Goal: Task Accomplishment & Management: Manage account settings

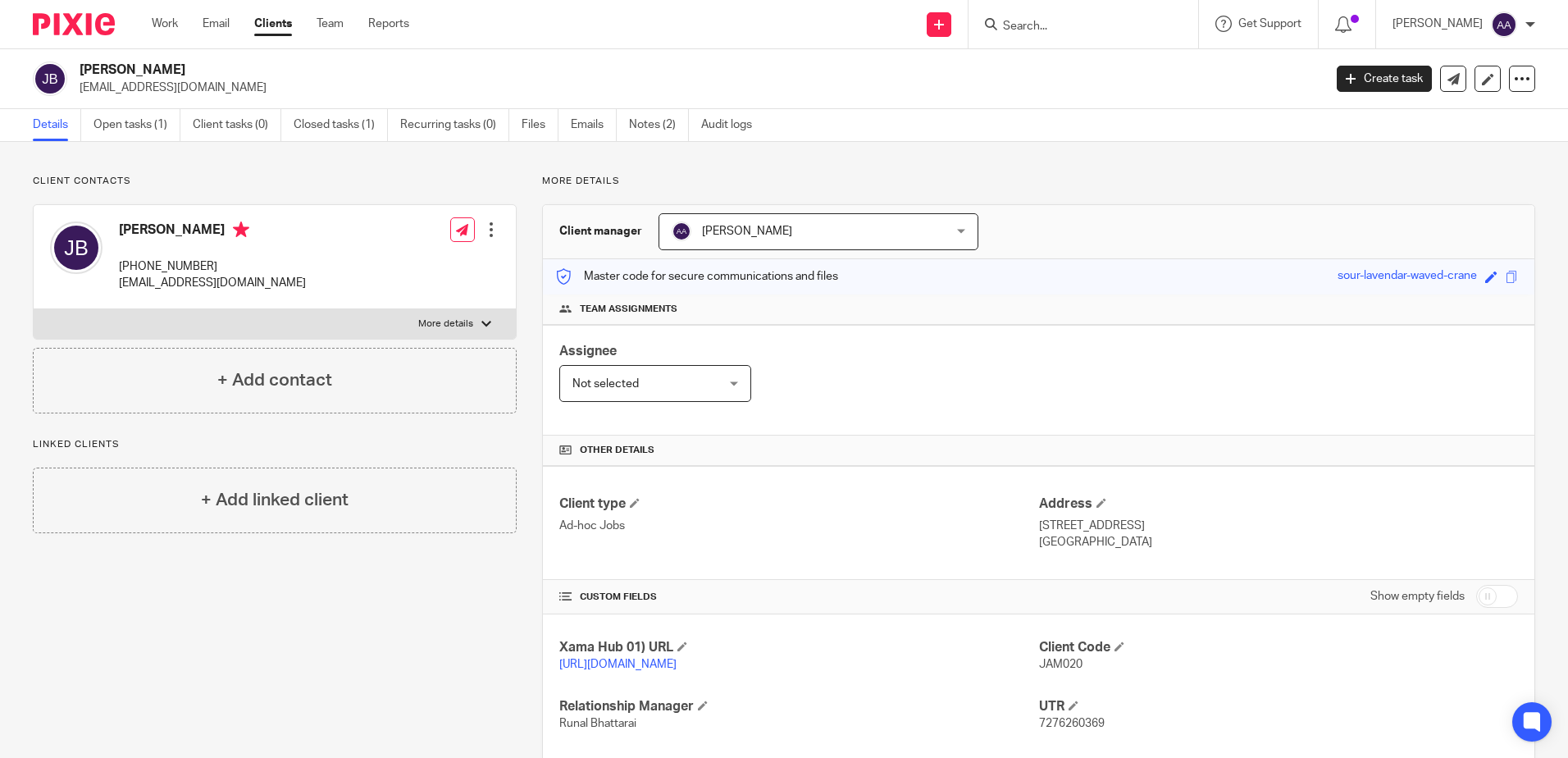
click at [1085, 22] on input "Search" at bounding box center [1074, 27] width 148 height 15
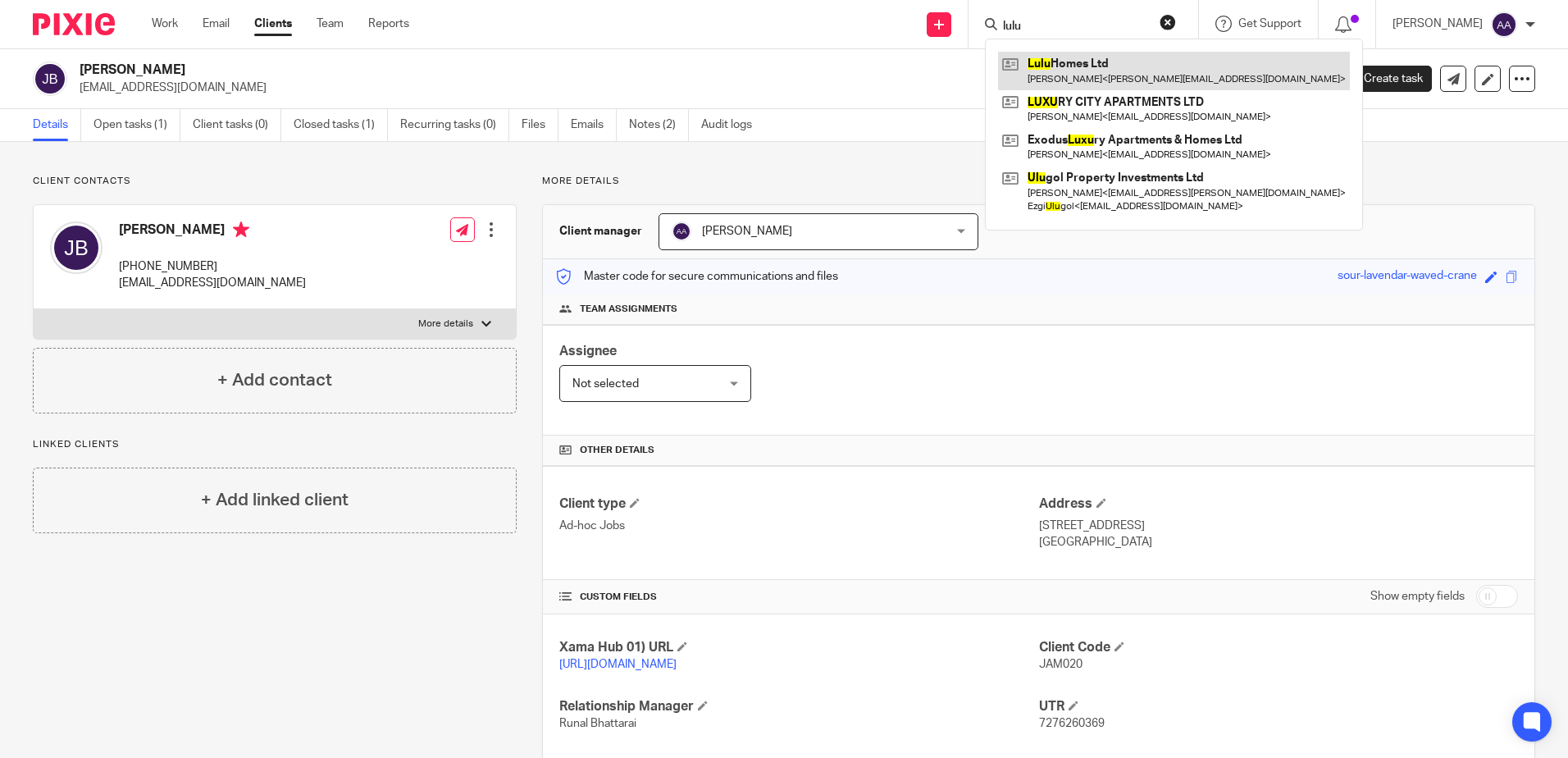
type input "lulu"
click at [1087, 62] on link at bounding box center [1174, 71] width 352 height 38
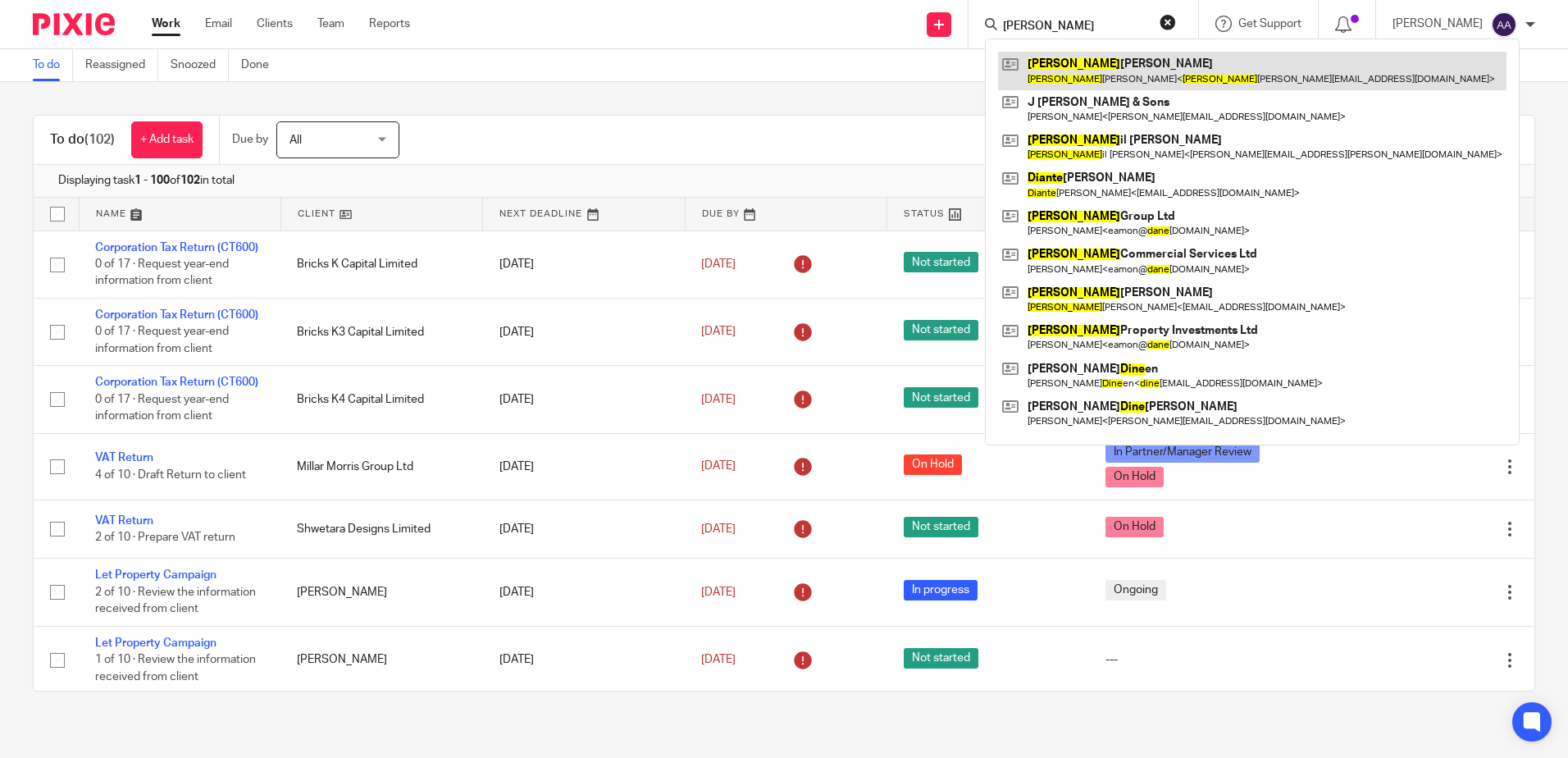
type input "diane"
click at [1117, 63] on link at bounding box center [1253, 71] width 508 height 38
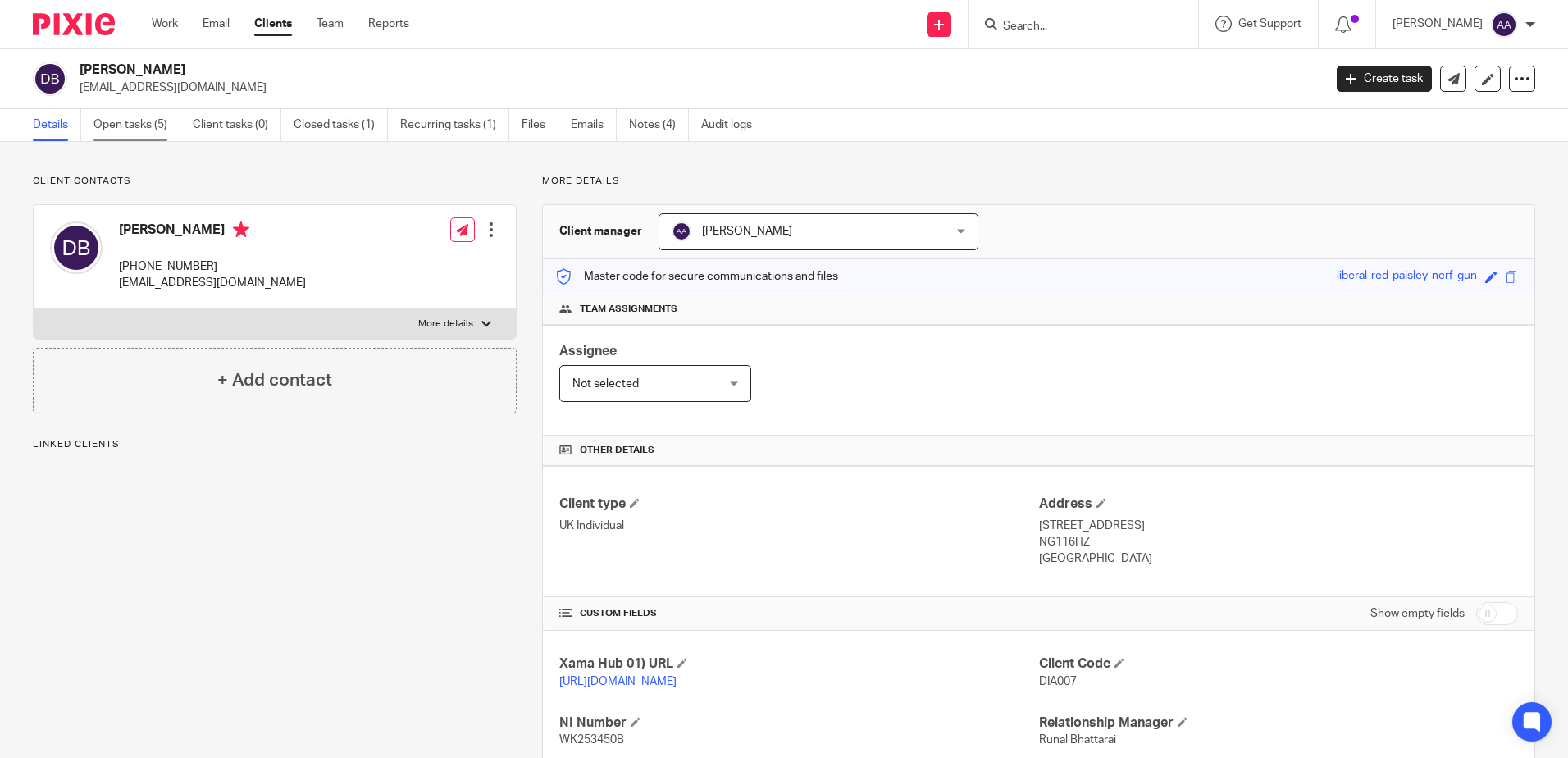
click at [147, 120] on link "Open tasks (5)" at bounding box center [137, 125] width 87 height 32
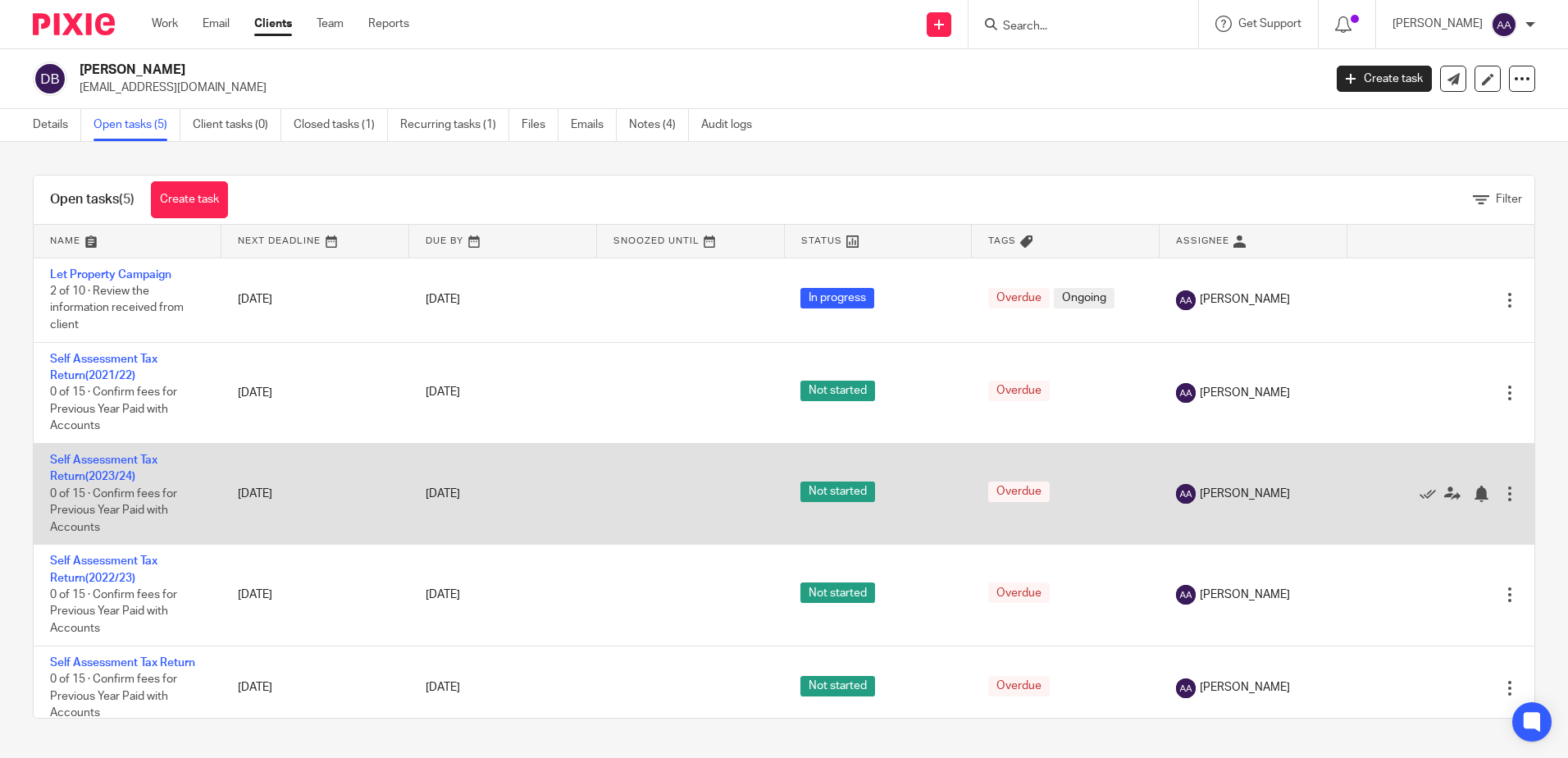
scroll to position [12, 0]
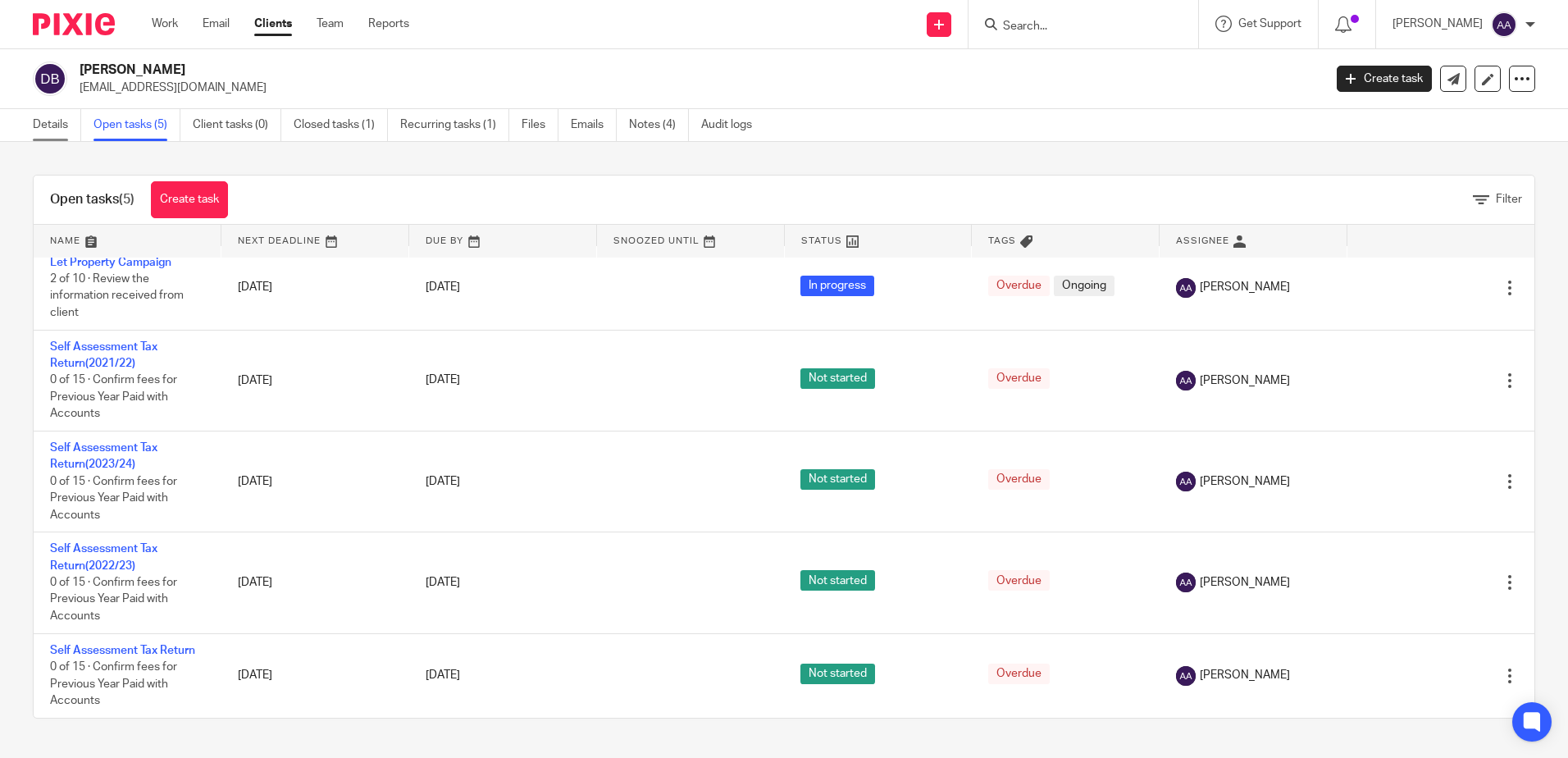
click at [45, 126] on link "Details" at bounding box center [57, 125] width 48 height 32
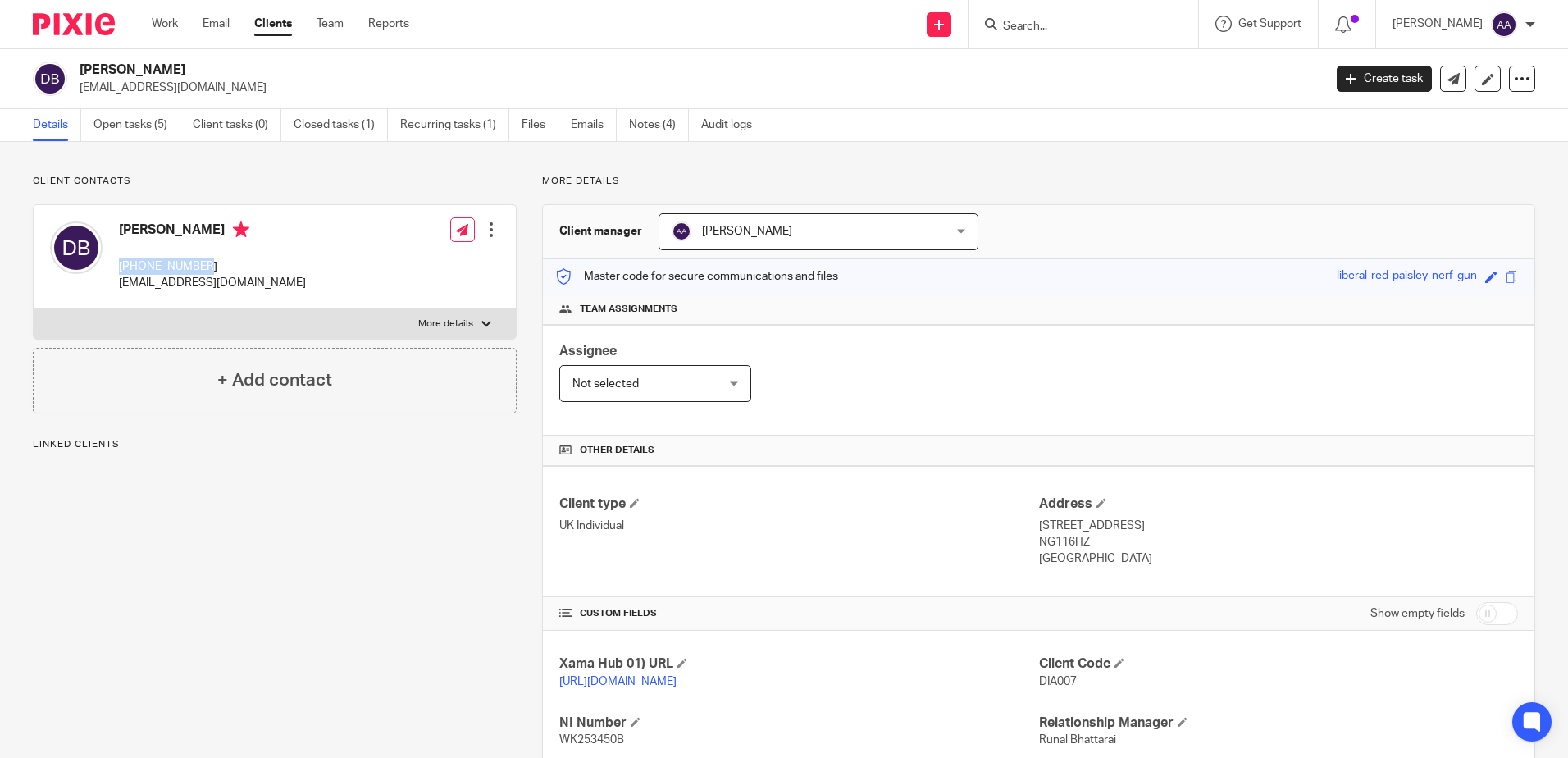
drag, startPoint x: 213, startPoint y: 266, endPoint x: 121, endPoint y: 264, distance: 92.0
click at [121, 264] on p "+447986917551" at bounding box center [212, 266] width 187 height 17
copy p "+447986917551"
click at [1169, 179] on p "More details" at bounding box center [1038, 181] width 993 height 13
click at [403, 653] on div "Client contacts Diane Lesley Bawden +447986917551 dianebawden@email.com Edit co…" at bounding box center [262, 562] width 509 height 776
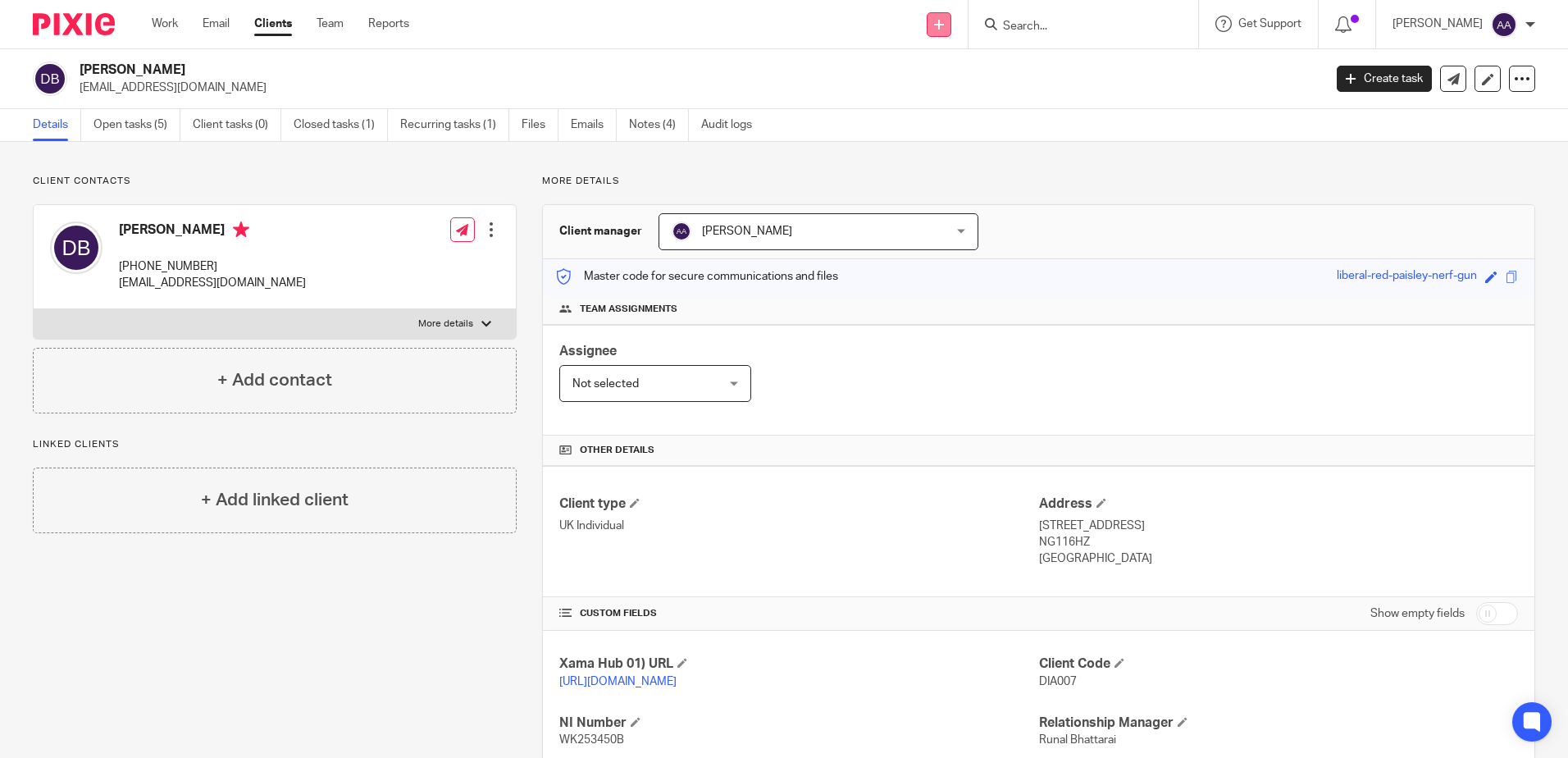
drag, startPoint x: 870, startPoint y: 188, endPoint x: 947, endPoint y: 25, distance: 180.3
click at [870, 188] on div "More details Client manager Arpana Adhikari Arpana Adhikari Aarshika Awale Aayu…" at bounding box center [1026, 562] width 1019 height 776
click at [154, 117] on link "Open tasks (5)" at bounding box center [137, 125] width 87 height 32
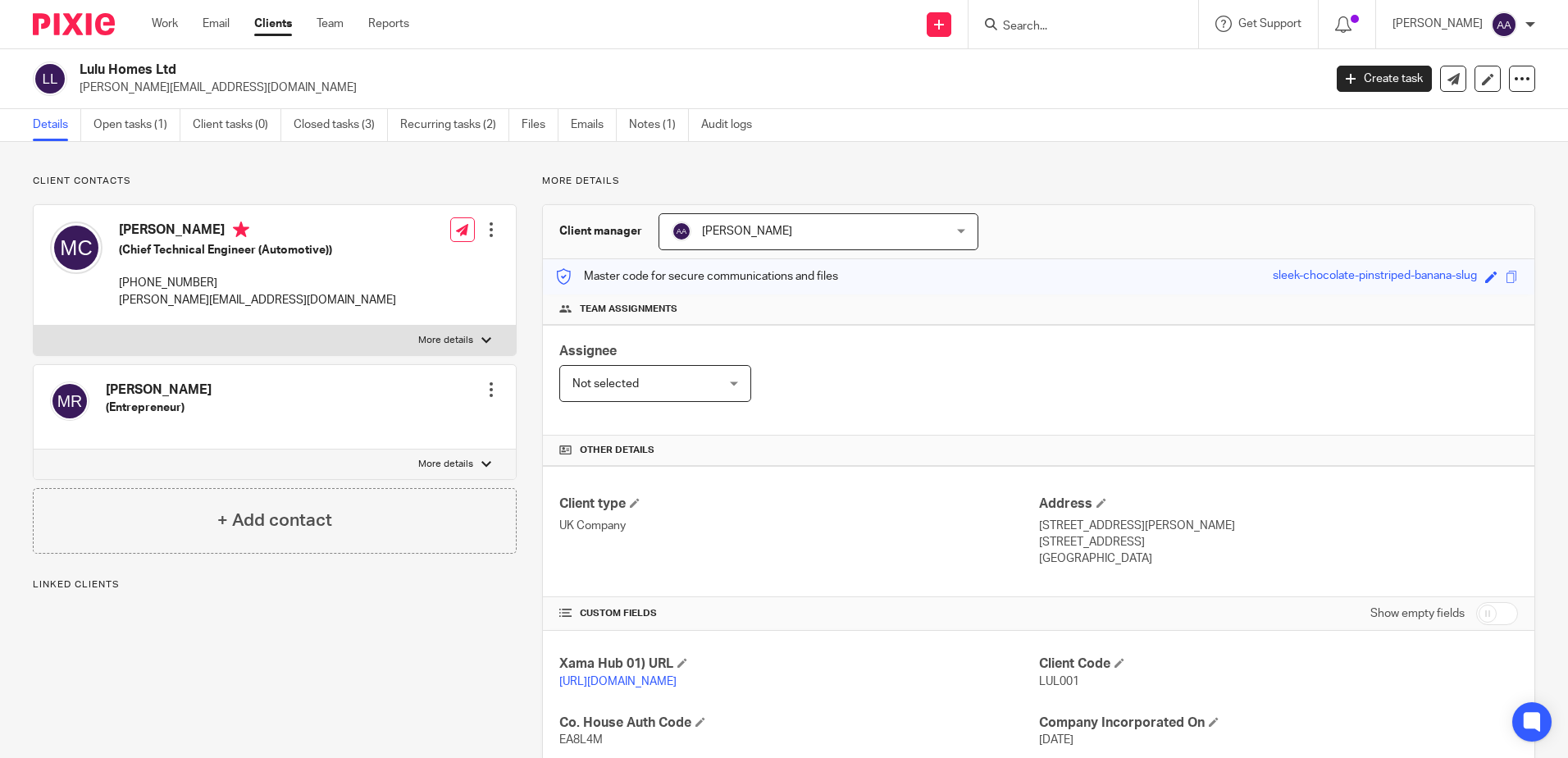
scroll to position [301, 0]
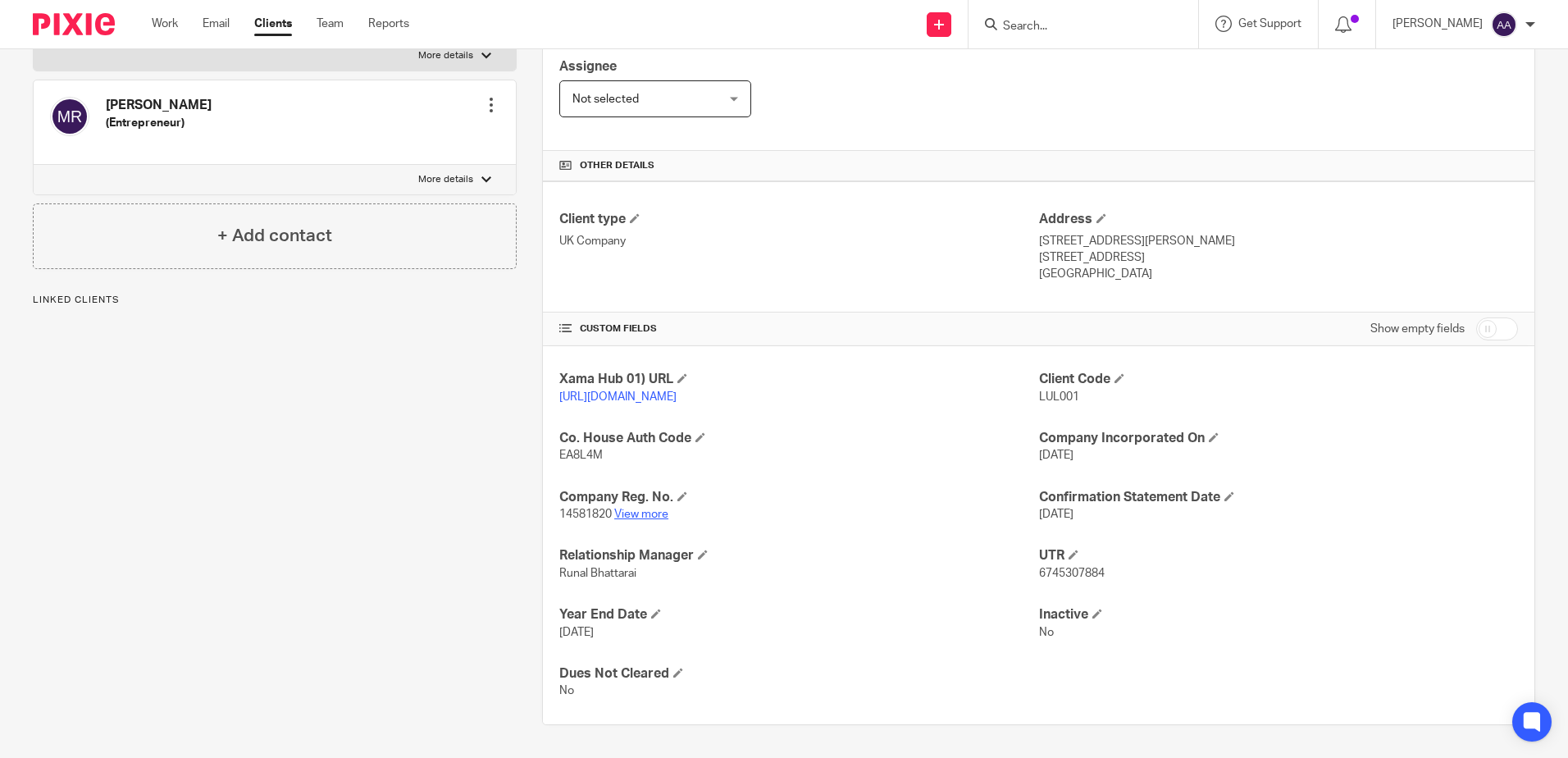
click at [638, 512] on link "View more" at bounding box center [641, 514] width 54 height 11
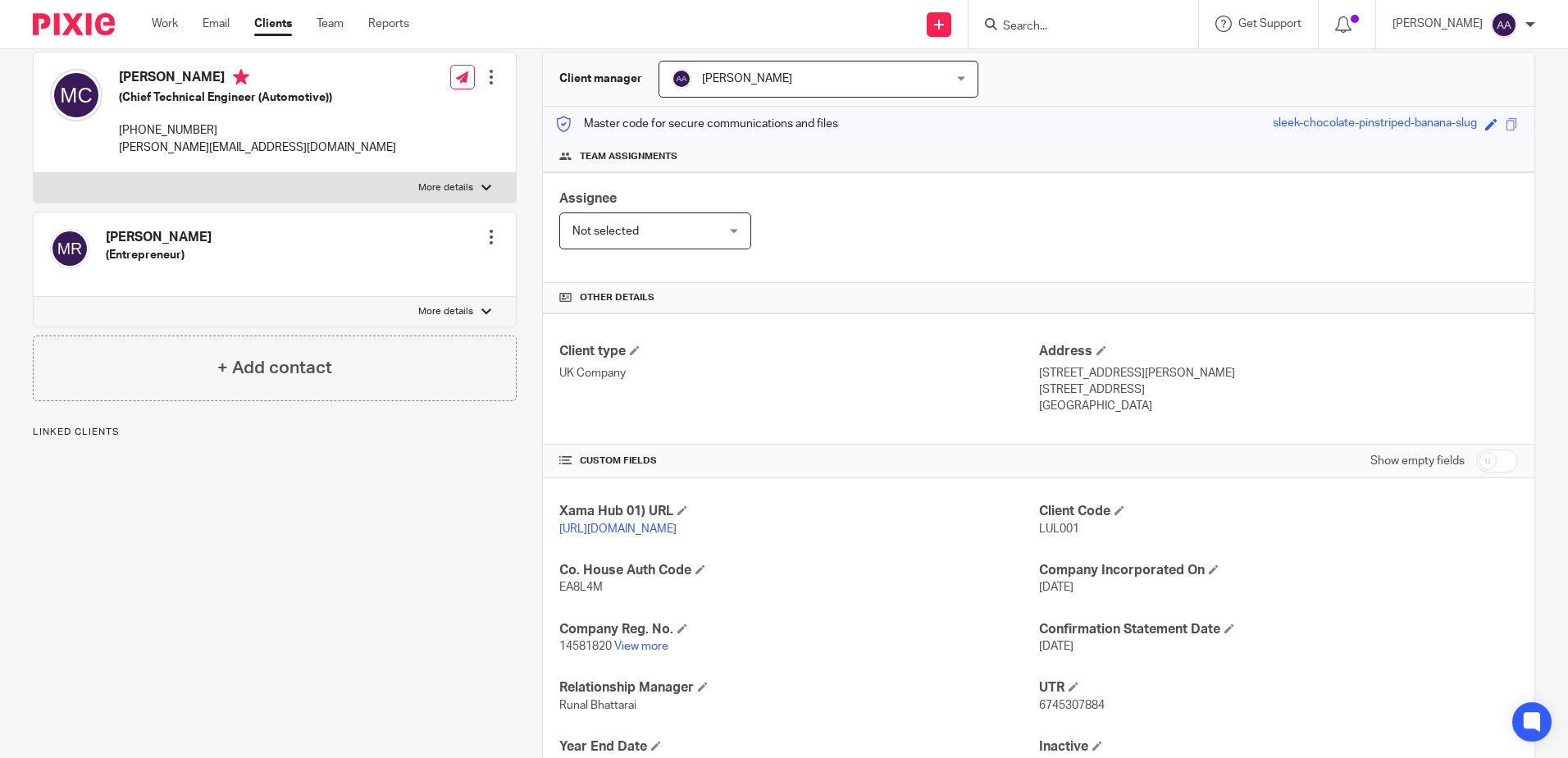
scroll to position [0, 0]
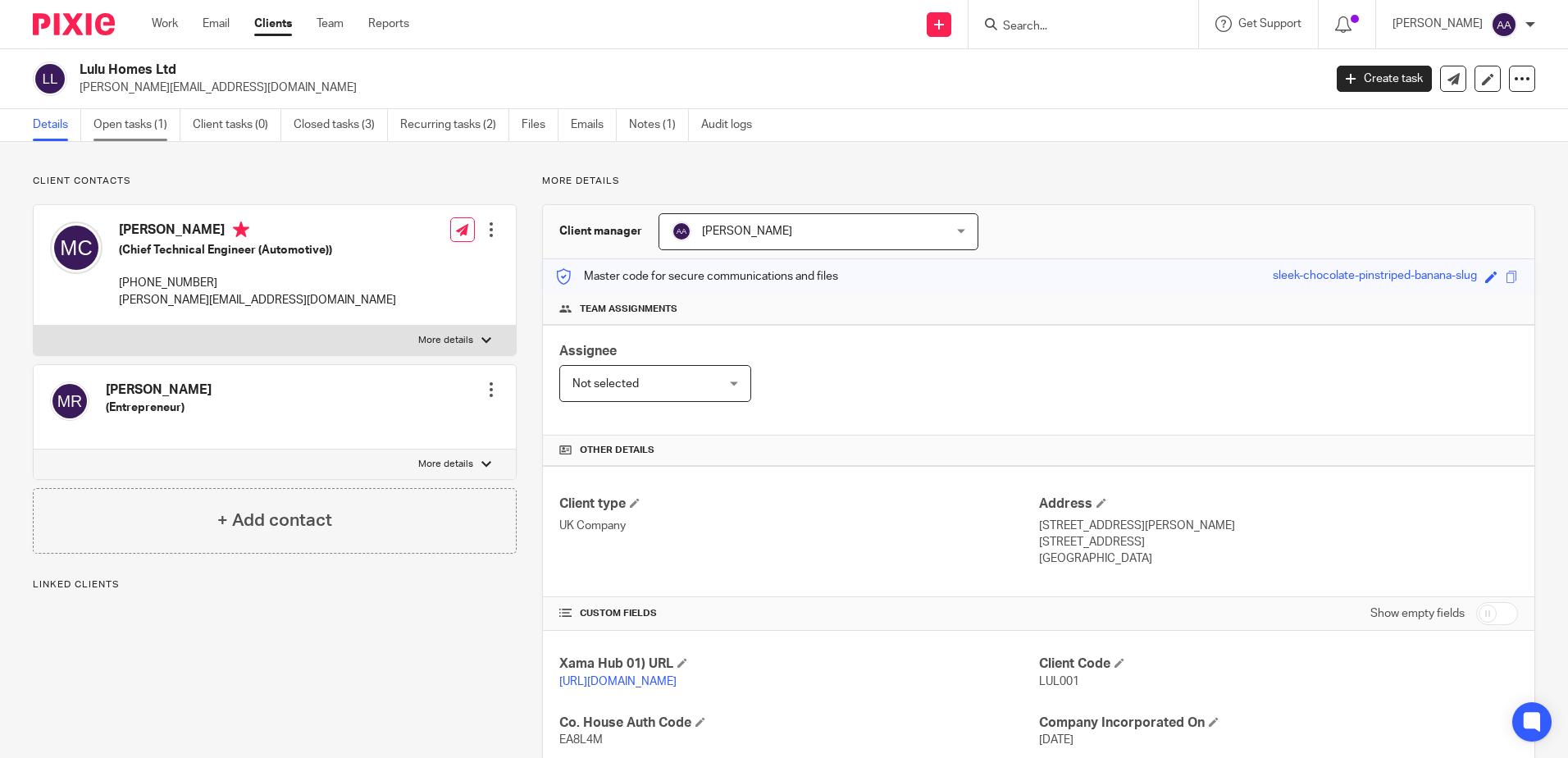
click at [123, 123] on link "Open tasks (1)" at bounding box center [137, 125] width 87 height 32
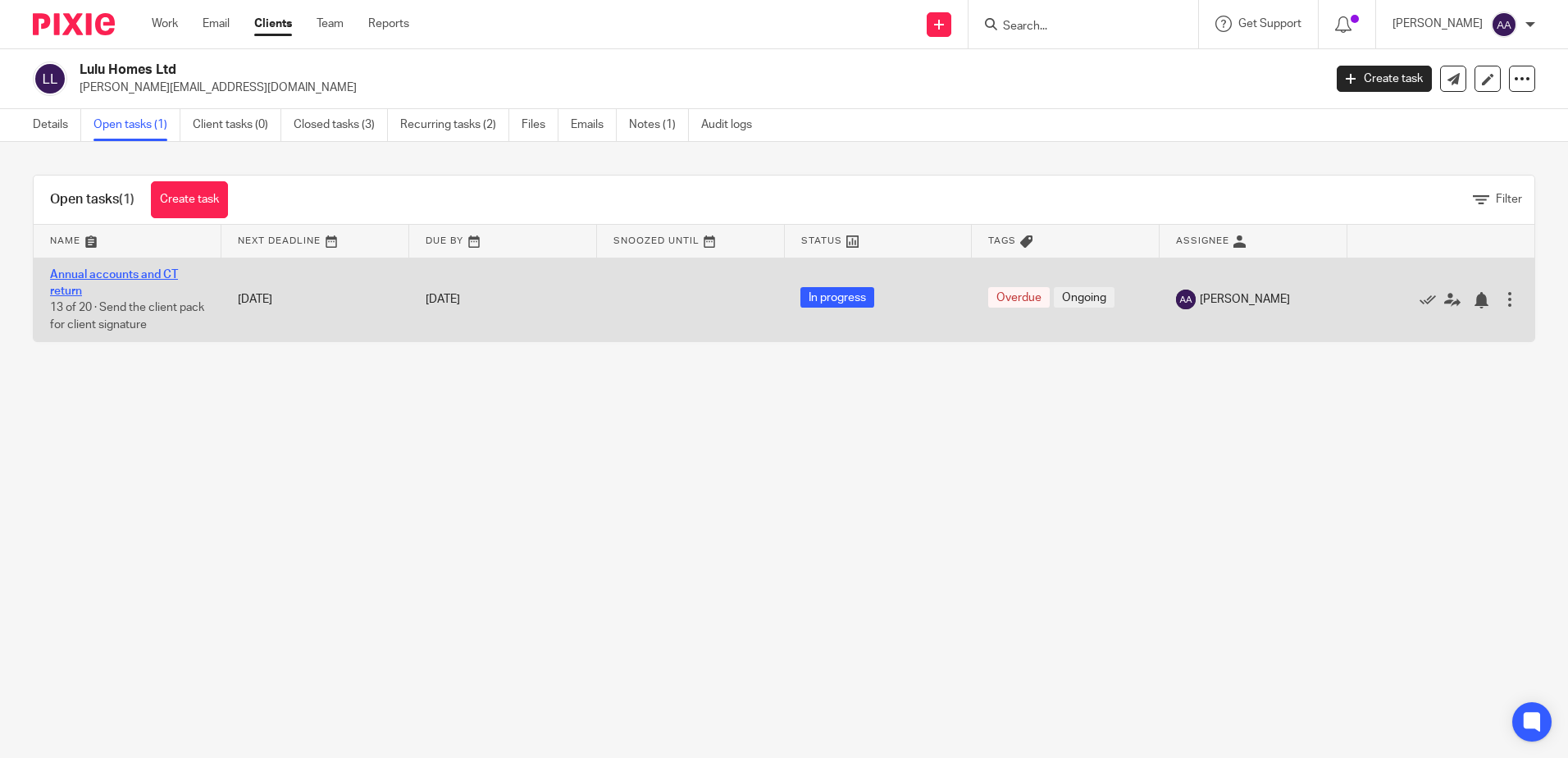
click at [119, 277] on link "Annual accounts and CT return" at bounding box center [114, 283] width 128 height 28
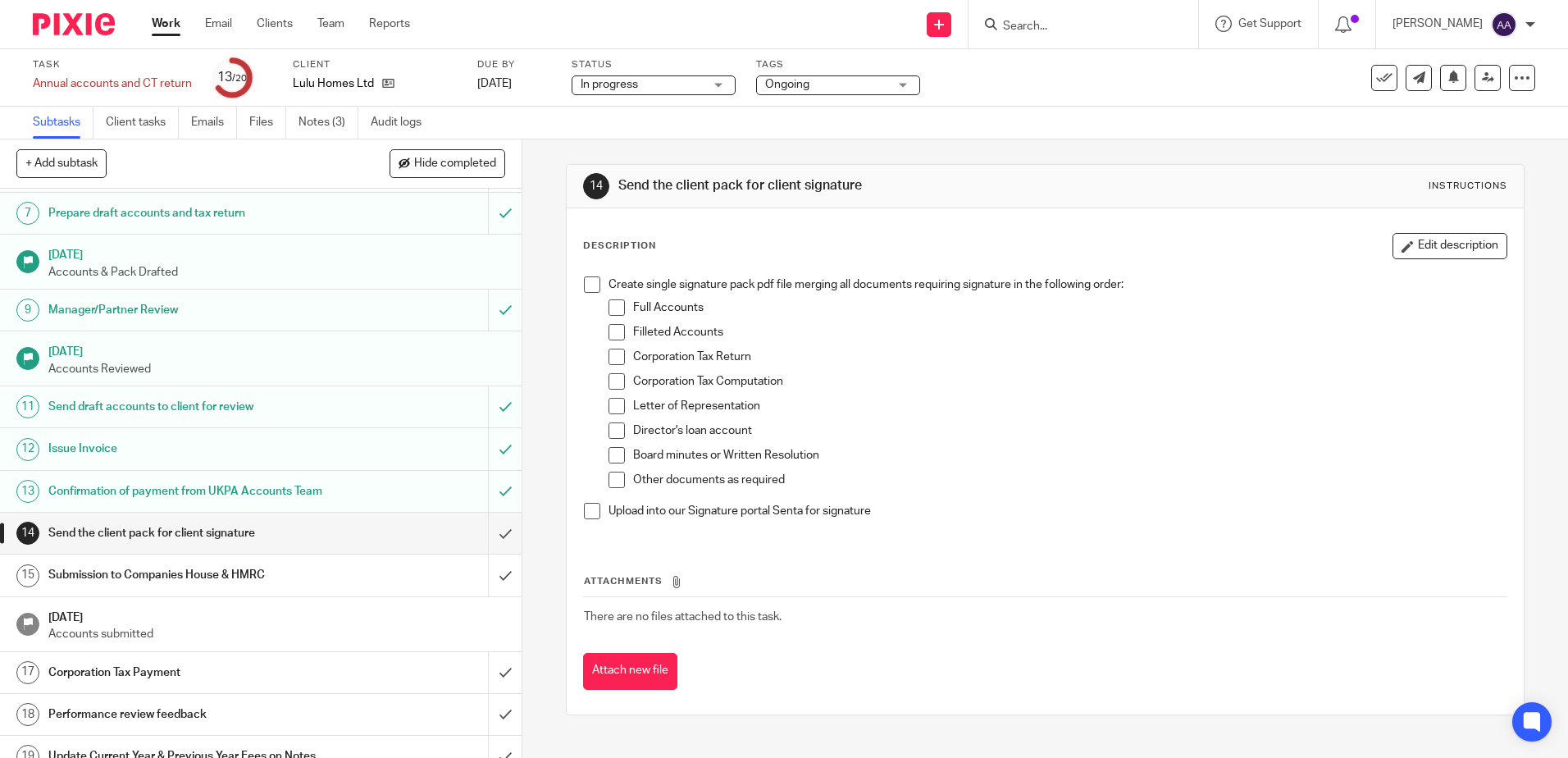
scroll to position [188, 0]
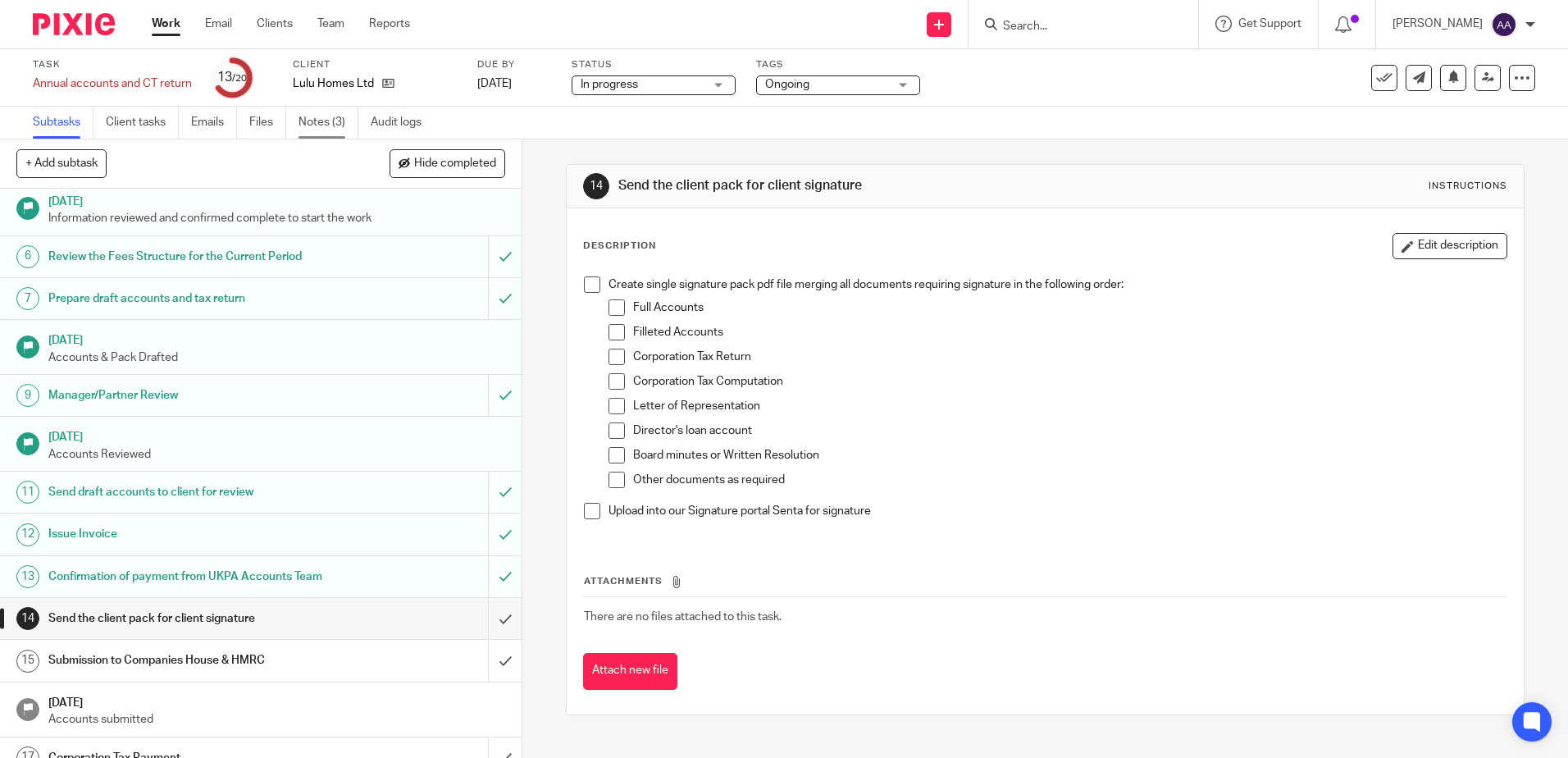
click at [338, 124] on link "Notes (3)" at bounding box center [328, 122] width 60 height 32
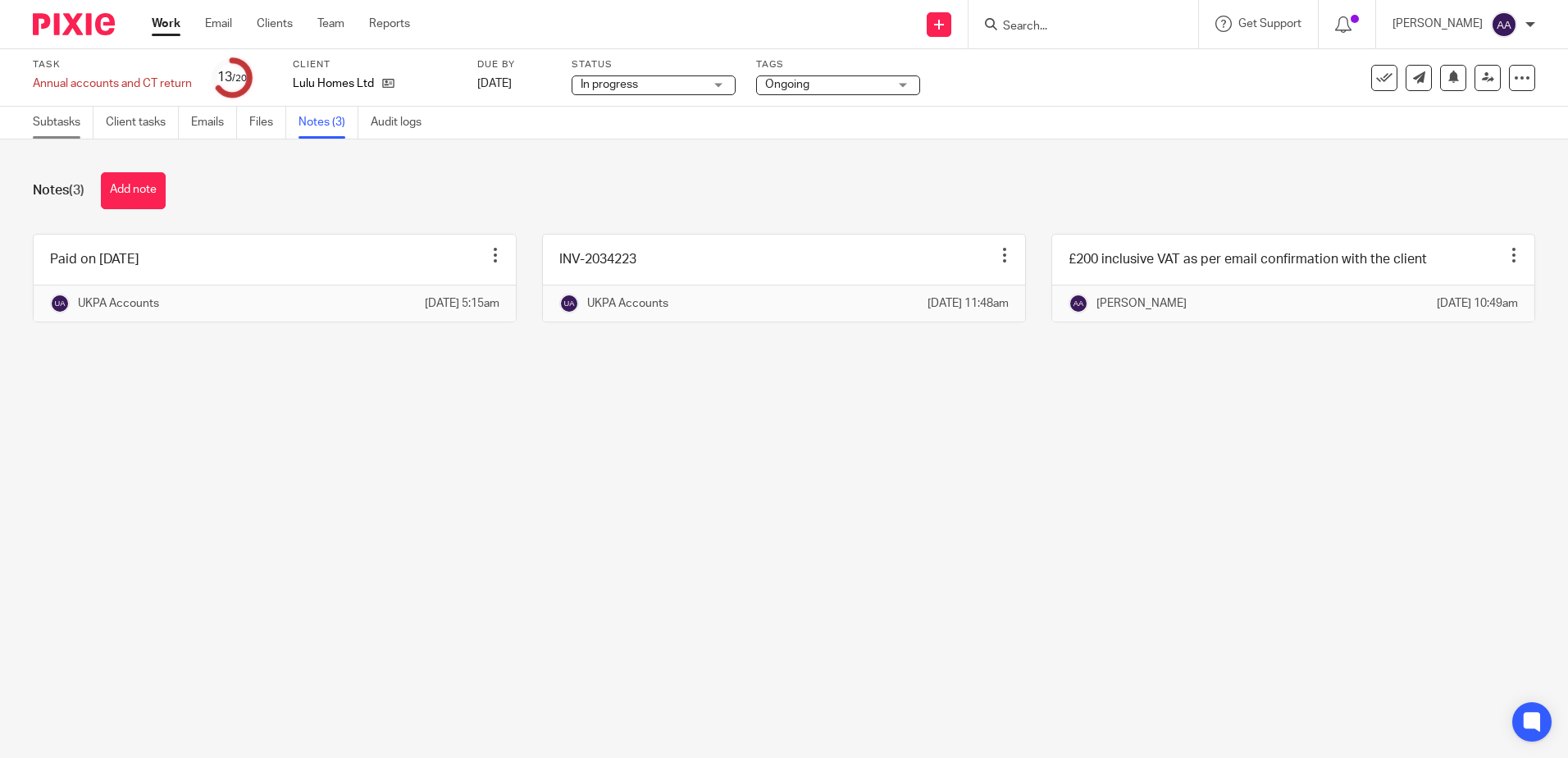
click at [47, 131] on link "Subtasks" at bounding box center [62, 122] width 60 height 32
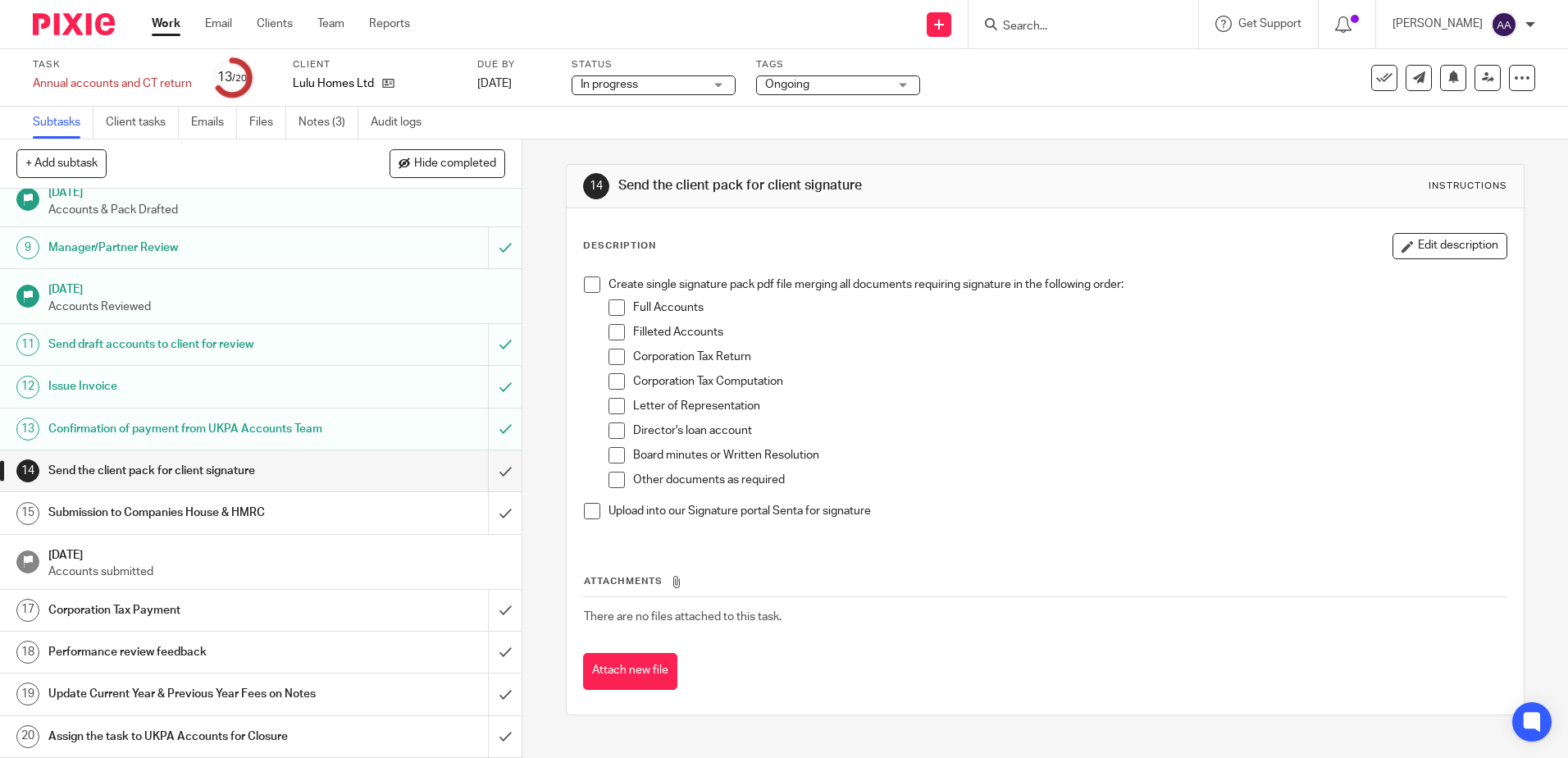
scroll to position [353, 0]
click at [491, 468] on input "submit" at bounding box center [261, 470] width 521 height 41
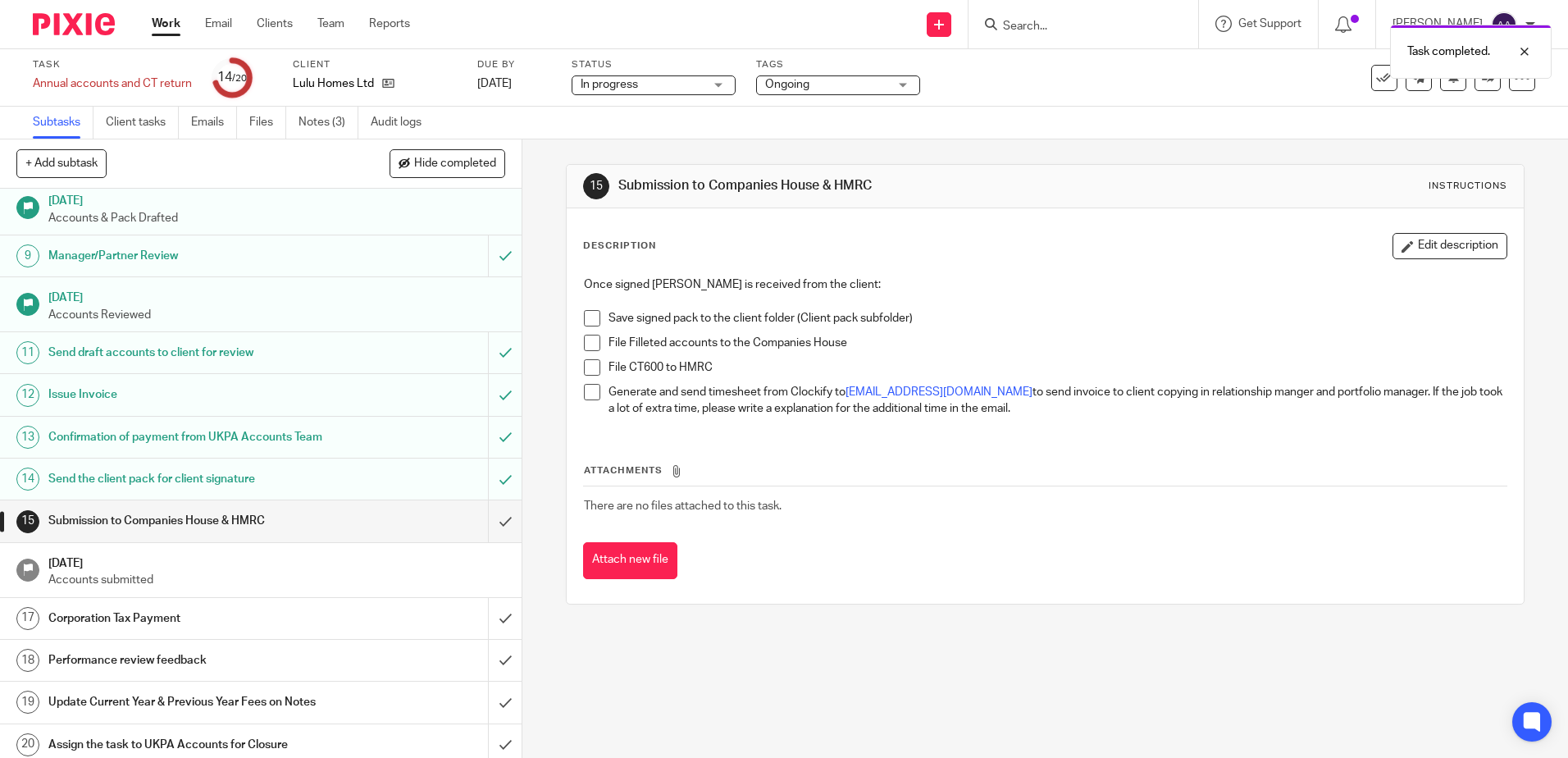
scroll to position [353, 0]
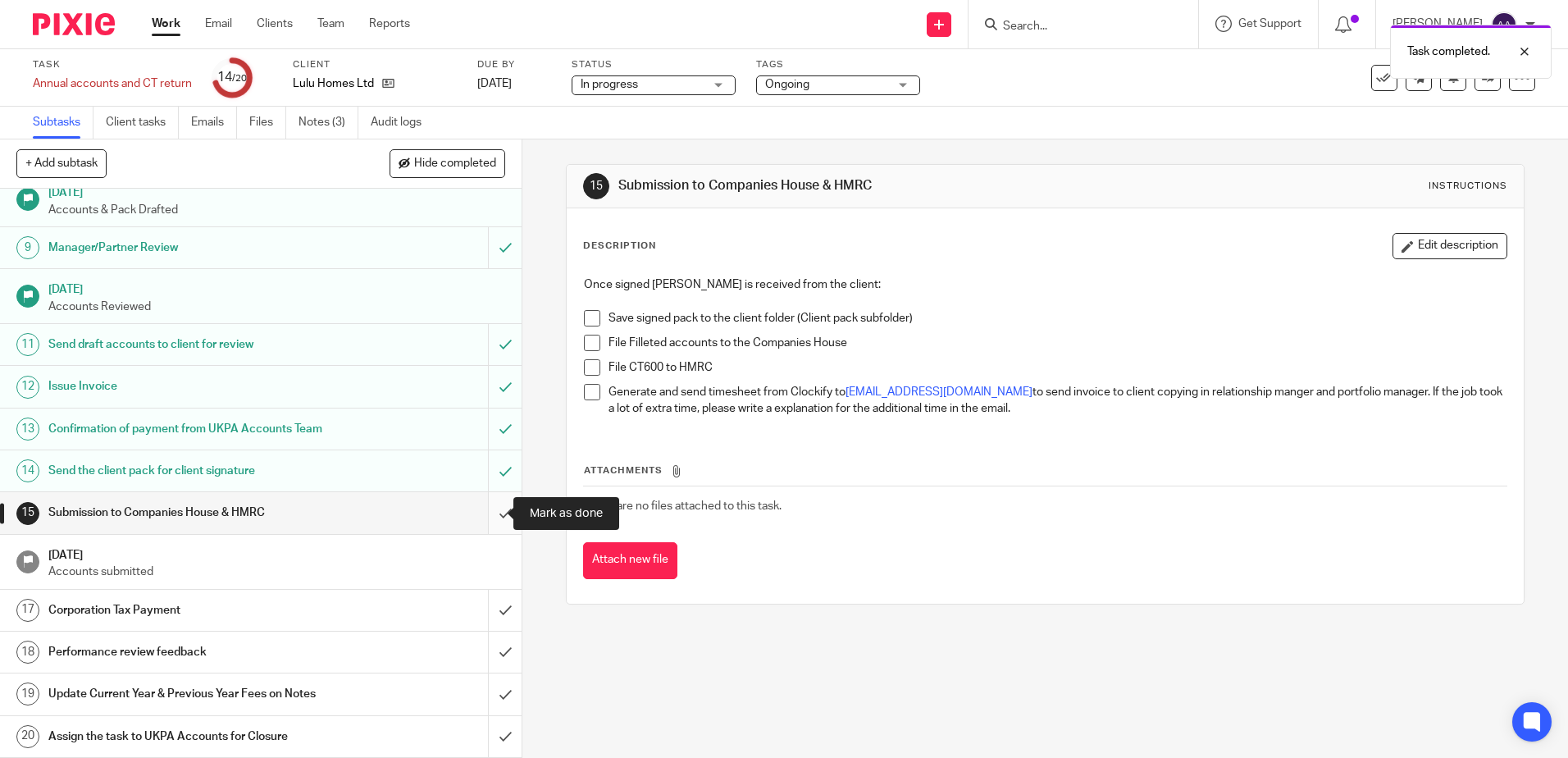
click at [491, 512] on input "submit" at bounding box center [261, 512] width 521 height 41
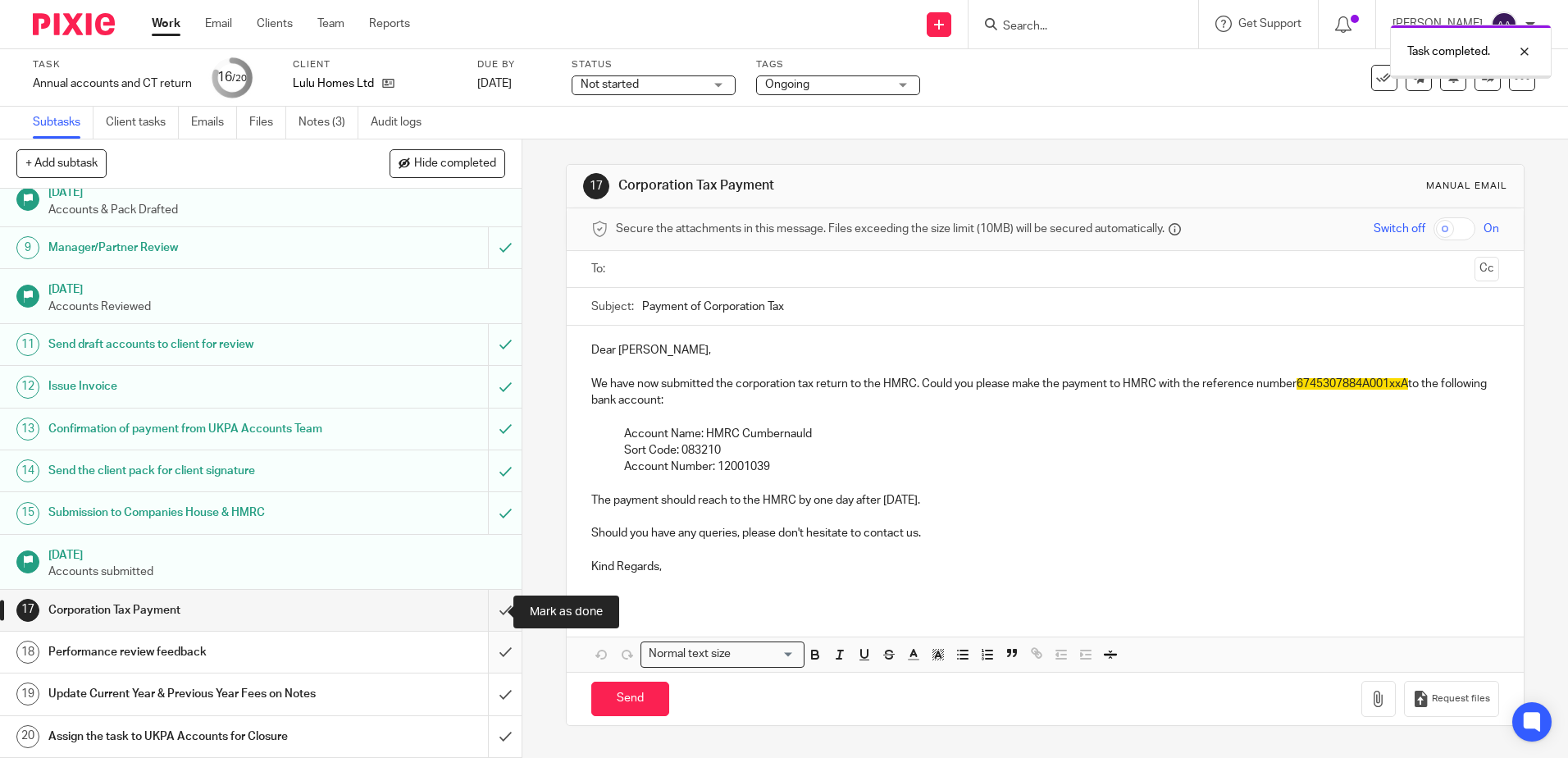
scroll to position [353, 0]
click at [489, 599] on input "submit" at bounding box center [261, 610] width 521 height 41
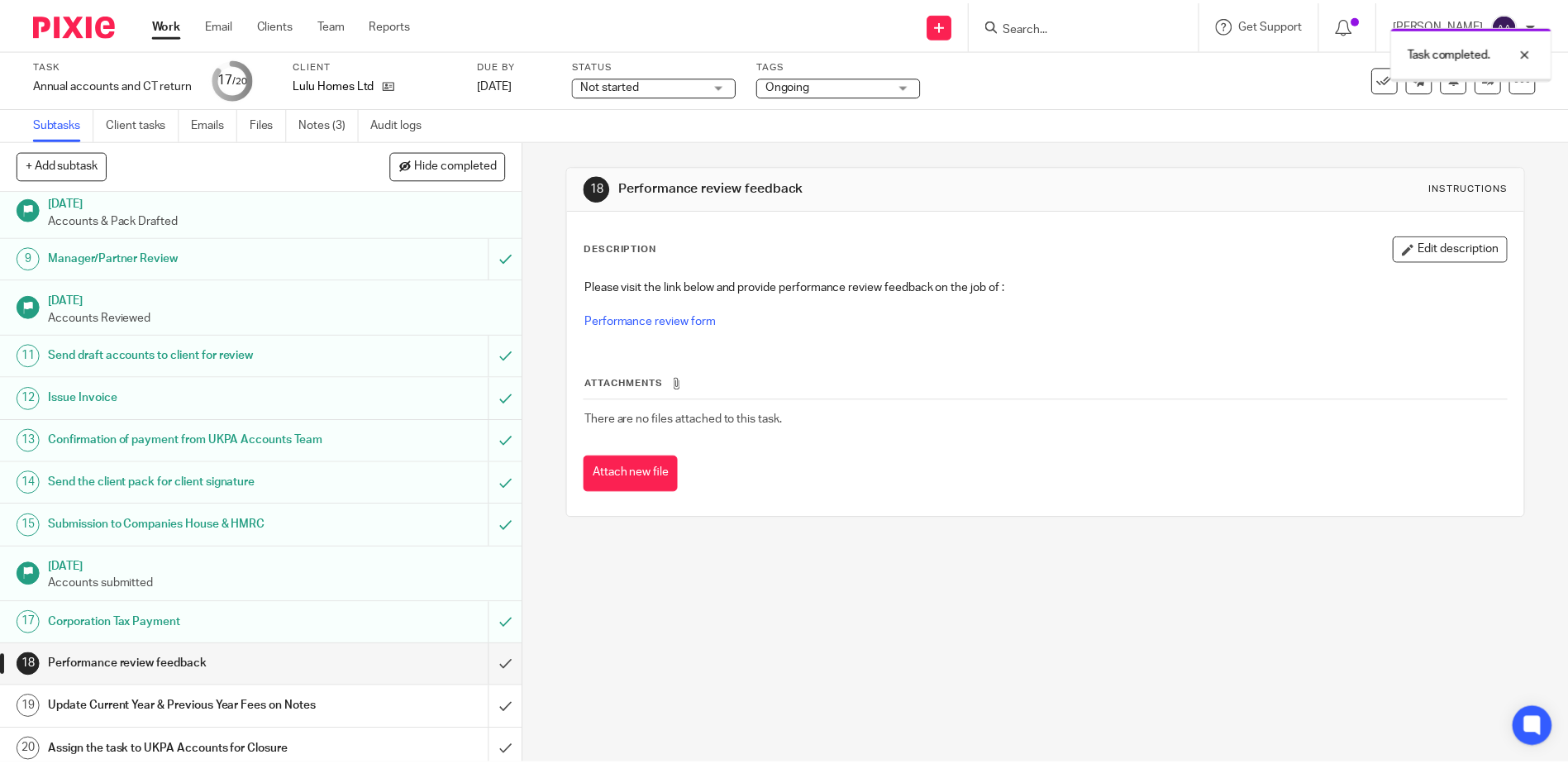
scroll to position [355, 0]
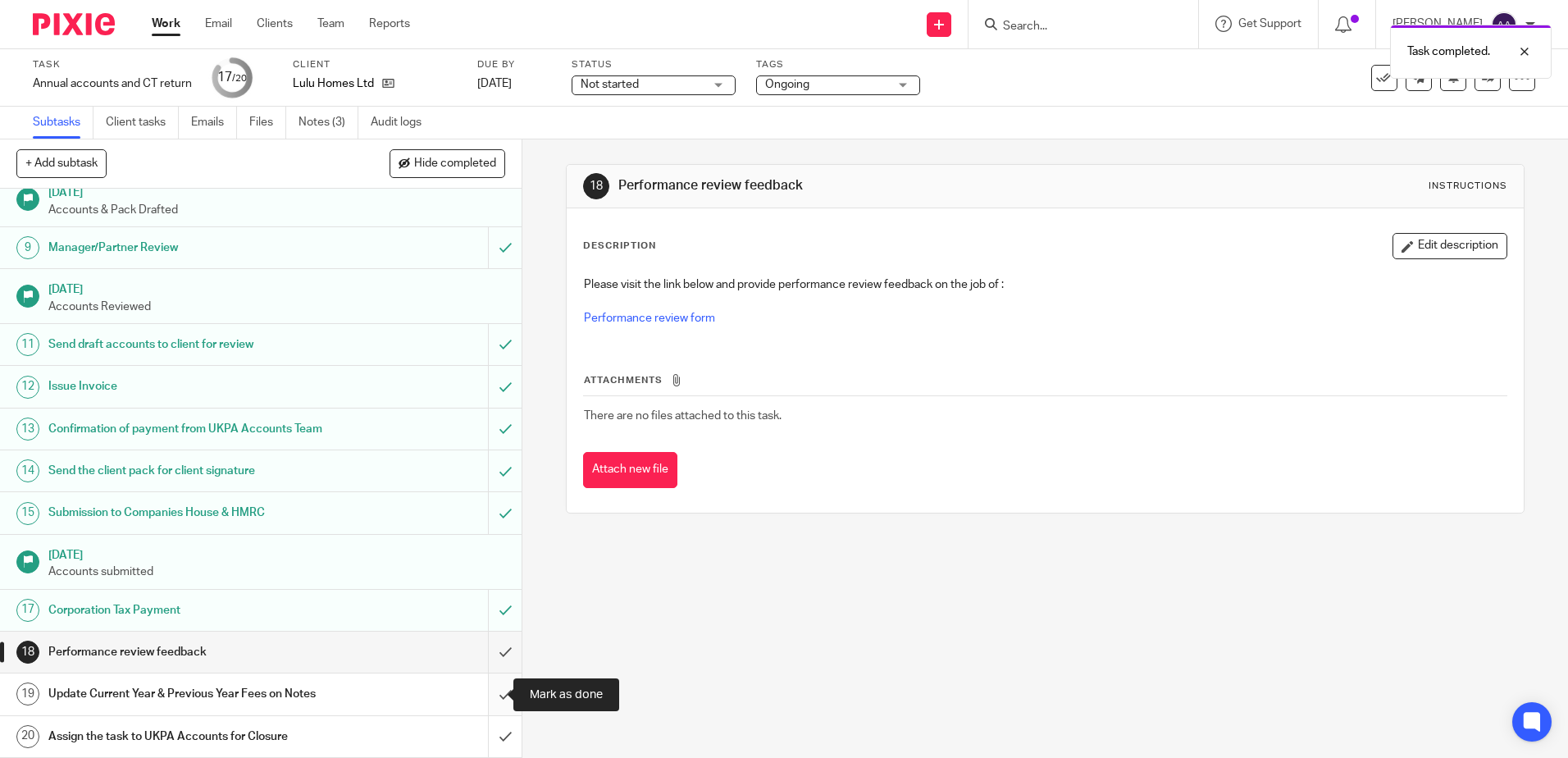
click at [495, 698] on input "submit" at bounding box center [261, 694] width 521 height 41
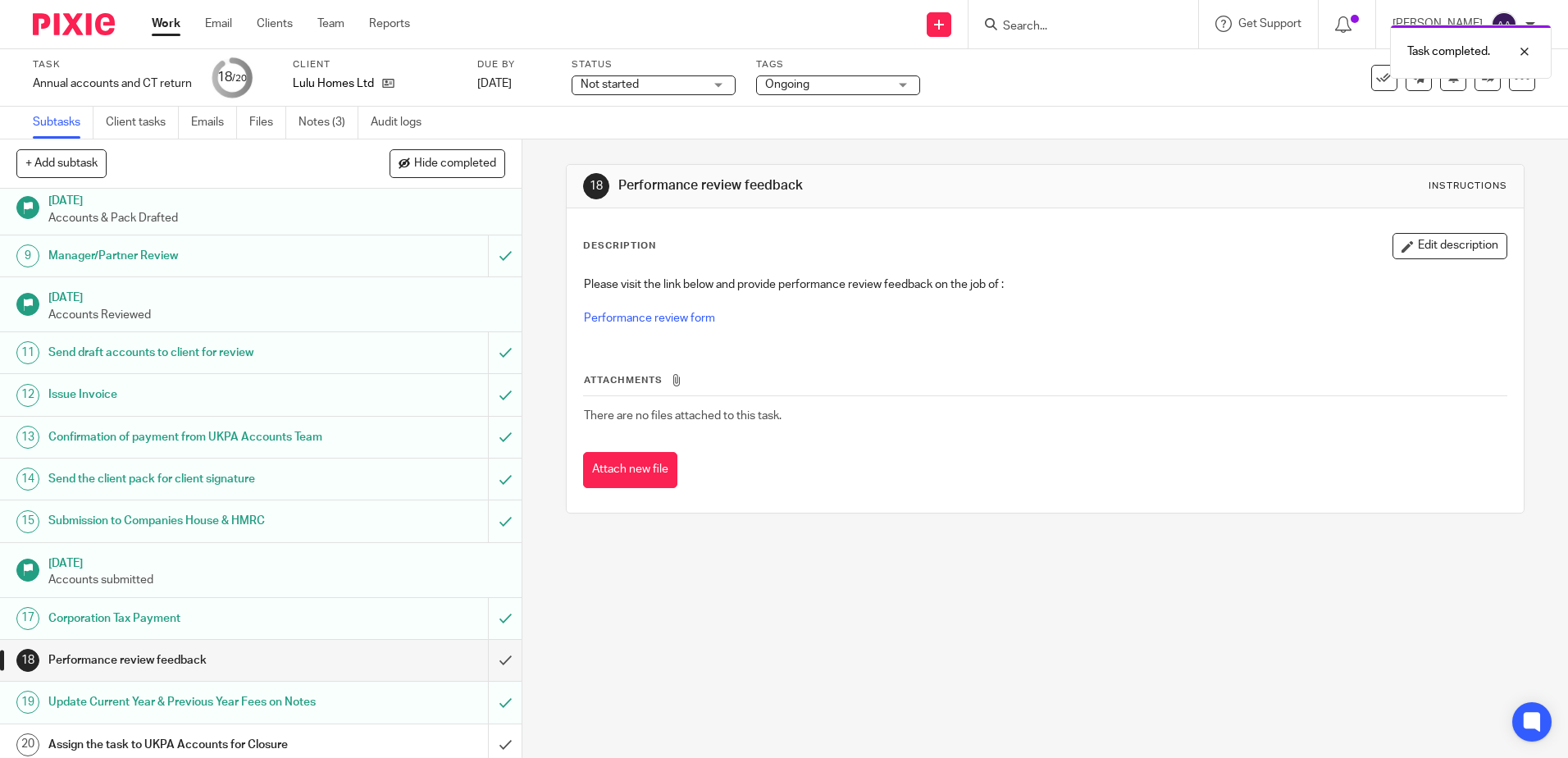
scroll to position [353, 0]
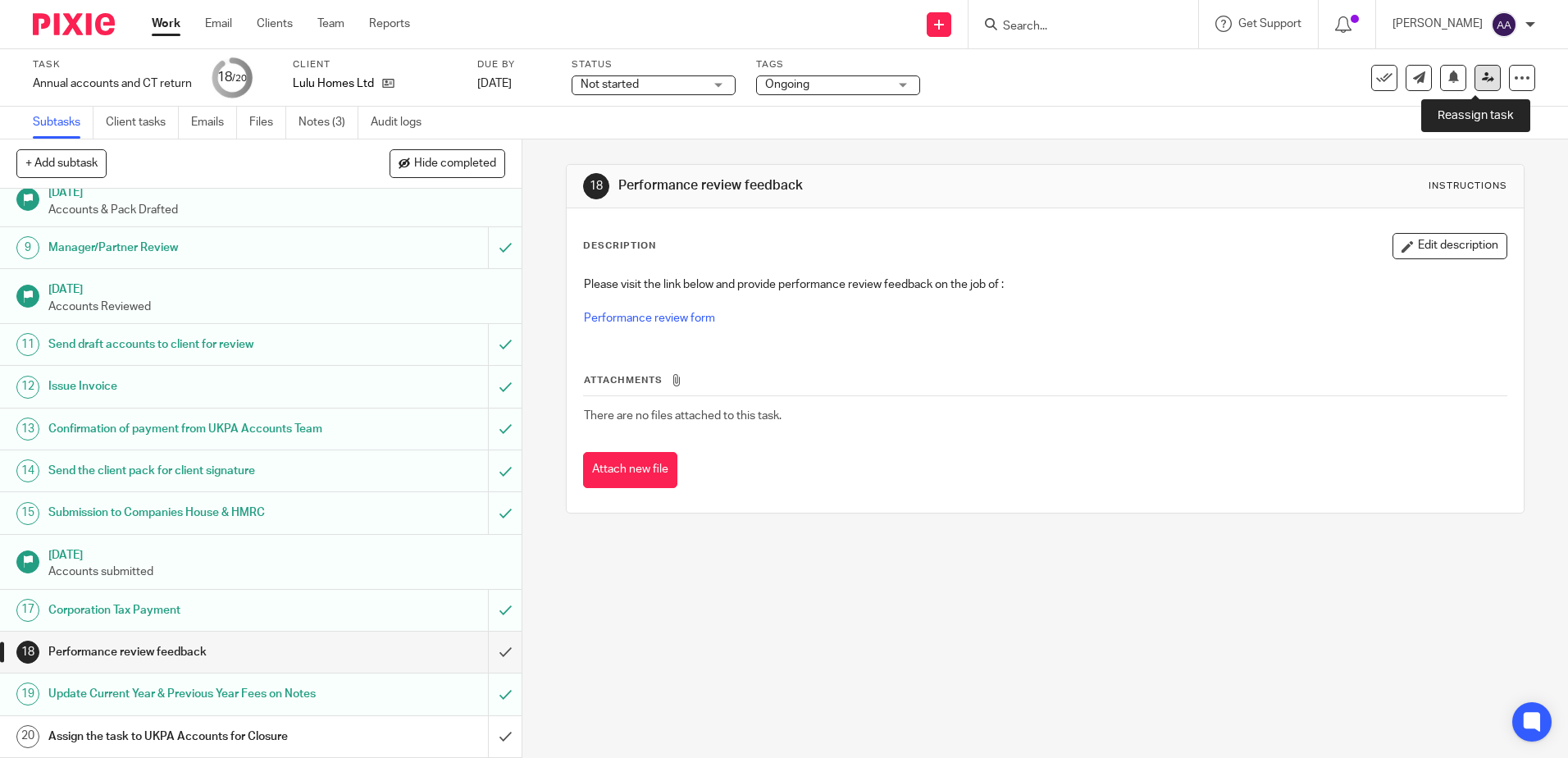
click at [1474, 84] on link at bounding box center [1487, 78] width 26 height 26
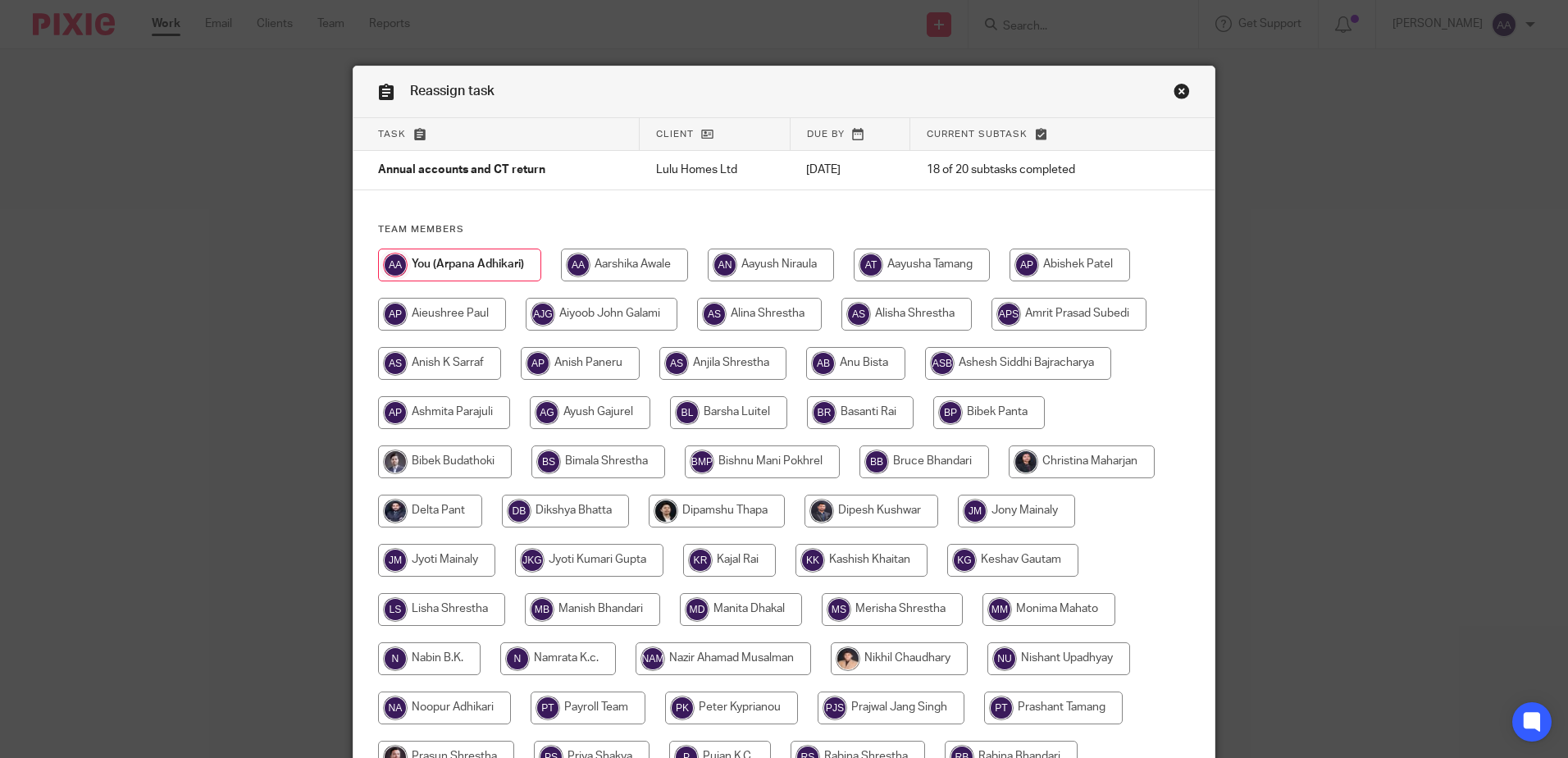
click at [1077, 465] on input "radio" at bounding box center [1081, 461] width 146 height 32
radio input "true"
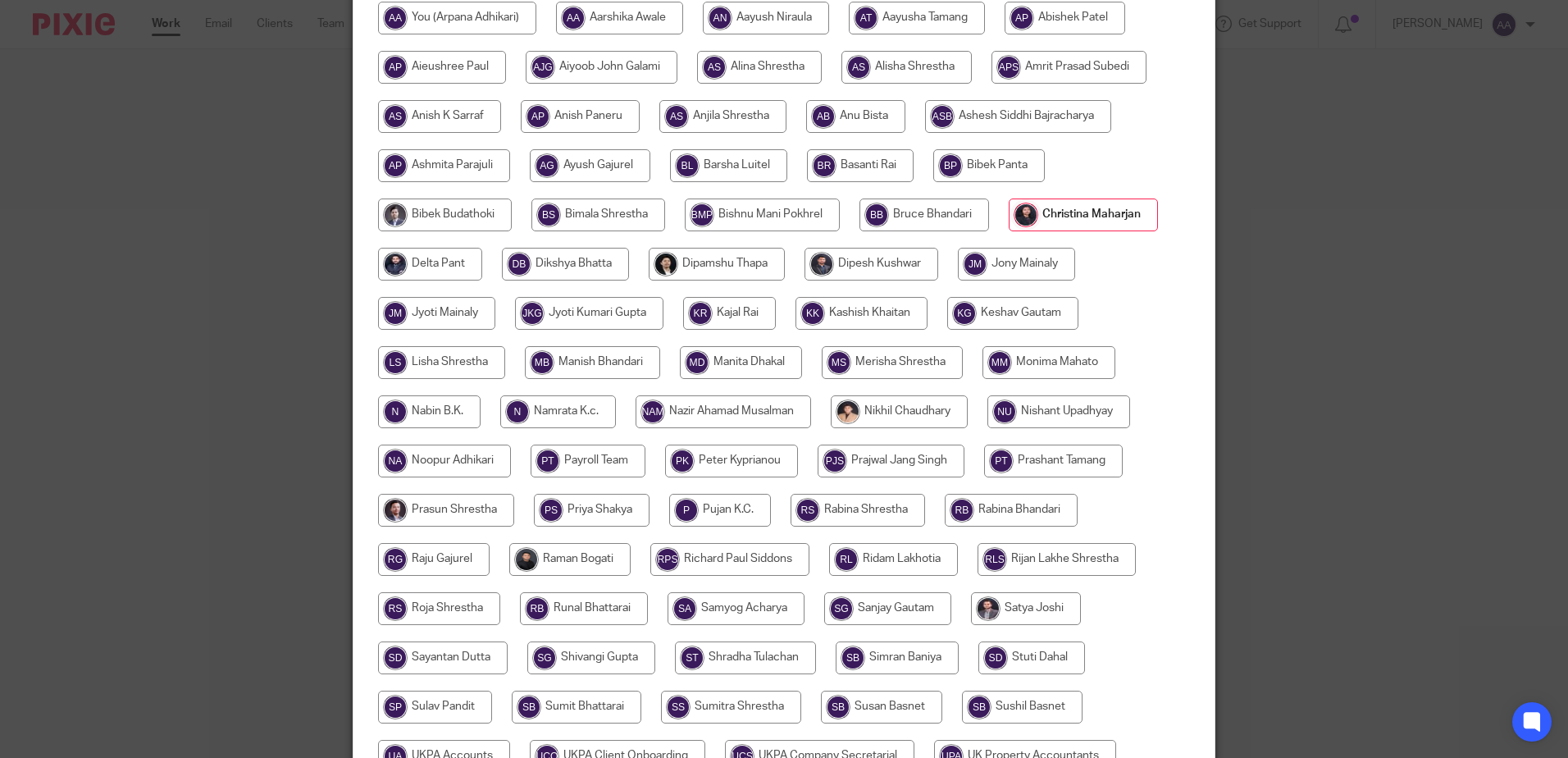
scroll to position [410, 0]
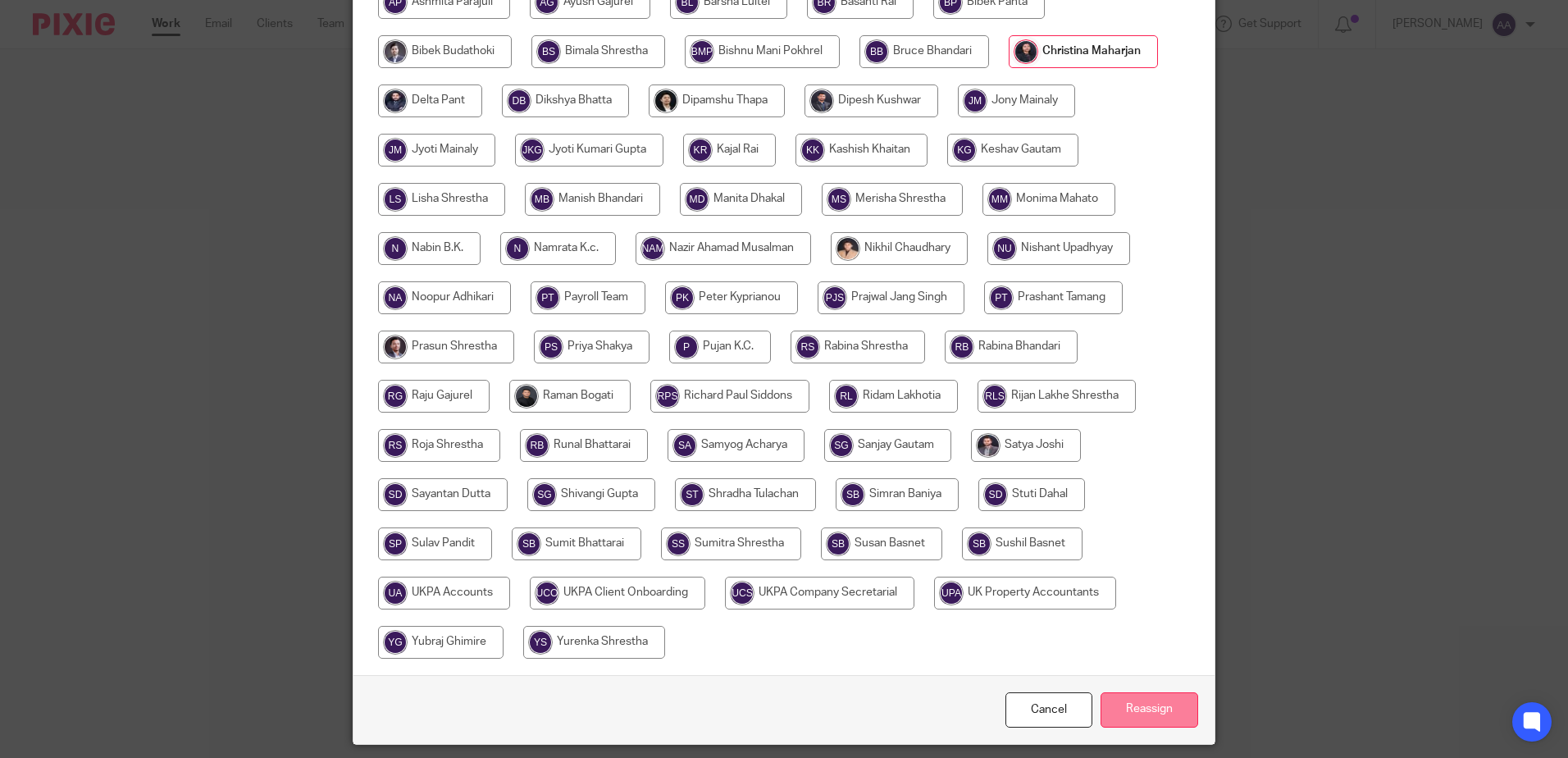
click at [1143, 721] on input "Reassign" at bounding box center [1149, 710] width 97 height 35
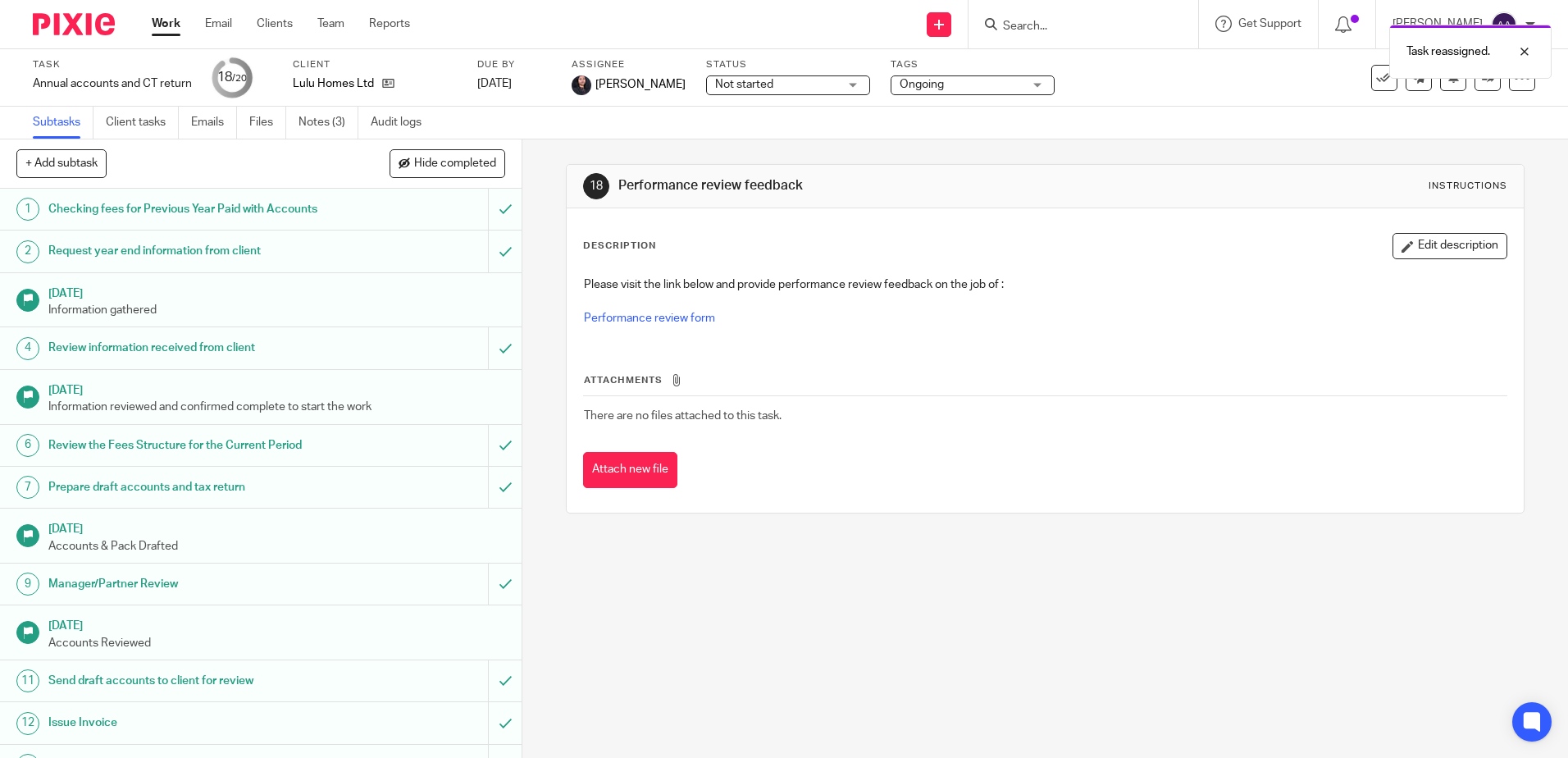
click at [88, 28] on img at bounding box center [73, 24] width 82 height 22
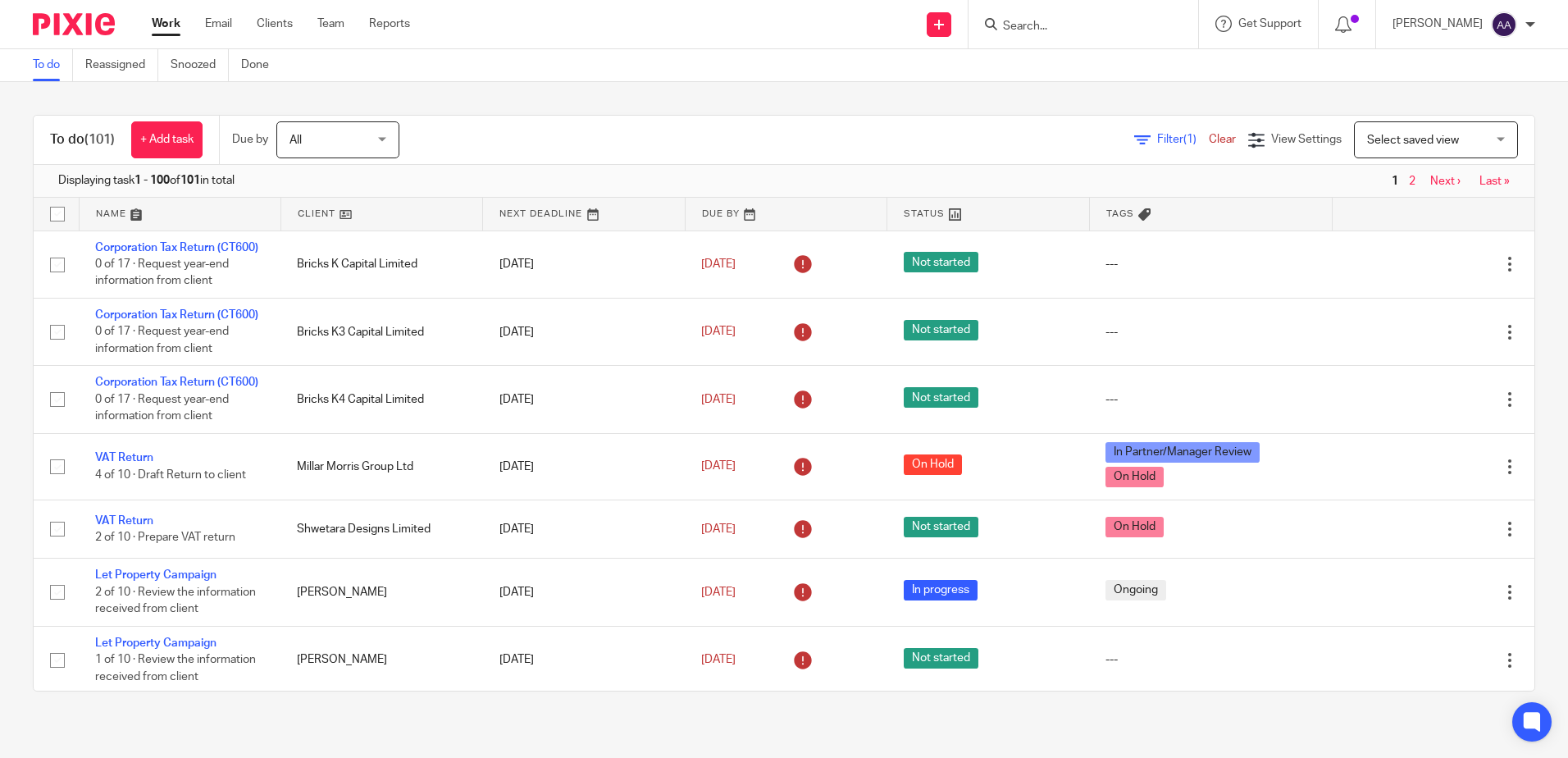
click at [1433, 84] on div "To do (101) + Add task Due by All All Today Tomorrow This week Next week This m…" at bounding box center [784, 403] width 1568 height 642
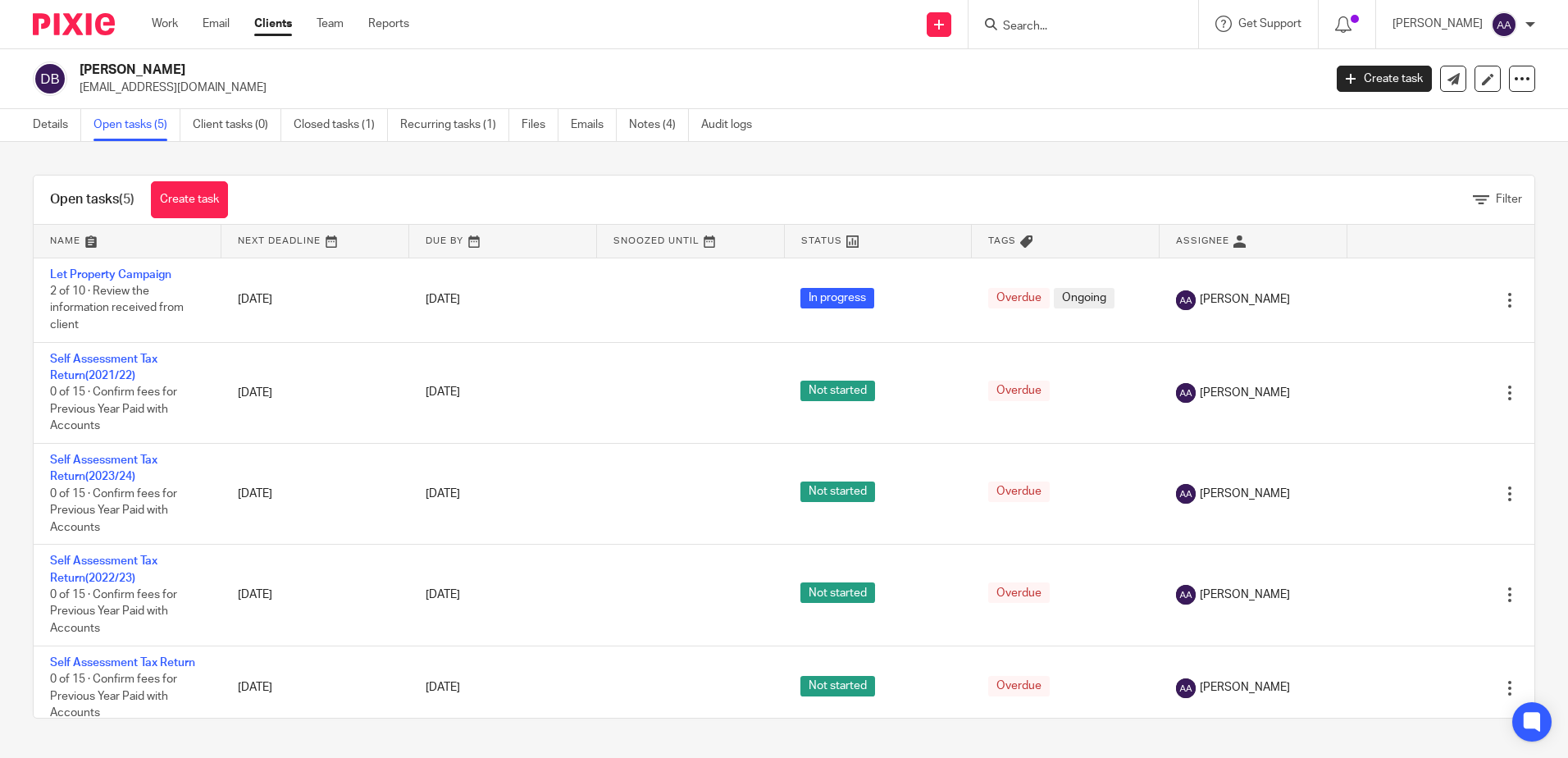
click at [85, 20] on img at bounding box center [73, 24] width 82 height 22
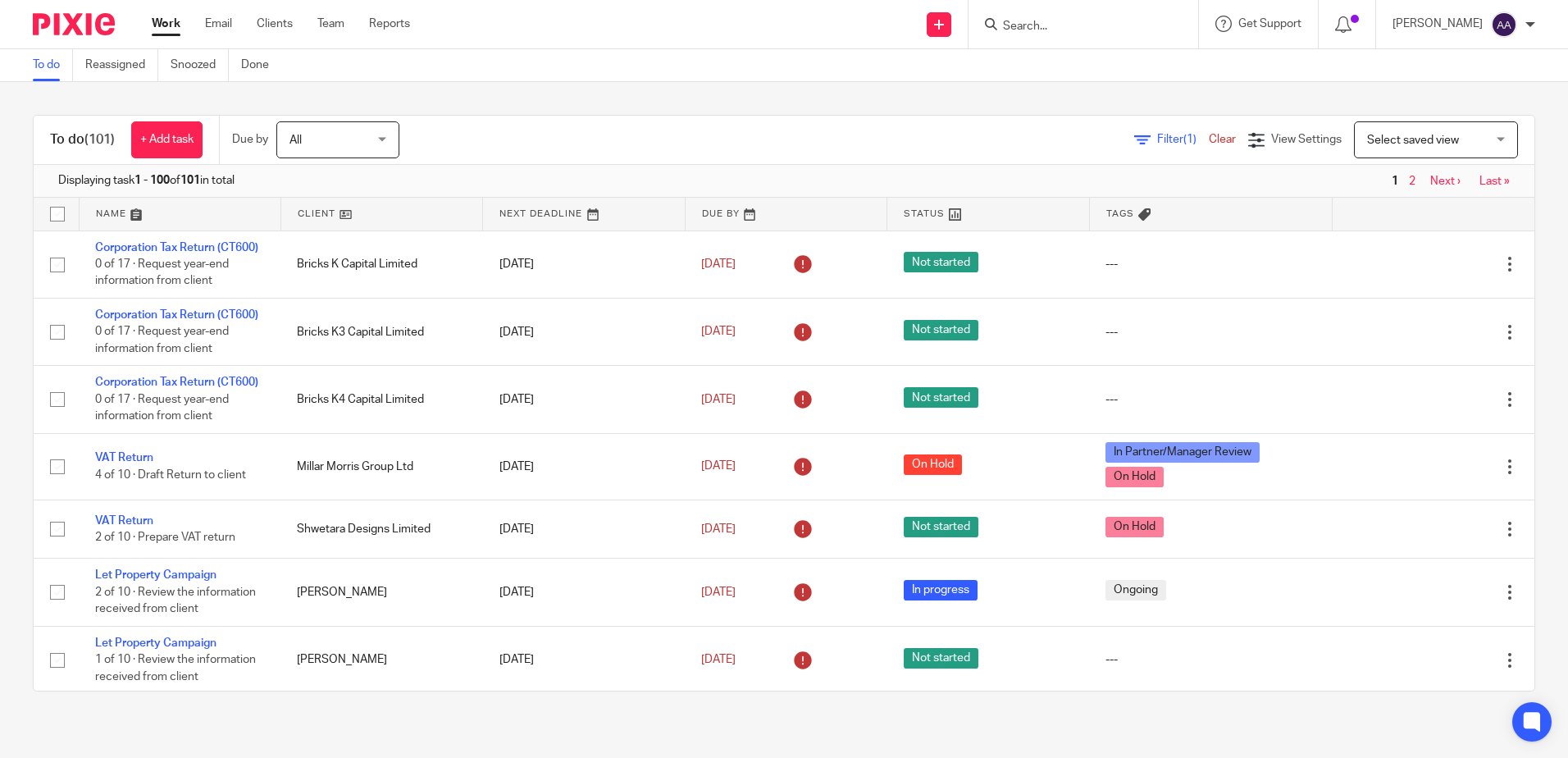
click at [1157, 135] on span "Filter (1)" at bounding box center [1183, 139] width 52 height 11
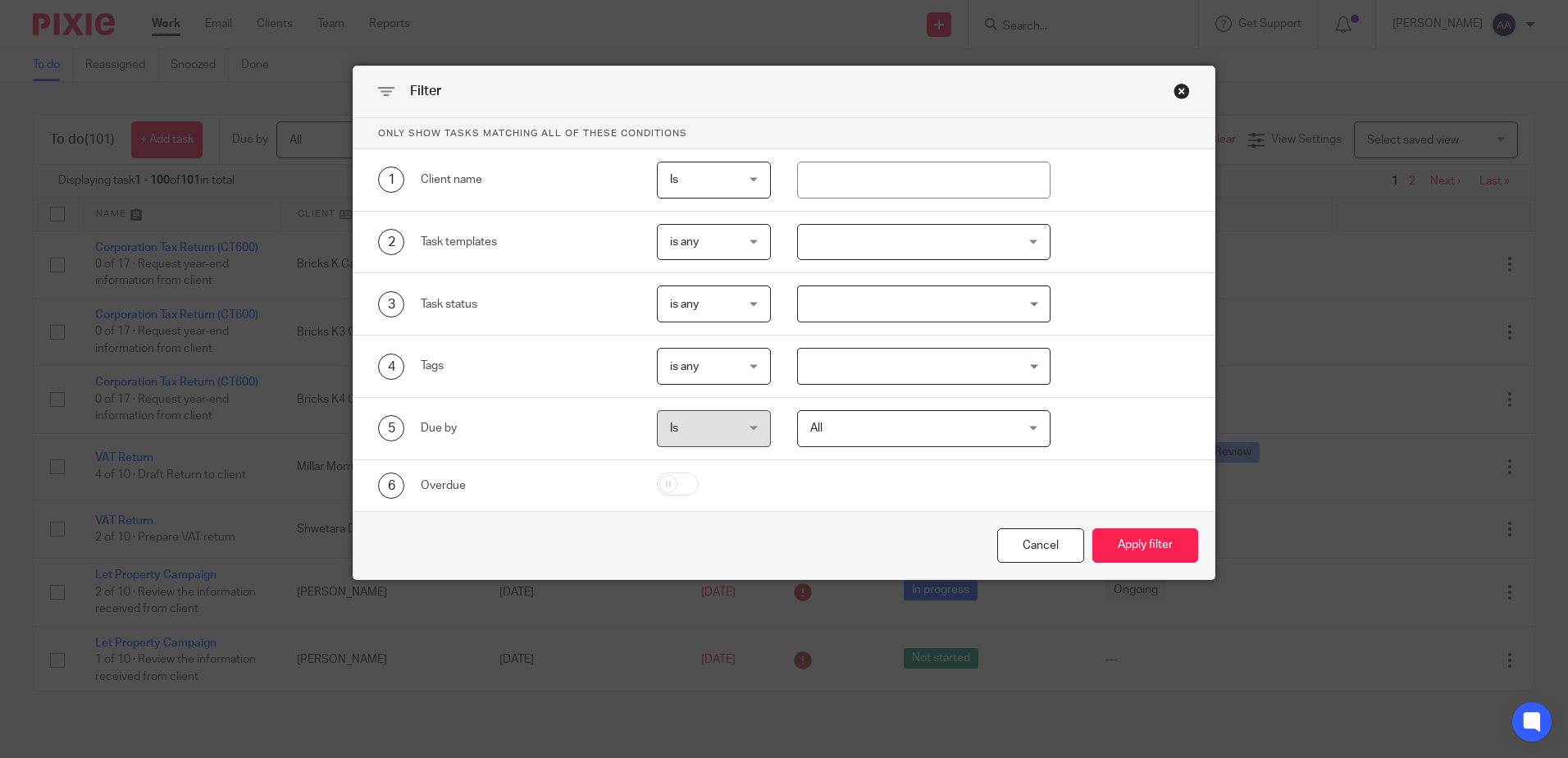
click at [971, 251] on div at bounding box center [923, 242] width 253 height 37
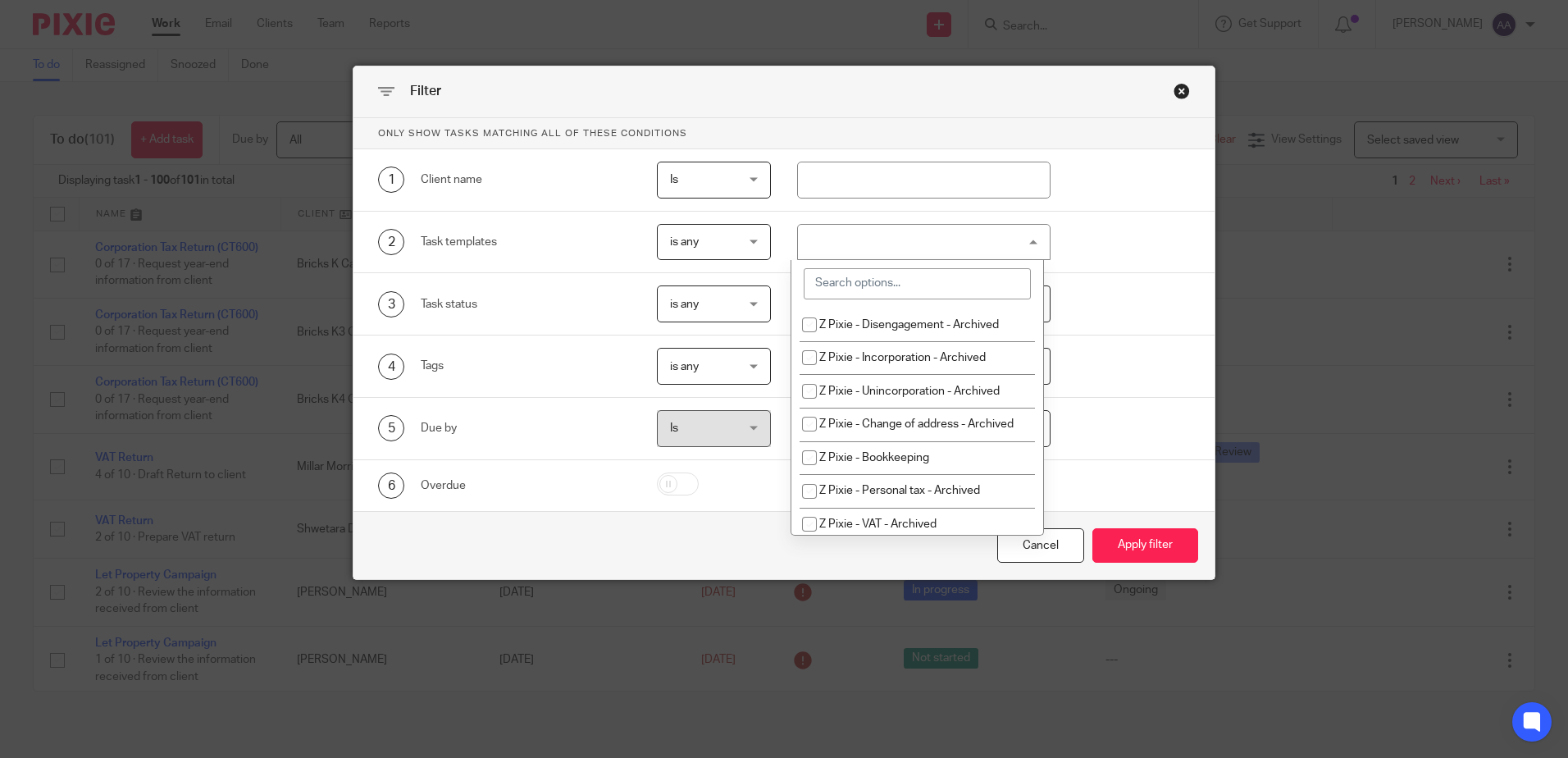
click at [971, 300] on input "search" at bounding box center [917, 284] width 227 height 32
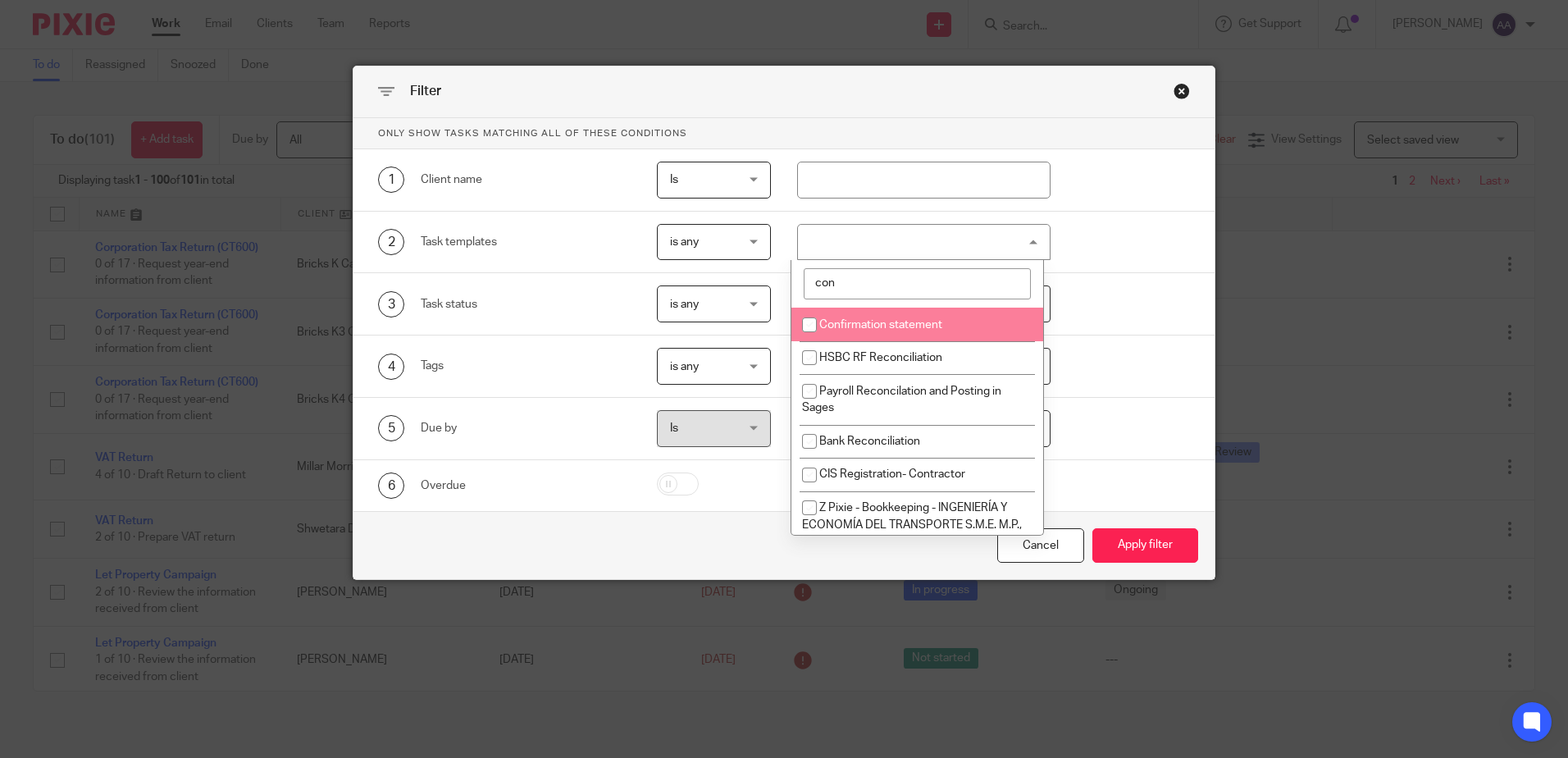
type input "con"
click at [805, 329] on input "checkbox" at bounding box center [810, 325] width 32 height 32
checkbox input "true"
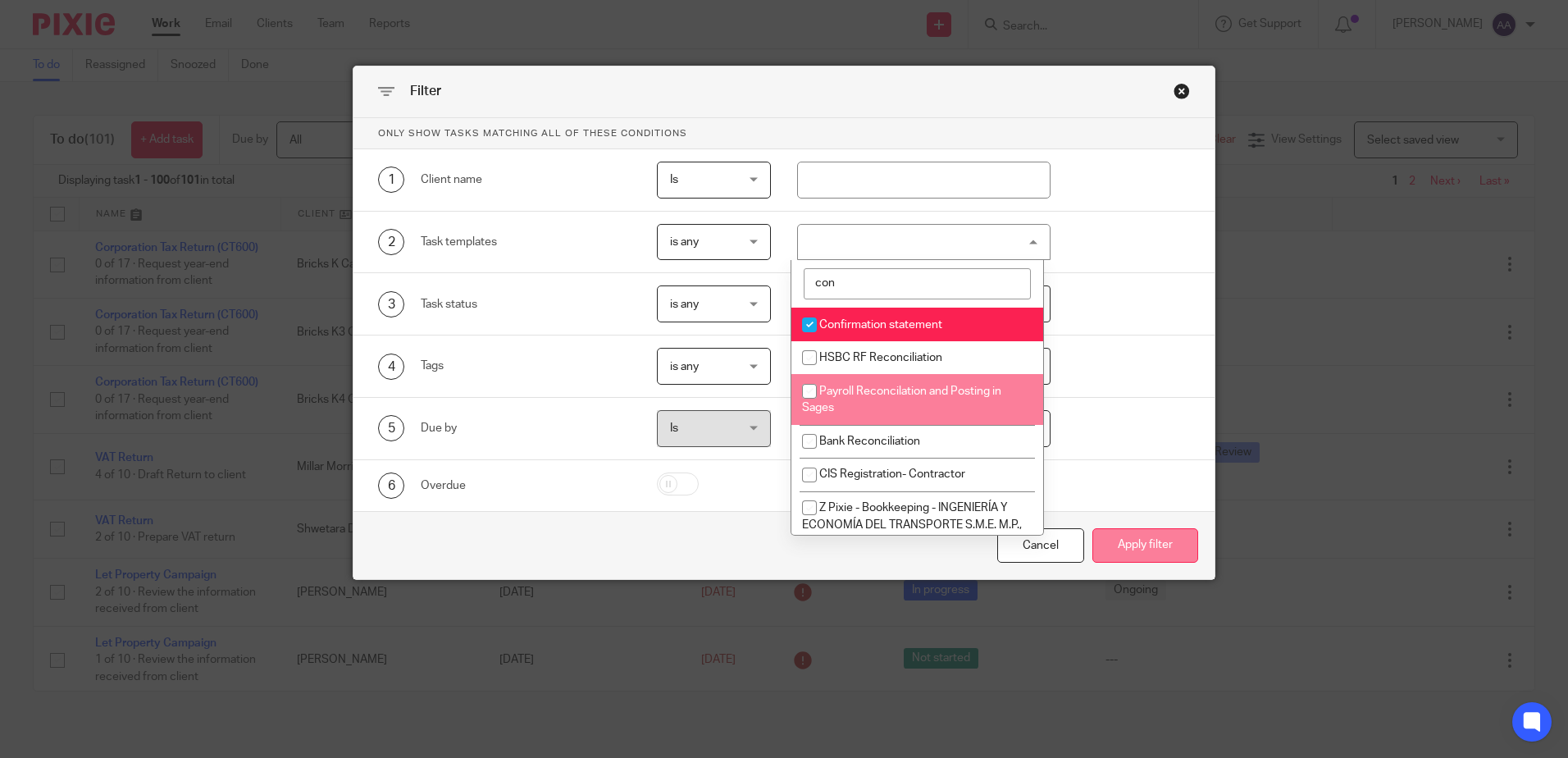
click at [1174, 542] on button "Apply filter" at bounding box center [1145, 546] width 106 height 35
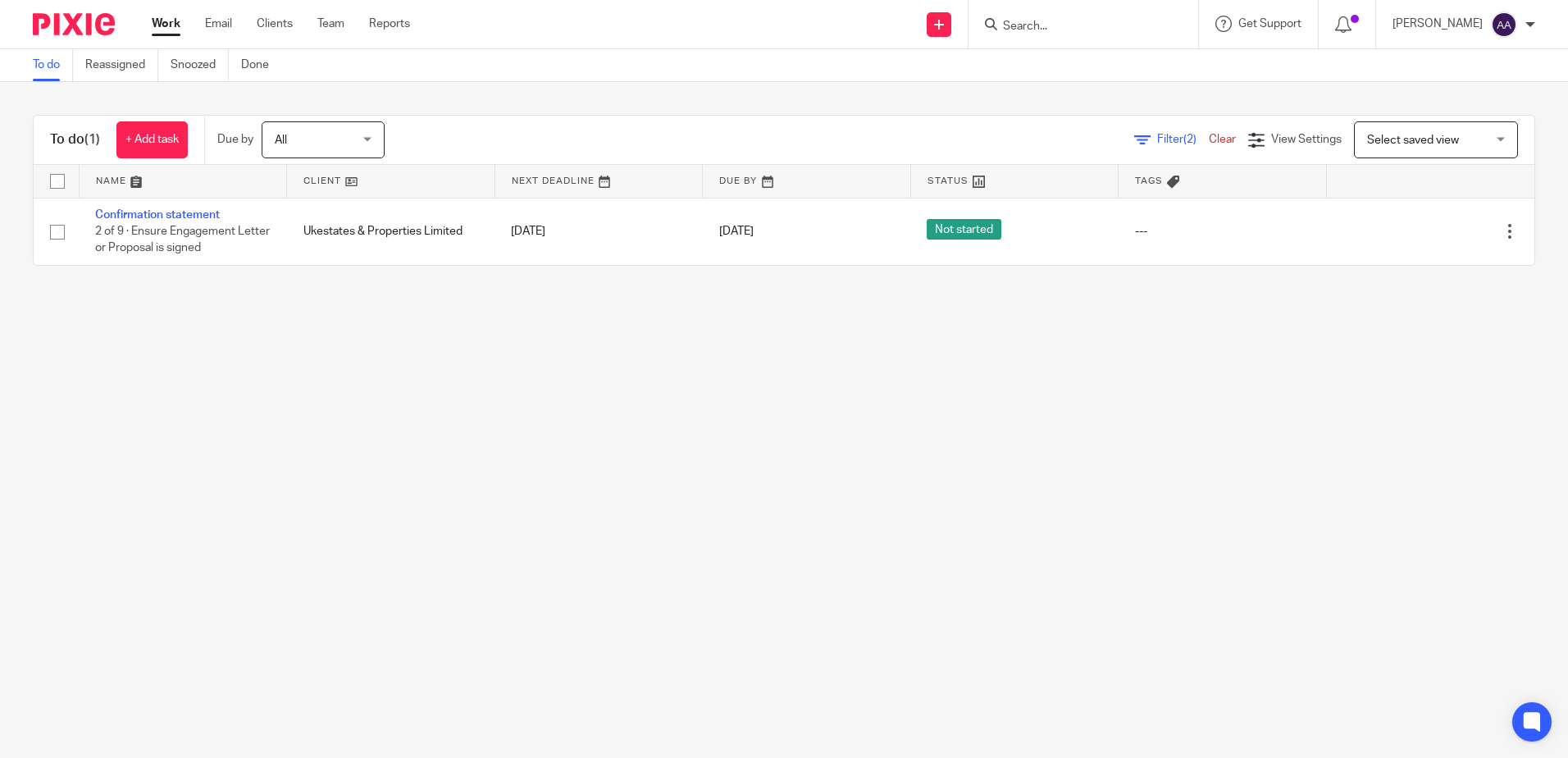
click at [89, 21] on img at bounding box center [73, 24] width 82 height 22
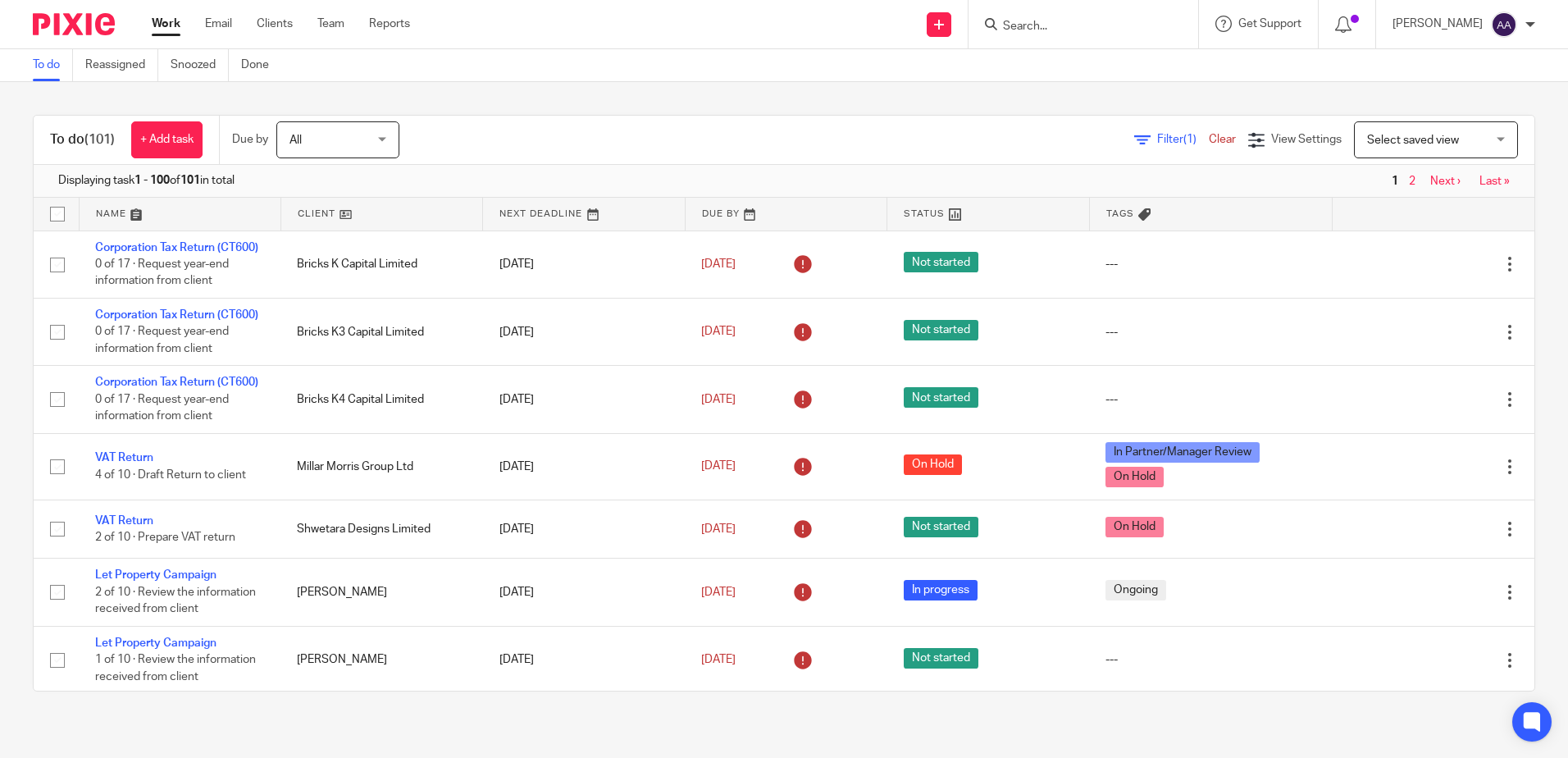
drag, startPoint x: 45, startPoint y: 106, endPoint x: 1204, endPoint y: 705, distance: 1304.6
click at [1204, 705] on div "To do (101) + Add task Due by All All Today Tomorrow This week Next week This m…" at bounding box center [784, 403] width 1568 height 642
click at [1189, 98] on div "To do (101) + Add task Due by All All Today Tomorrow This week Next week This m…" at bounding box center [784, 403] width 1568 height 642
drag, startPoint x: 22, startPoint y: 117, endPoint x: 1492, endPoint y: 186, distance: 1471.6
click at [1492, 186] on div "To do (101) + Add task Due by All All Today Tomorrow This week Next week This m…" at bounding box center [784, 403] width 1568 height 642
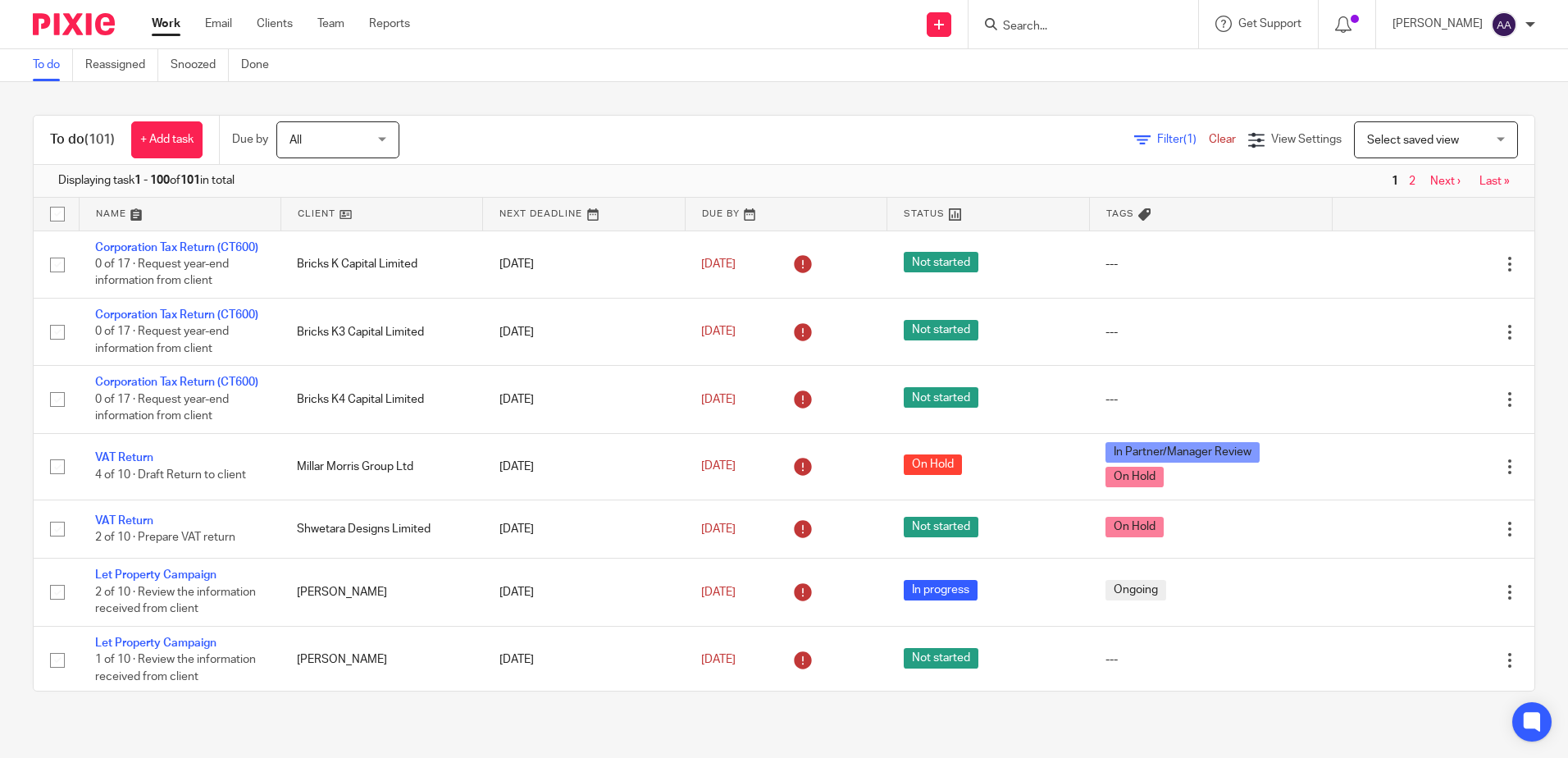
click at [915, 100] on div "To do (101) + Add task Due by All All Today Tomorrow This week Next week This m…" at bounding box center [784, 403] width 1568 height 642
drag, startPoint x: 45, startPoint y: 114, endPoint x: 1693, endPoint y: 225, distance: 1651.7
click at [1567, 225] on html "Work Email Clients Team Reports Work Email Clients Team Reports Settings Send n…" at bounding box center [784, 379] width 1568 height 758
drag, startPoint x: 869, startPoint y: 79, endPoint x: 762, endPoint y: 67, distance: 107.7
click at [868, 78] on div "To do Reassigned Snoozed Done" at bounding box center [784, 65] width 1568 height 32
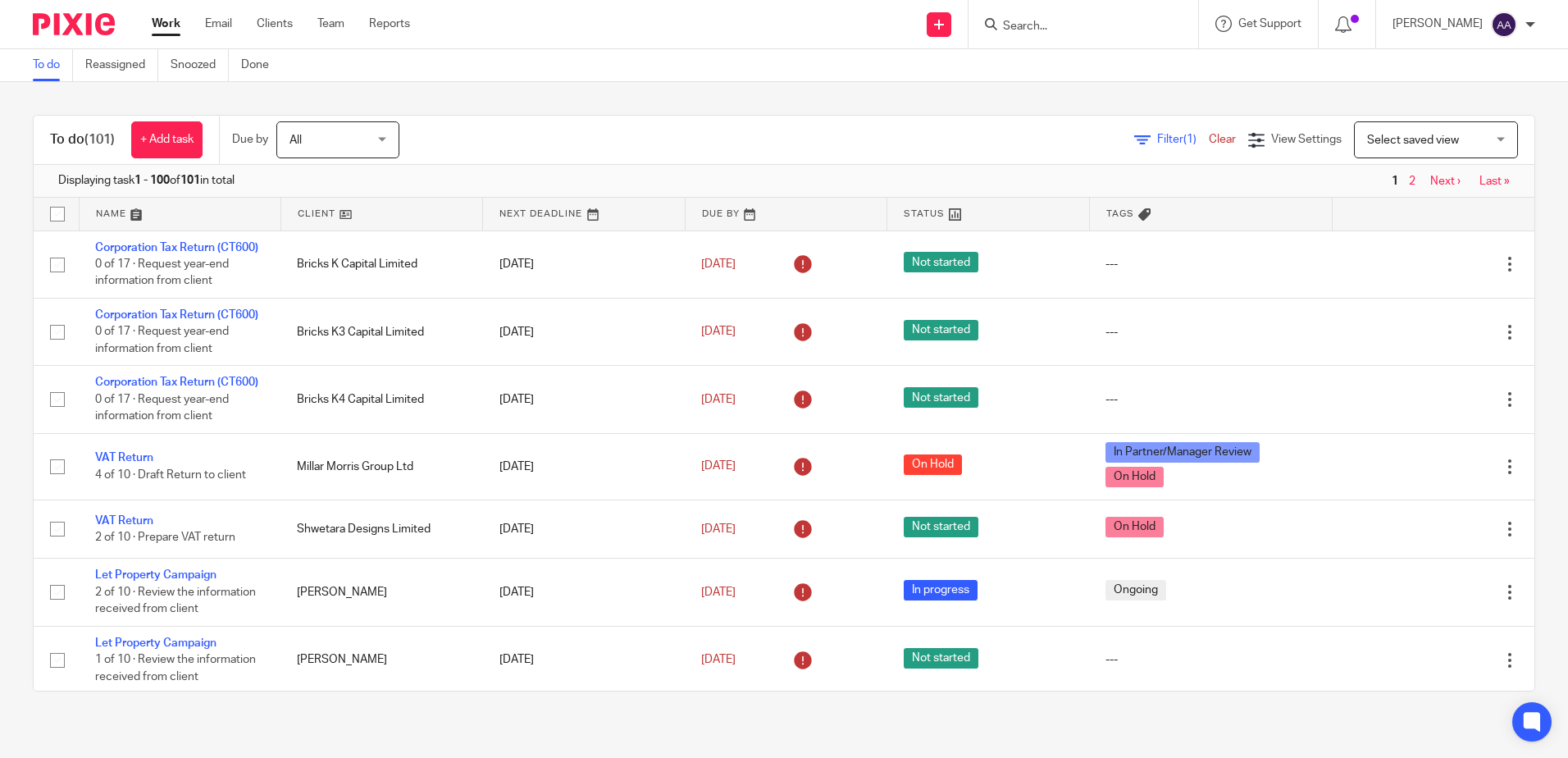
drag, startPoint x: 48, startPoint y: 115, endPoint x: 1428, endPoint y: 134, distance: 1380.1
click at [1523, 183] on div "To do (101) + Add task Due by All All Today Tomorrow This week Next week This m…" at bounding box center [784, 403] width 1568 height 642
click at [853, 96] on div "To do (101) + Add task Due by All All Today Tomorrow This week Next week This m…" at bounding box center [784, 403] width 1568 height 642
drag, startPoint x: 6, startPoint y: 117, endPoint x: 1533, endPoint y: 194, distance: 1528.9
click at [1533, 194] on div "To do (101) + Add task Due by All All Today Tomorrow This week Next week This m…" at bounding box center [784, 403] width 1568 height 642
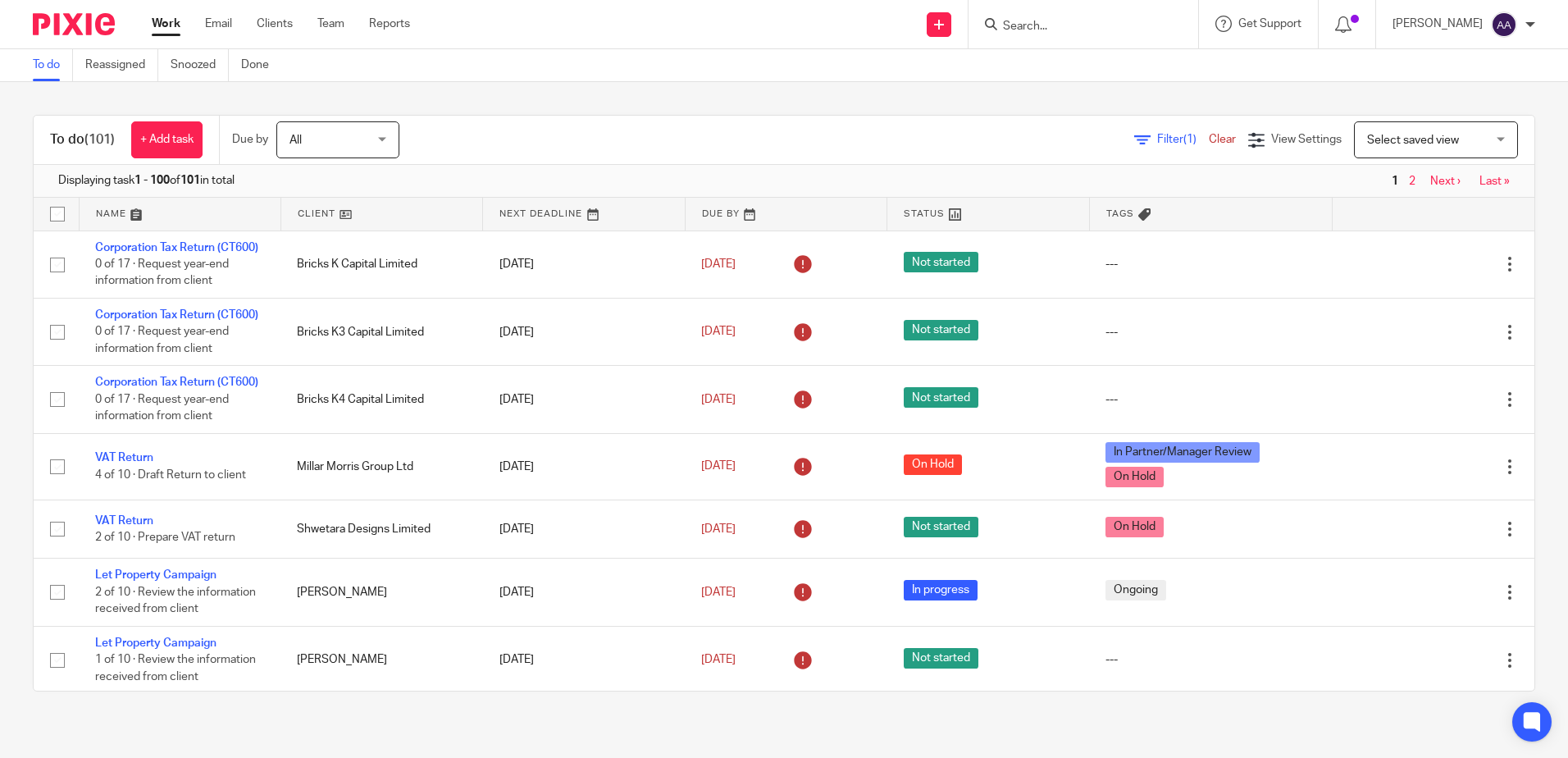
click at [76, 136] on h1 "To do (101)" at bounding box center [83, 139] width 65 height 18
drag, startPoint x: 54, startPoint y: 131, endPoint x: 1524, endPoint y: 176, distance: 1470.7
click at [1524, 176] on div "To do (101) + Add task Due by All All Today Tomorrow This week Next week This m…" at bounding box center [784, 403] width 1568 height 642
click at [717, 102] on div "To do (101) + Add task Due by All All Today Tomorrow This week Next week This m…" at bounding box center [784, 403] width 1568 height 642
drag, startPoint x: 46, startPoint y: 109, endPoint x: 1564, endPoint y: 199, distance: 1520.7
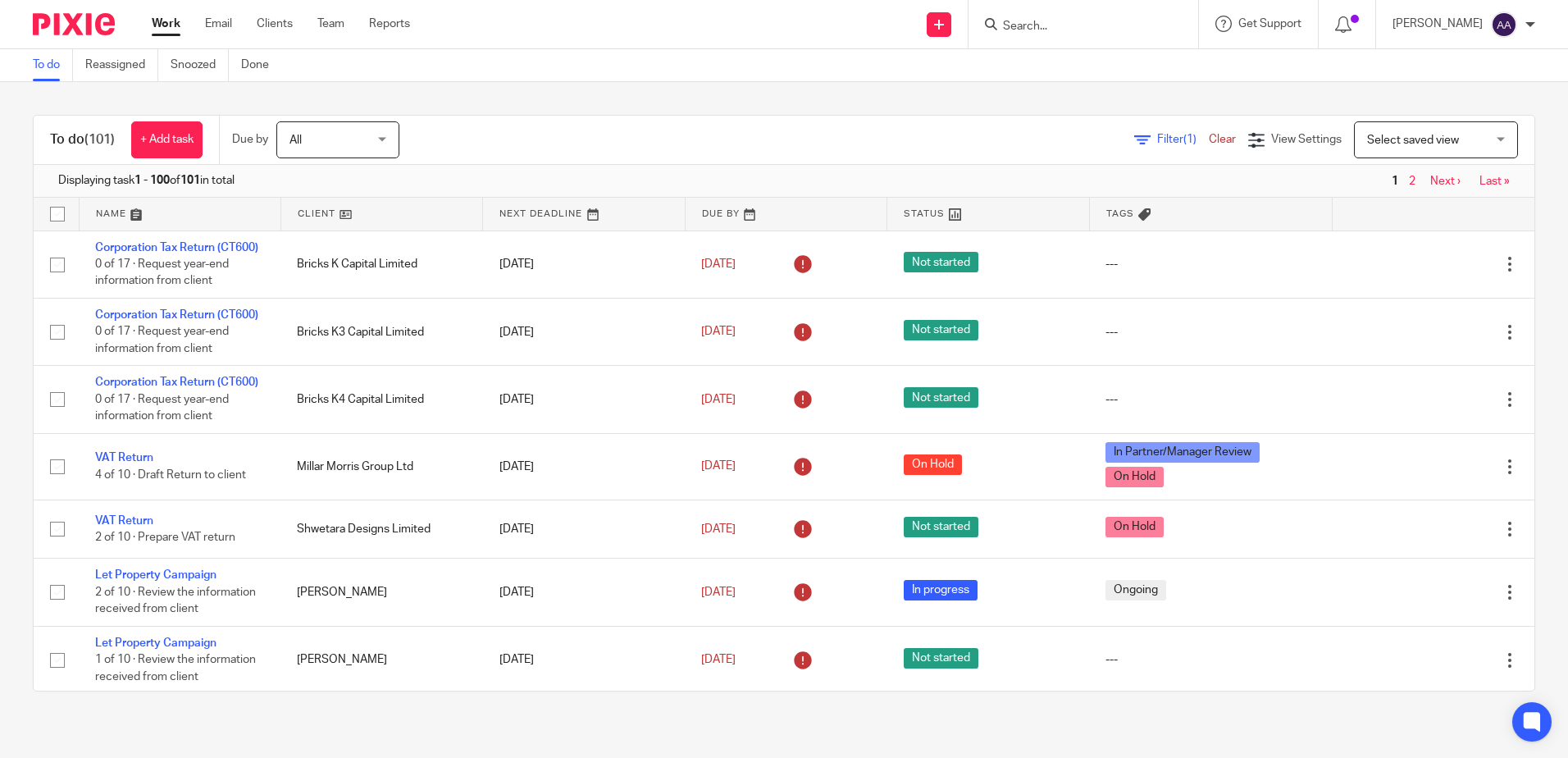
click at [1564, 199] on main "To do Reassigned Snoozed Done To do (101) + Add task Due by All All Today Tomor…" at bounding box center [784, 379] width 1568 height 758
drag, startPoint x: 985, startPoint y: 99, endPoint x: 969, endPoint y: 81, distance: 24.1
click at [984, 99] on div "To do (101) + Add task Due by All All Today Tomorrow This week Next week This m…" at bounding box center [784, 403] width 1568 height 642
click at [667, 93] on div "To do (101) + Add task Due by All All Today Tomorrow This week Next week This m…" at bounding box center [784, 403] width 1568 height 642
drag, startPoint x: 664, startPoint y: 129, endPoint x: 675, endPoint y: 102, distance: 29.2
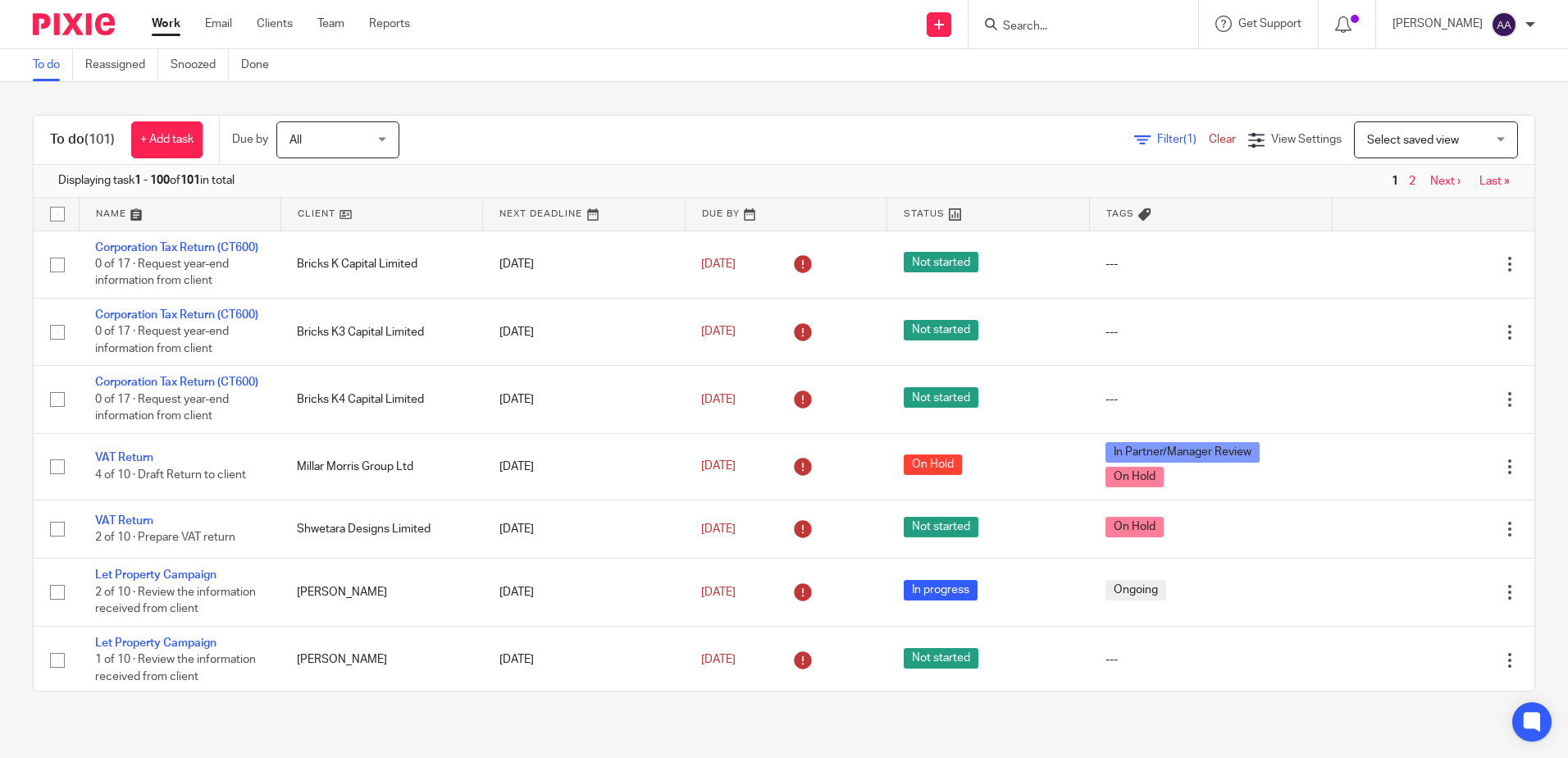
click at [675, 102] on div "To do (101) + Add task Due by All All Today Tomorrow This week Next week This m…" at bounding box center [784, 403] width 1568 height 642
click at [675, 96] on div "To do (101) + Add task Due by All All Today Tomorrow This week Next week This m…" at bounding box center [784, 403] width 1568 height 642
drag, startPoint x: 677, startPoint y: 96, endPoint x: 697, endPoint y: 115, distance: 27.6
drag, startPoint x: 697, startPoint y: 115, endPoint x: 706, endPoint y: 82, distance: 34.2
click at [706, 82] on div "To do (101) + Add task Due by All All Today Tomorrow This week Next week This m…" at bounding box center [784, 403] width 1568 height 642
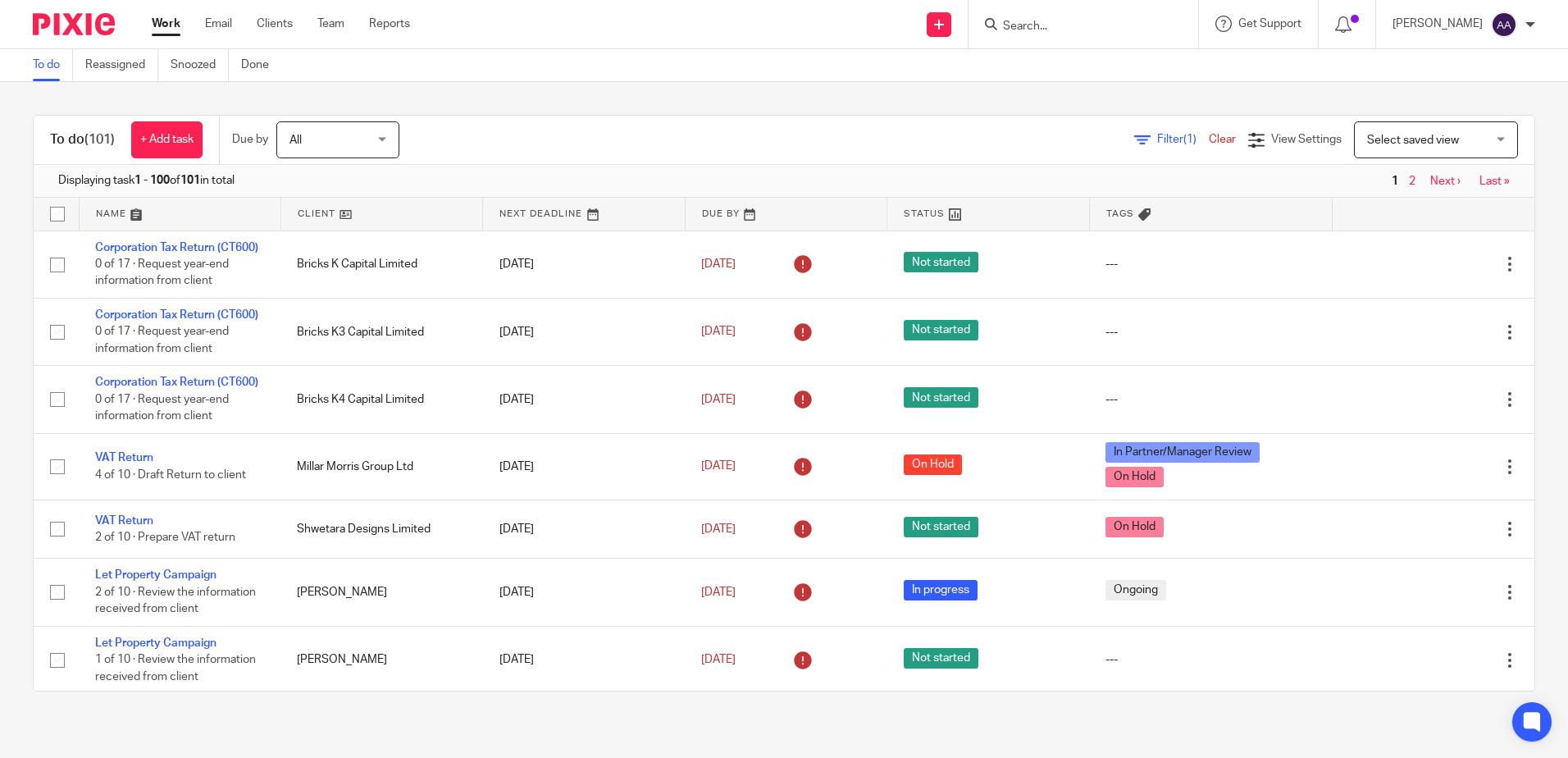
click at [1051, 24] on input "Search" at bounding box center [1074, 27] width 148 height 15
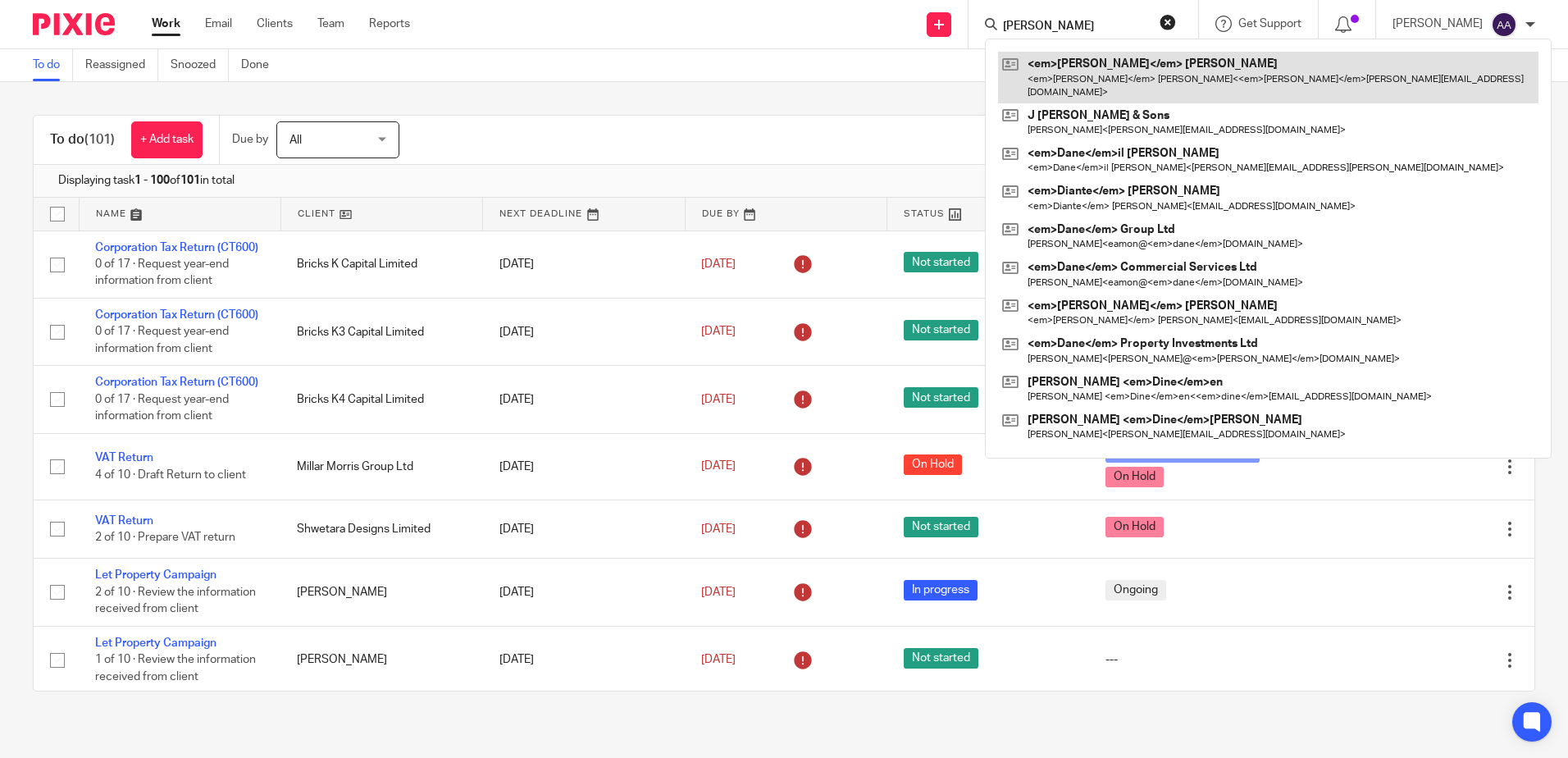
type input "diane"
click at [1100, 73] on link at bounding box center [1268, 77] width 540 height 51
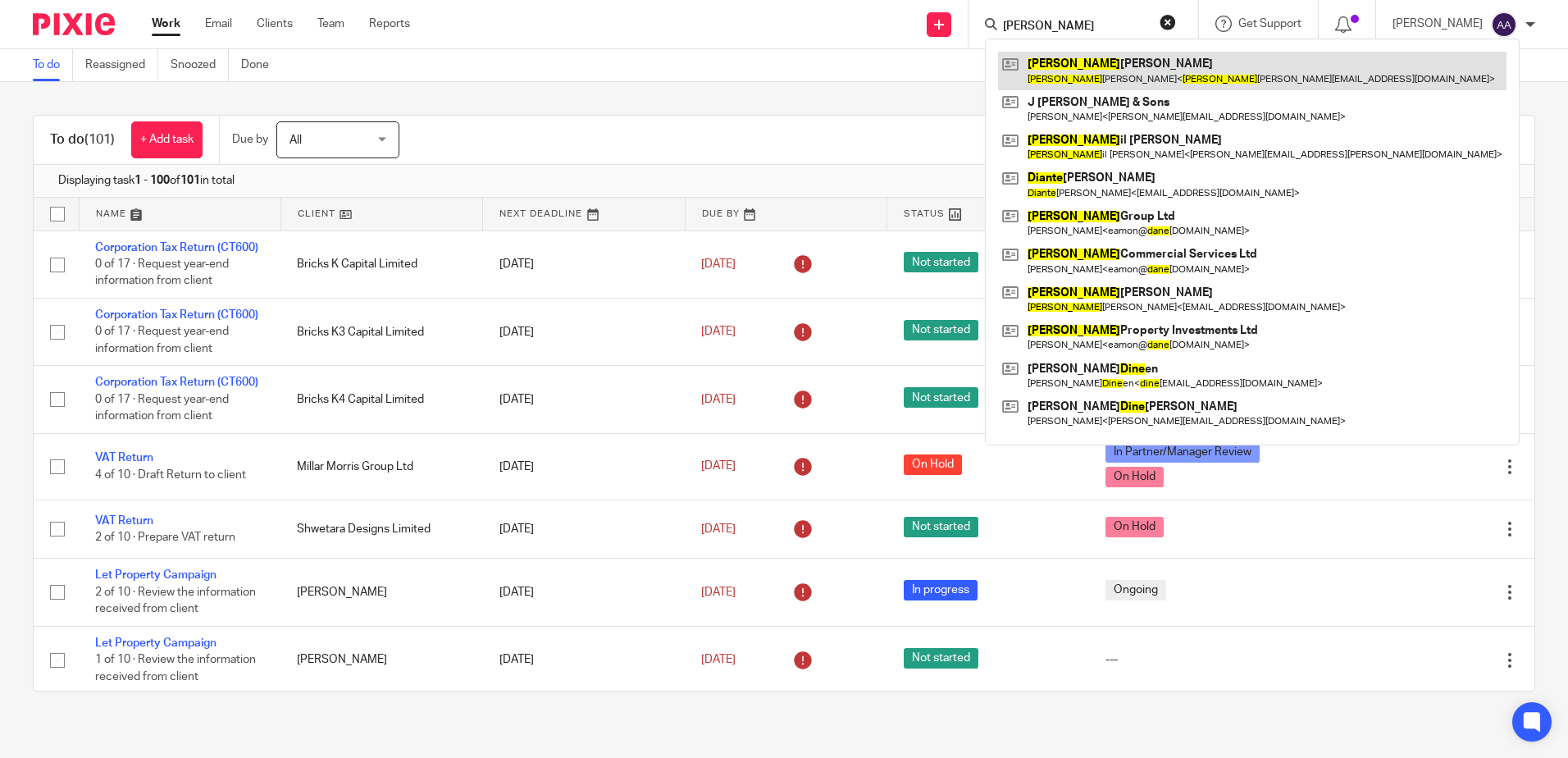
click at [1095, 62] on link at bounding box center [1253, 71] width 508 height 38
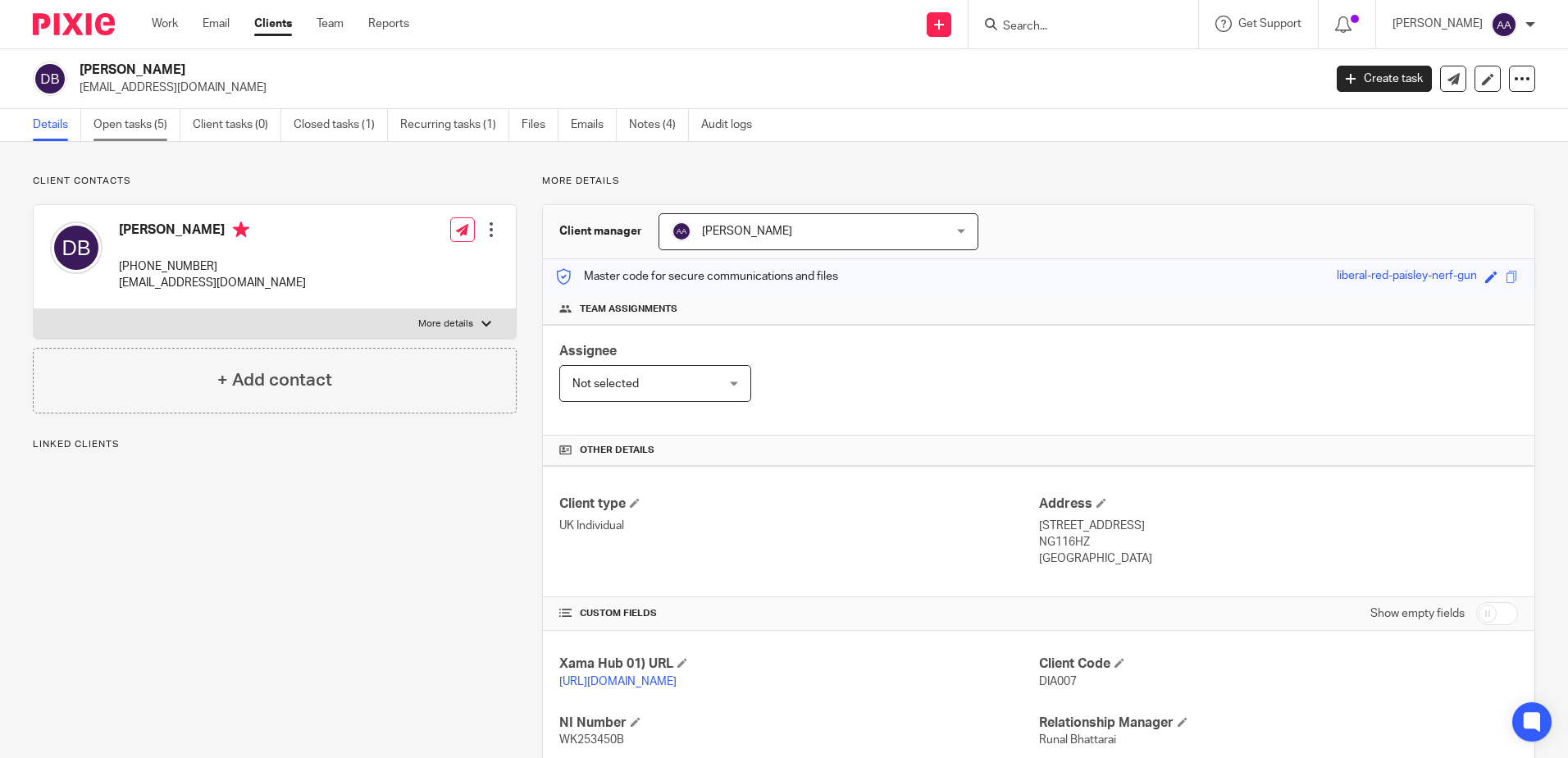
click at [113, 121] on link "Open tasks (5)" at bounding box center [137, 125] width 87 height 32
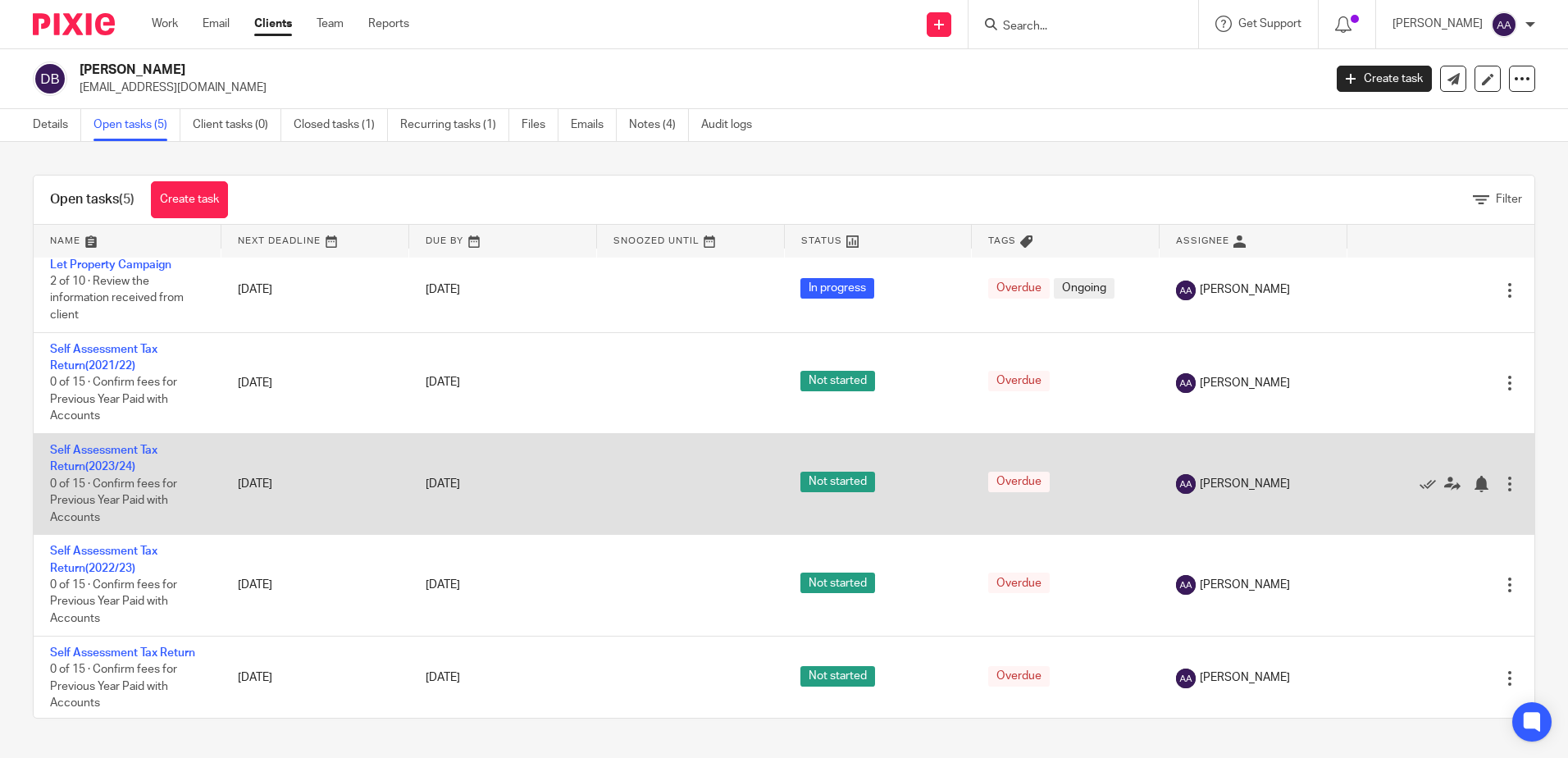
scroll to position [12, 0]
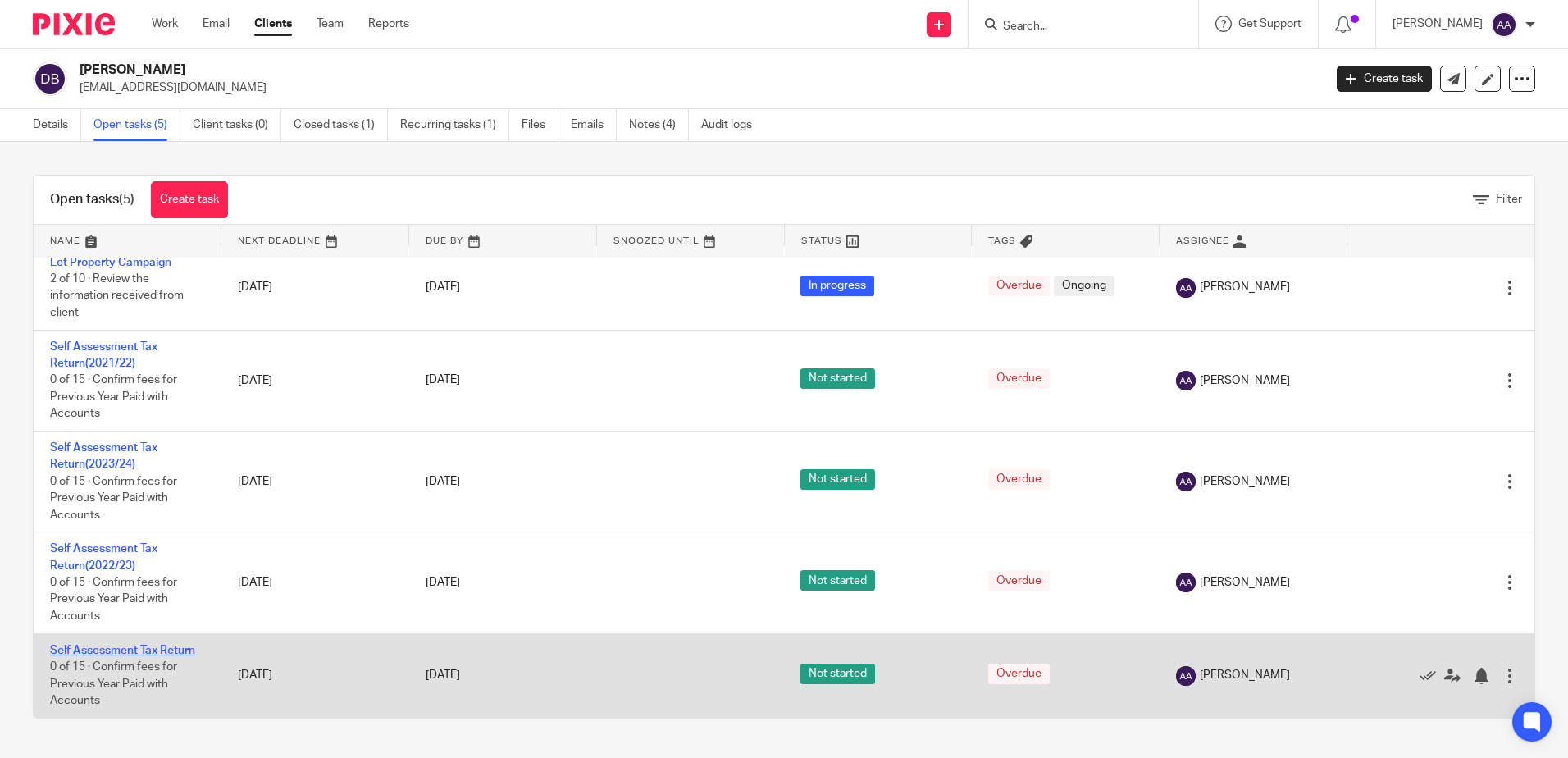
click at [180, 650] on link "Self Assessment Tax Return" at bounding box center [122, 650] width 145 height 11
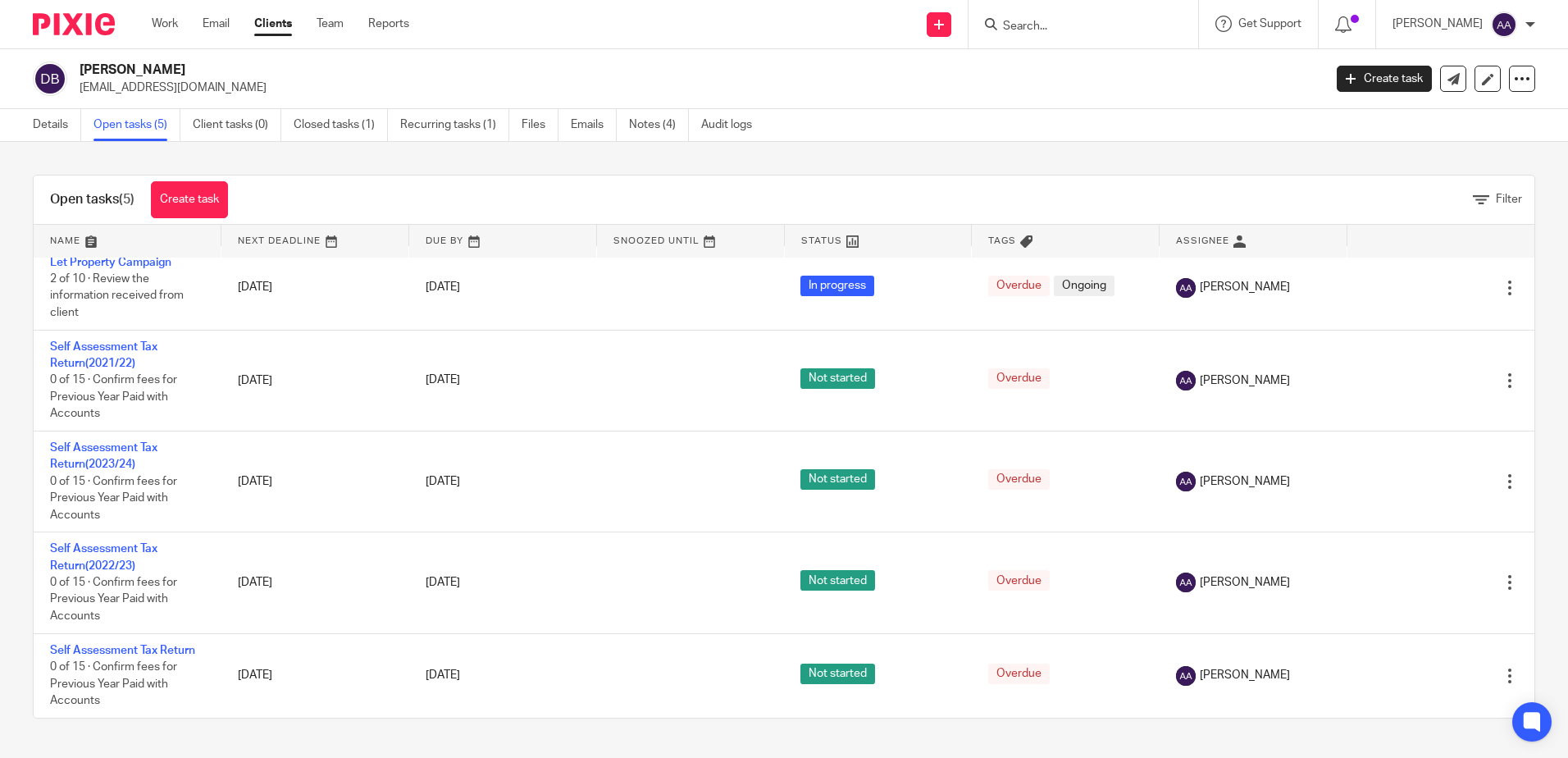
drag, startPoint x: 91, startPoint y: 33, endPoint x: 118, endPoint y: 3, distance: 40.4
click at [91, 33] on img at bounding box center [73, 24] width 82 height 22
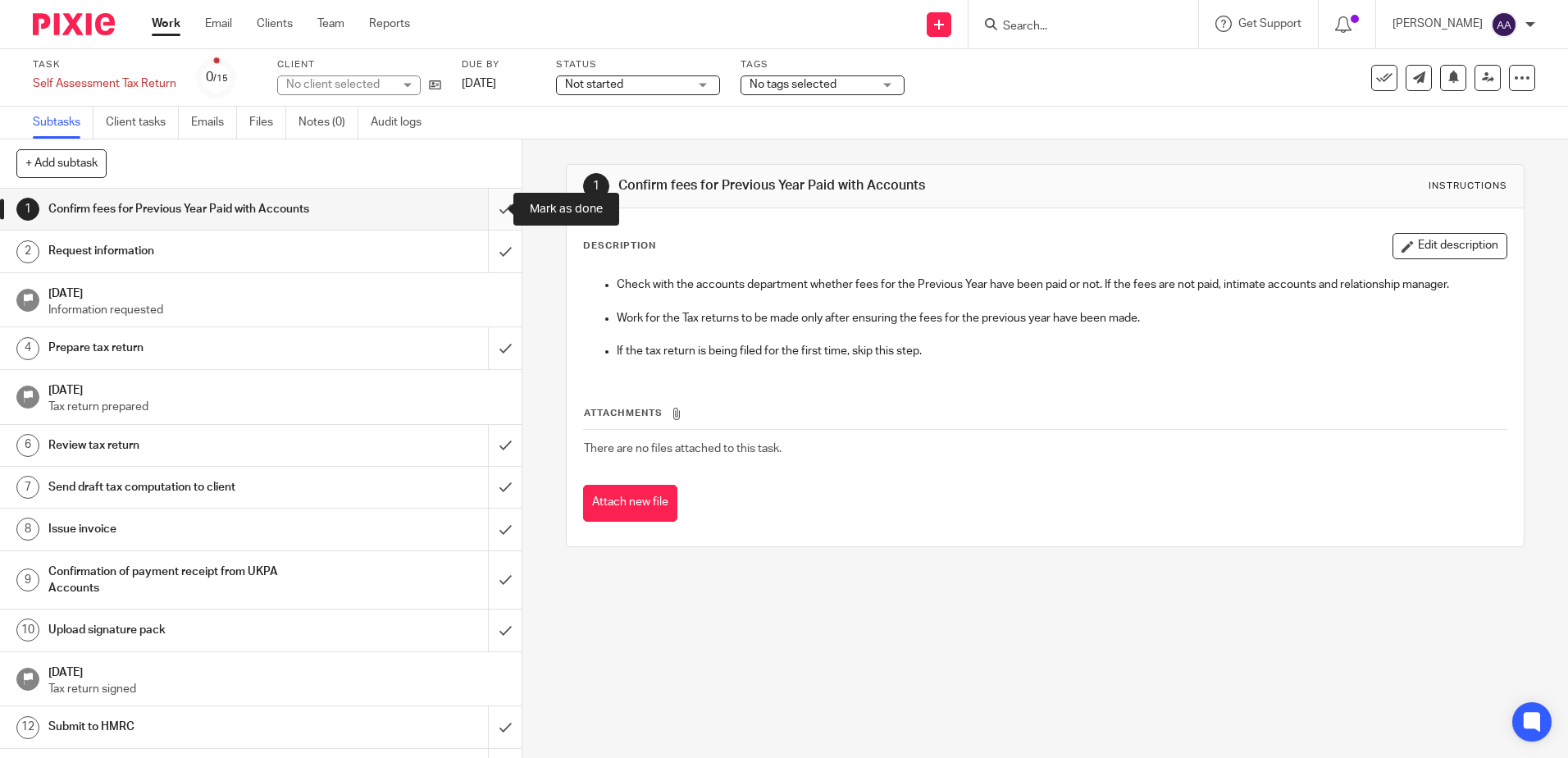
click at [495, 208] on input "submit" at bounding box center [261, 209] width 521 height 41
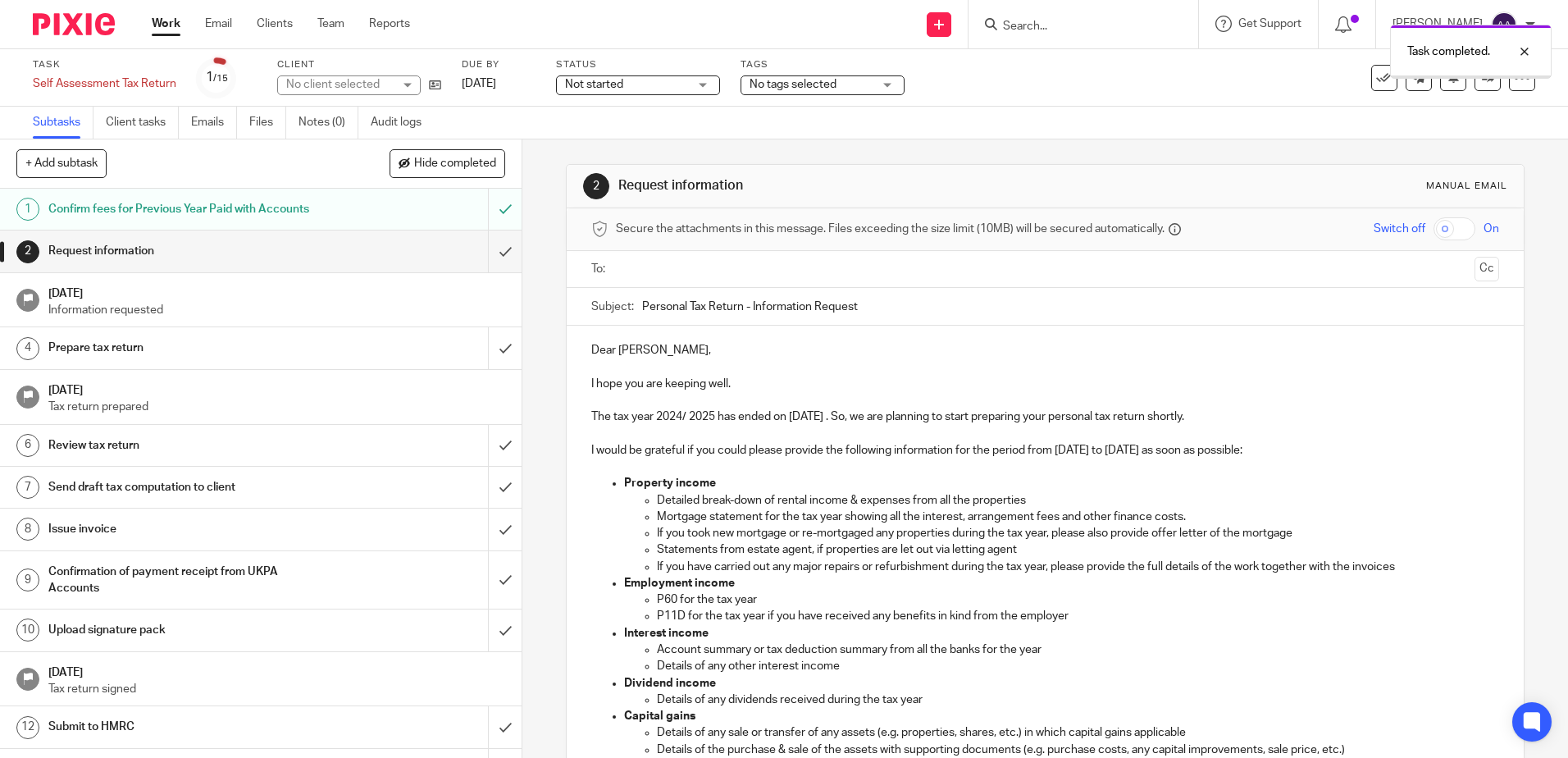
click at [659, 270] on input "text" at bounding box center [1044, 269] width 845 height 19
click at [652, 358] on p "Dear Diane Lesley," at bounding box center [1045, 353] width 907 height 17
drag, startPoint x: 647, startPoint y: 351, endPoint x: 689, endPoint y: 354, distance: 42.1
click at [689, 354] on p "Dear Diane Lesley," at bounding box center [1045, 353] width 907 height 17
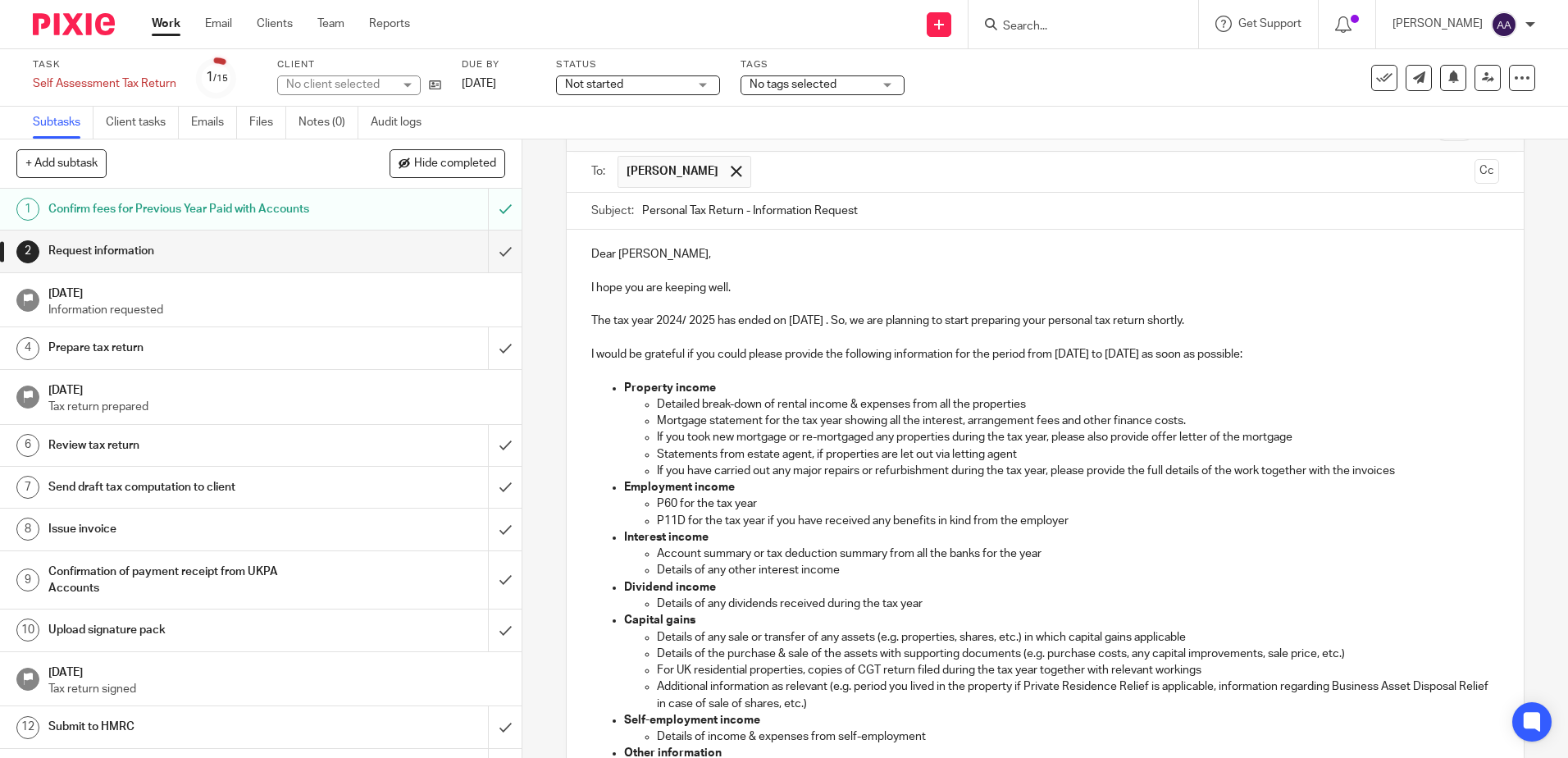
scroll to position [82, 0]
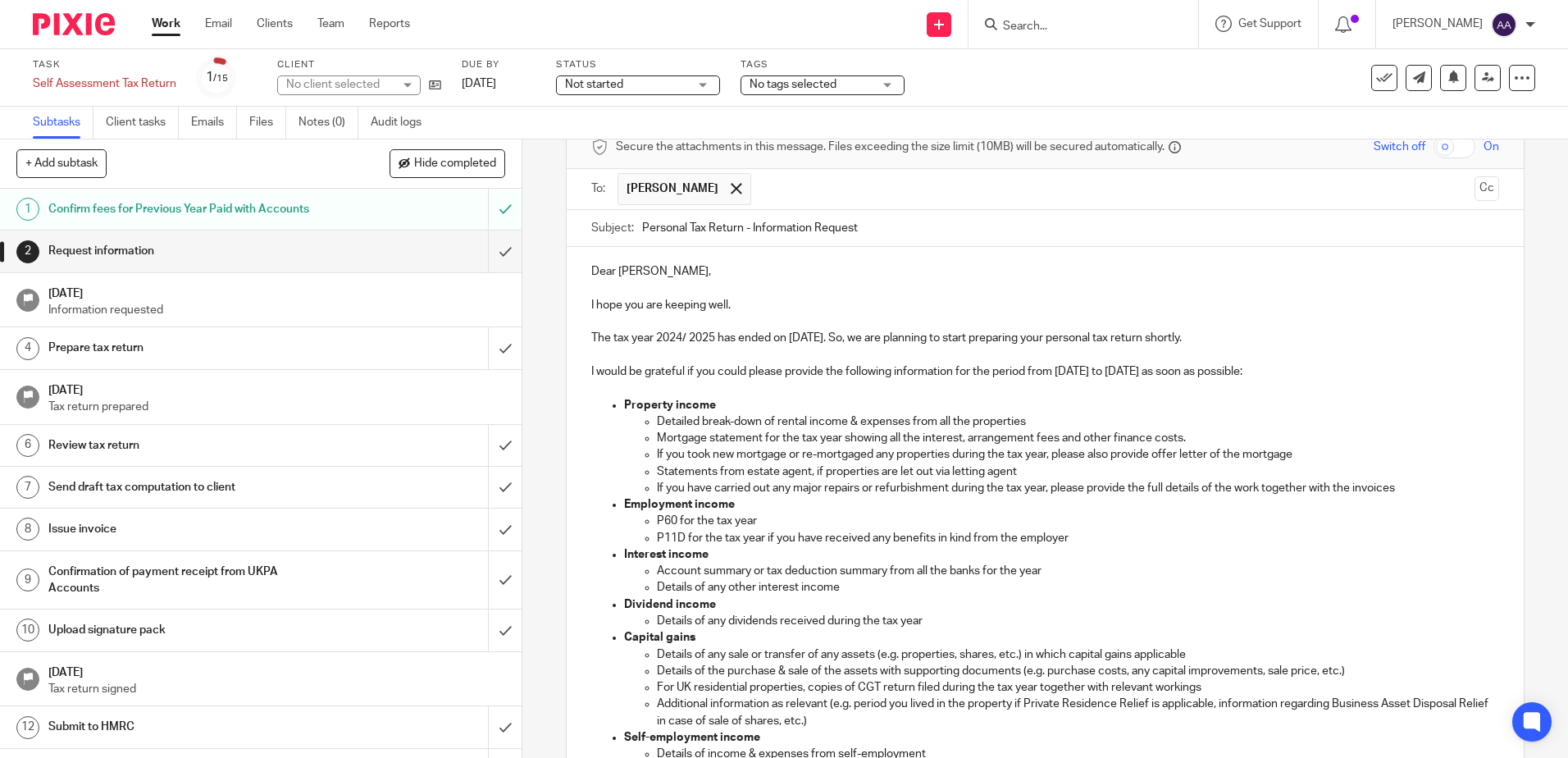
click at [999, 499] on p "Employment income" at bounding box center [1061, 505] width 874 height 17
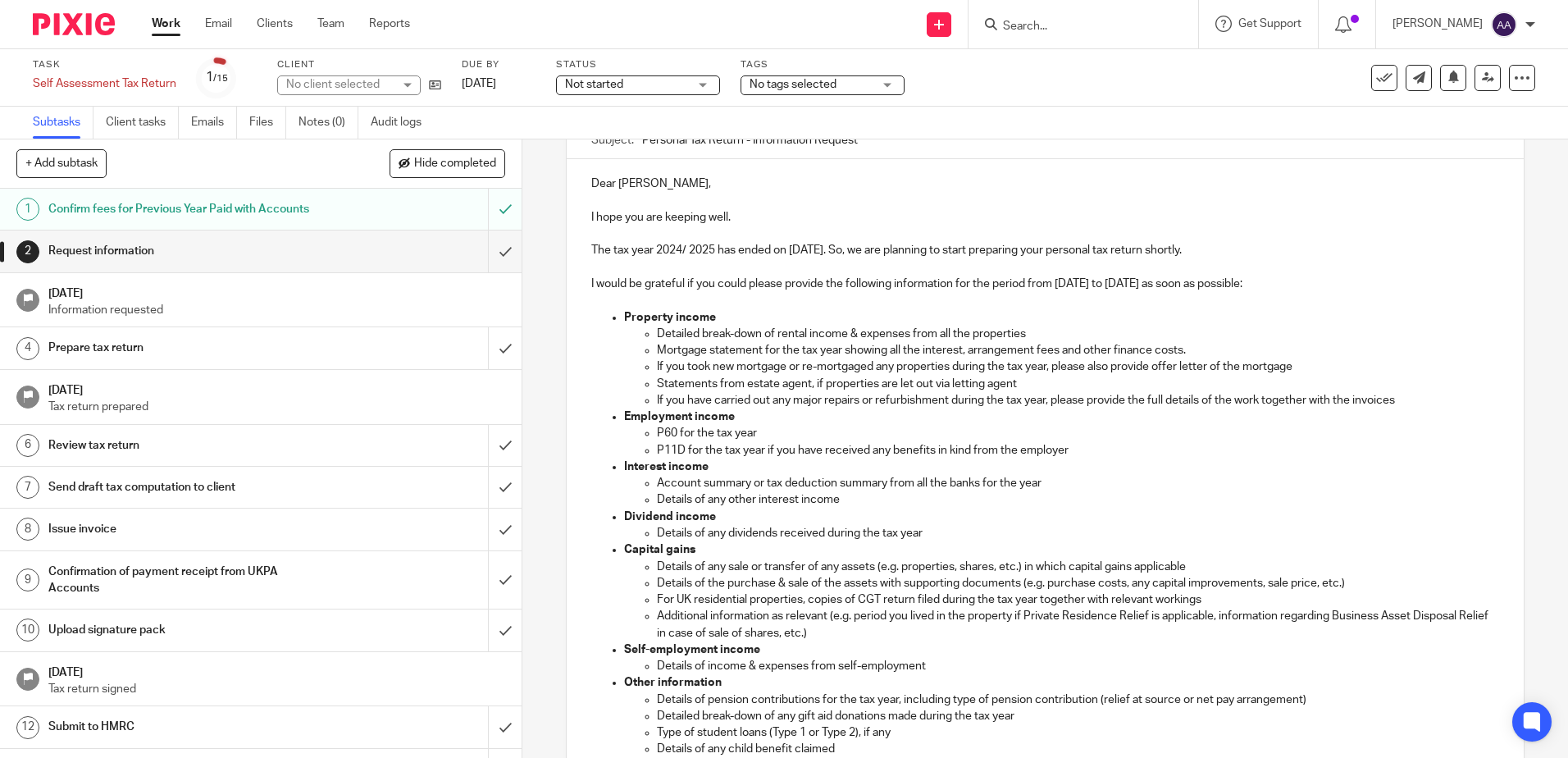
scroll to position [410, 0]
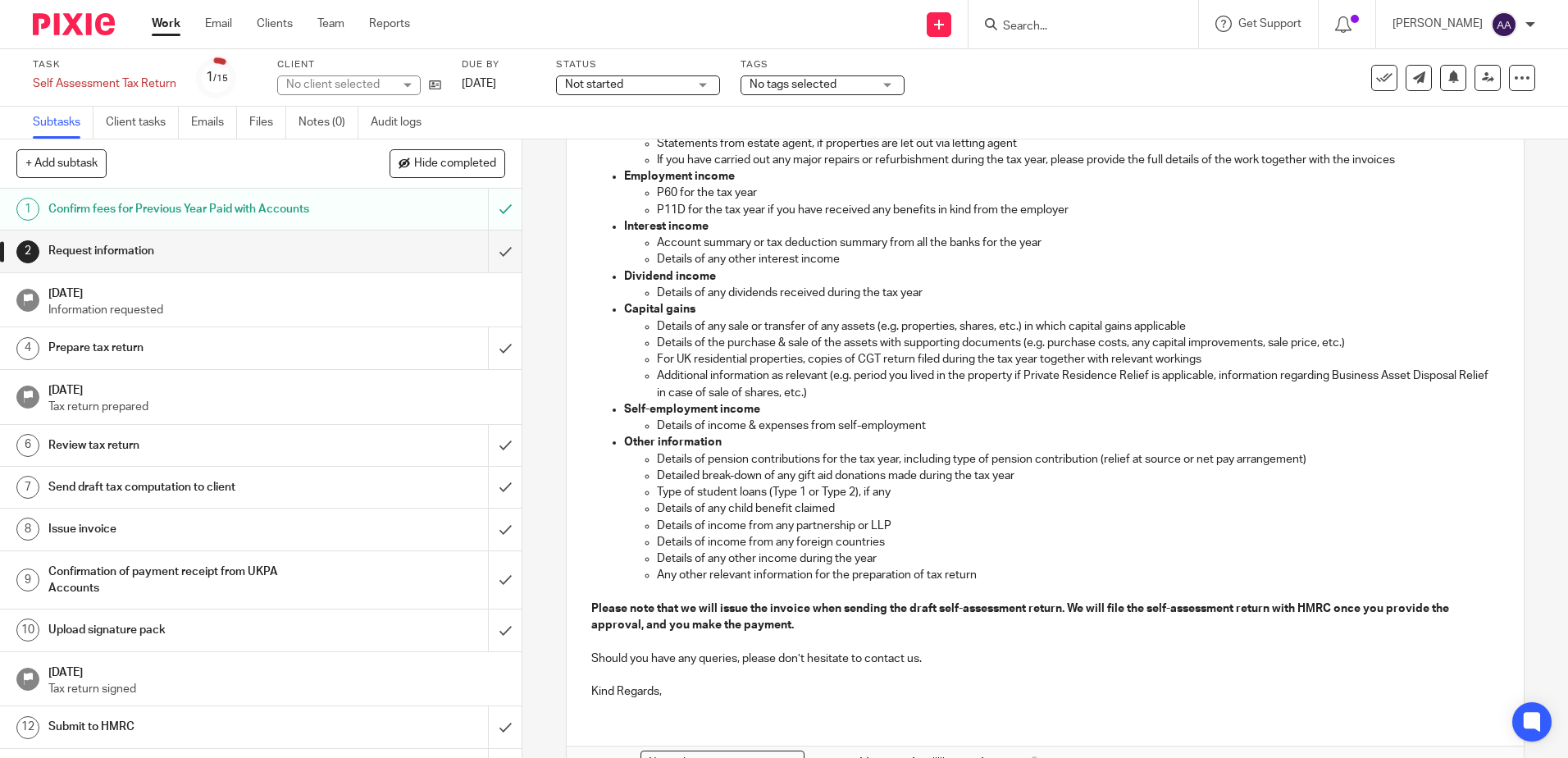
click at [695, 696] on p "Kind Regards," at bounding box center [1045, 691] width 907 height 17
click at [623, 694] on p "Kind Regards," at bounding box center [1045, 691] width 907 height 17
click at [817, 705] on div "Dear Diane, I hope you are keeping well. The tax year 2024/ 2025 has ended on 5…" at bounding box center [1045, 315] width 957 height 793
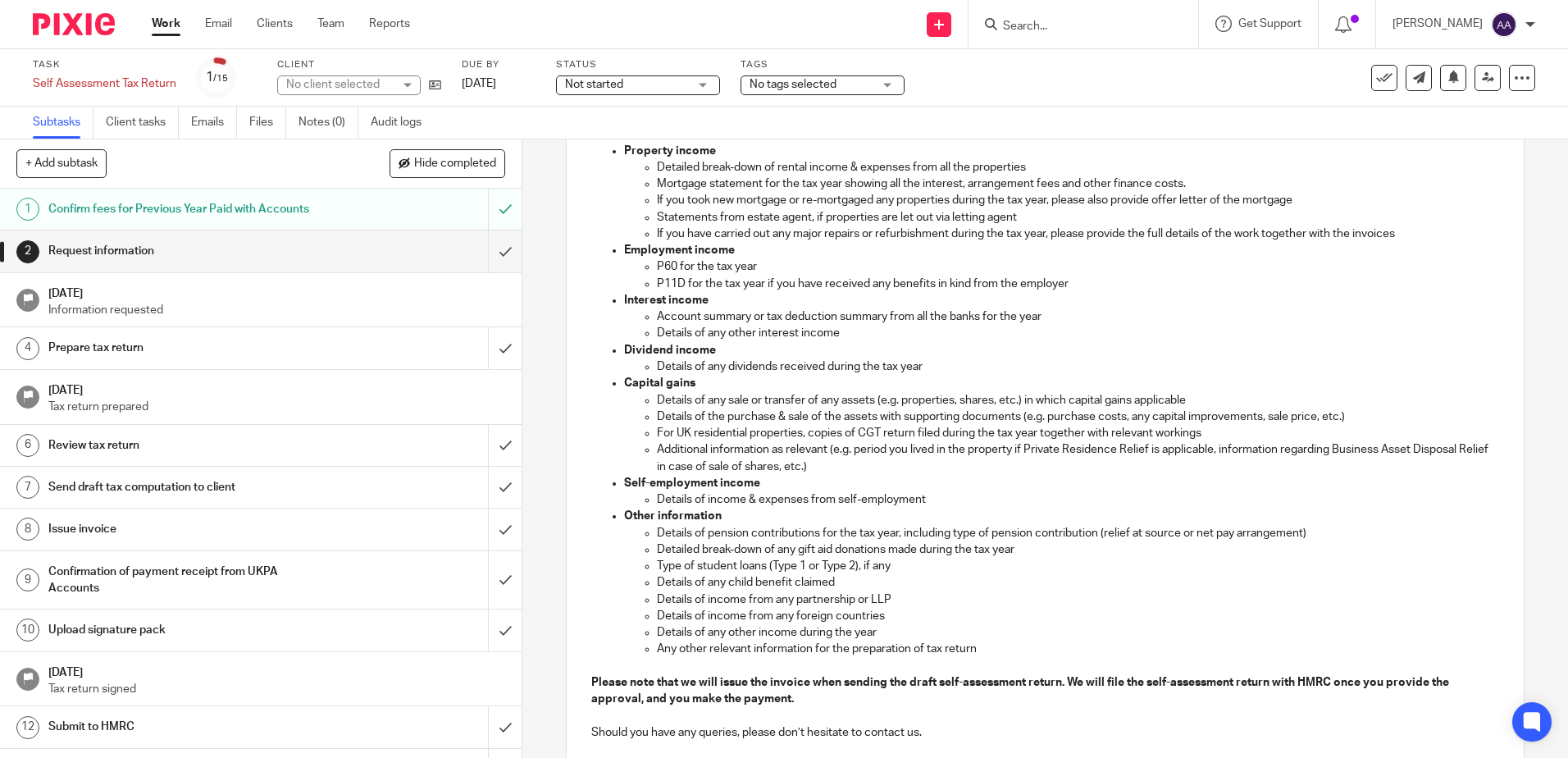
scroll to position [528, 0]
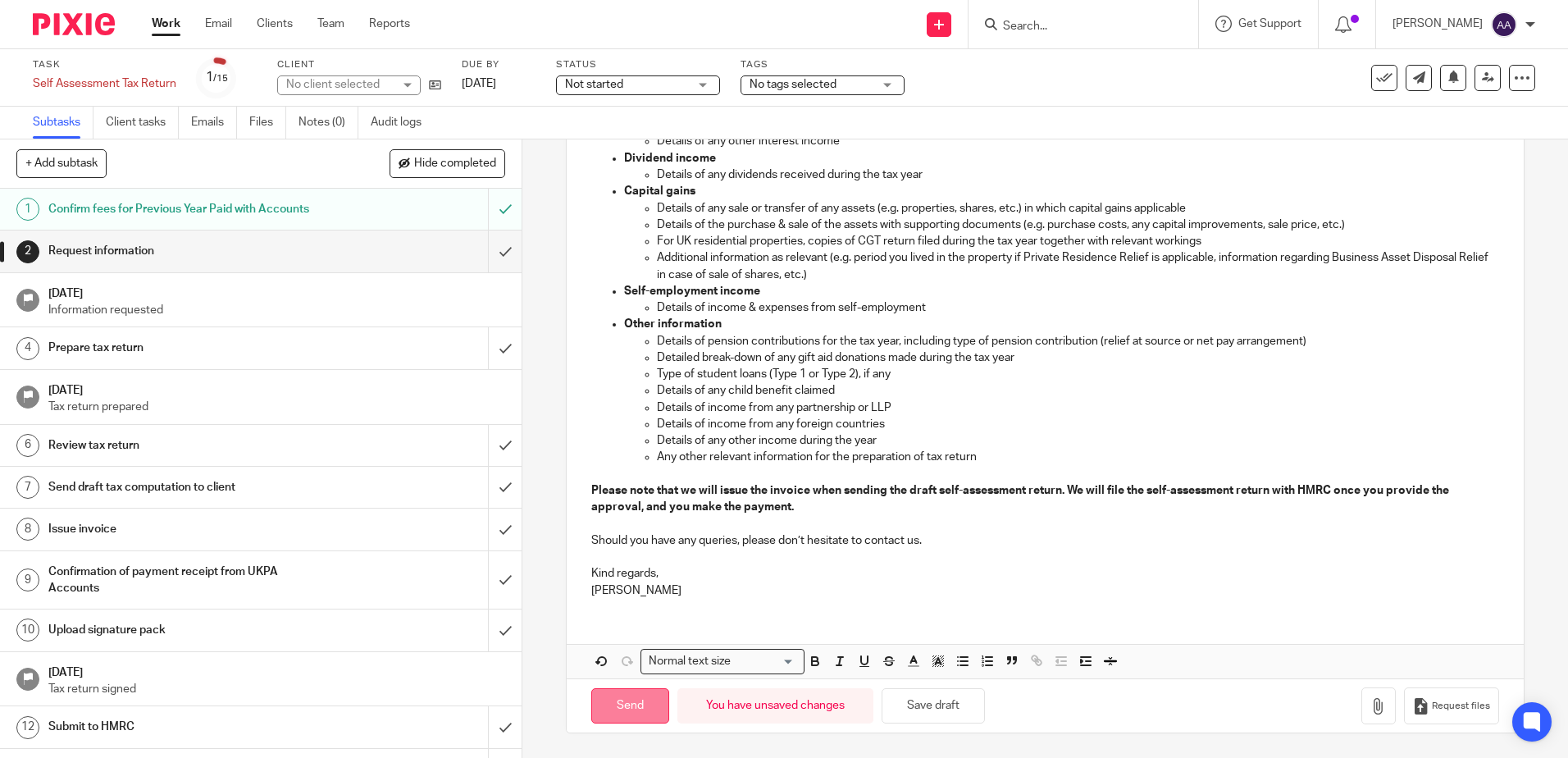
click at [633, 701] on input "Send" at bounding box center [630, 706] width 78 height 35
type input "Sent"
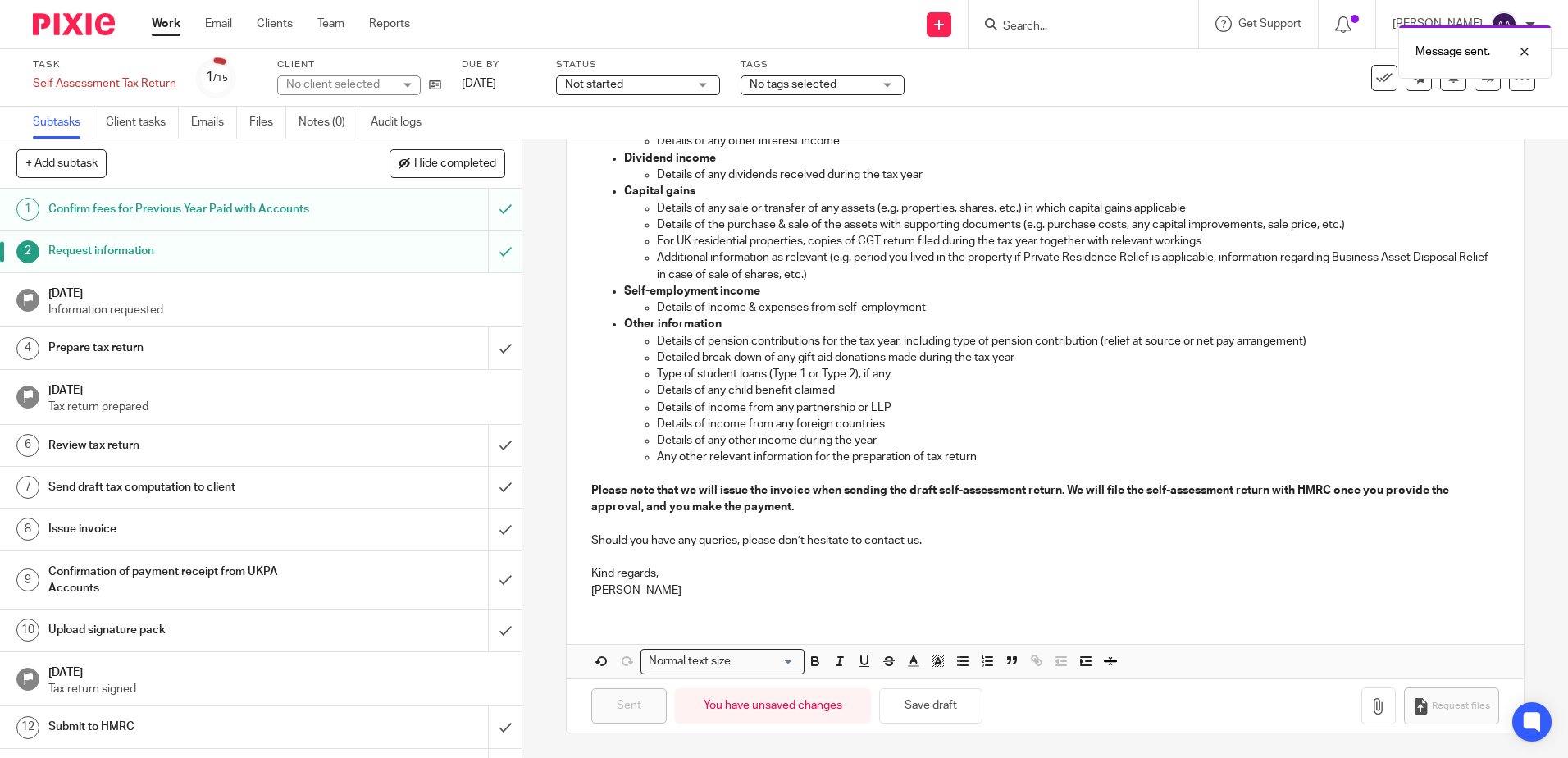
click at [368, 286] on h1 "22 Sep 2025" at bounding box center [276, 291] width 457 height 20
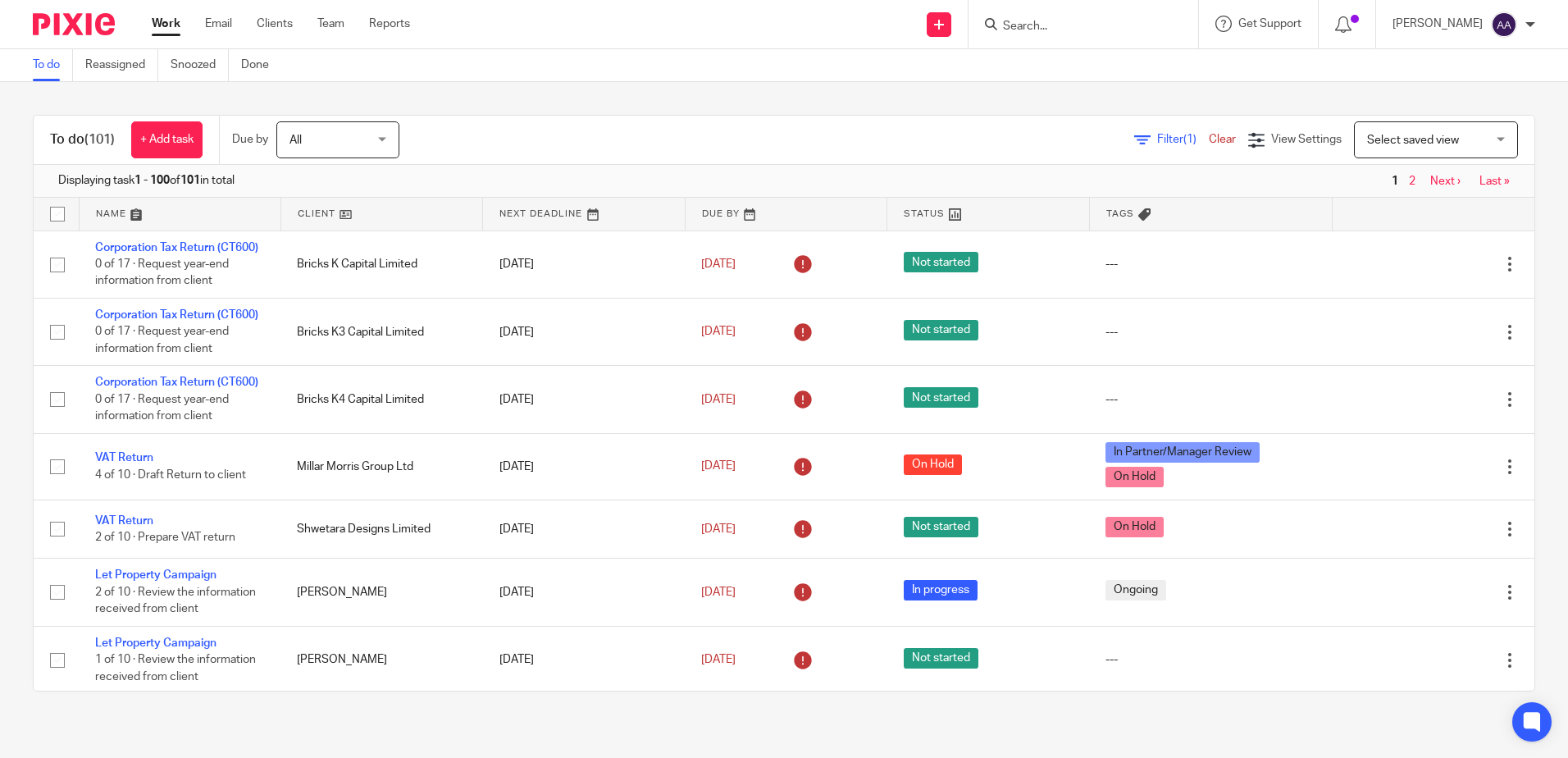
click at [1083, 23] on input "Search" at bounding box center [1074, 27] width 148 height 15
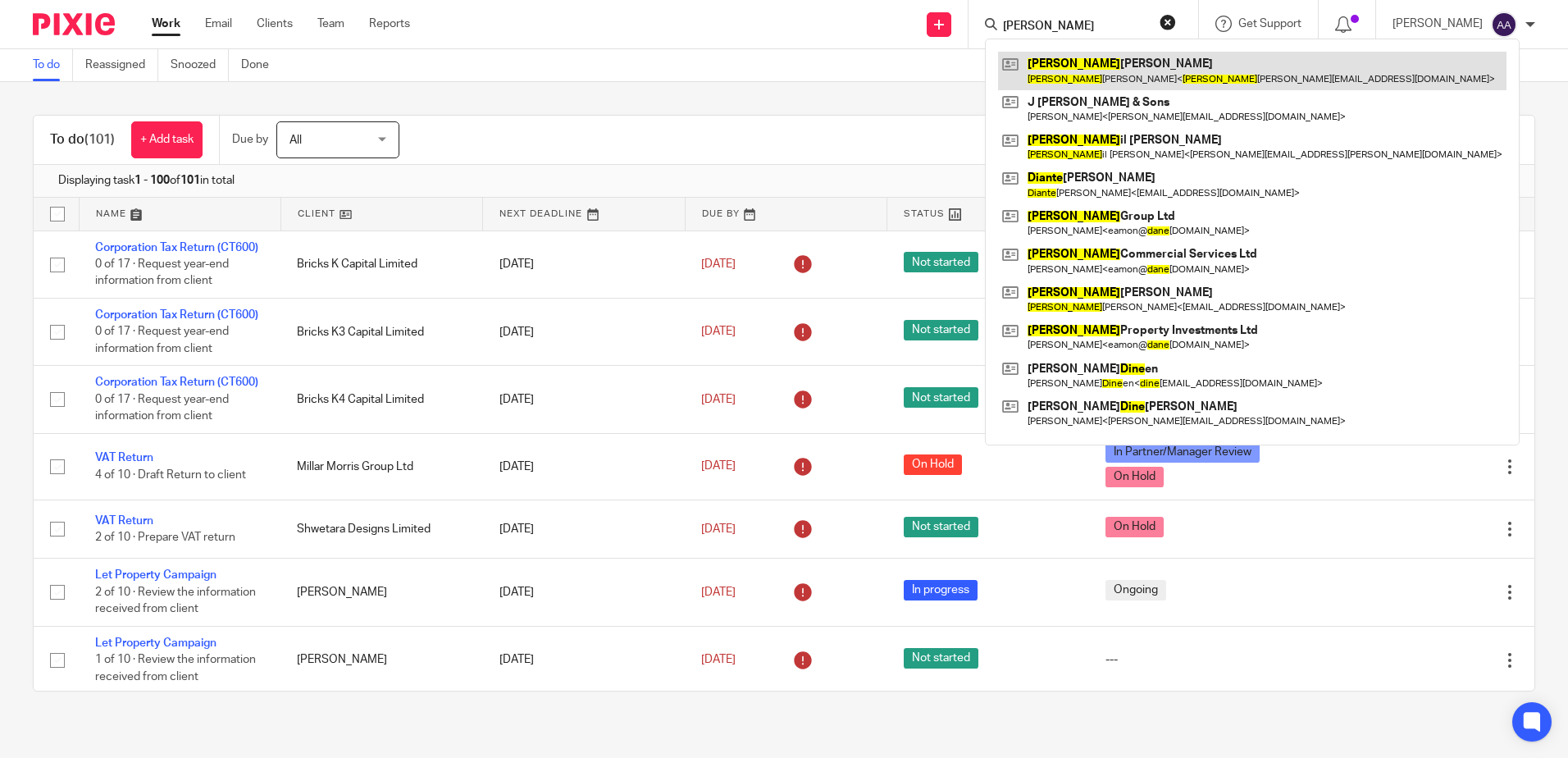
type input "[PERSON_NAME]"
click at [1173, 71] on link at bounding box center [1253, 71] width 508 height 38
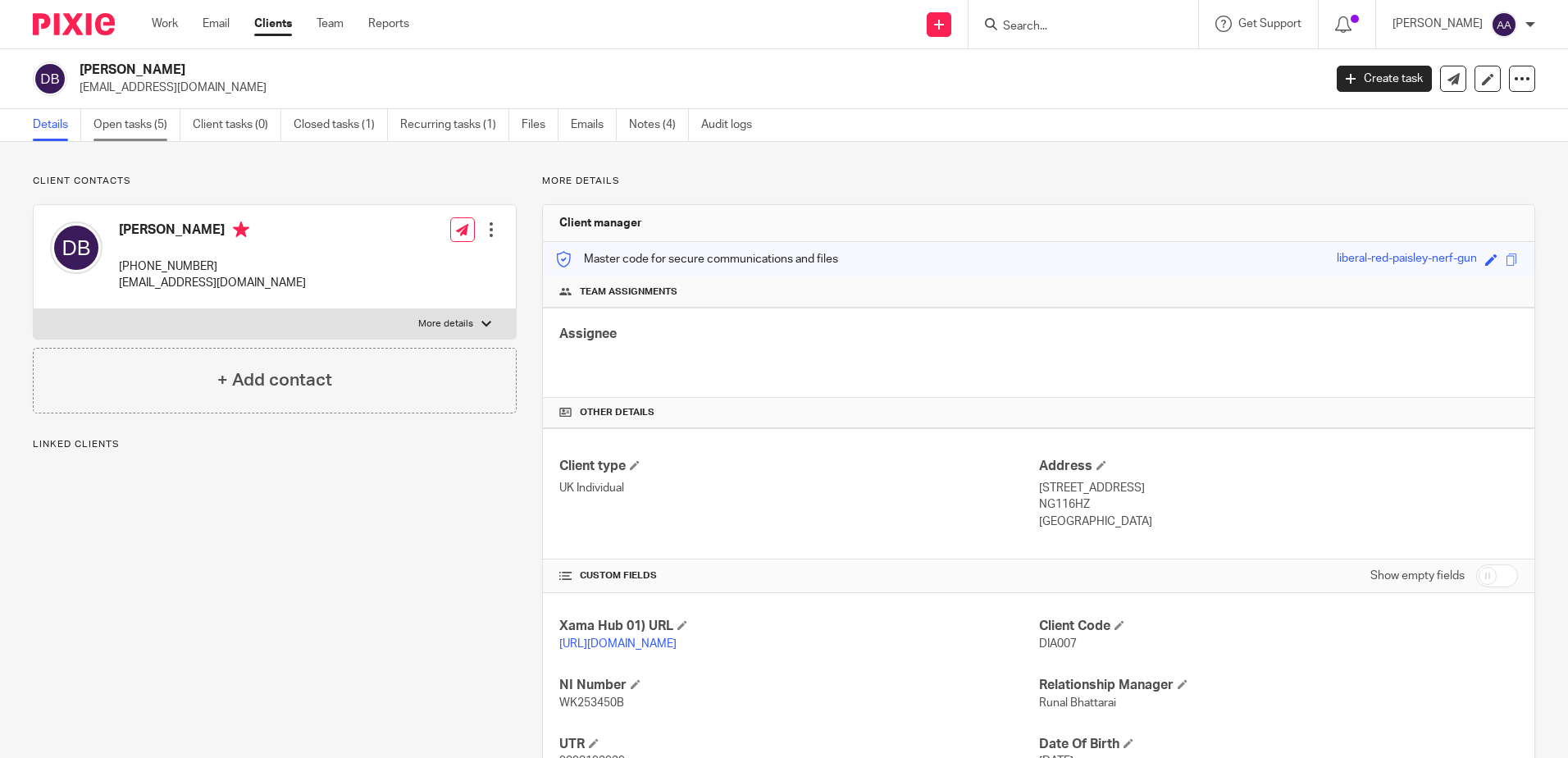
click at [147, 121] on link "Open tasks (5)" at bounding box center [137, 125] width 87 height 32
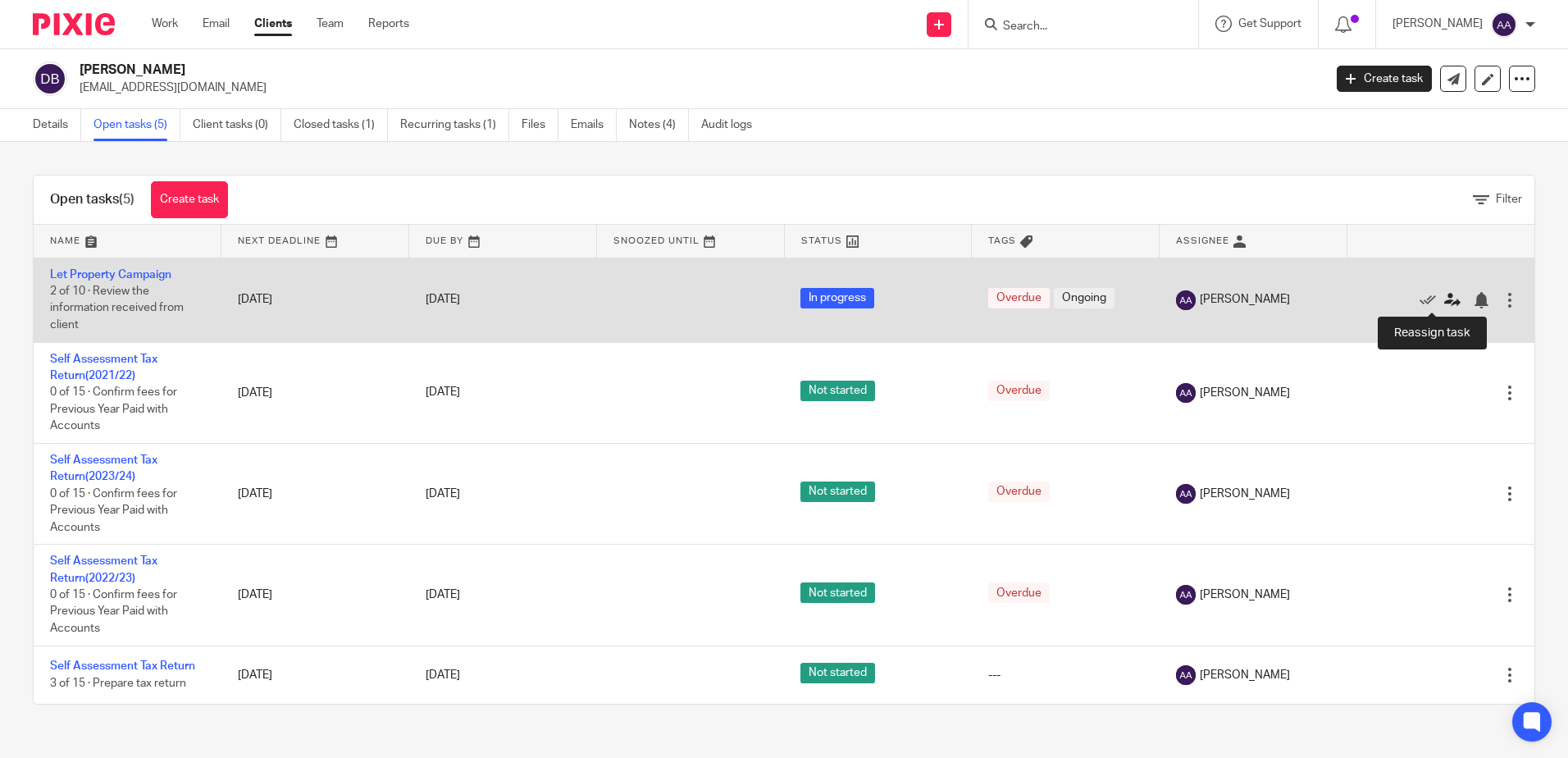
click at [1445, 298] on icon at bounding box center [1453, 301] width 17 height 17
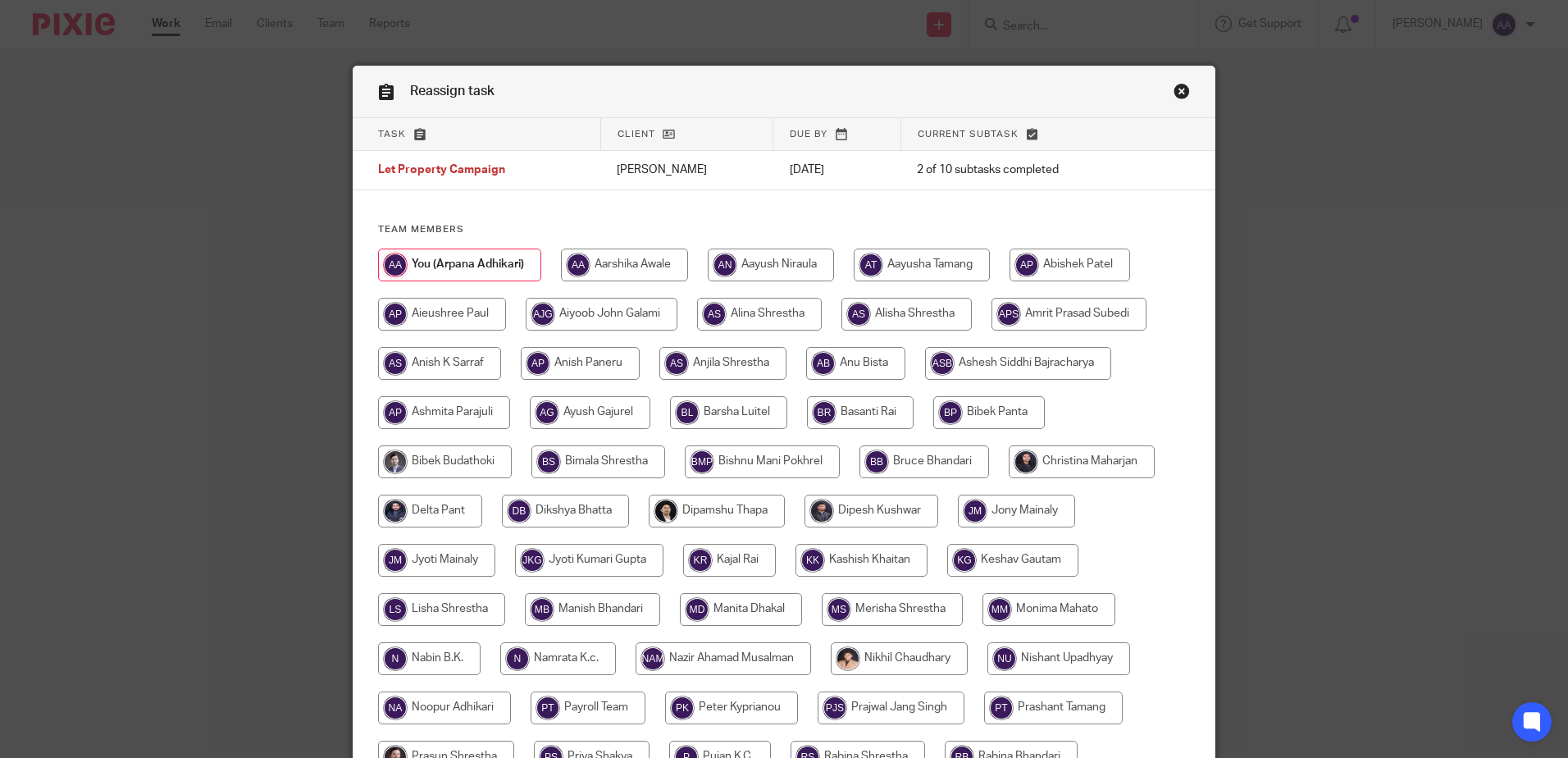
click at [1176, 88] on link "Close this dialog window" at bounding box center [1182, 94] width 17 height 22
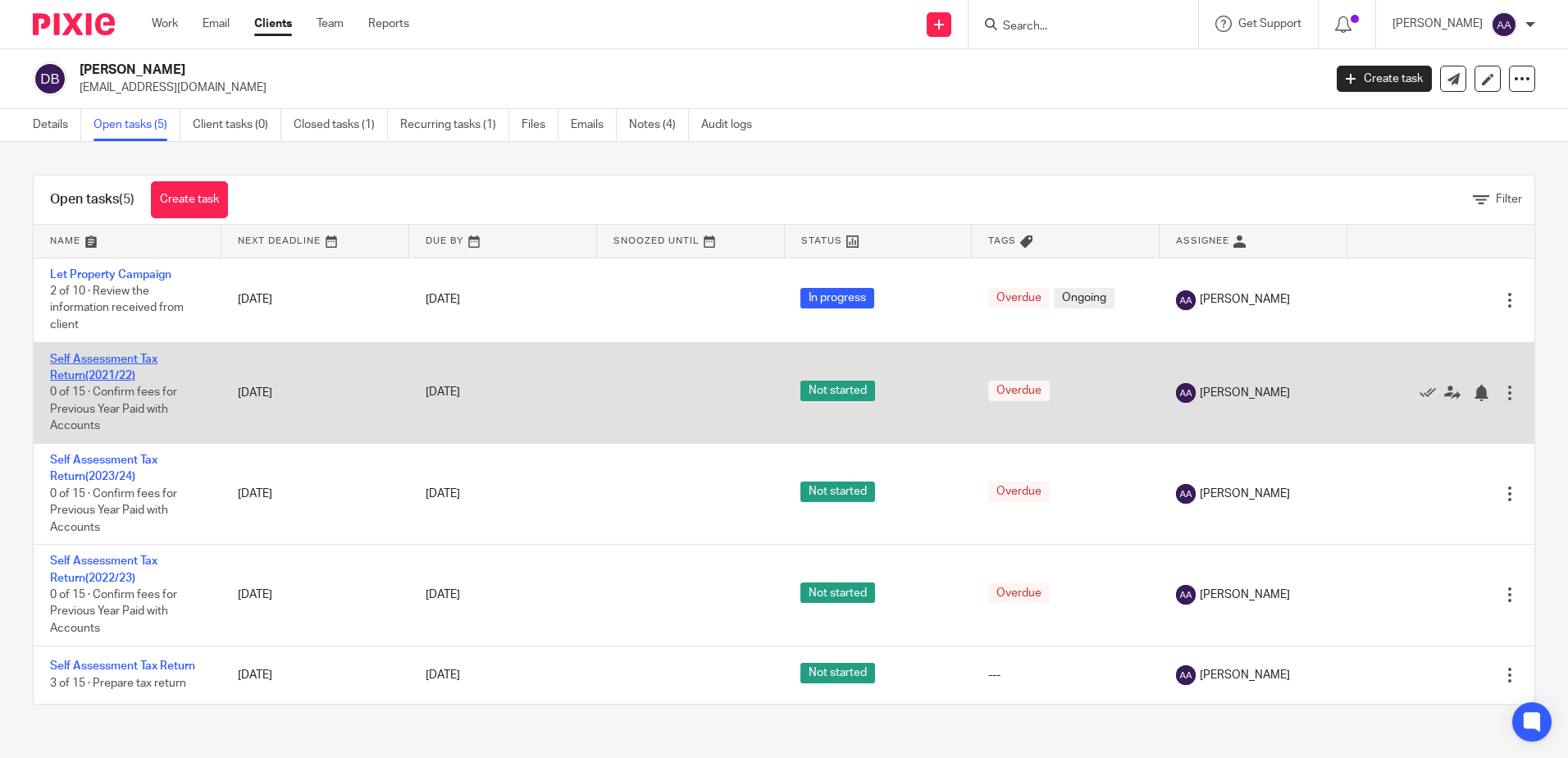
click at [122, 361] on link "Self Assessment Tax Return(2021/22)" at bounding box center [104, 367] width 108 height 28
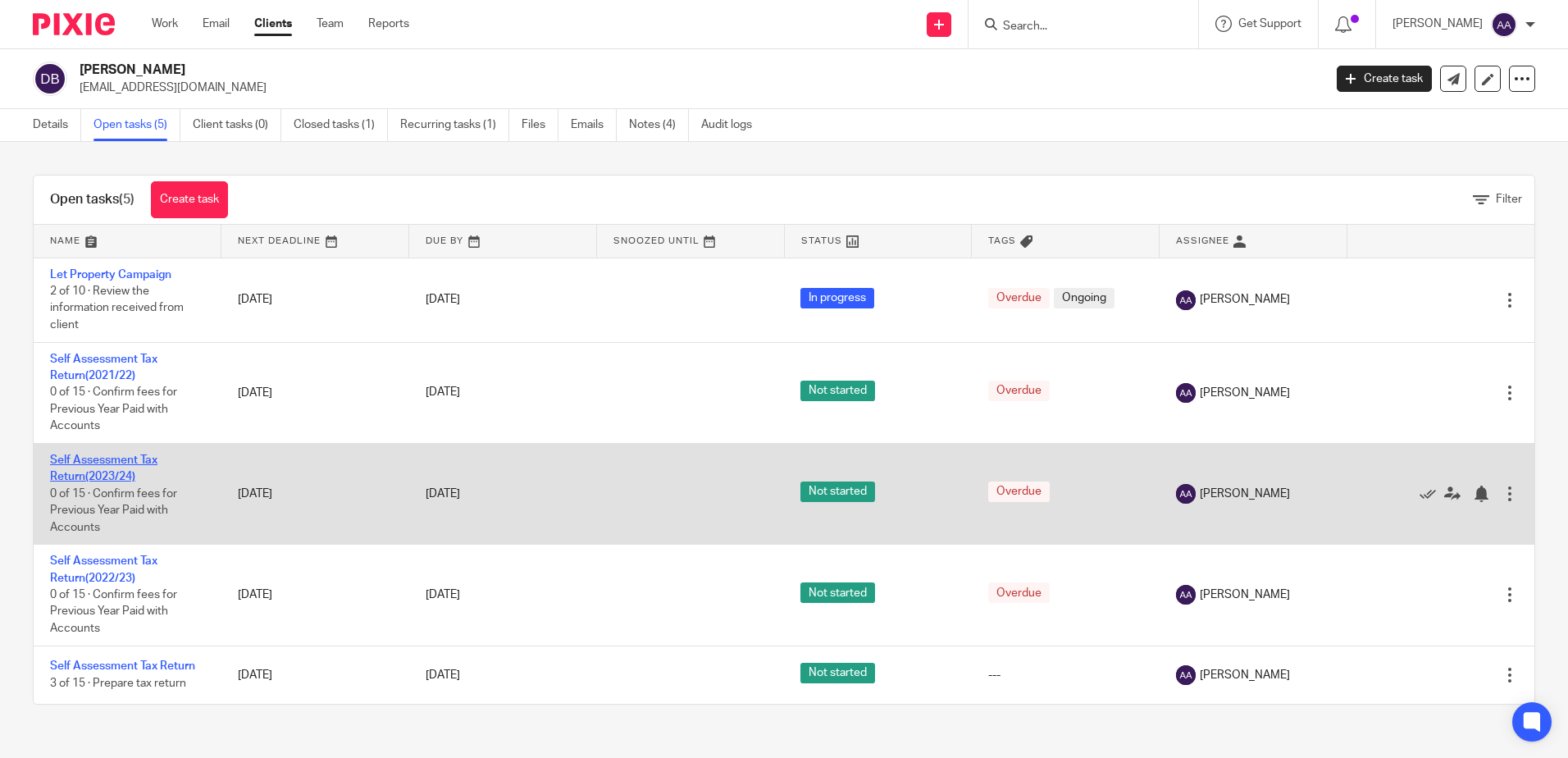
click at [115, 456] on link "Self Assessment Tax Return(2023/24)" at bounding box center [104, 469] width 108 height 28
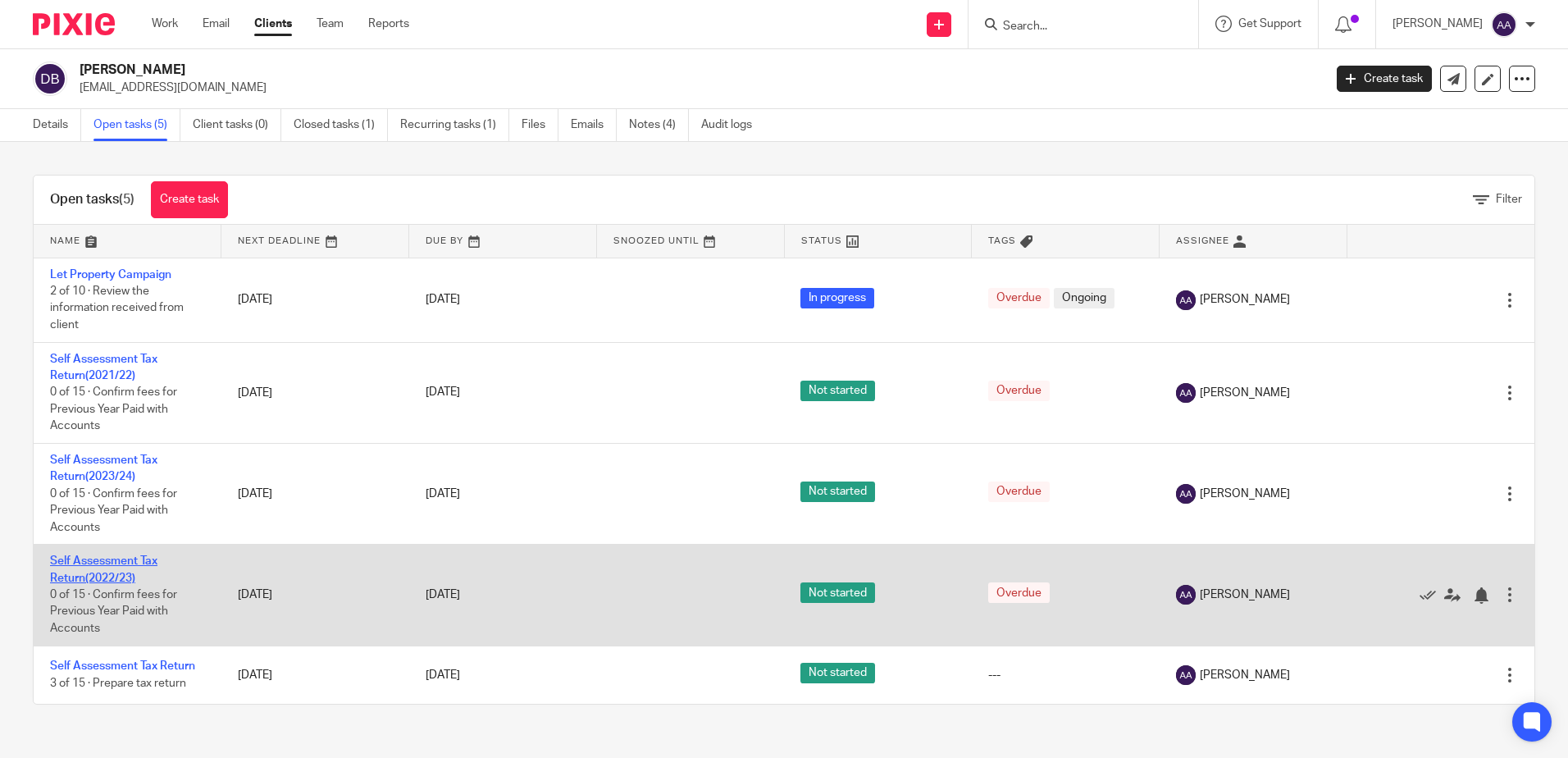
click at [109, 575] on link "Self Assessment Tax Return(2022/23)" at bounding box center [104, 569] width 108 height 28
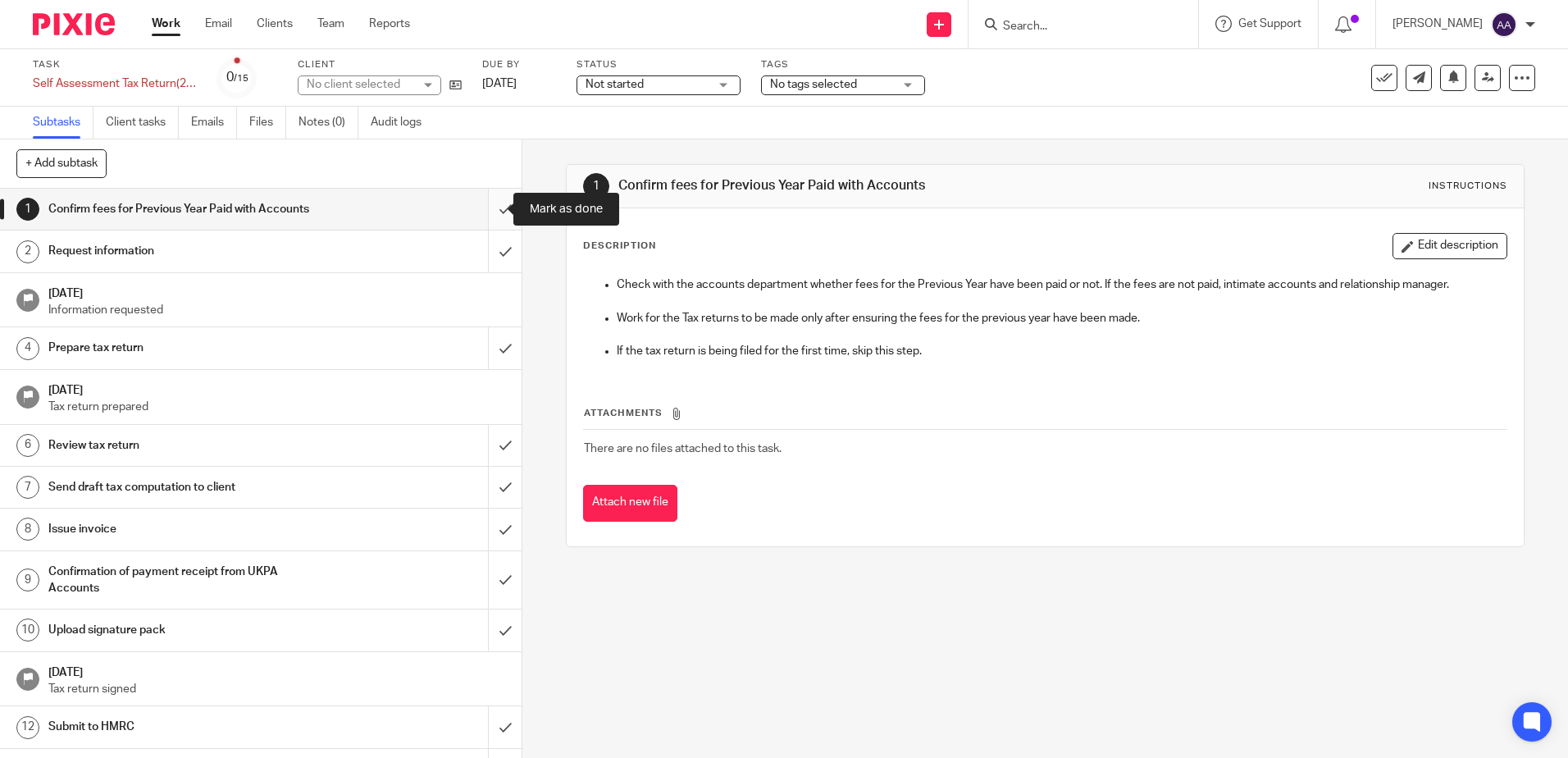
click at [479, 212] on input "submit" at bounding box center [261, 209] width 521 height 41
click at [490, 246] on input "submit" at bounding box center [261, 251] width 521 height 41
click at [458, 289] on h1 "[DATE]" at bounding box center [276, 291] width 457 height 20
click at [496, 211] on input "submit" at bounding box center [261, 209] width 521 height 41
click at [489, 250] on input "submit" at bounding box center [261, 251] width 521 height 41
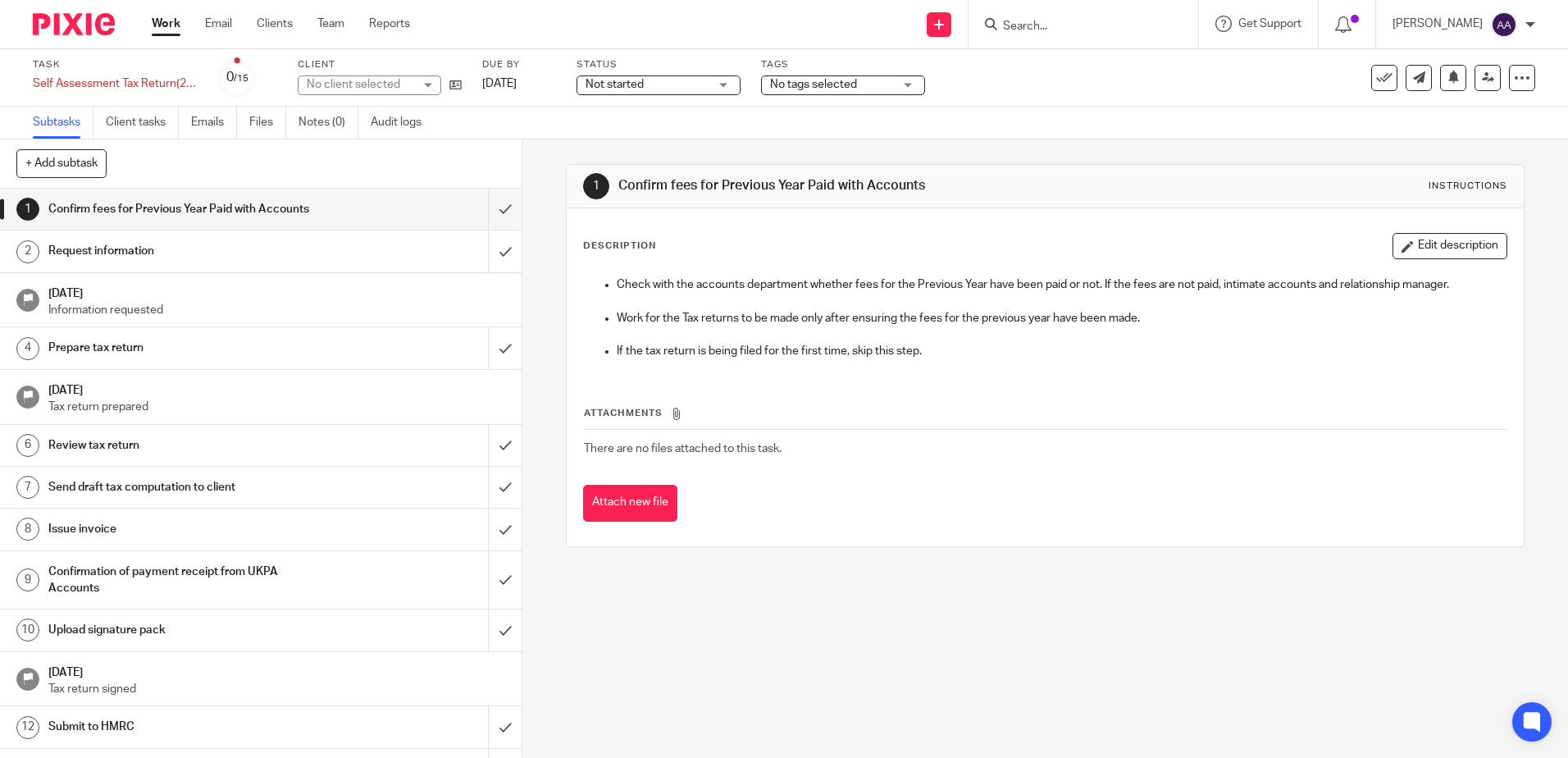
drag, startPoint x: 482, startPoint y: 303, endPoint x: 587, endPoint y: 176, distance: 164.8
click at [482, 303] on p "Information requested" at bounding box center [276, 310] width 457 height 17
click at [485, 216] on input "submit" at bounding box center [261, 209] width 521 height 41
click at [488, 256] on input "submit" at bounding box center [261, 251] width 521 height 41
click at [469, 299] on h1 "[DATE]" at bounding box center [276, 291] width 457 height 20
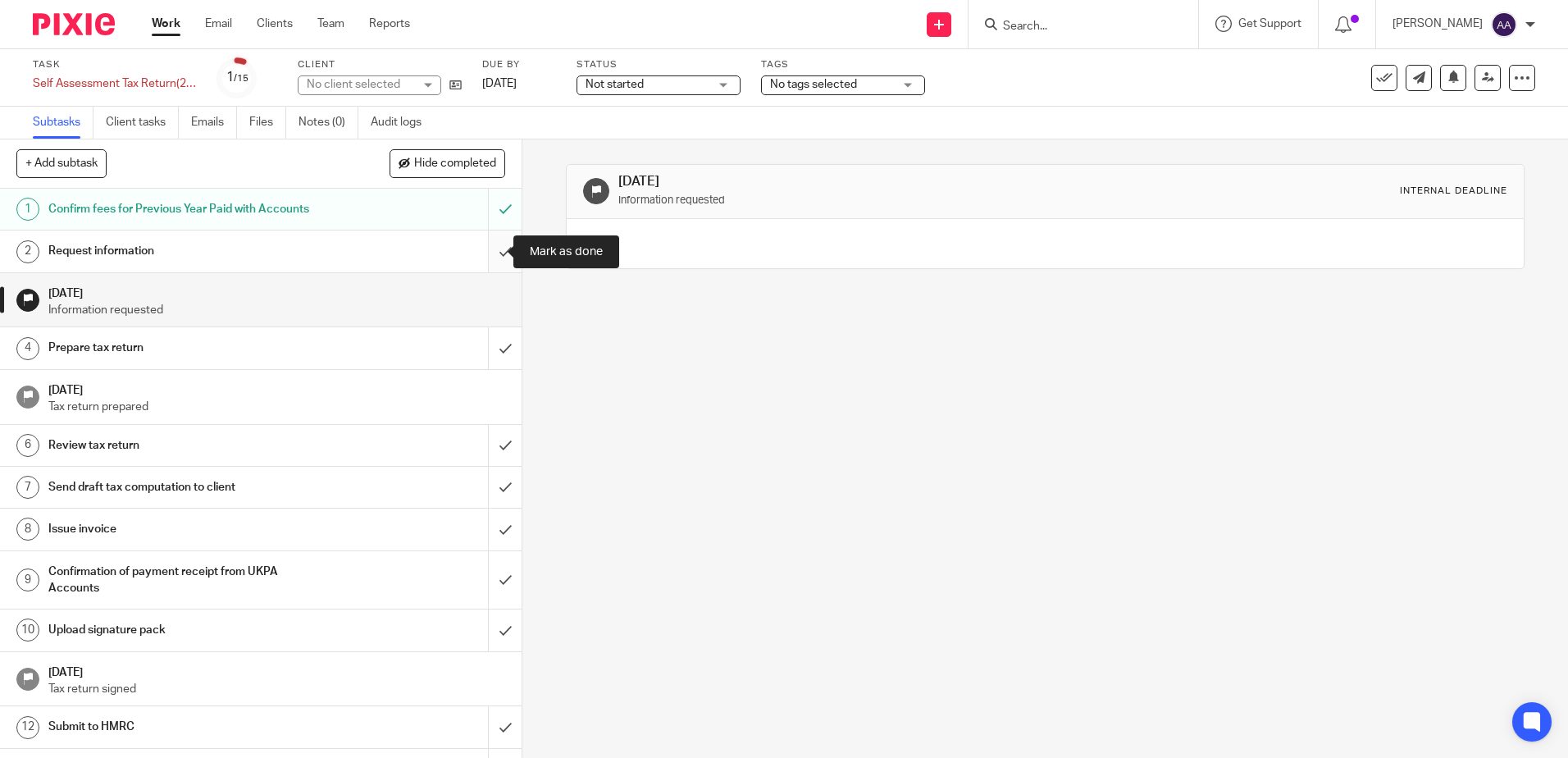
click at [492, 243] on input "submit" at bounding box center [261, 251] width 521 height 41
click at [487, 284] on h1 "3 Sep 2025" at bounding box center [276, 291] width 457 height 20
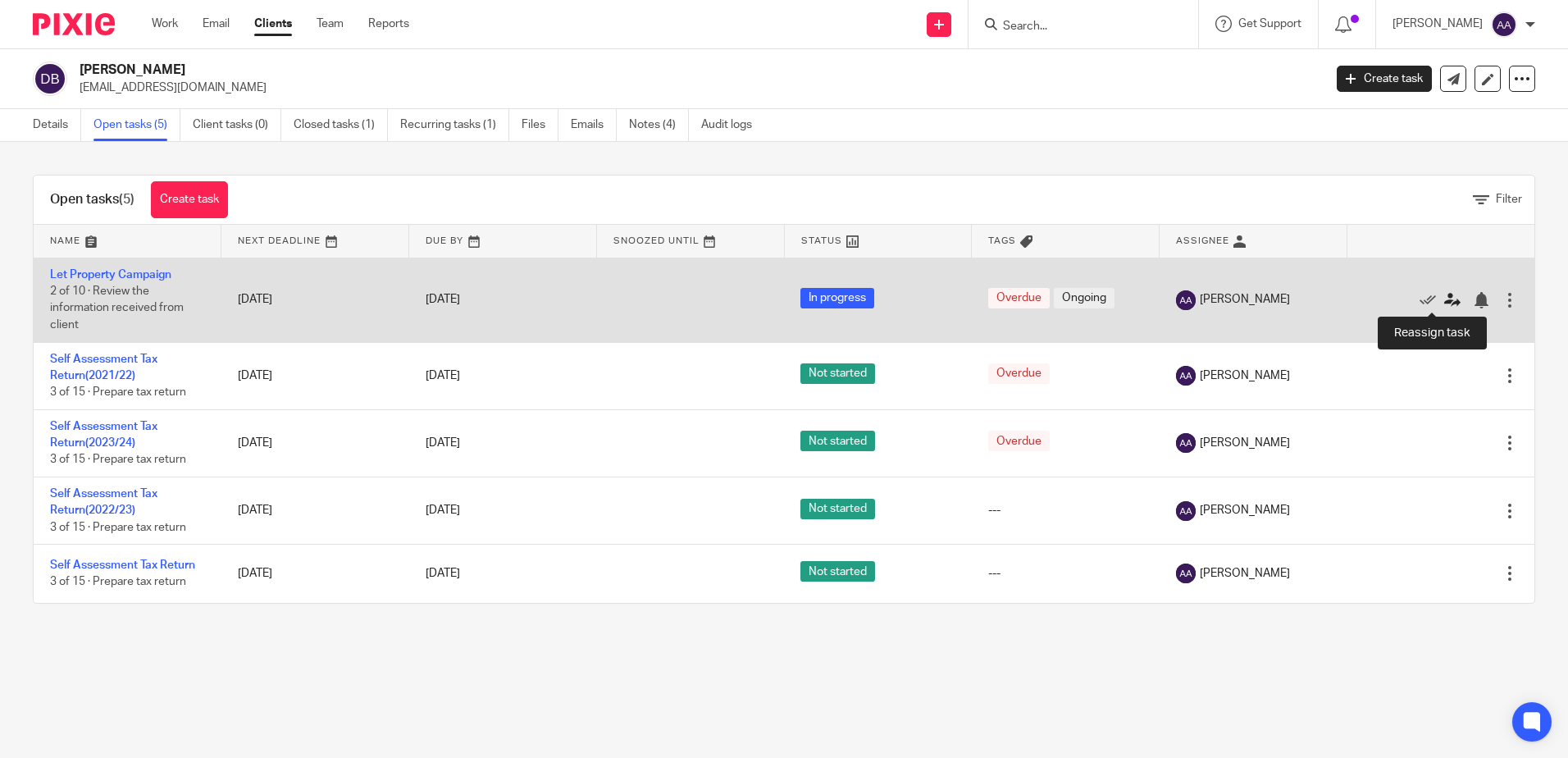
click at [1445, 297] on icon at bounding box center [1453, 301] width 17 height 17
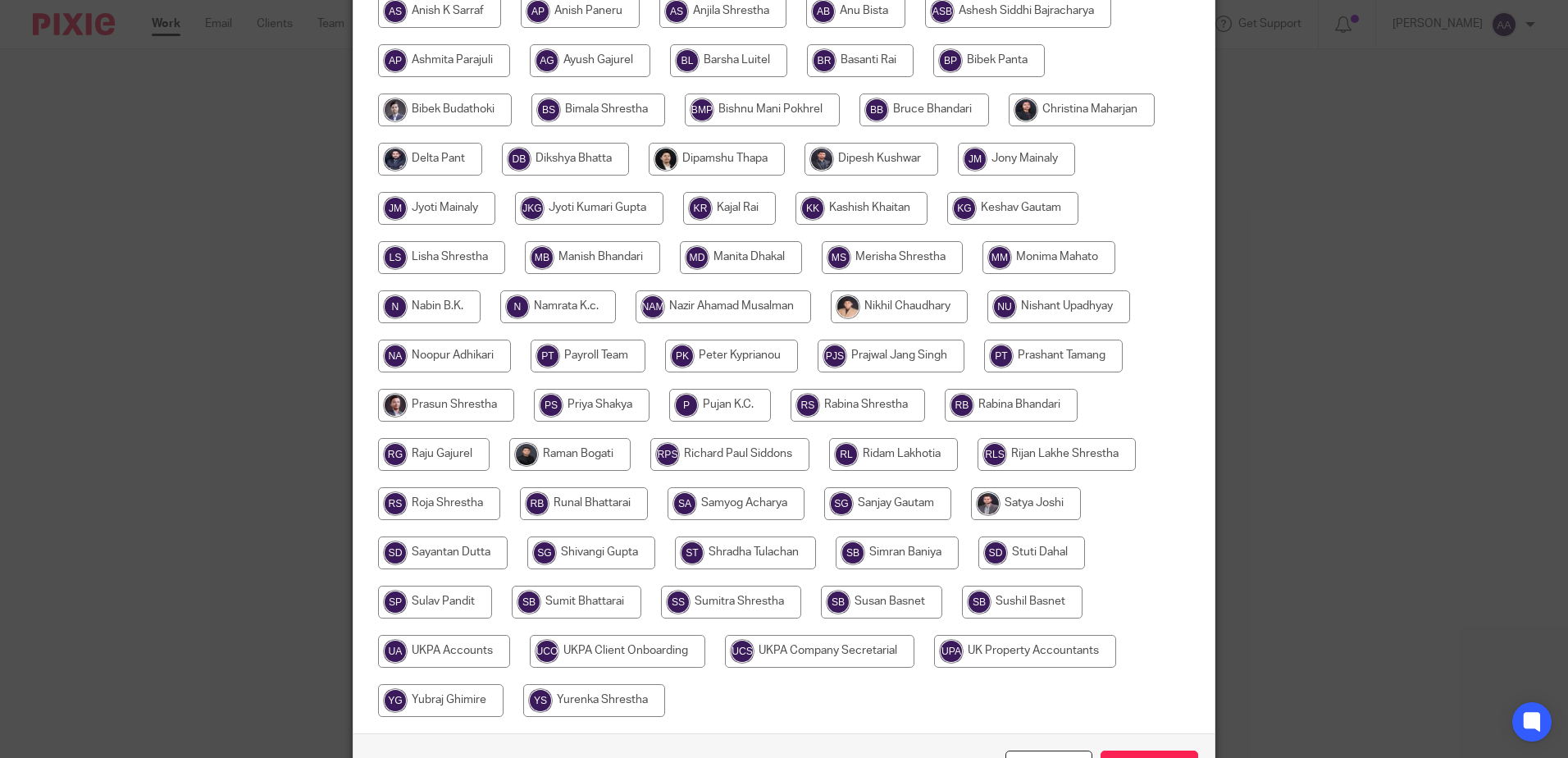
scroll to position [463, 0]
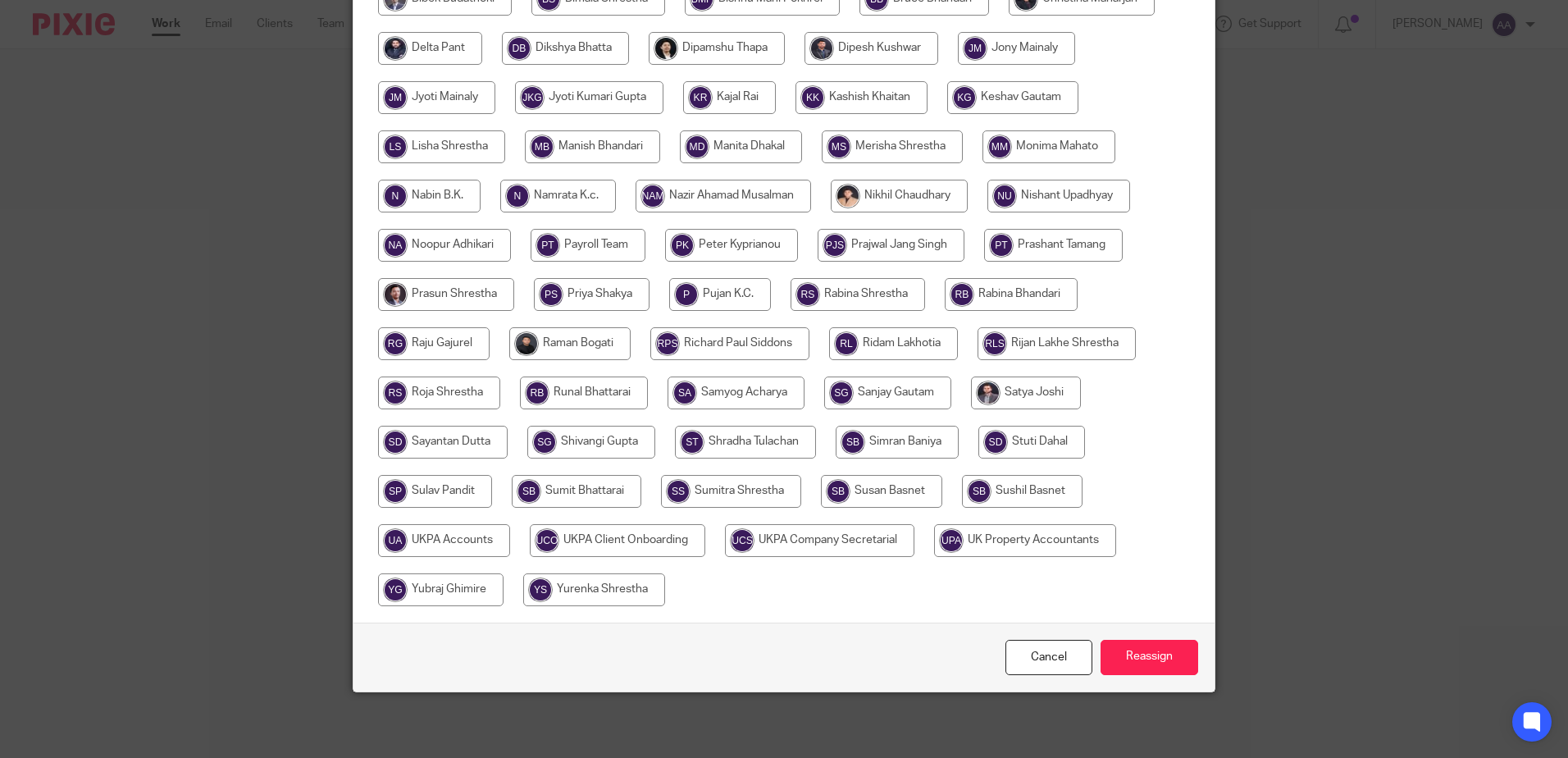
drag, startPoint x: 698, startPoint y: 194, endPoint x: 708, endPoint y: 224, distance: 31.6
click at [698, 194] on input "radio" at bounding box center [723, 196] width 175 height 32
radio input "true"
click at [1154, 654] on input "Reassign" at bounding box center [1149, 657] width 97 height 35
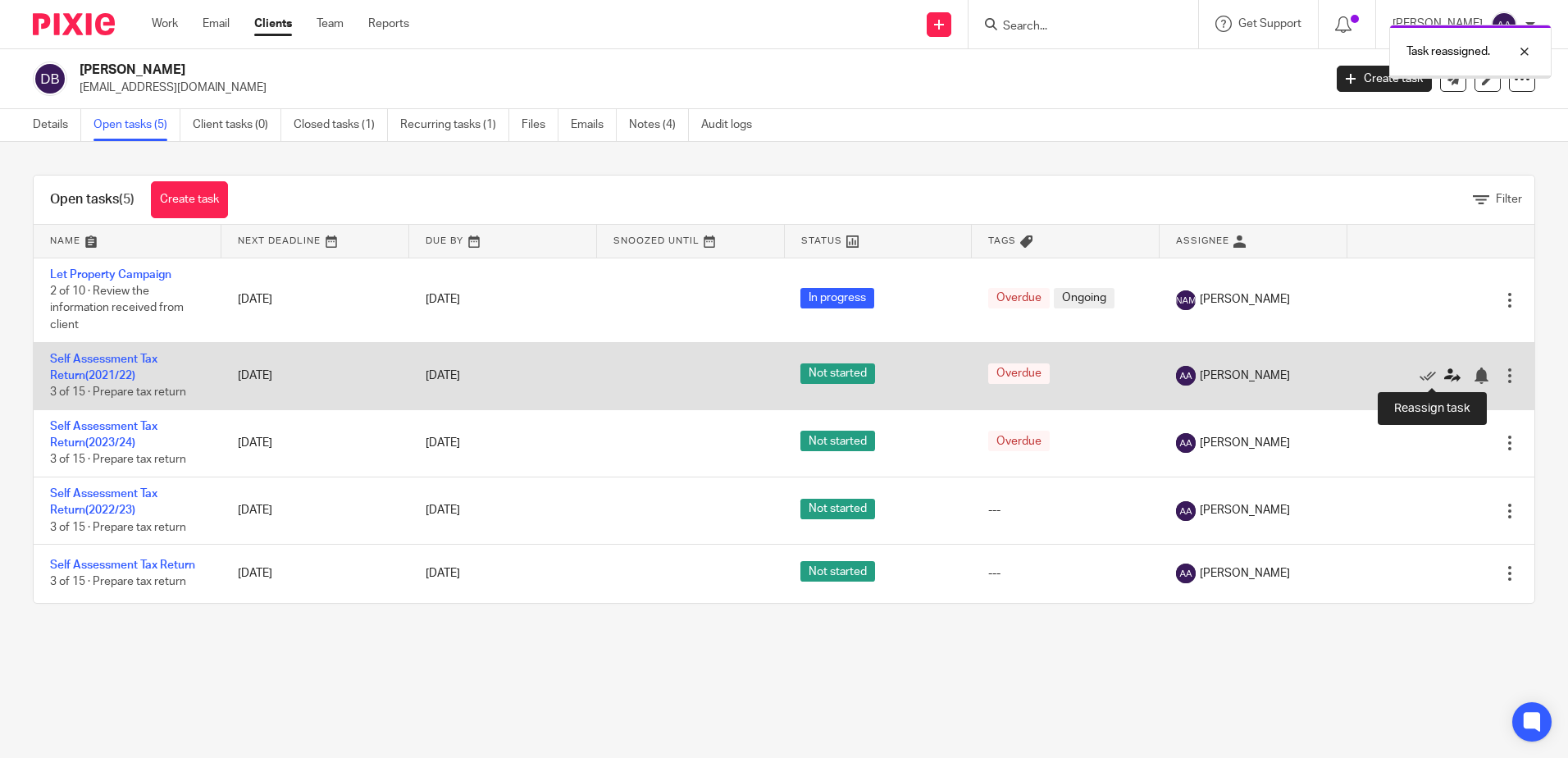
click at [1445, 377] on icon at bounding box center [1453, 376] width 17 height 17
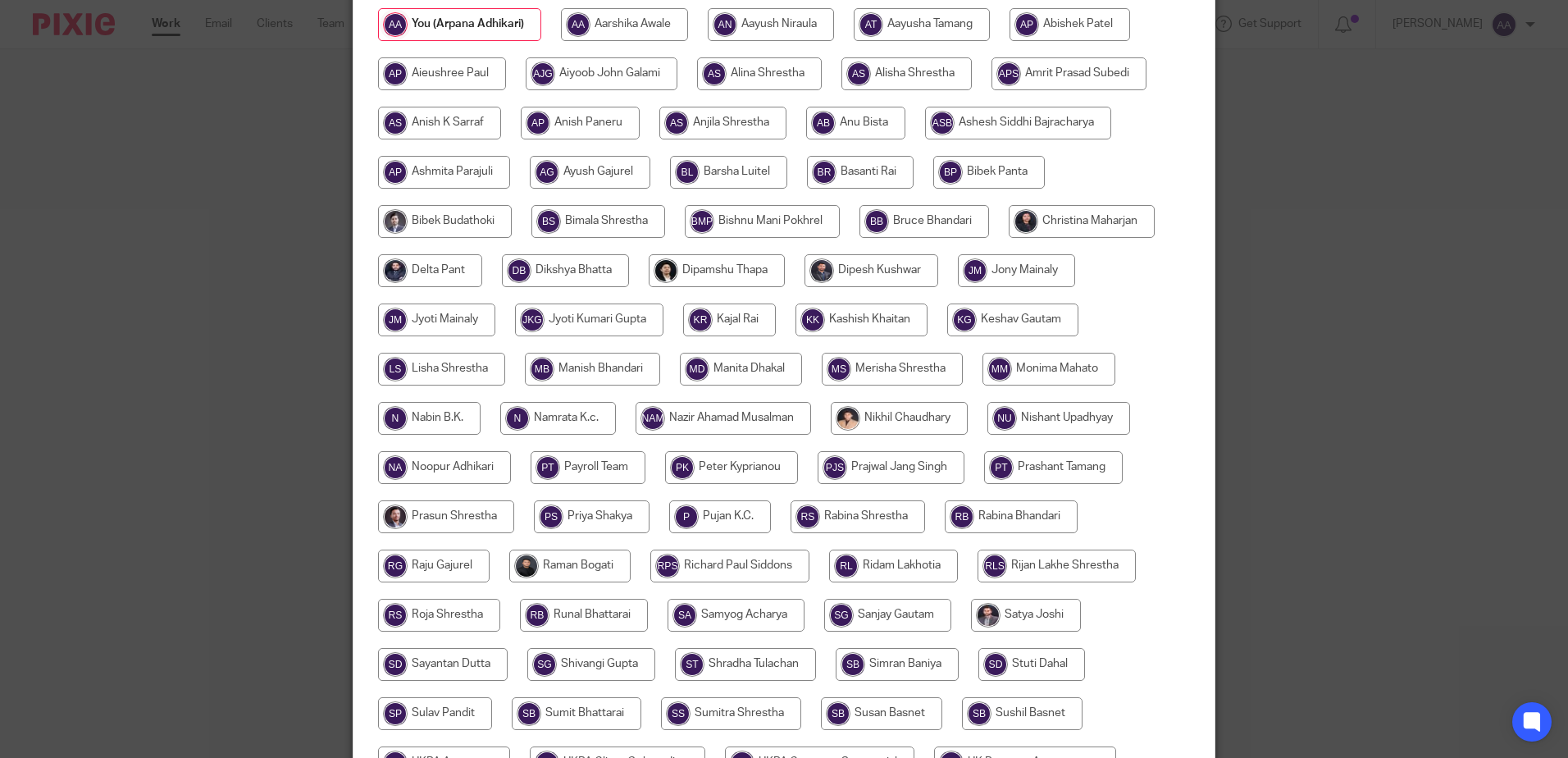
scroll to position [246, 0]
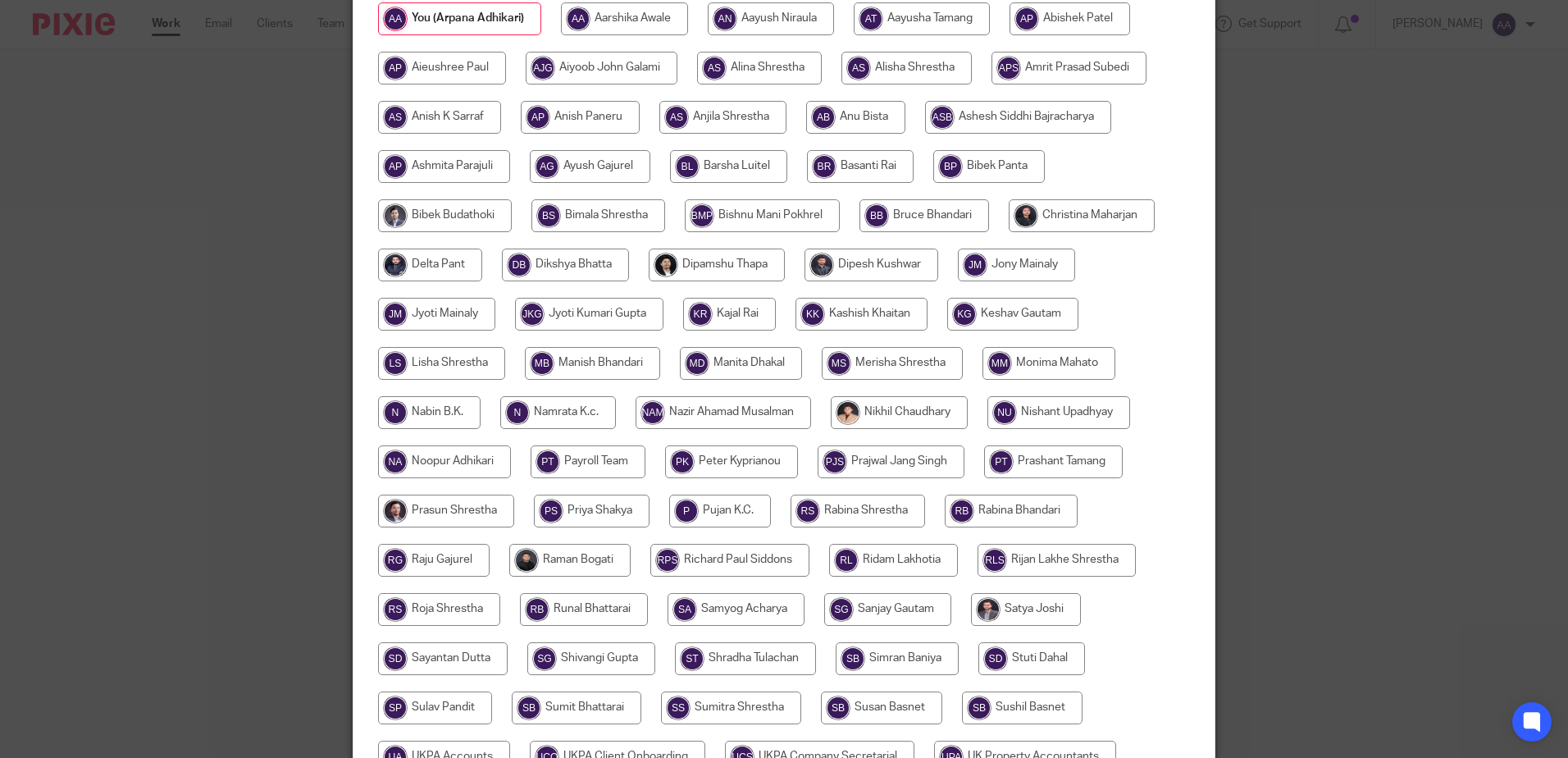
click at [744, 409] on input "radio" at bounding box center [723, 412] width 175 height 32
radio input "true"
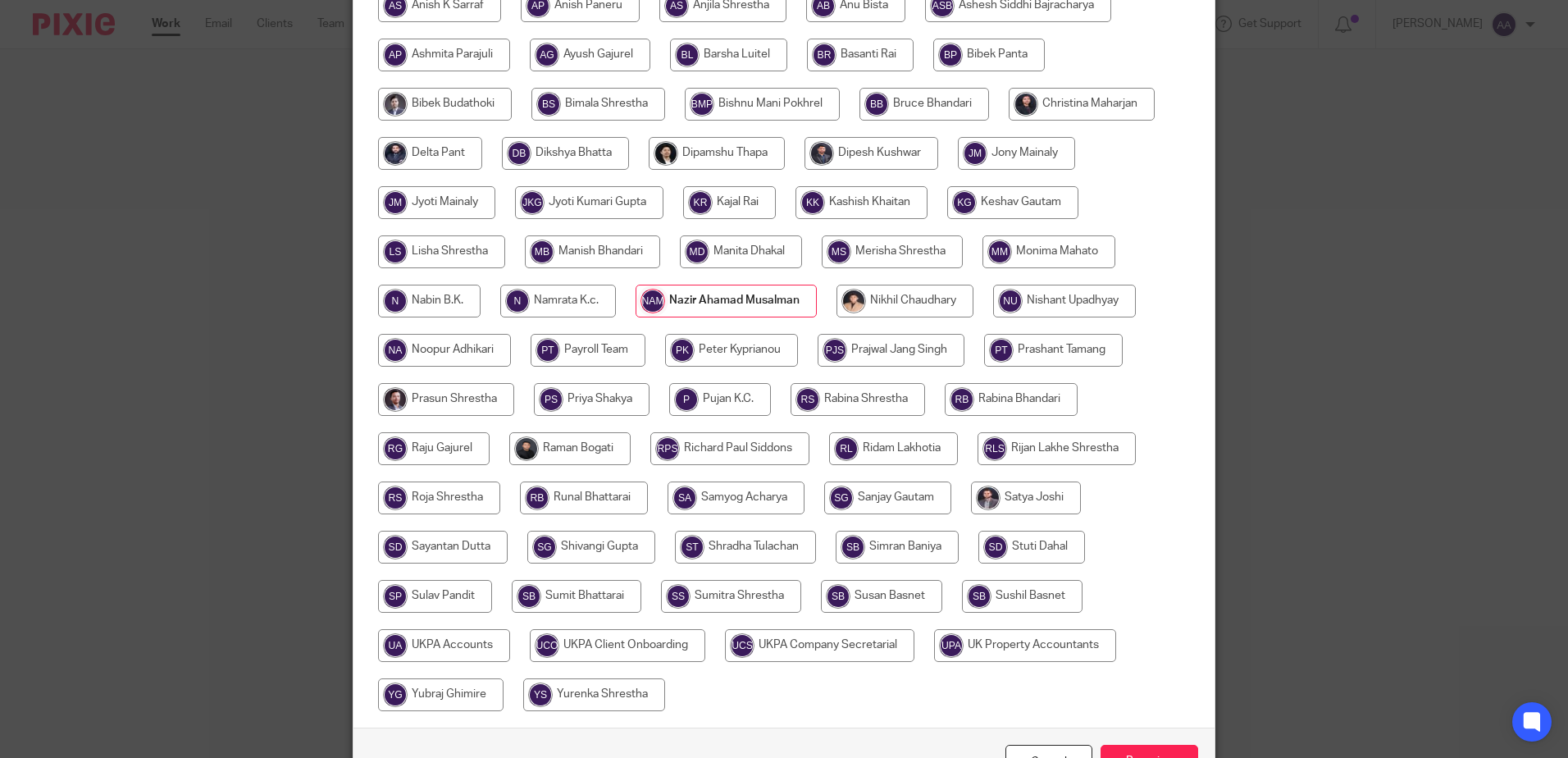
scroll to position [463, 0]
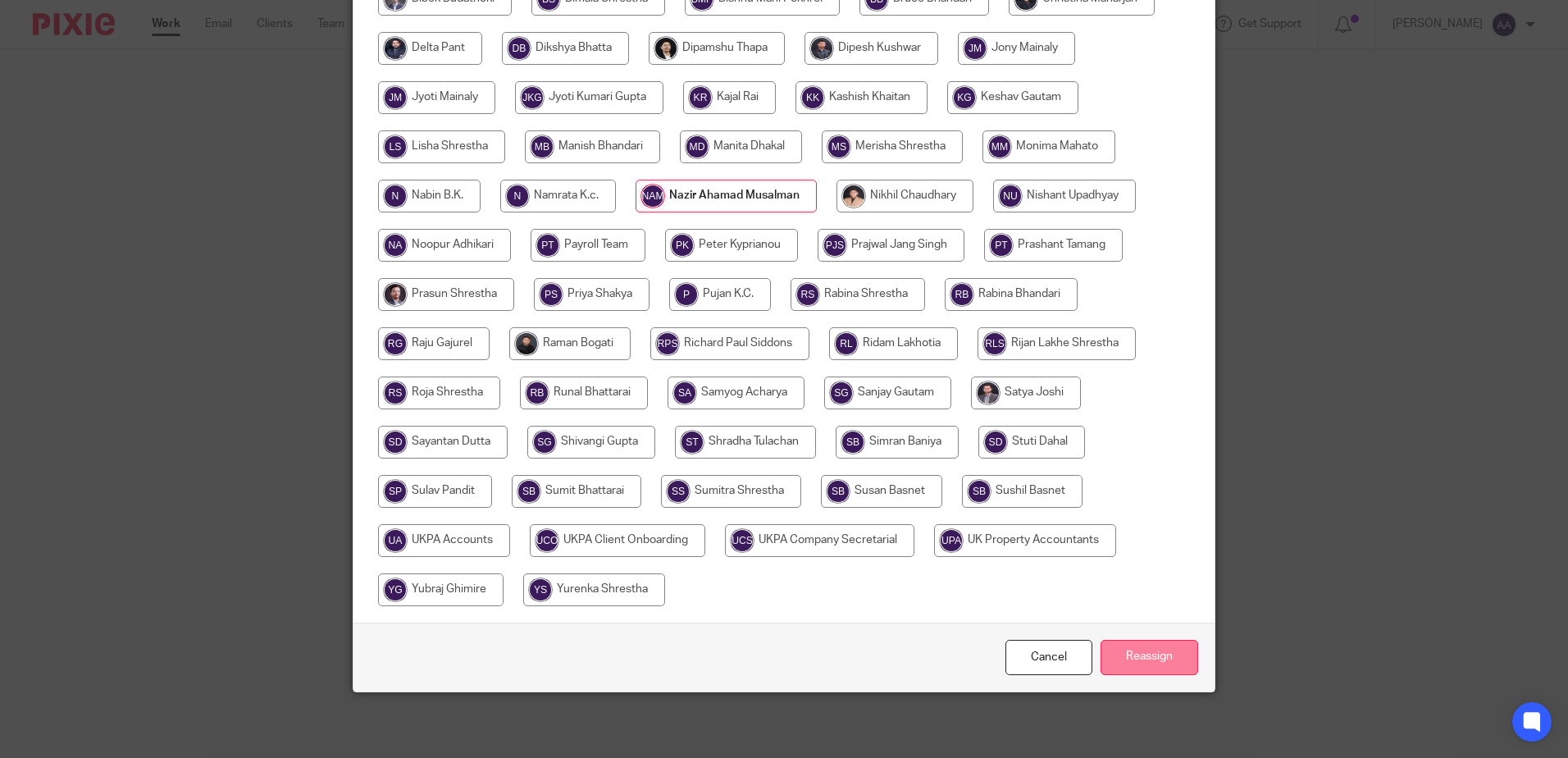
click at [1176, 662] on input "Reassign" at bounding box center [1149, 657] width 97 height 35
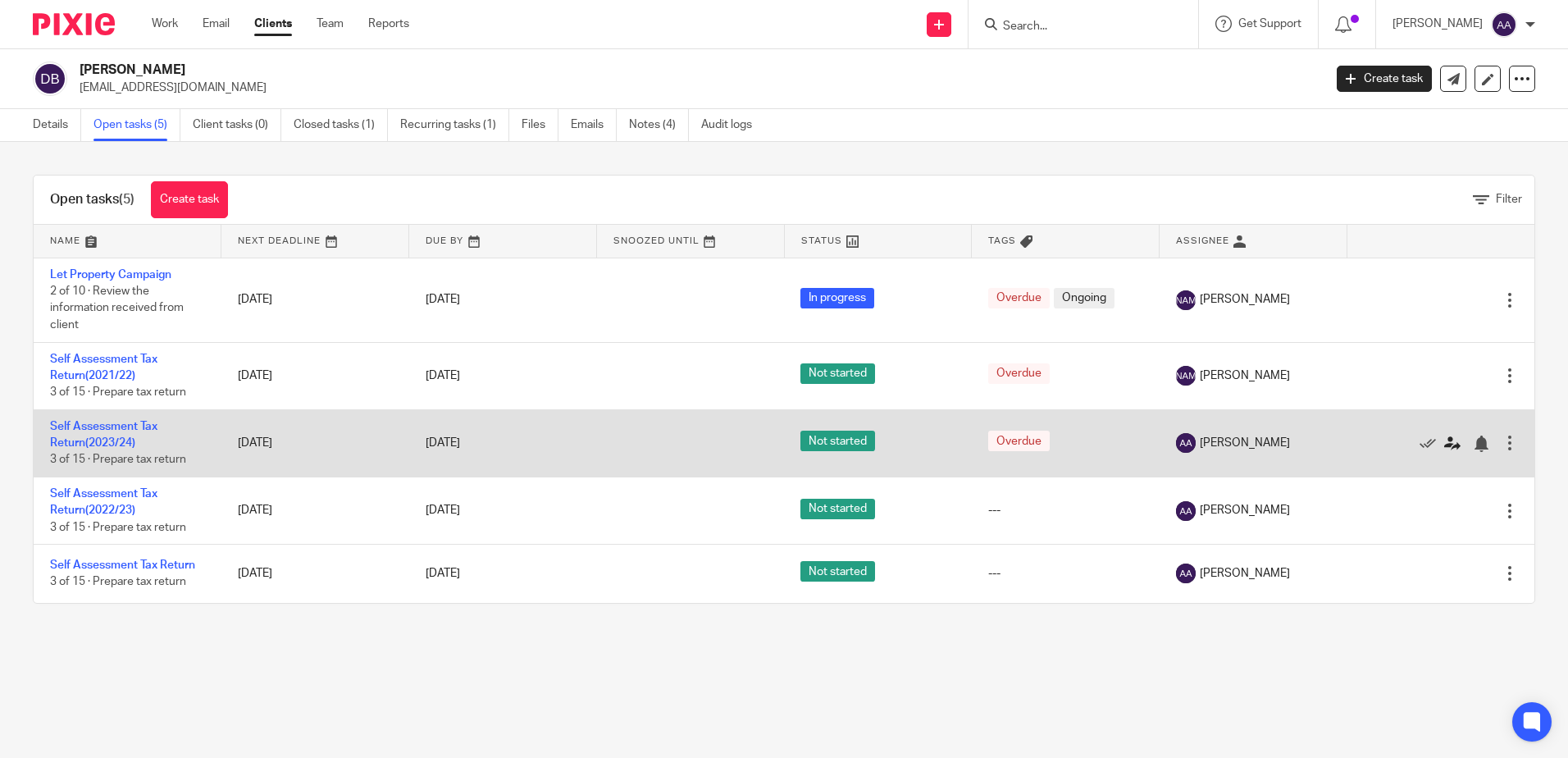
click at [1445, 443] on icon at bounding box center [1453, 443] width 17 height 17
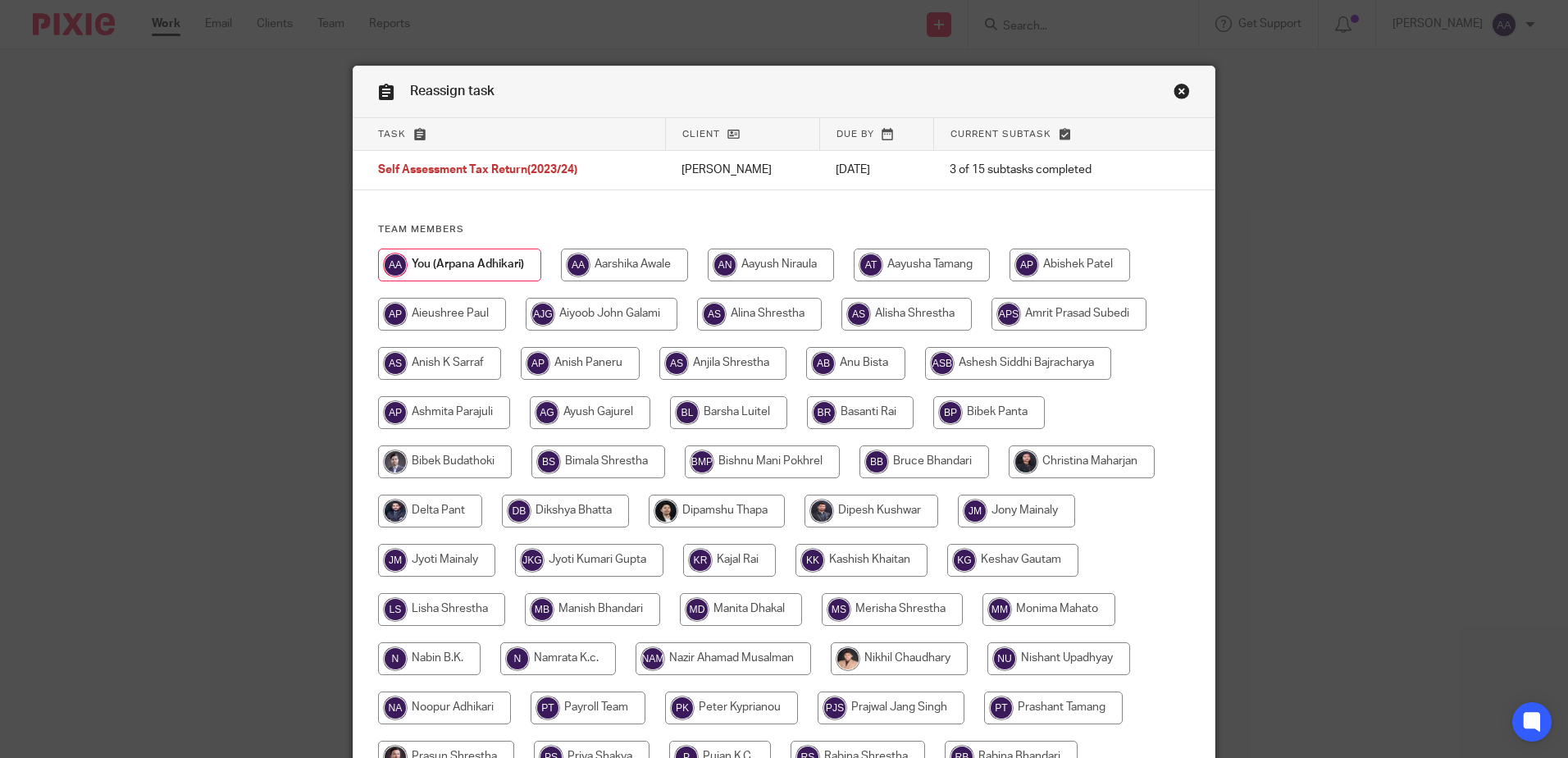
scroll to position [463, 0]
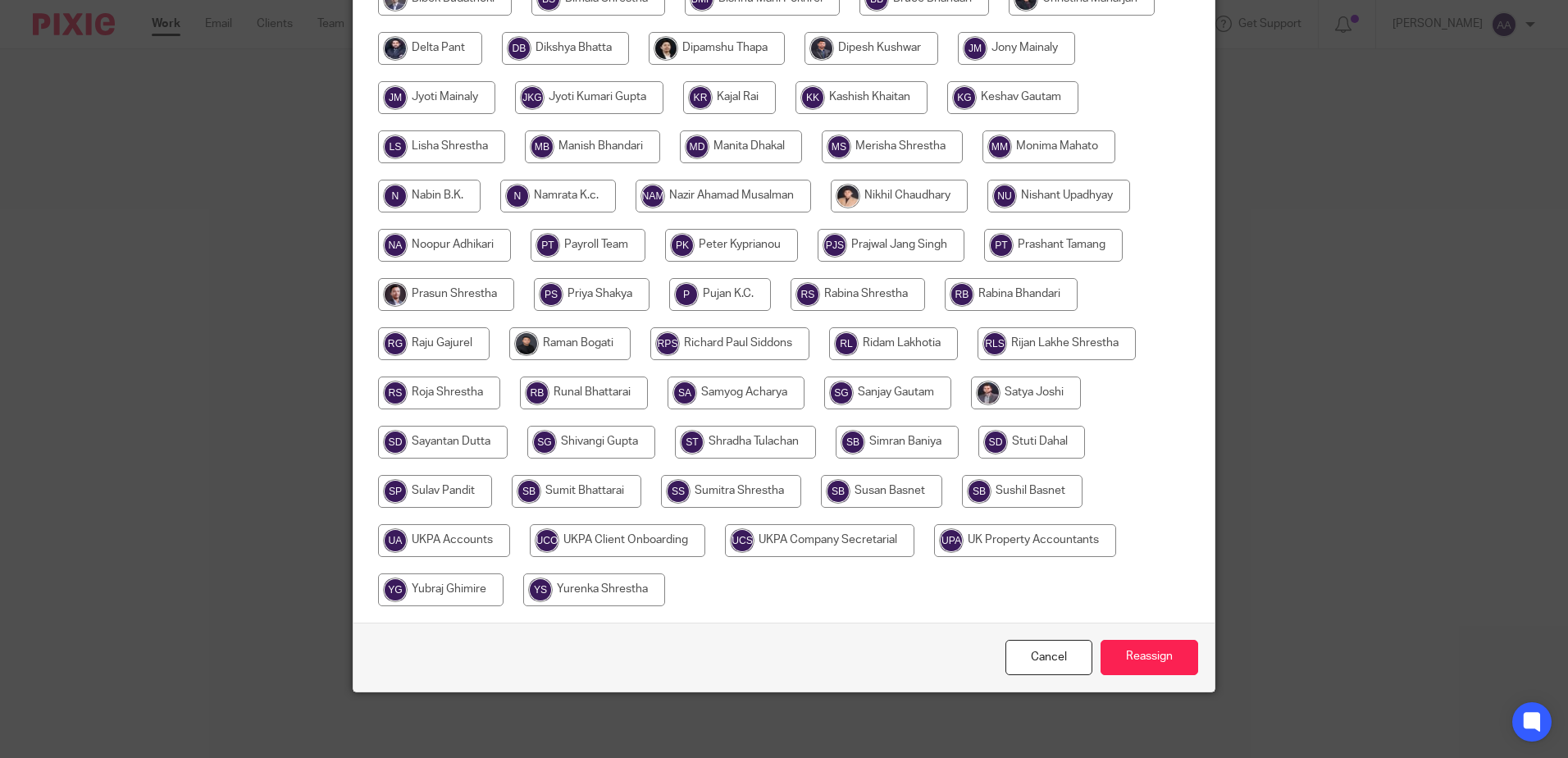
drag, startPoint x: 733, startPoint y: 197, endPoint x: 741, endPoint y: 213, distance: 17.9
click at [732, 199] on input "radio" at bounding box center [723, 196] width 175 height 32
radio input "true"
click at [1154, 667] on input "Reassign" at bounding box center [1149, 657] width 97 height 35
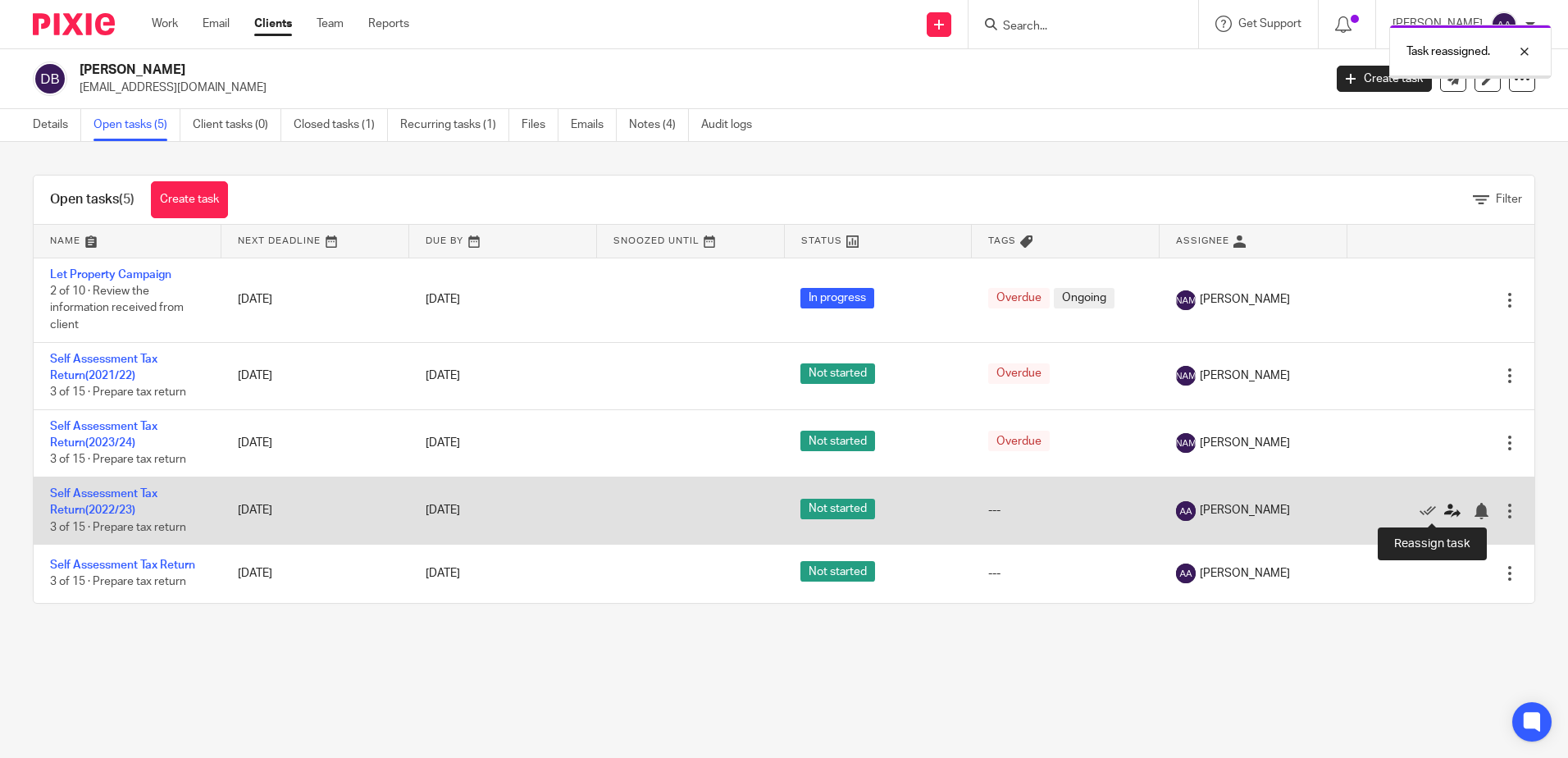
click at [1445, 509] on icon at bounding box center [1453, 511] width 17 height 17
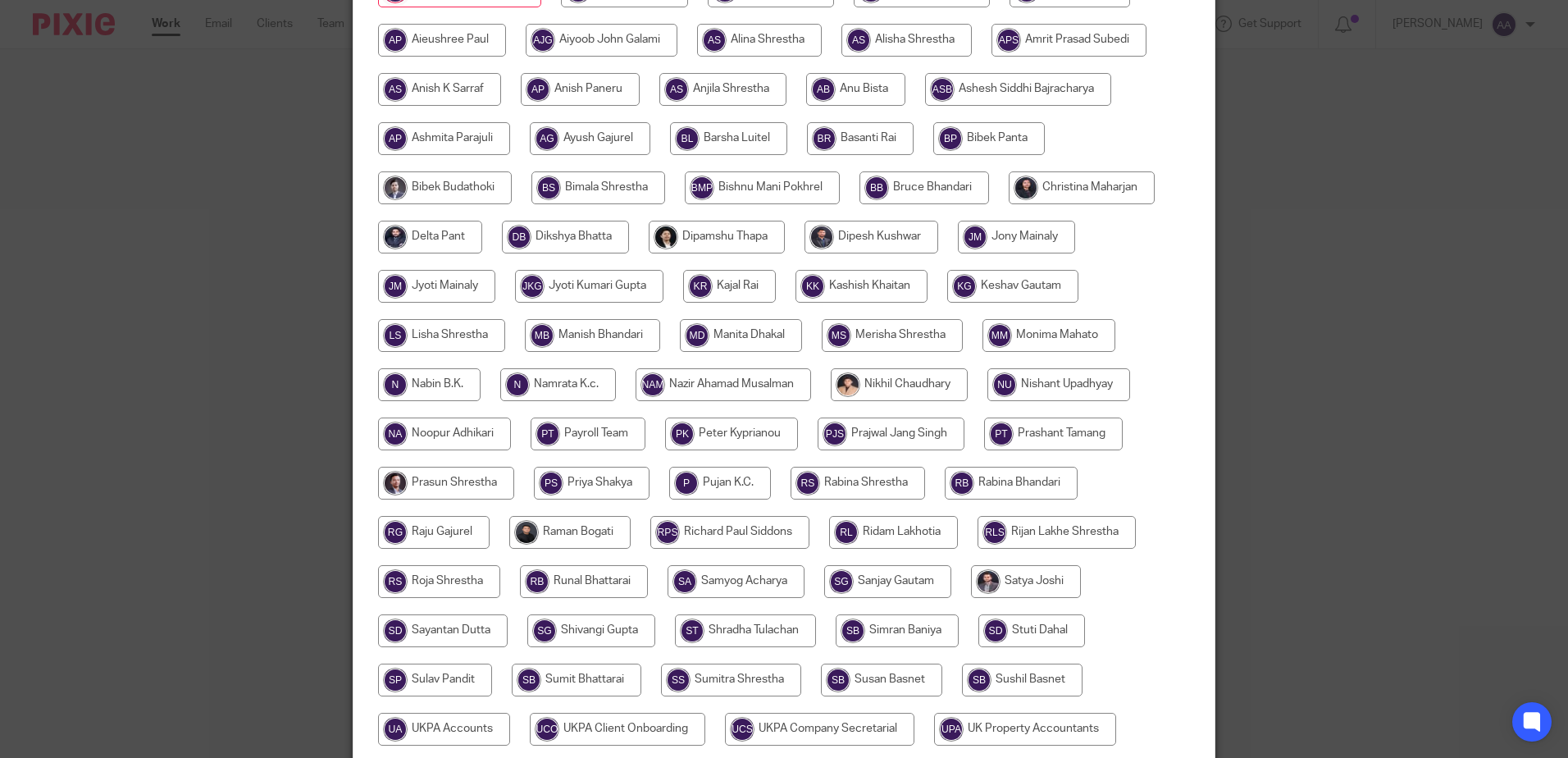
scroll to position [410, 0]
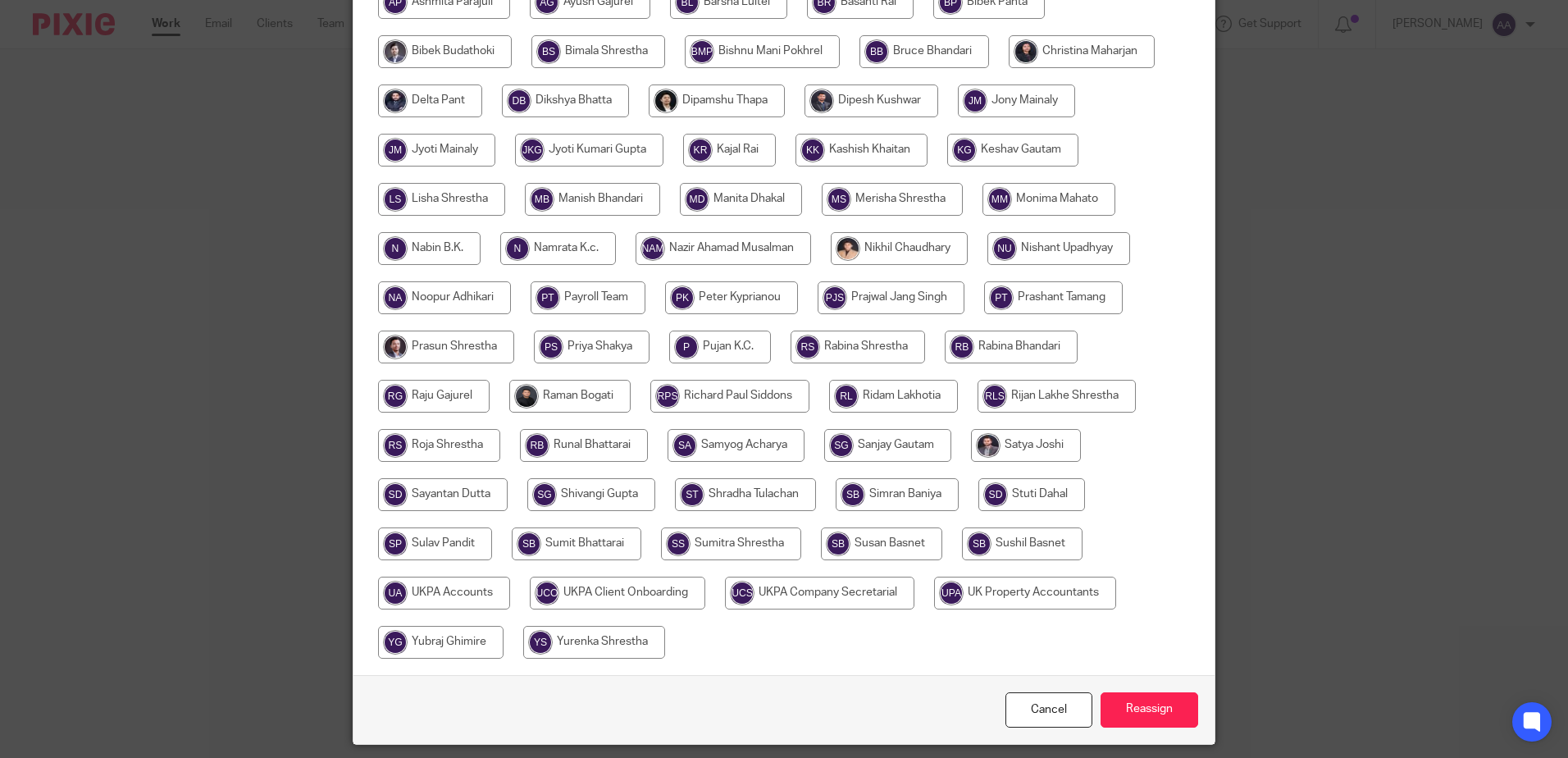
click at [775, 245] on input "radio" at bounding box center [723, 248] width 175 height 32
radio input "true"
click at [1194, 711] on div "Cancel Reassign" at bounding box center [784, 709] width 861 height 69
click at [1183, 710] on input "Reassign" at bounding box center [1149, 710] width 97 height 35
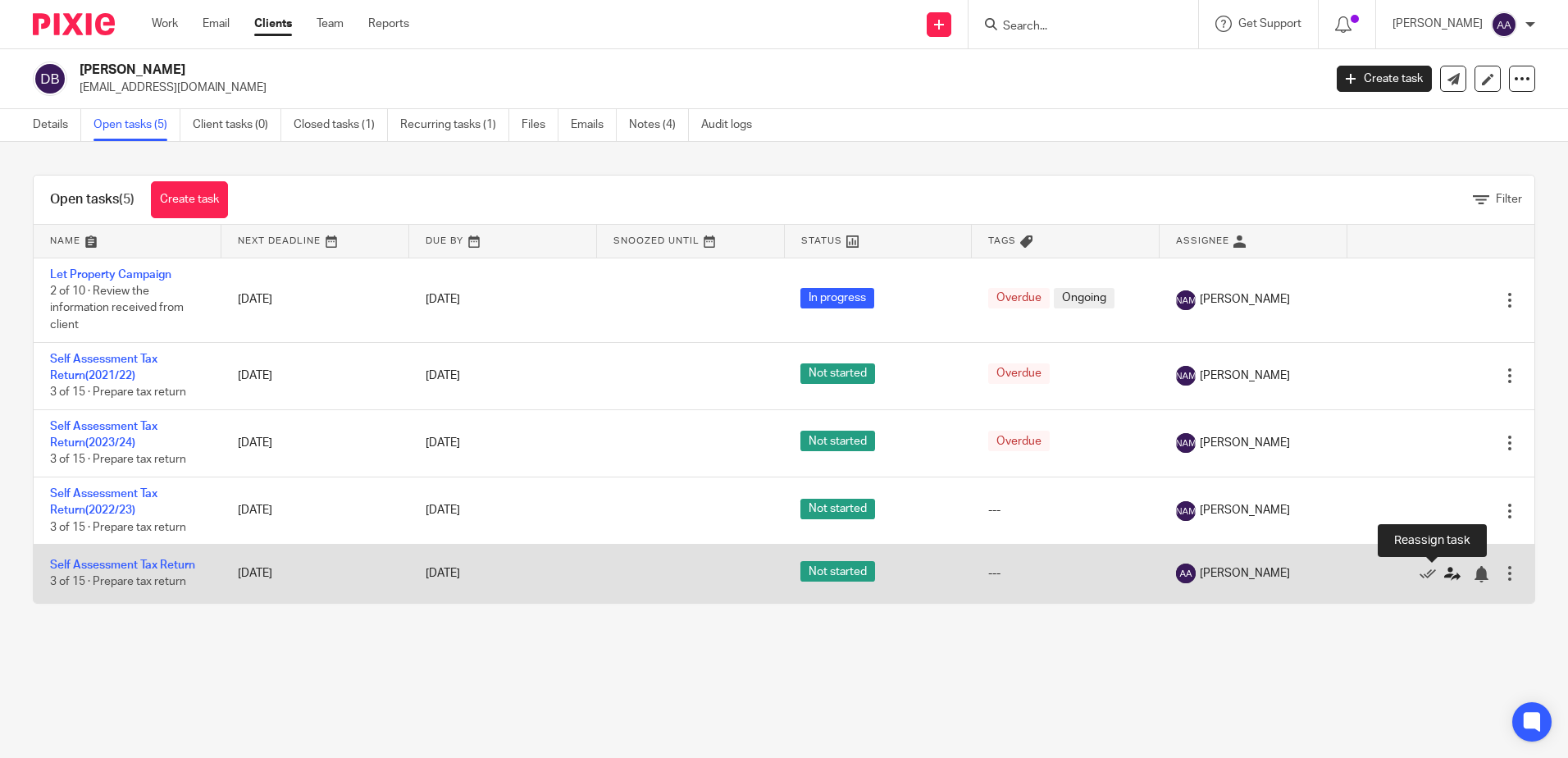
click at [1445, 577] on icon at bounding box center [1453, 574] width 17 height 17
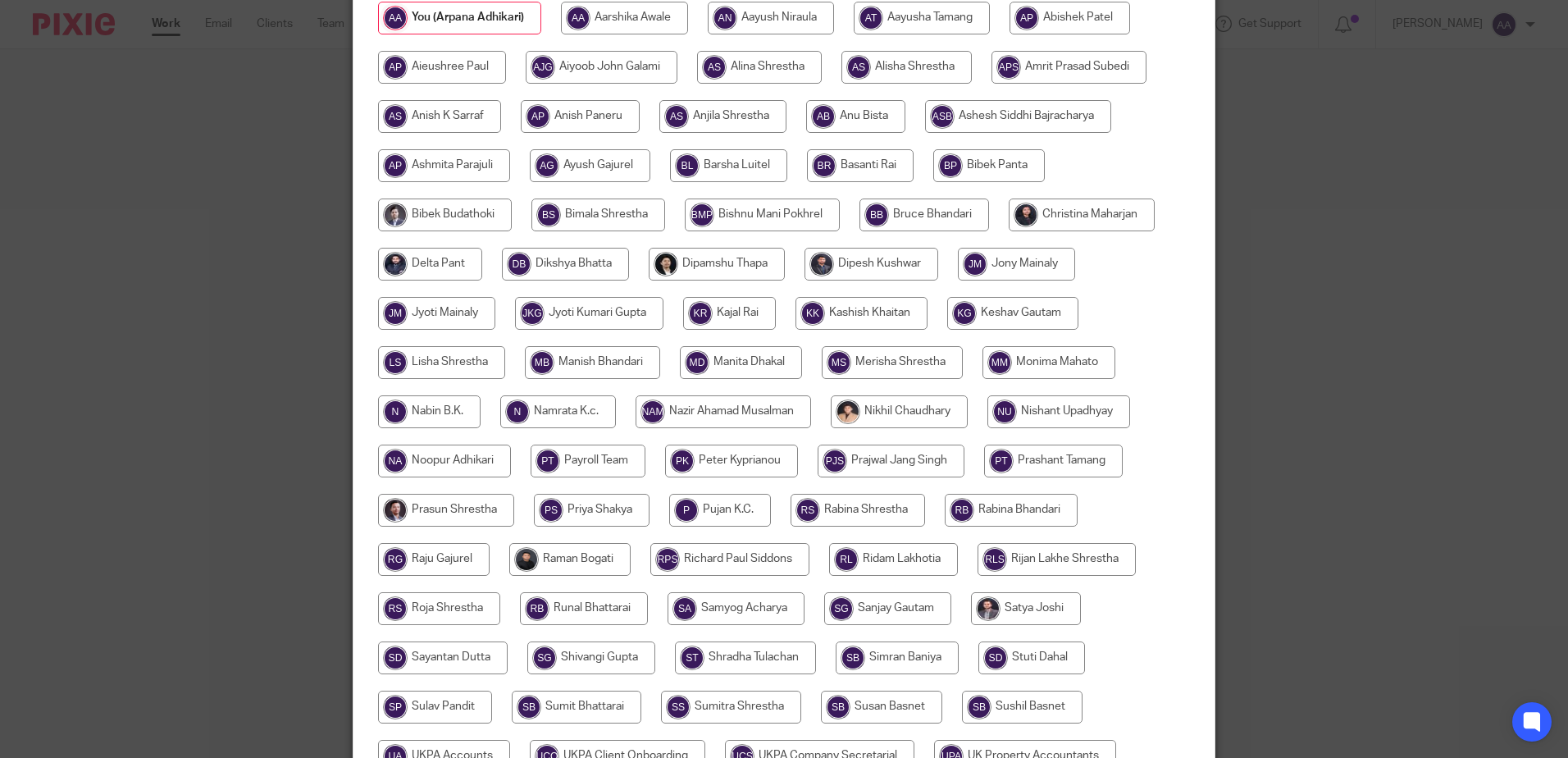
scroll to position [410, 0]
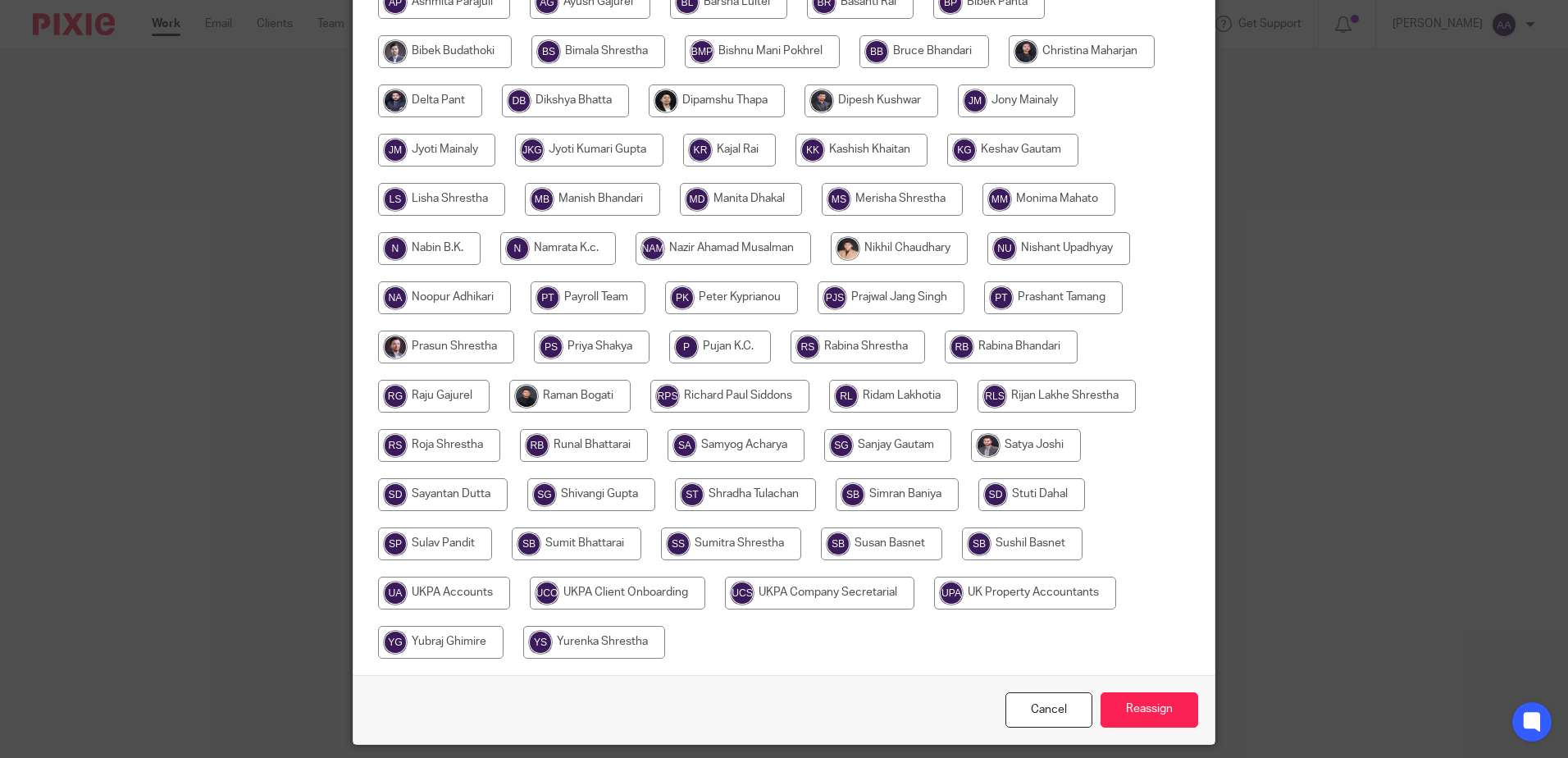
drag, startPoint x: 768, startPoint y: 240, endPoint x: 778, endPoint y: 256, distance: 18.9
click at [768, 243] on input "radio" at bounding box center [723, 248] width 175 height 32
radio input "true"
click at [1175, 710] on input "Reassign" at bounding box center [1149, 710] width 97 height 35
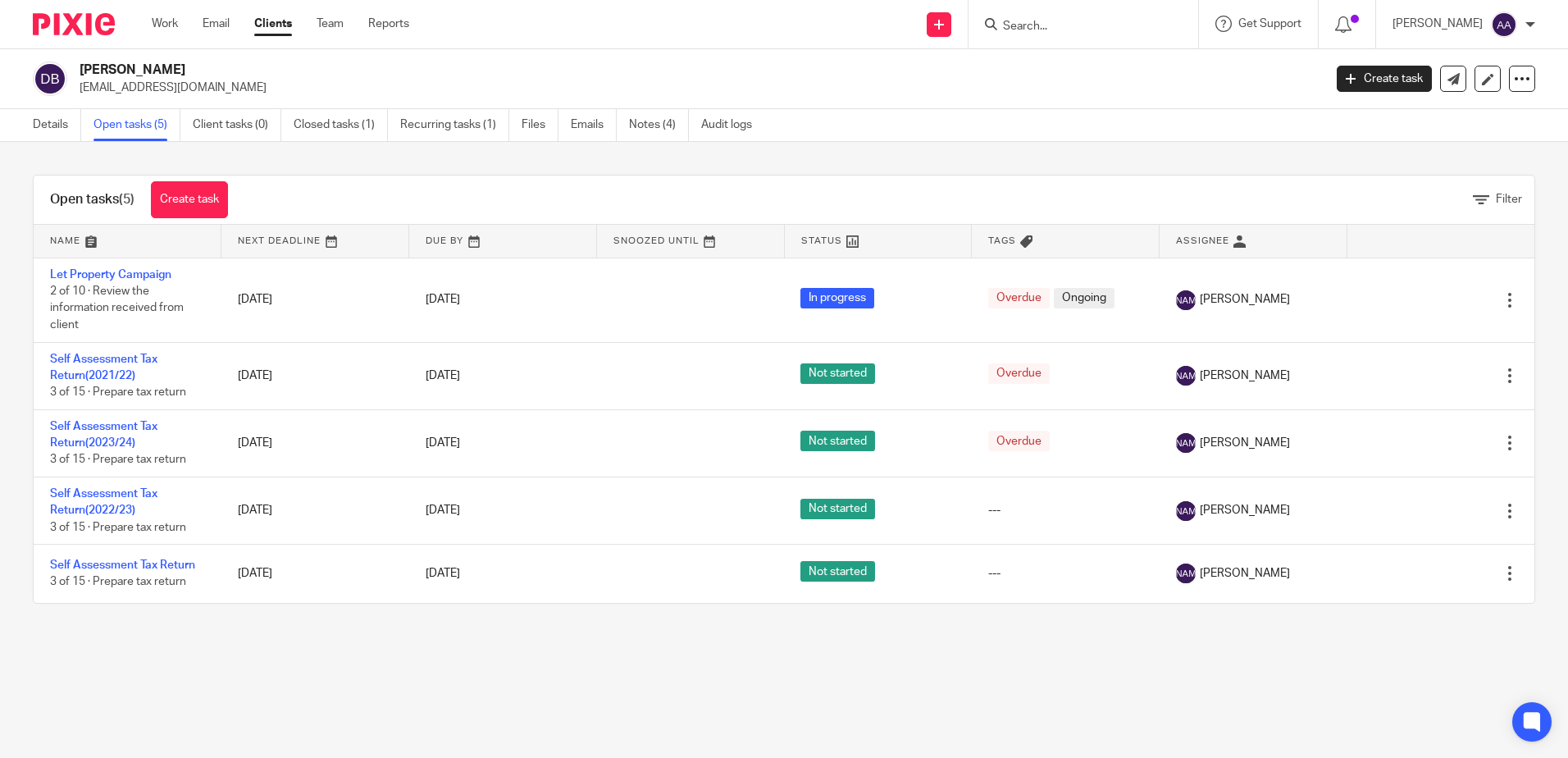
click at [1009, 175] on div "Open tasks (5) Create task Filter" at bounding box center [784, 199] width 1501 height 49
click at [569, 53] on div "Diane Lesley Bawden dianebawden@email.com Create task Update from Companies Hou…" at bounding box center [784, 79] width 1568 height 60
click at [90, 14] on img at bounding box center [73, 24] width 82 height 22
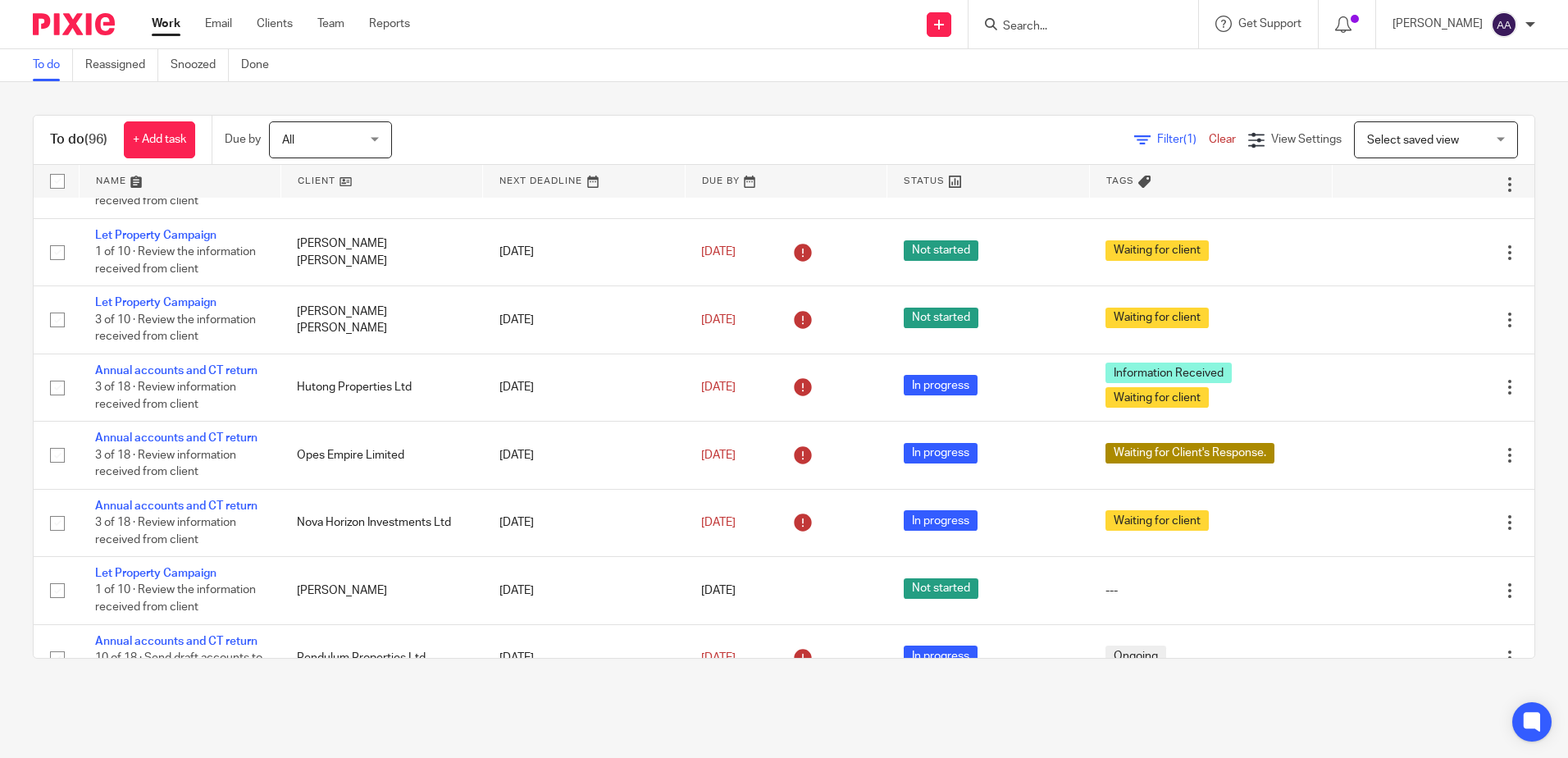
scroll to position [410, 0]
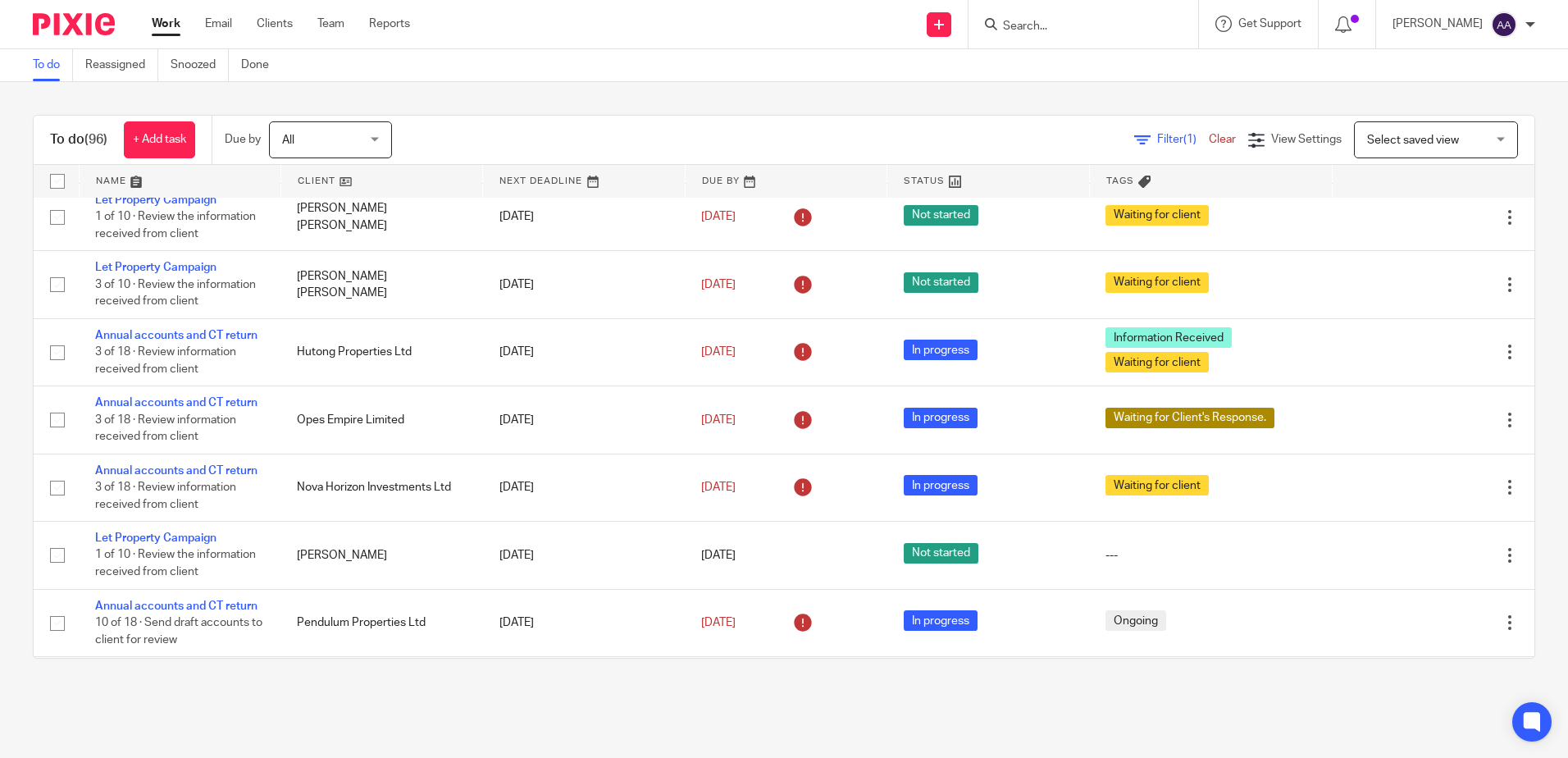
click at [1134, 141] on icon at bounding box center [1142, 140] width 17 height 17
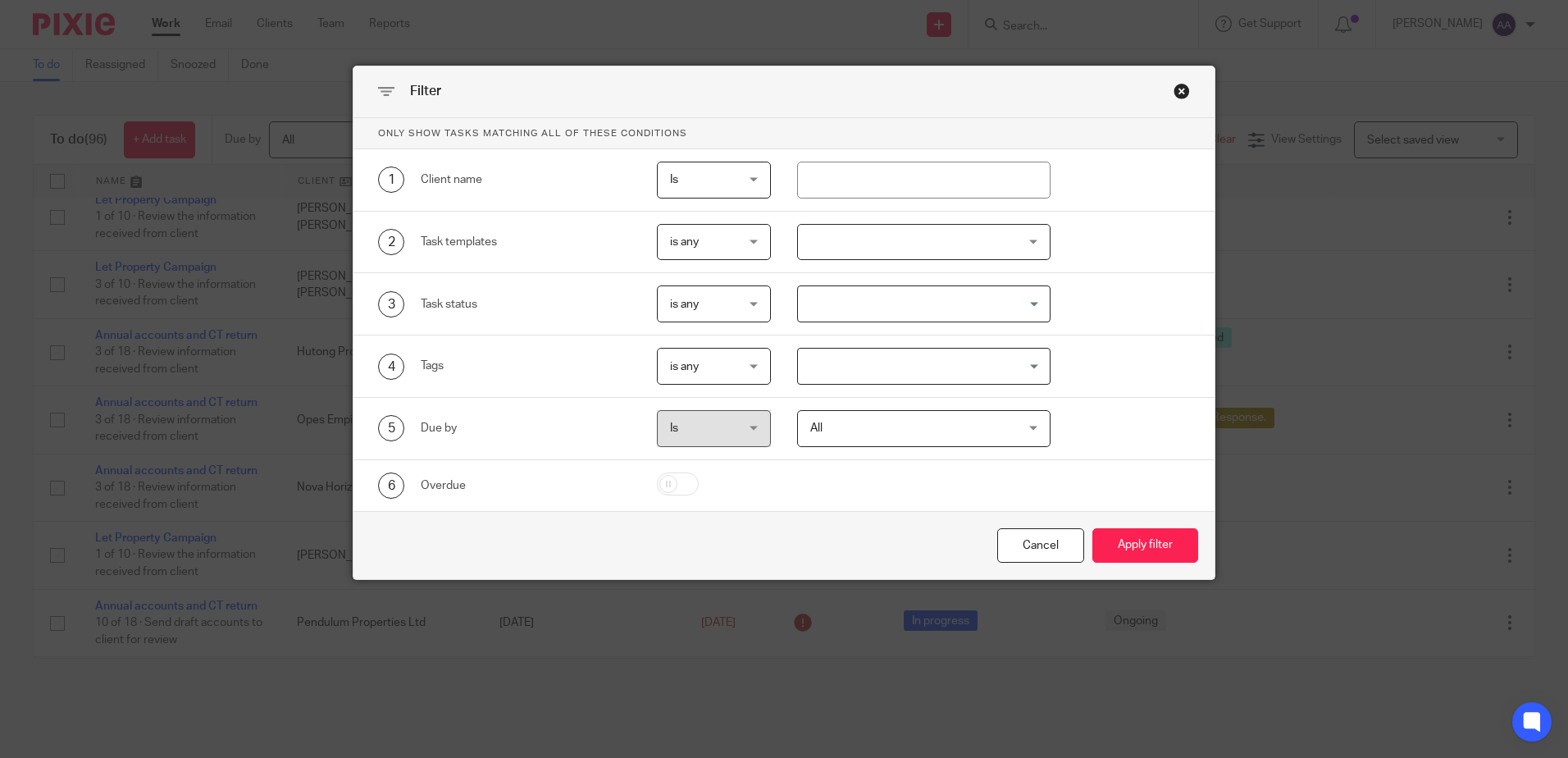
click at [967, 247] on div at bounding box center [923, 242] width 253 height 37
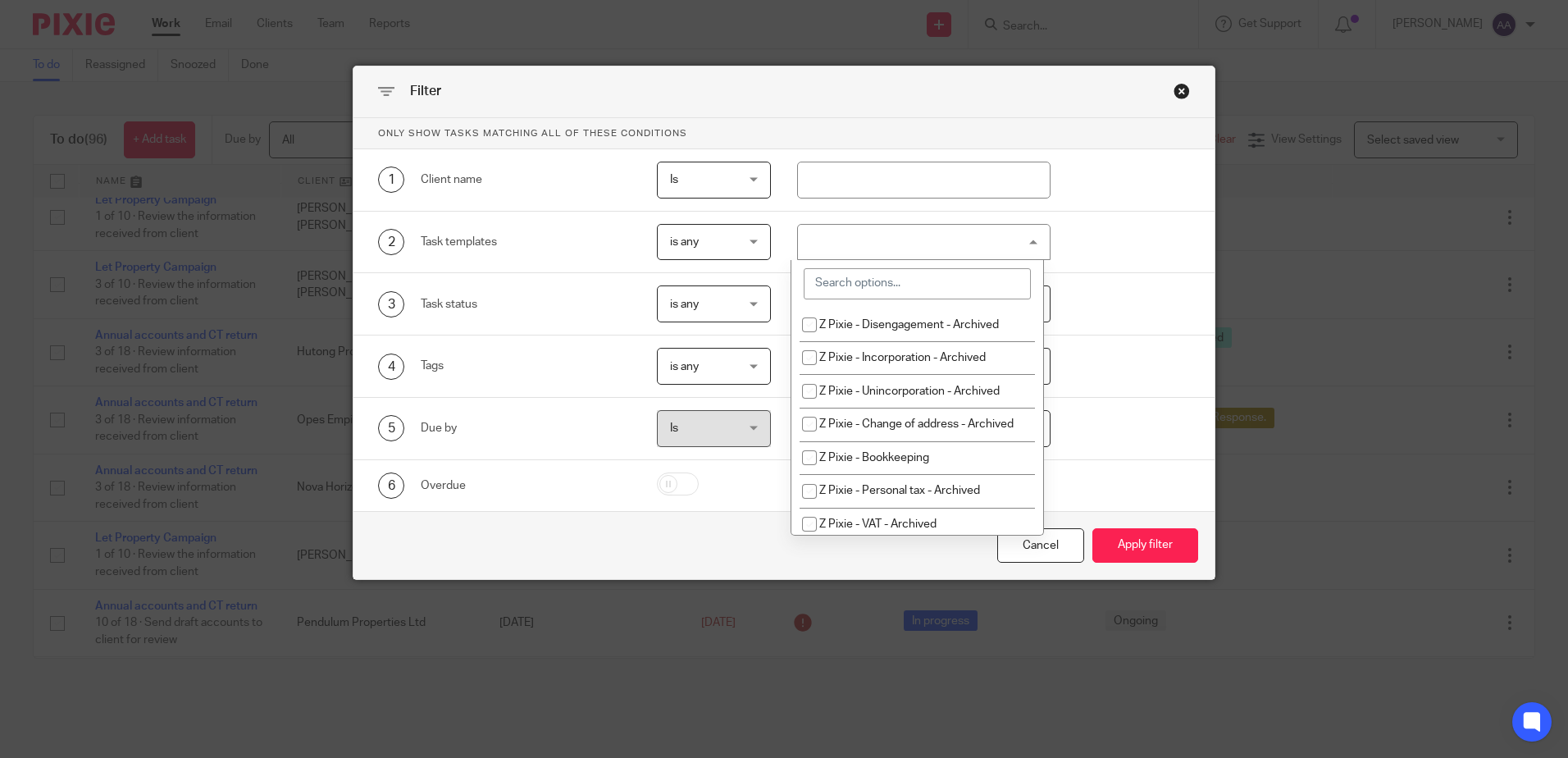
click at [938, 289] on input "search" at bounding box center [917, 284] width 227 height 32
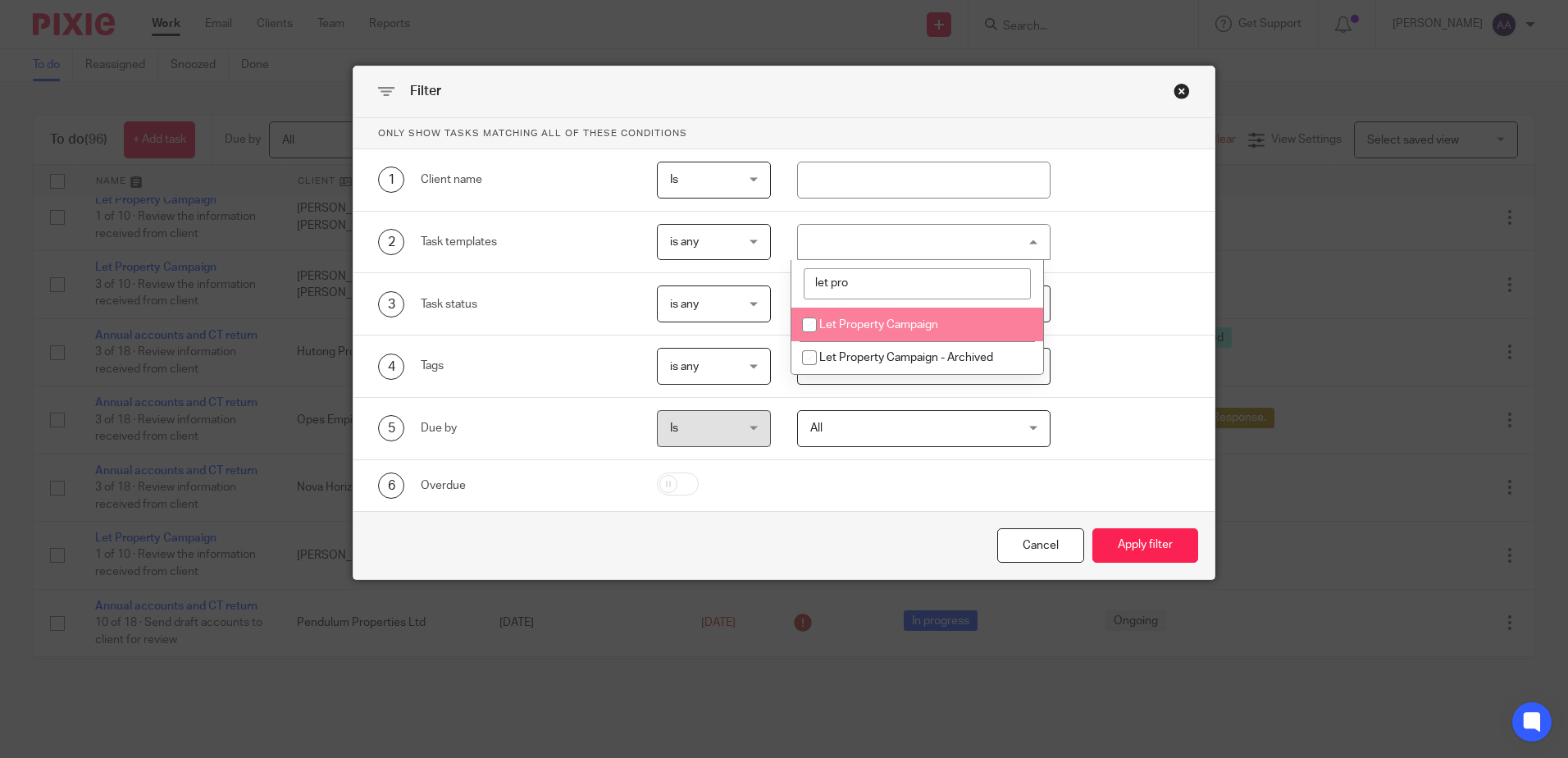
type input "let pro"
click at [812, 323] on input "checkbox" at bounding box center [810, 325] width 32 height 32
checkbox input "true"
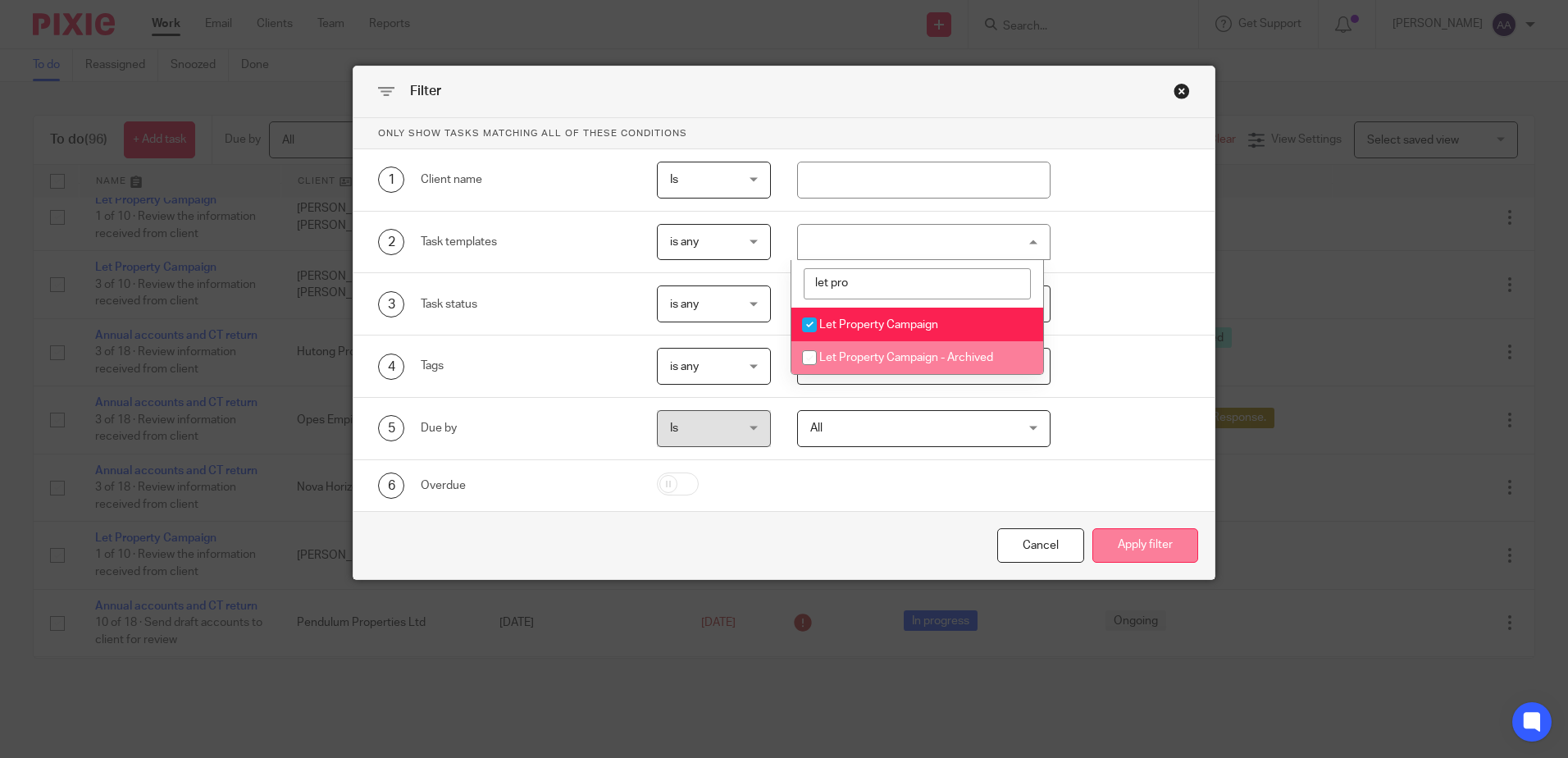
click at [1131, 552] on button "Apply filter" at bounding box center [1145, 546] width 106 height 35
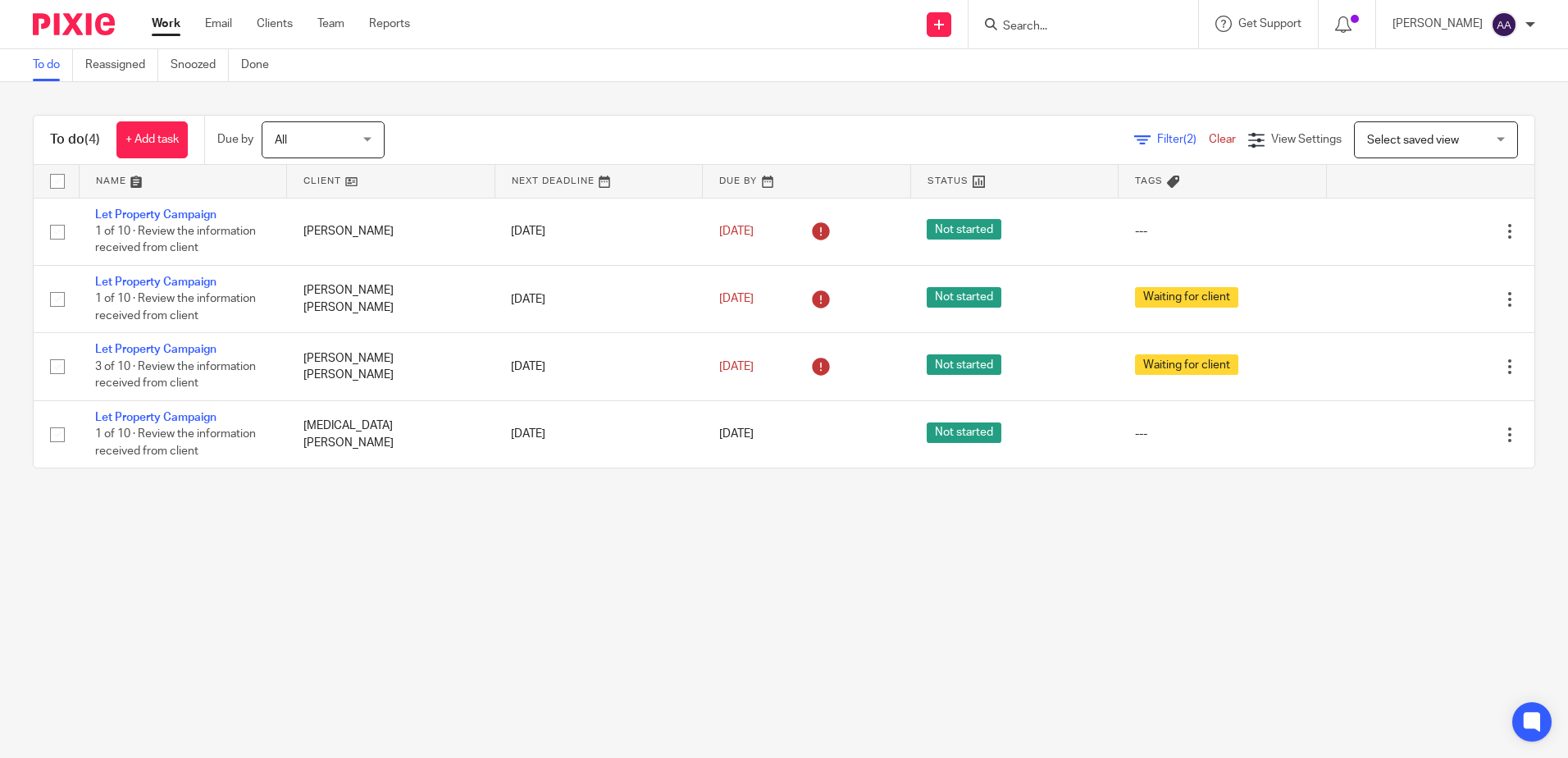
drag, startPoint x: 1399, startPoint y: 640, endPoint x: 1557, endPoint y: 639, distance: 158.0
click at [1399, 640] on main "To do Reassigned Snoozed Done To do (4) + Add task Due by All All [DATE] [DATE]…" at bounding box center [784, 379] width 1568 height 758
click at [1532, 187] on div "To do (4) + Add task Due by All All [DATE] [DATE] This week Next week This mont…" at bounding box center [784, 291] width 1568 height 419
click at [91, 21] on img at bounding box center [73, 24] width 82 height 22
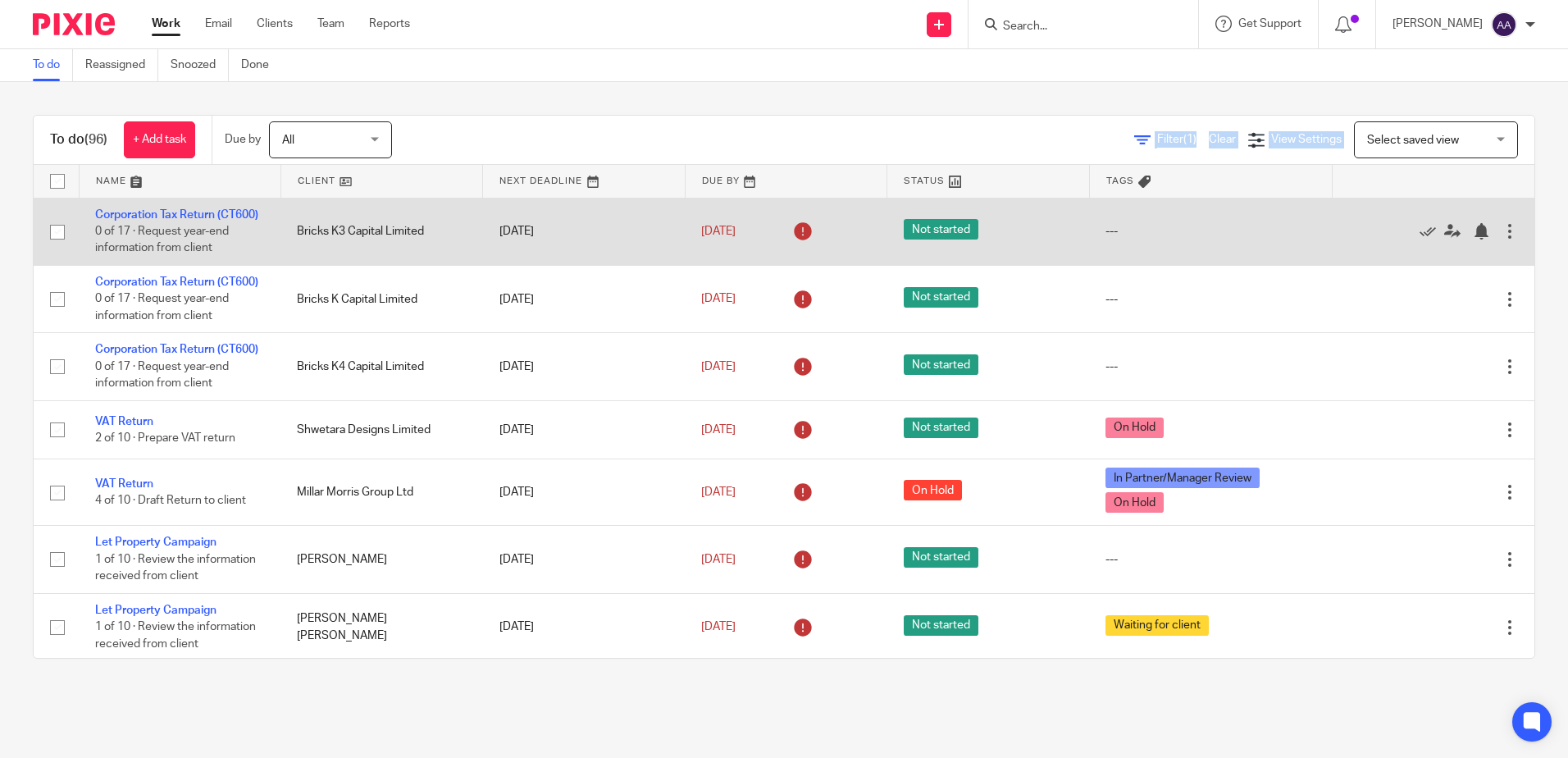
drag, startPoint x: 699, startPoint y: 98, endPoint x: 826, endPoint y: 267, distance: 211.4
click at [826, 267] on div "To do (96) + Add task Due by All All Today Tomorrow This week Next week This mo…" at bounding box center [784, 386] width 1568 height 610
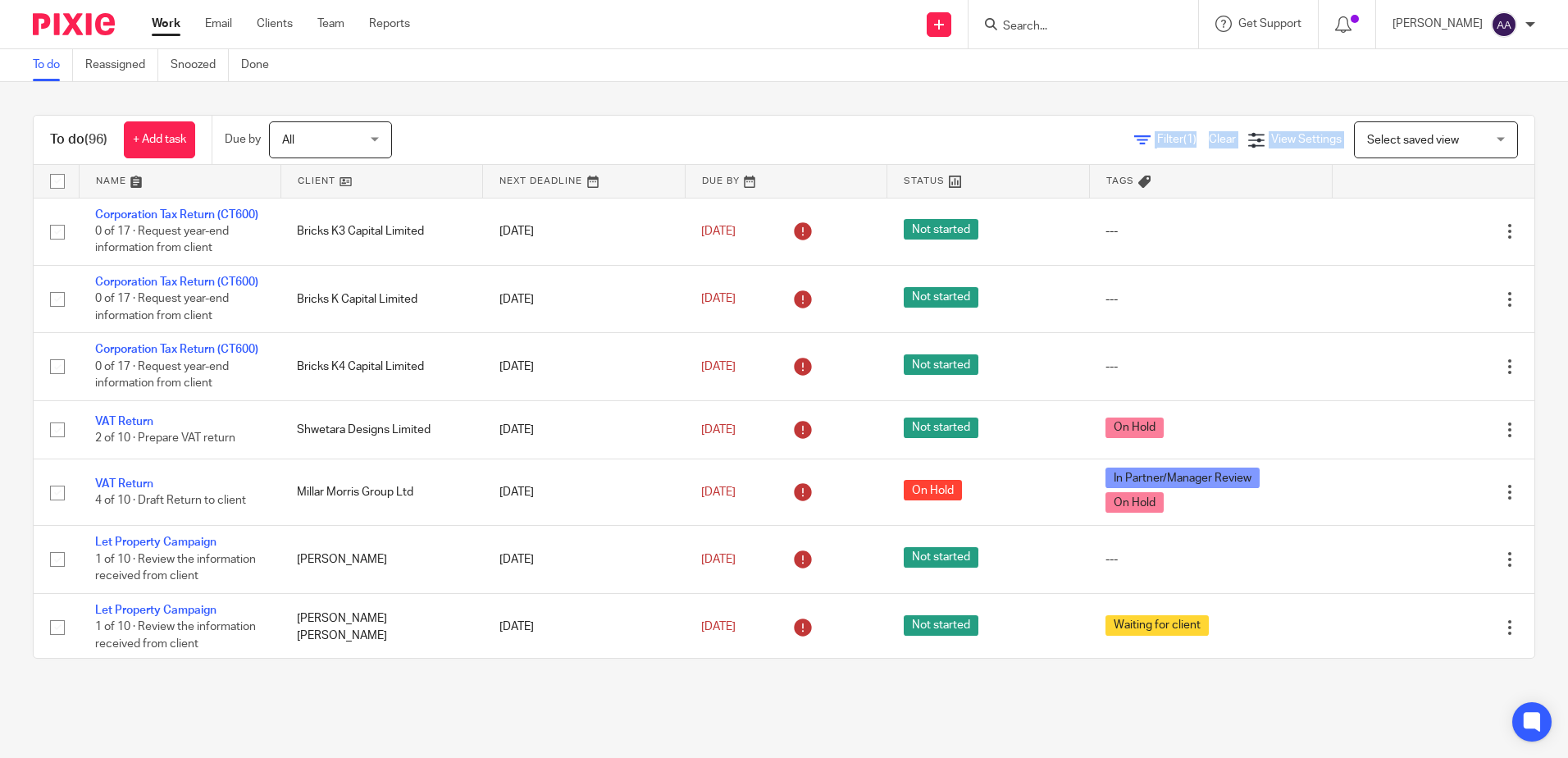
drag, startPoint x: 823, startPoint y: 260, endPoint x: 699, endPoint y: 118, distance: 188.5
click at [699, 118] on div "To do (96) + Add task Due by All All Today Tomorrow This week Next week This mo…" at bounding box center [784, 140] width 1501 height 49
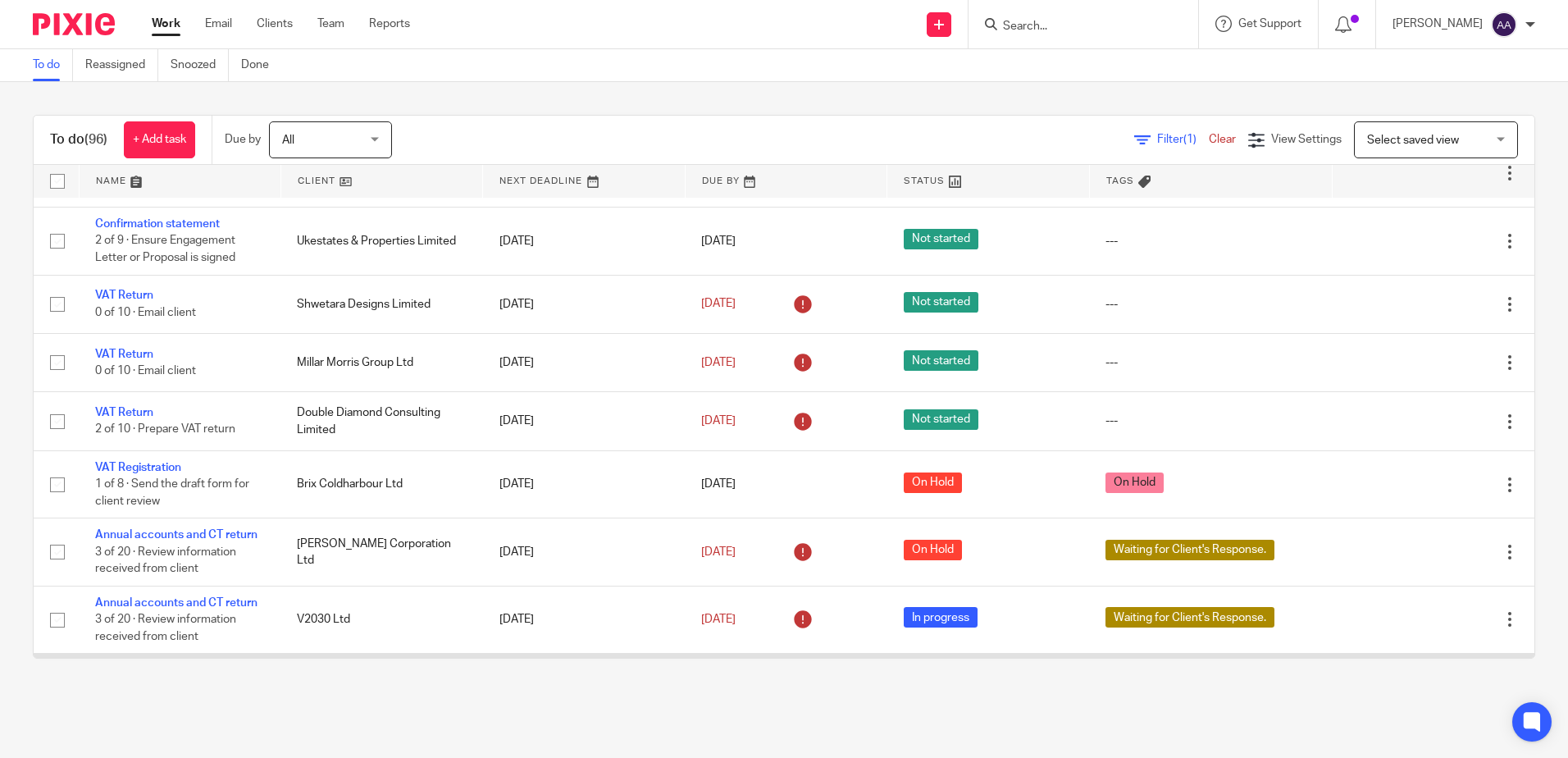
scroll to position [1148, 0]
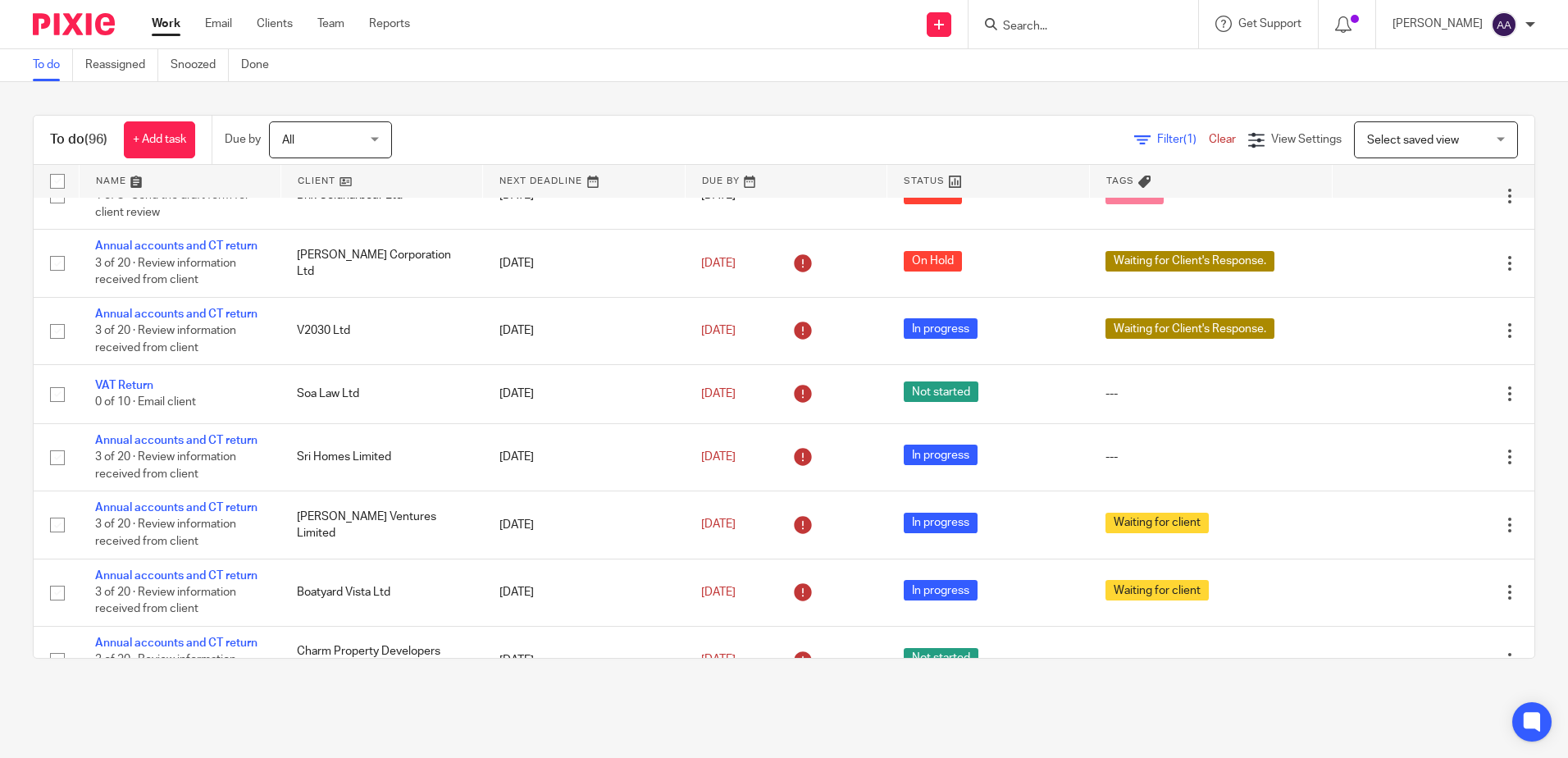
click at [1082, 19] on input "Search" at bounding box center [1074, 27] width 148 height 15
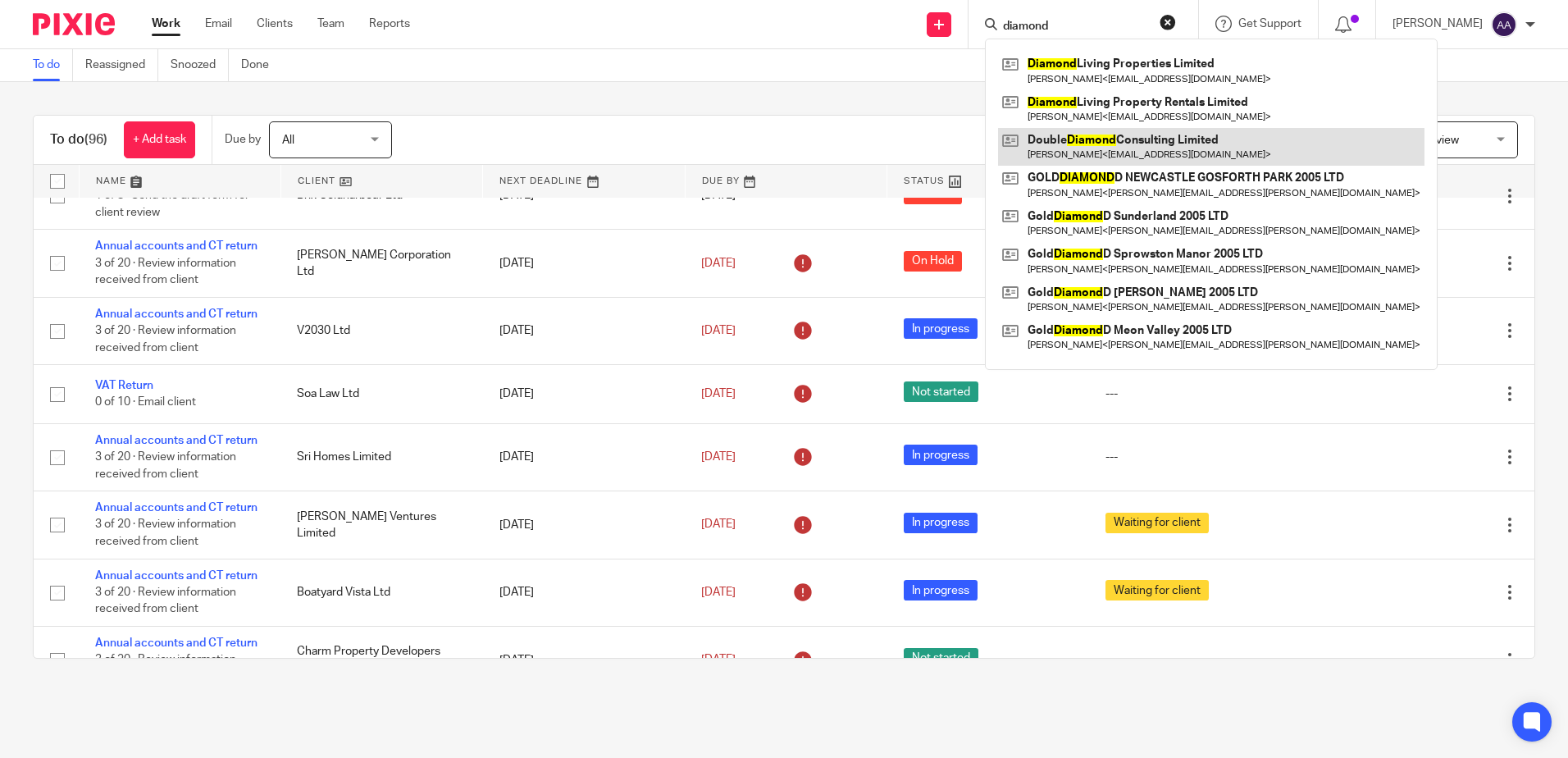
type input "diamond"
click at [1163, 149] on link at bounding box center [1212, 147] width 427 height 38
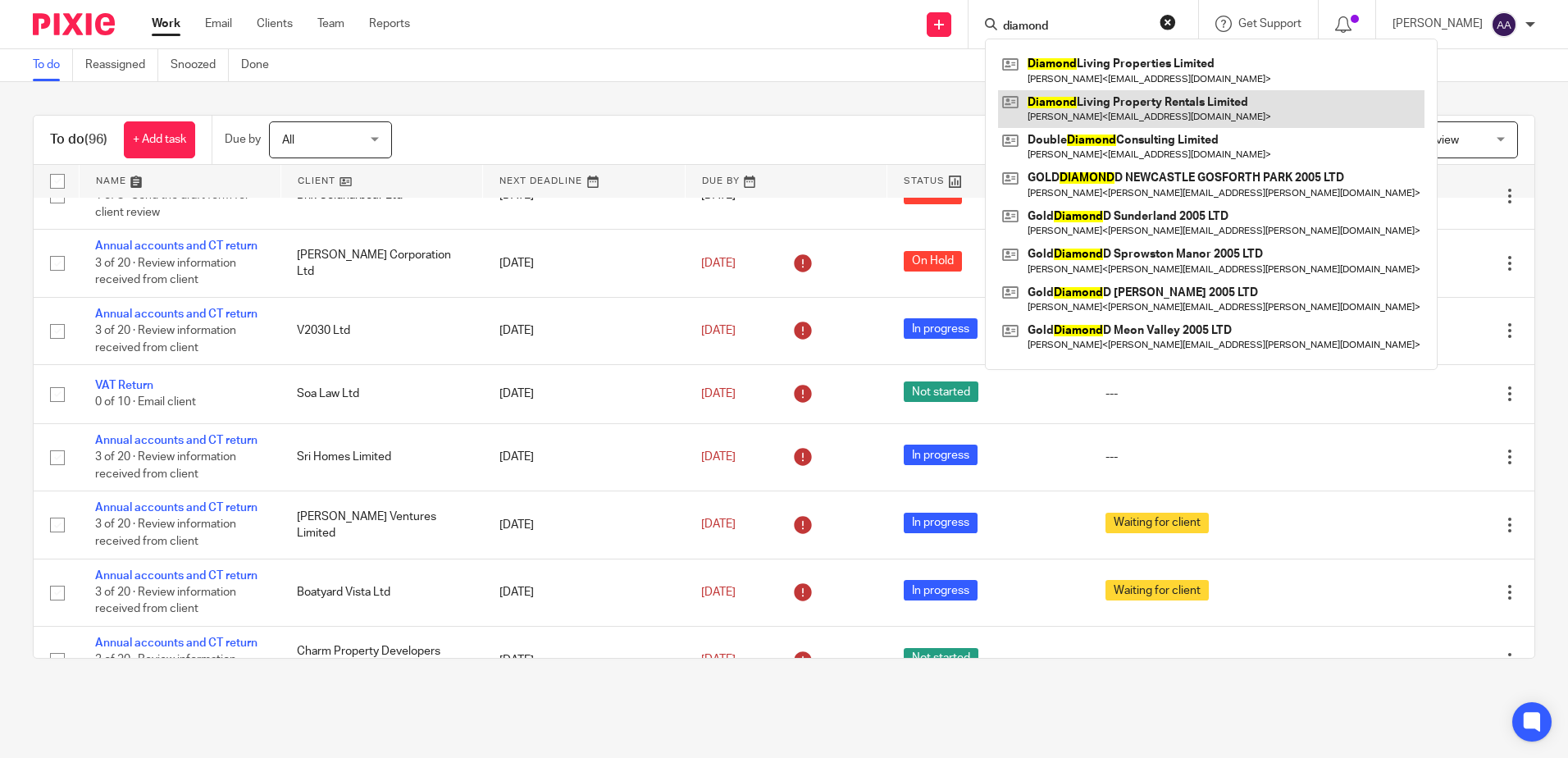
click at [1152, 111] on link at bounding box center [1212, 109] width 427 height 38
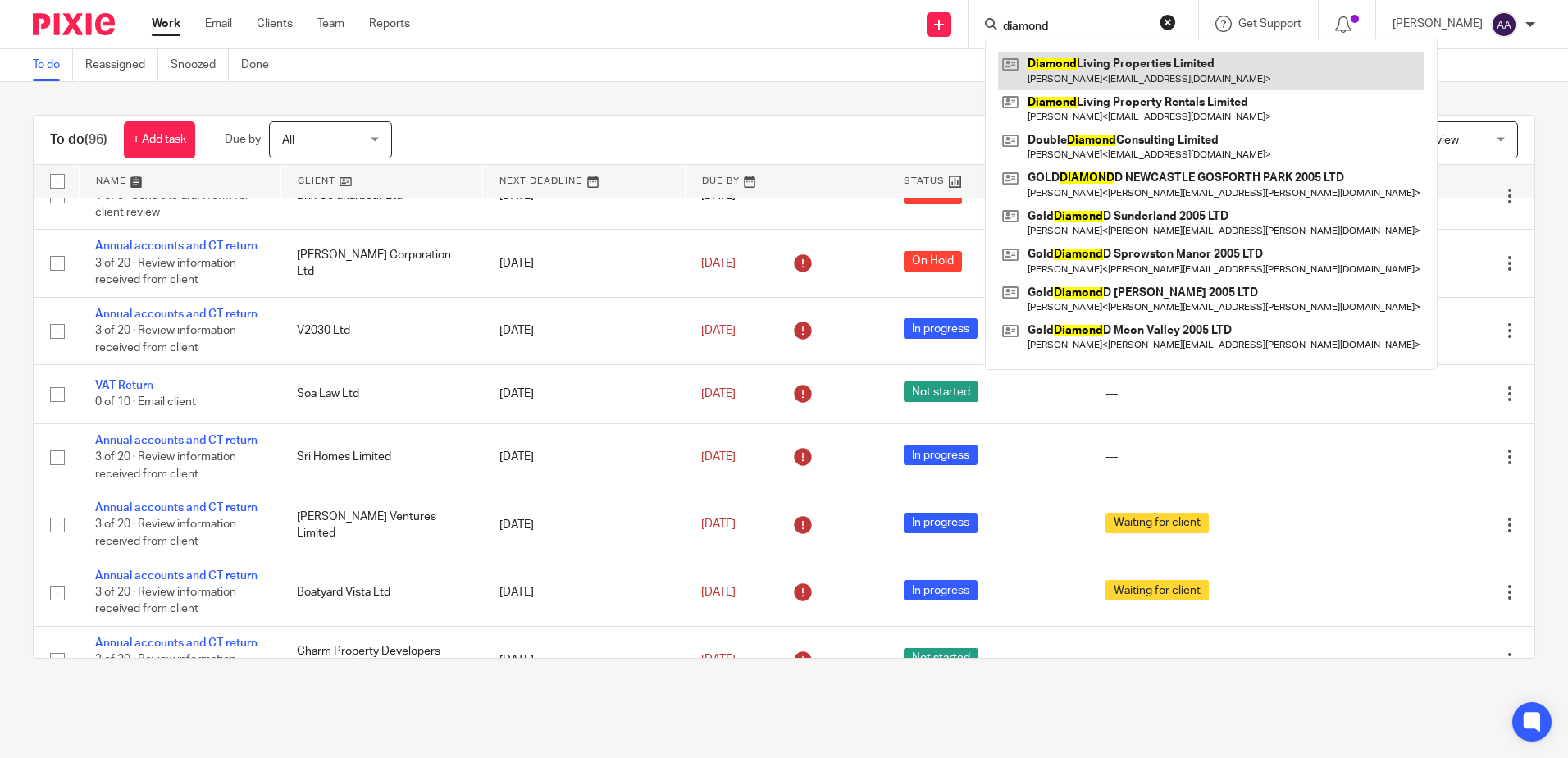
click at [1152, 69] on link at bounding box center [1212, 71] width 427 height 38
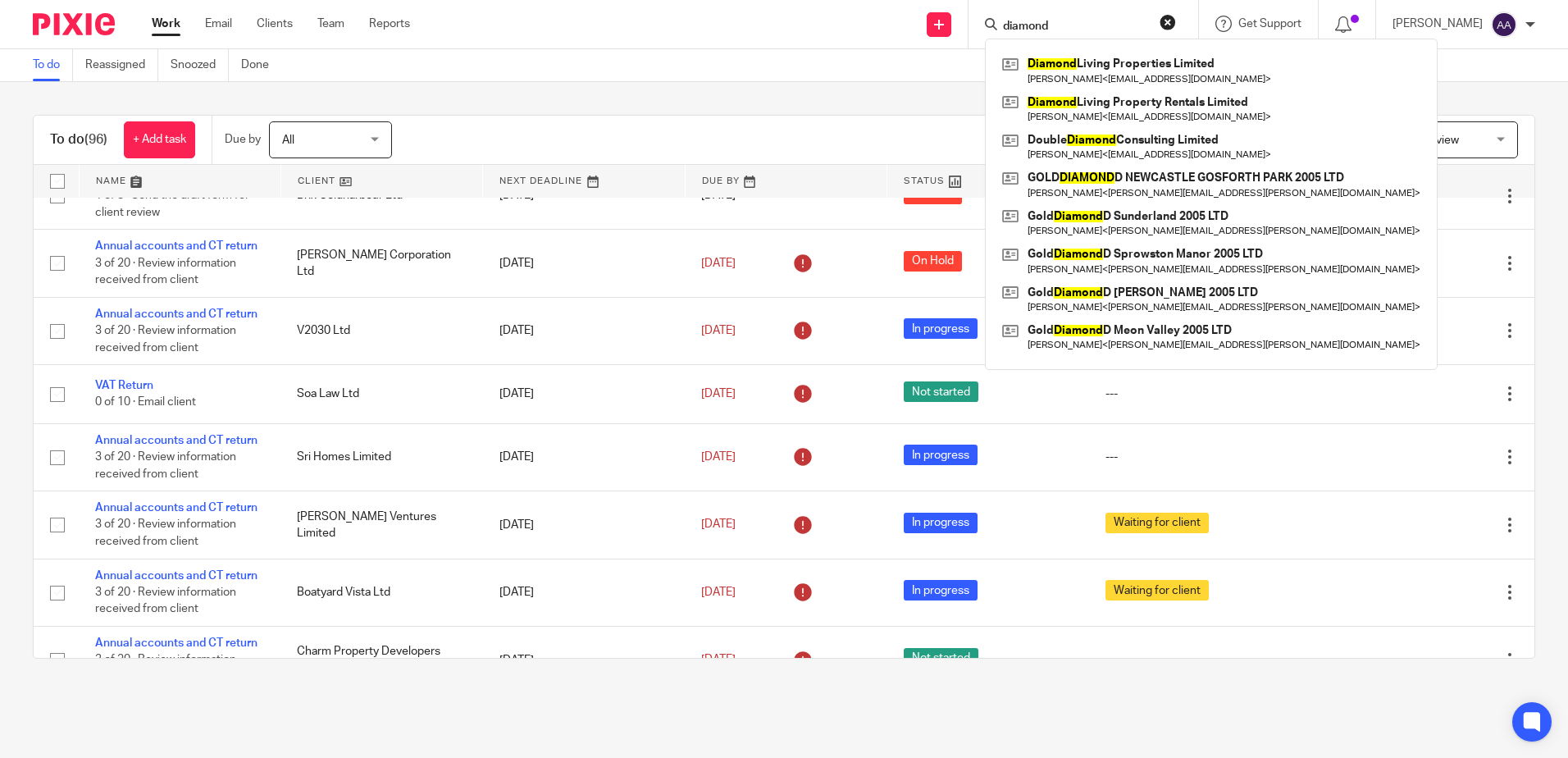
click at [564, 56] on div "To do Reassigned Snoozed Done" at bounding box center [784, 65] width 1568 height 32
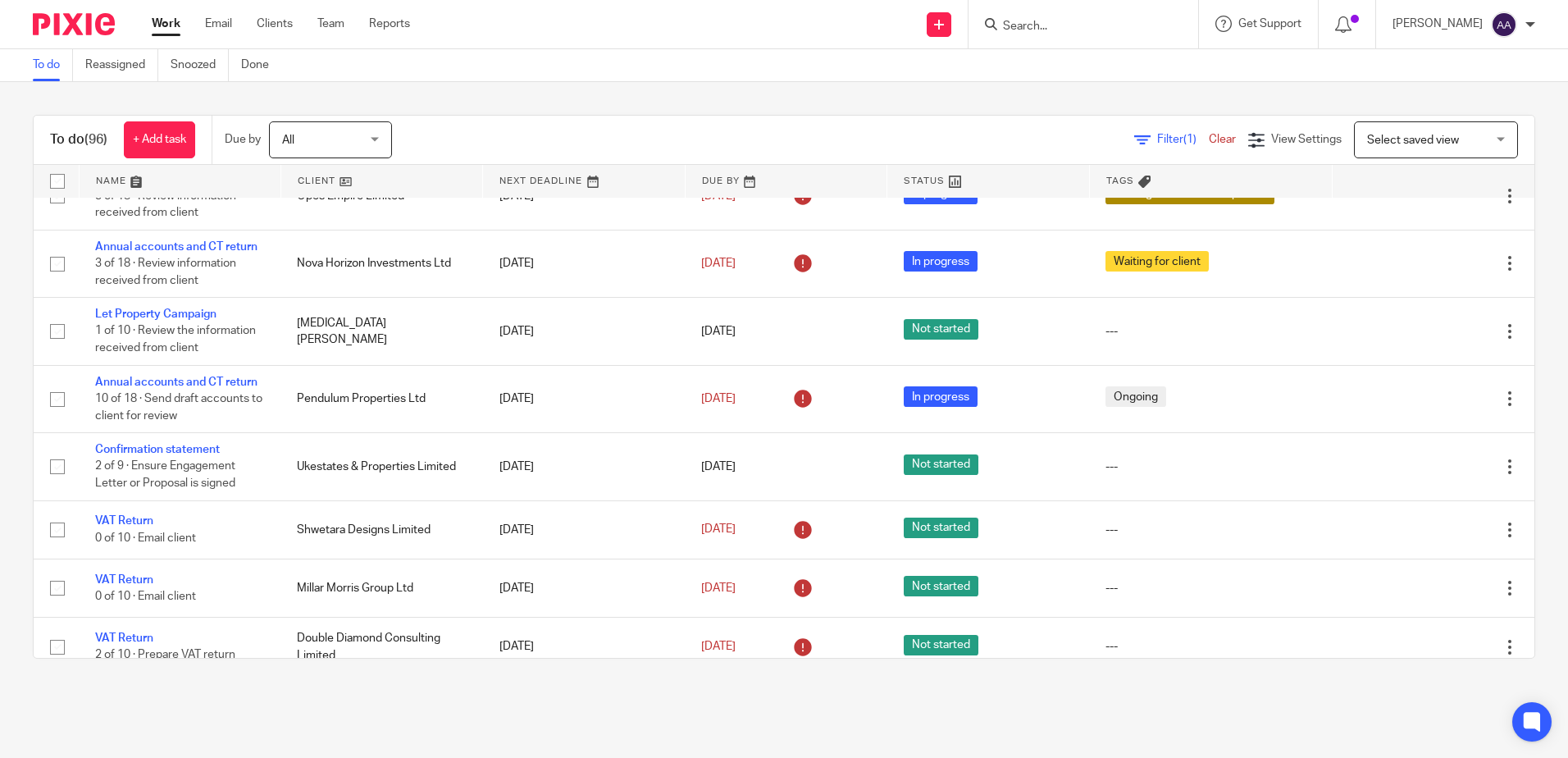
scroll to position [574, 0]
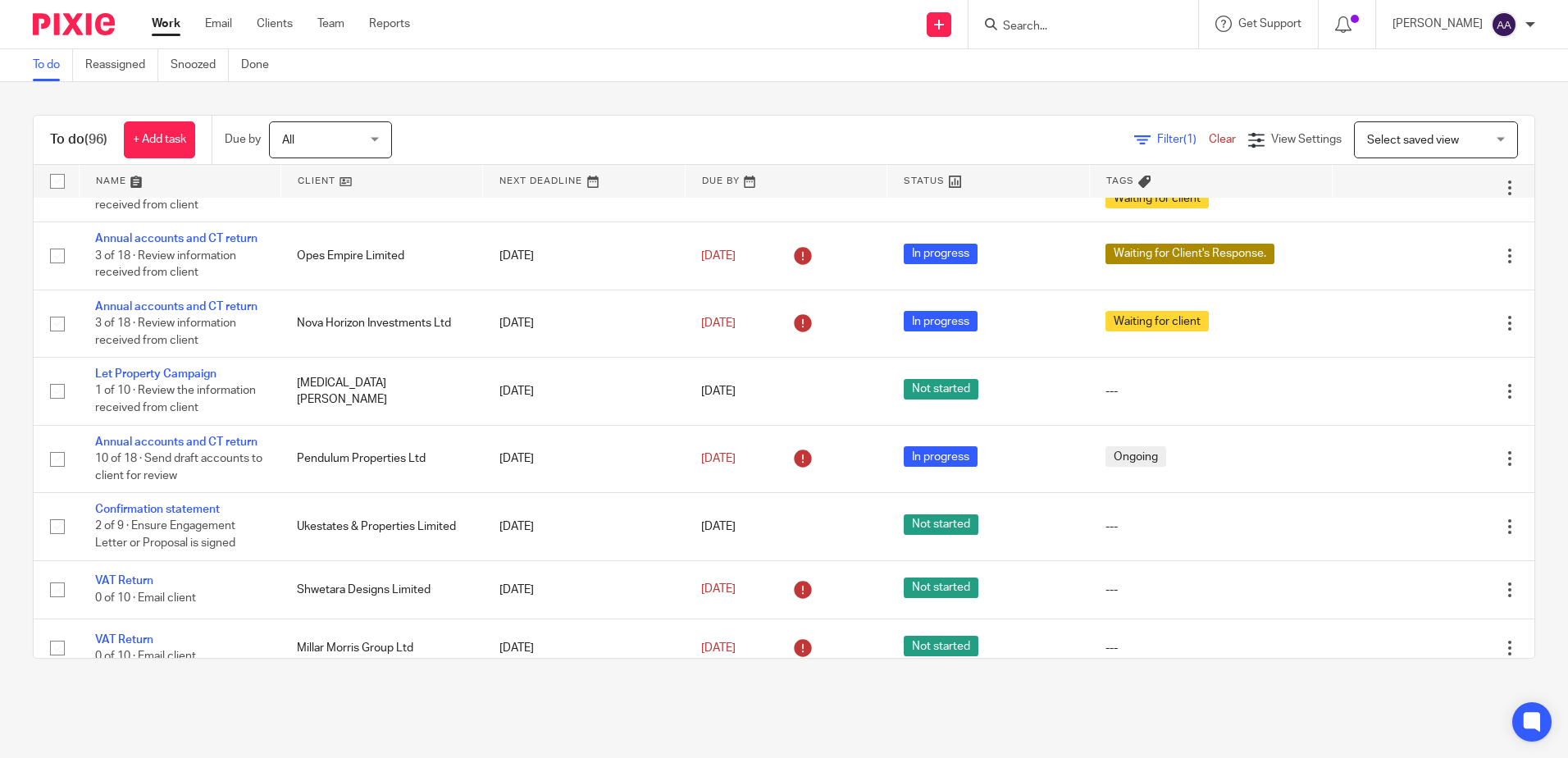
click at [1058, 21] on form at bounding box center [1088, 24] width 174 height 20
click at [1058, 24] on input "Search" at bounding box center [1074, 27] width 148 height 15
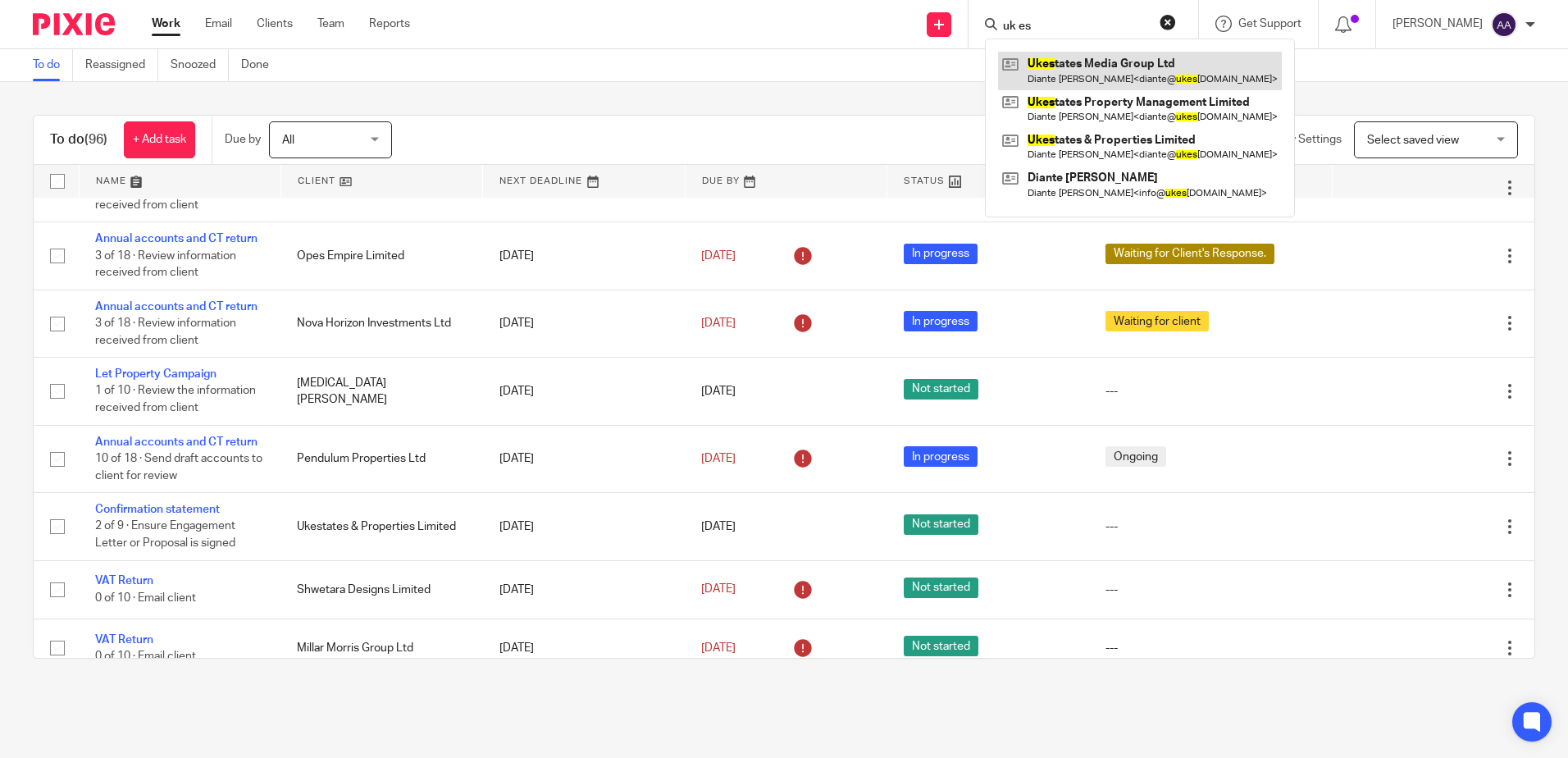
click at [1109, 75] on link at bounding box center [1140, 71] width 284 height 38
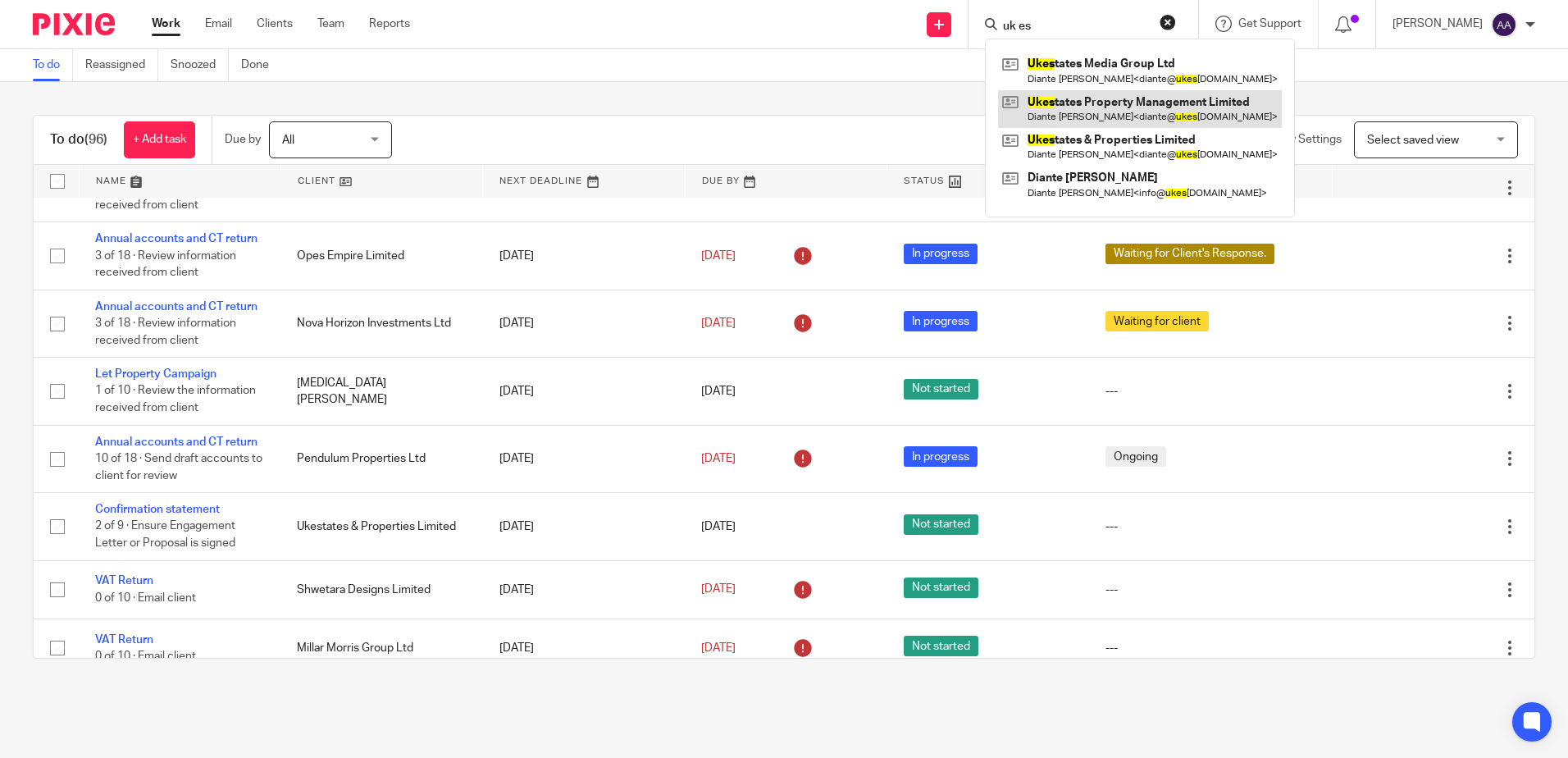
click at [1112, 113] on link at bounding box center [1140, 109] width 284 height 38
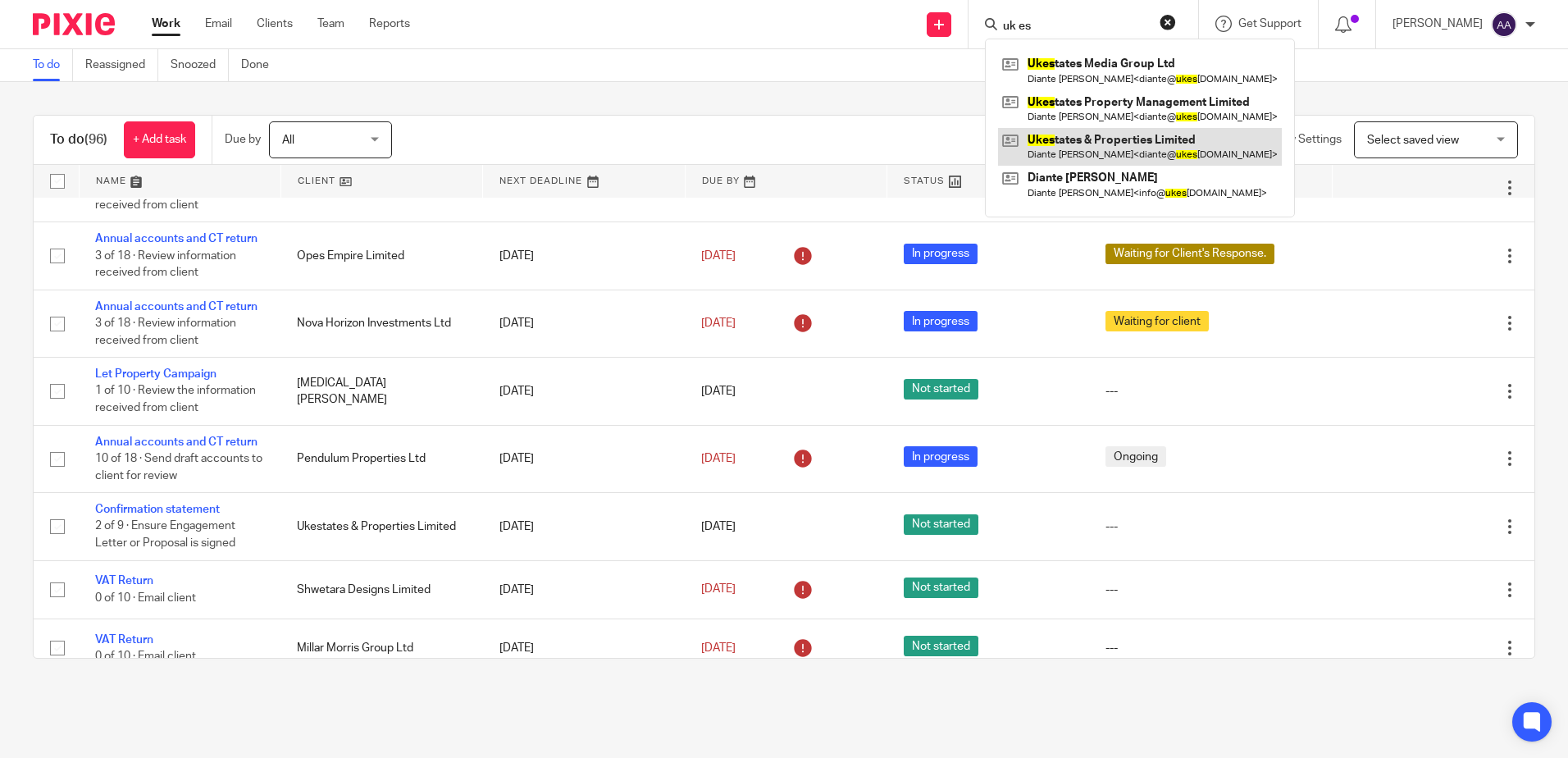
click at [1118, 137] on link at bounding box center [1140, 147] width 284 height 38
drag, startPoint x: 1068, startPoint y: 28, endPoint x: 982, endPoint y: 13, distance: 87.3
click at [982, 13] on div "uk es Ukes tates Media Group Ltd Diante Junior Baffour < diante@ ukes tatesandp…" at bounding box center [1083, 24] width 229 height 48
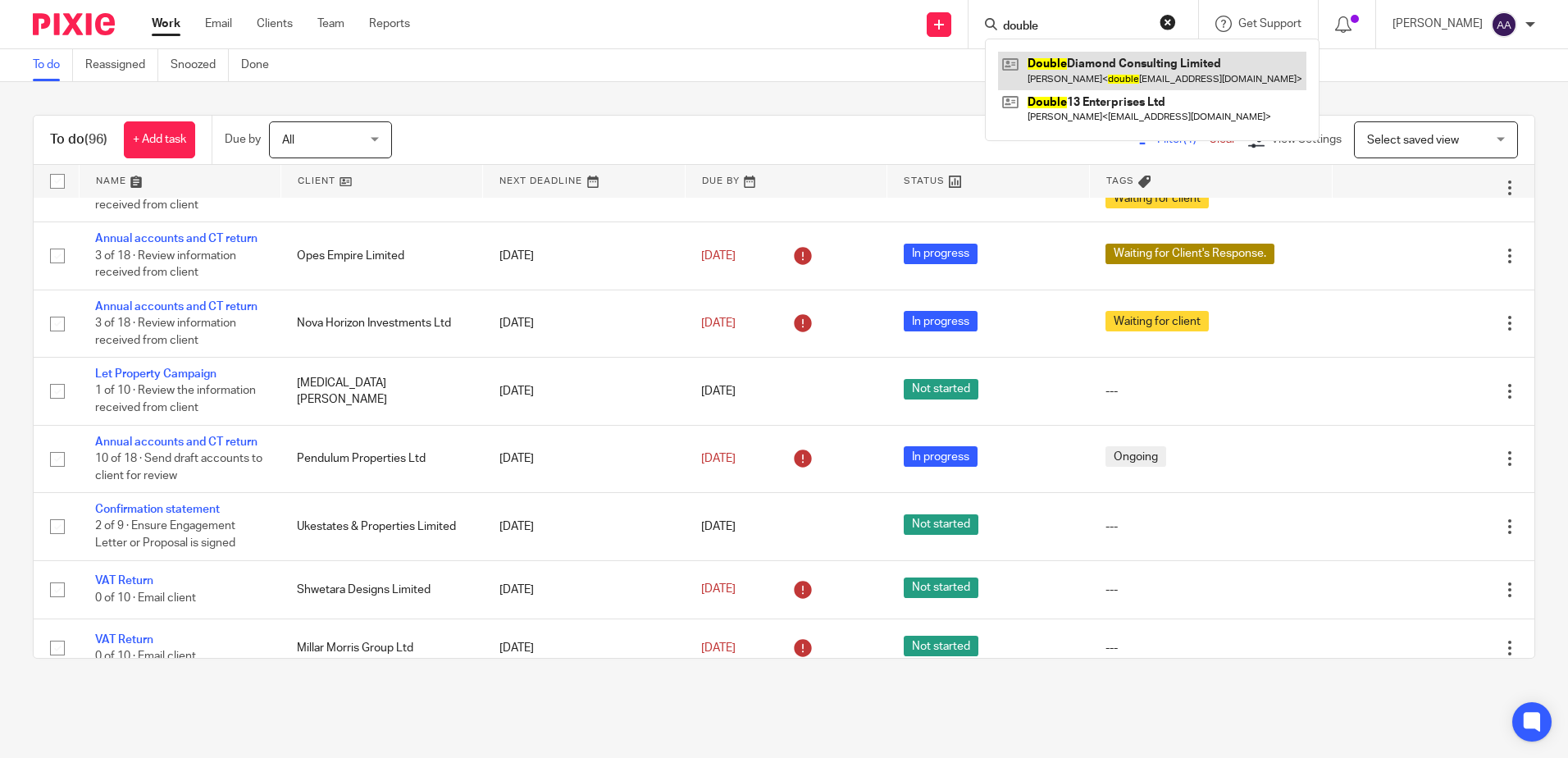
type input "double"
click at [1086, 71] on link at bounding box center [1152, 71] width 308 height 38
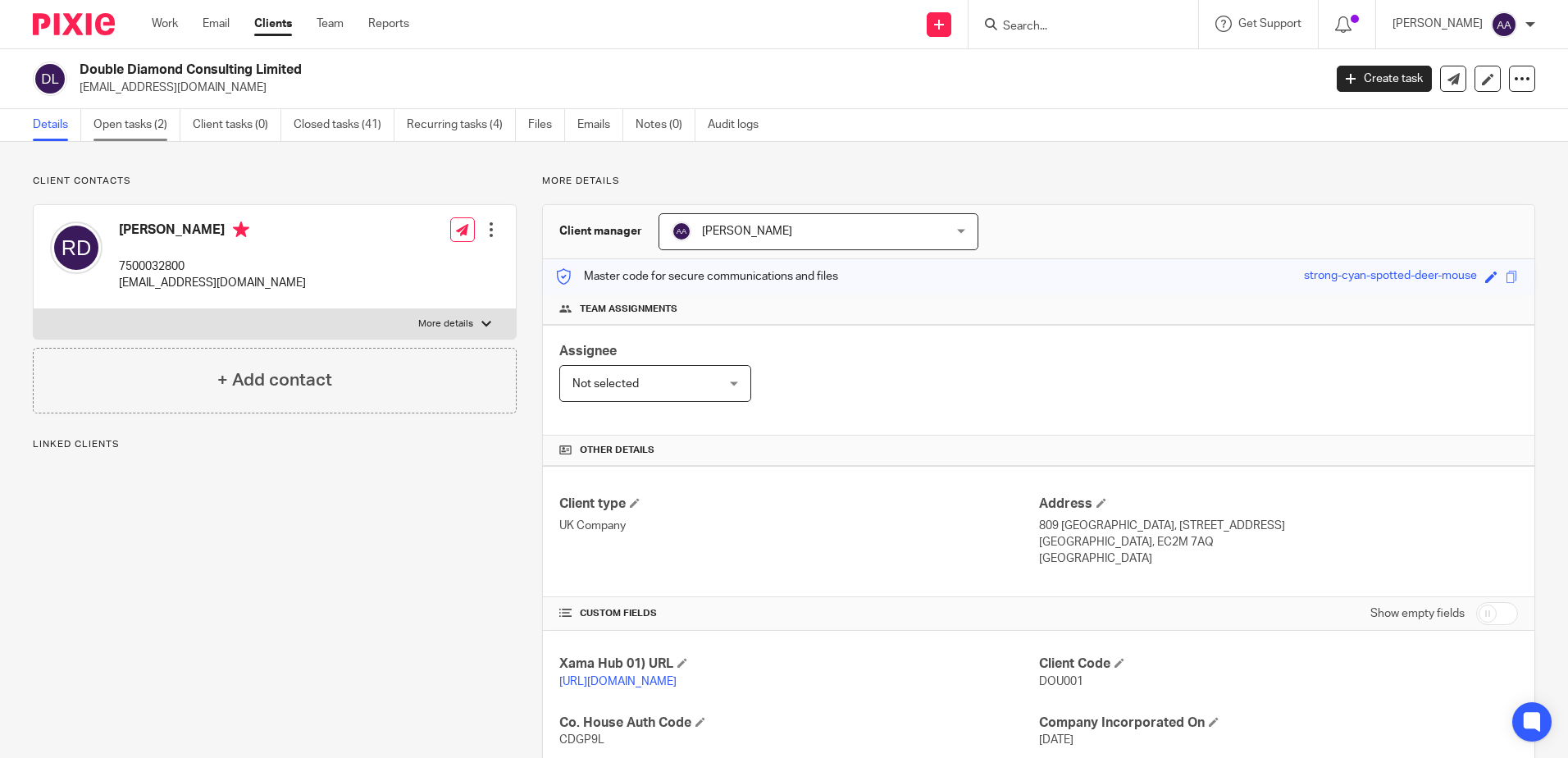
click at [159, 128] on link "Open tasks (2)" at bounding box center [137, 125] width 87 height 32
click at [135, 131] on link "Open tasks (1)" at bounding box center [137, 125] width 87 height 32
click at [148, 127] on link "Open tasks (1)" at bounding box center [137, 125] width 87 height 32
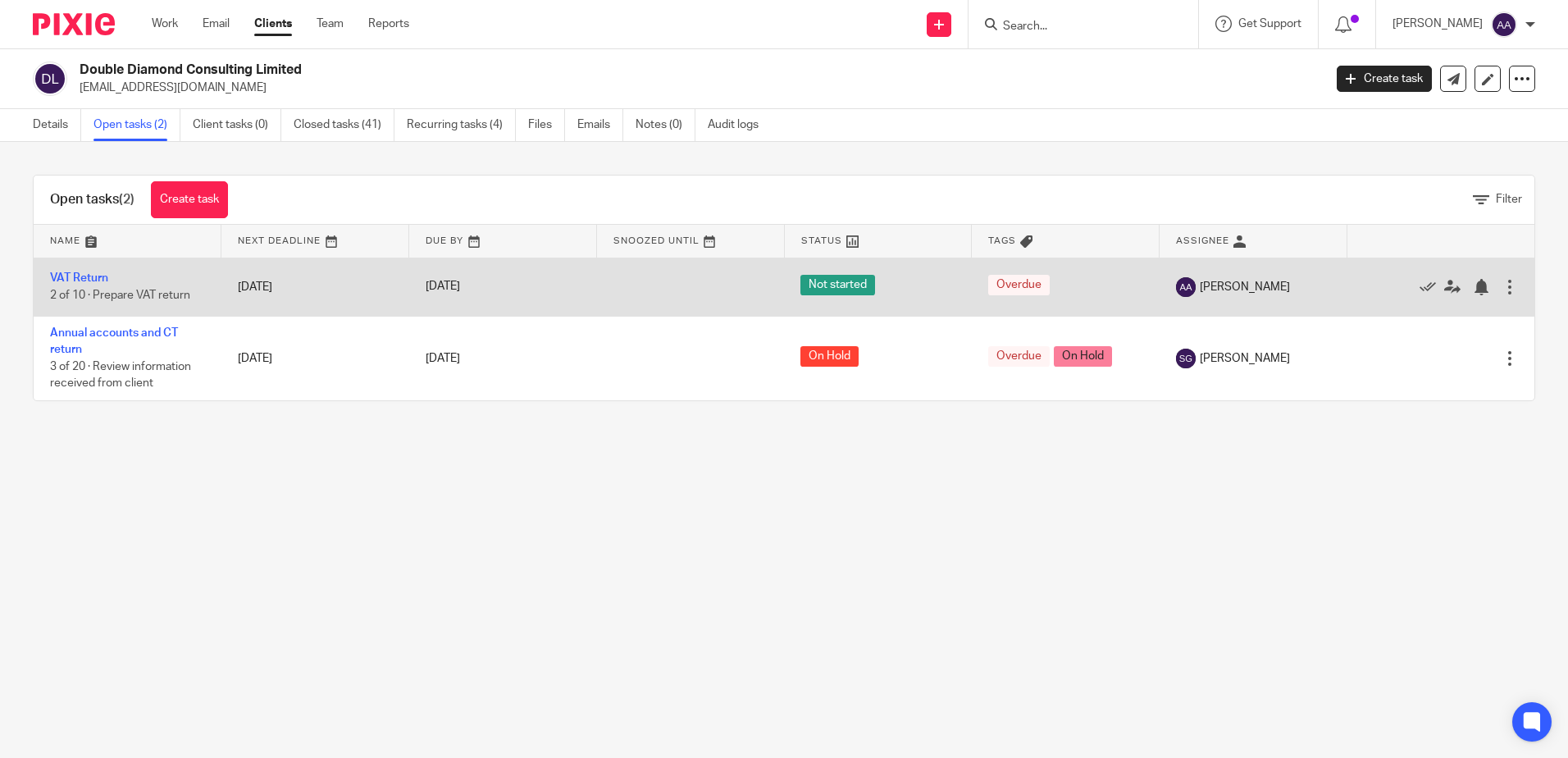
drag, startPoint x: 158, startPoint y: 330, endPoint x: 177, endPoint y: 282, distance: 51.6
click at [158, 330] on link "Annual accounts and CT return" at bounding box center [114, 341] width 128 height 28
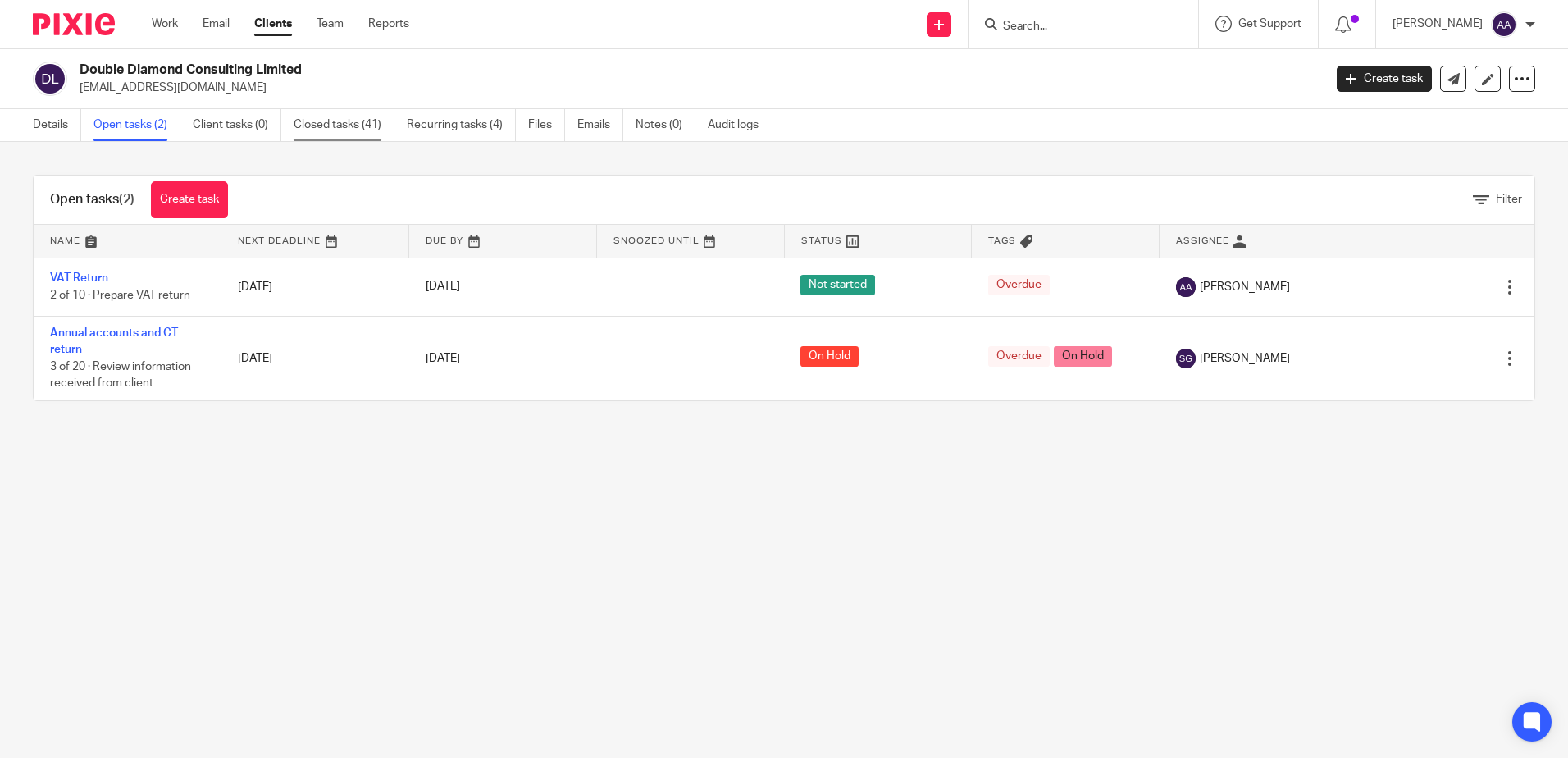
click at [366, 126] on link "Closed tasks (41)" at bounding box center [343, 125] width 101 height 32
click at [66, 111] on link "Details" at bounding box center [57, 125] width 48 height 32
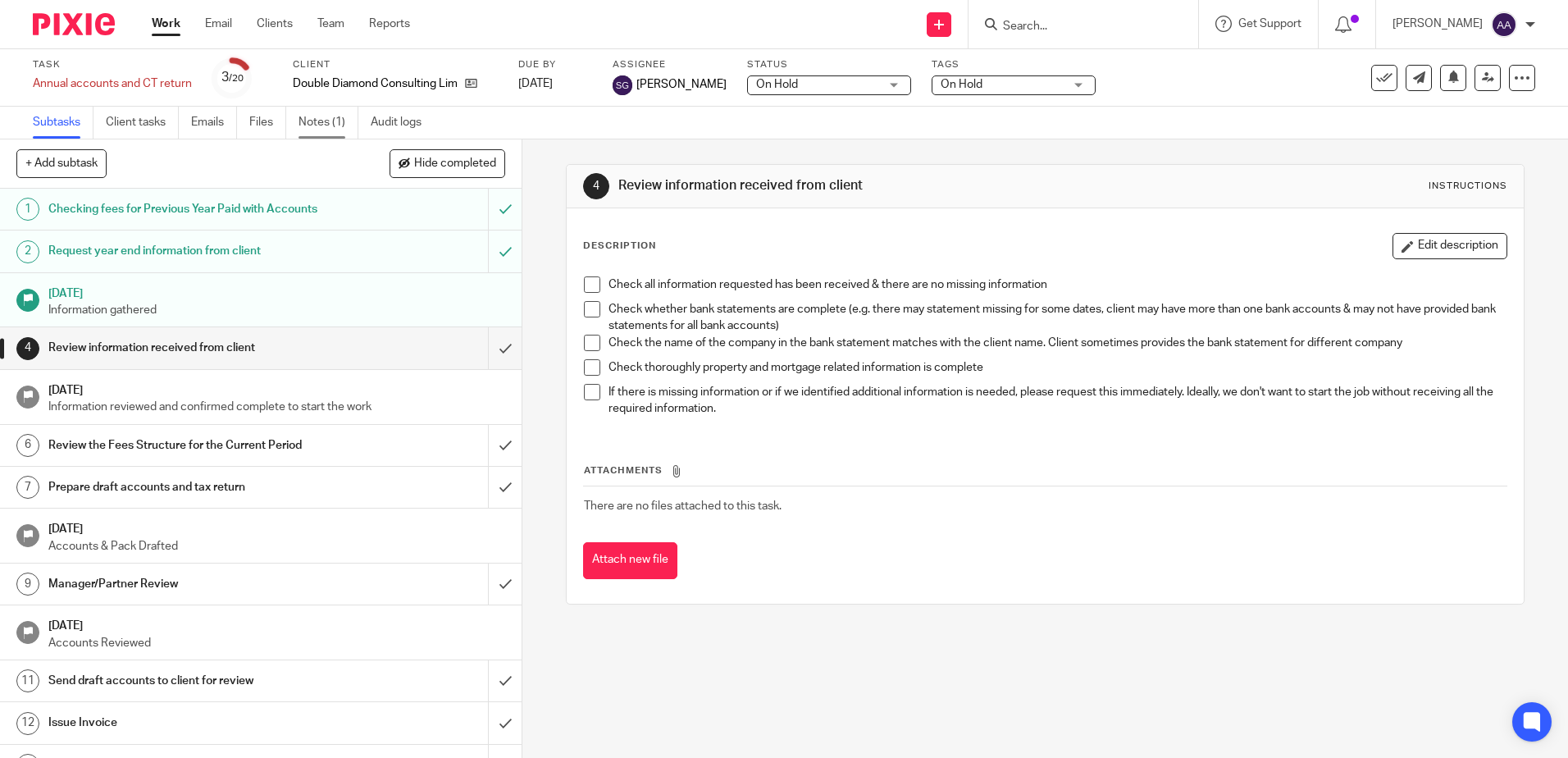
click at [338, 118] on link "Notes (1)" at bounding box center [328, 122] width 60 height 32
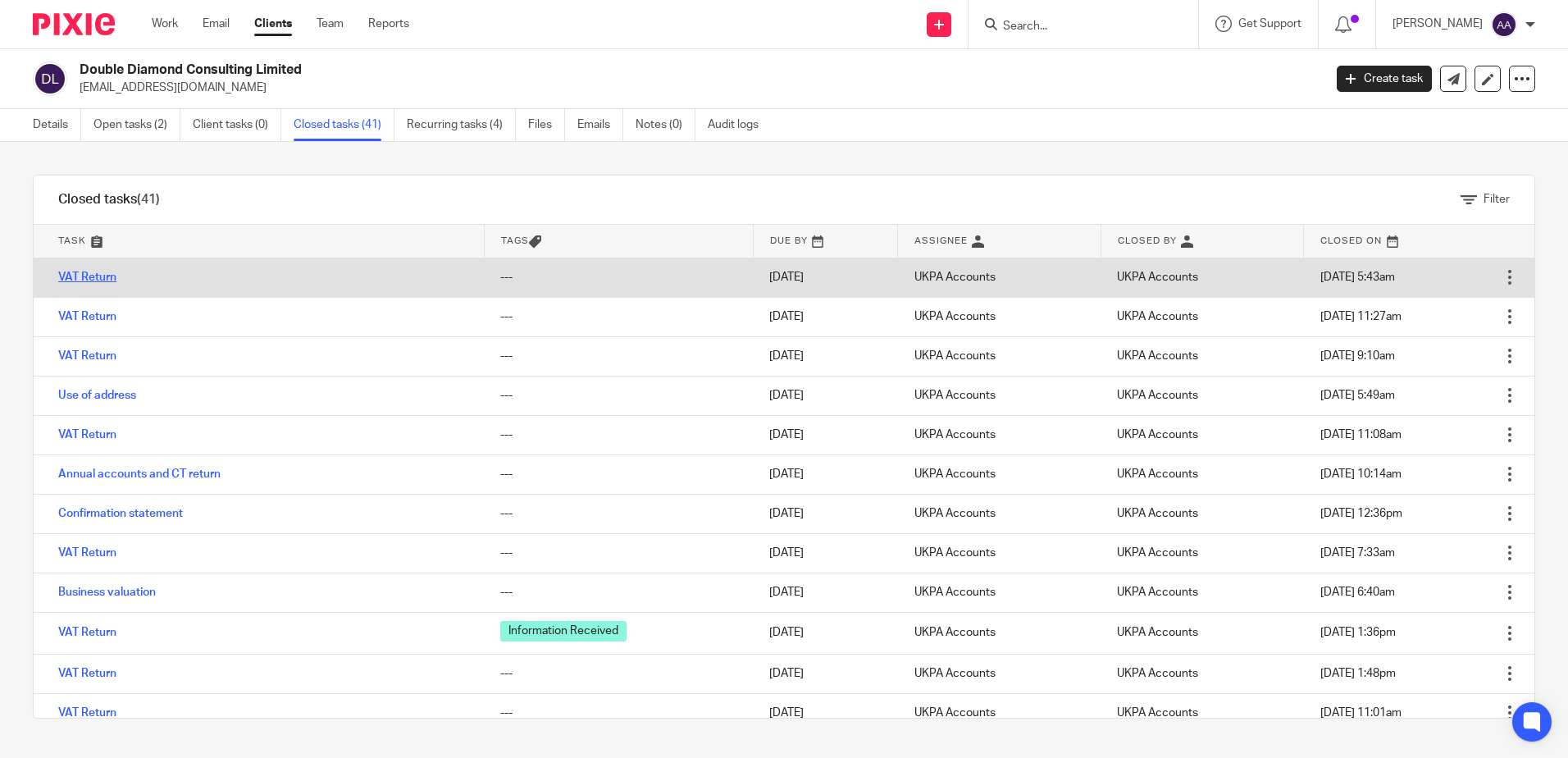
click at [98, 277] on link "VAT Return" at bounding box center [87, 277] width 58 height 11
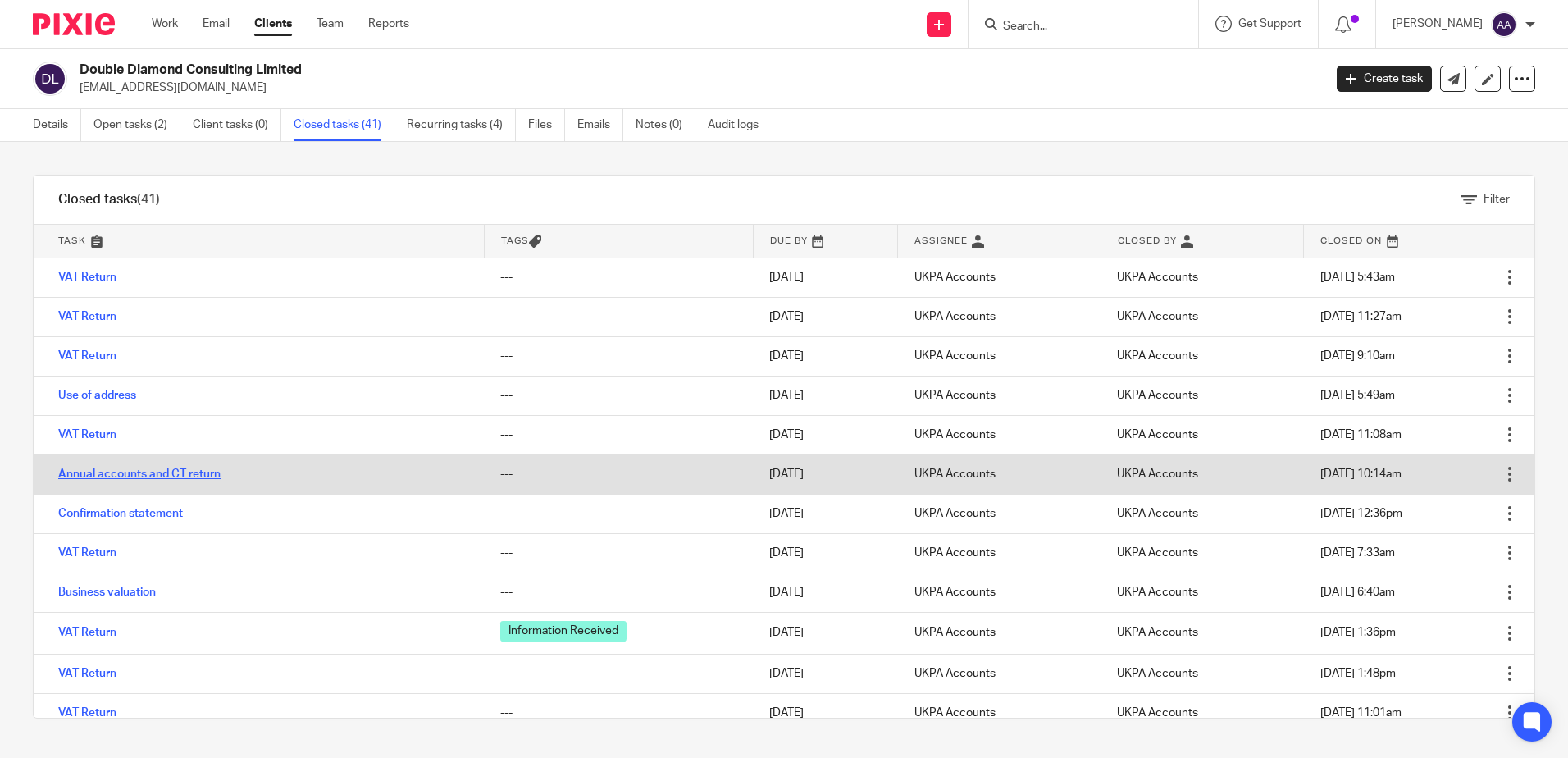
click at [117, 469] on link "Annual accounts and CT return" at bounding box center [139, 474] width 162 height 11
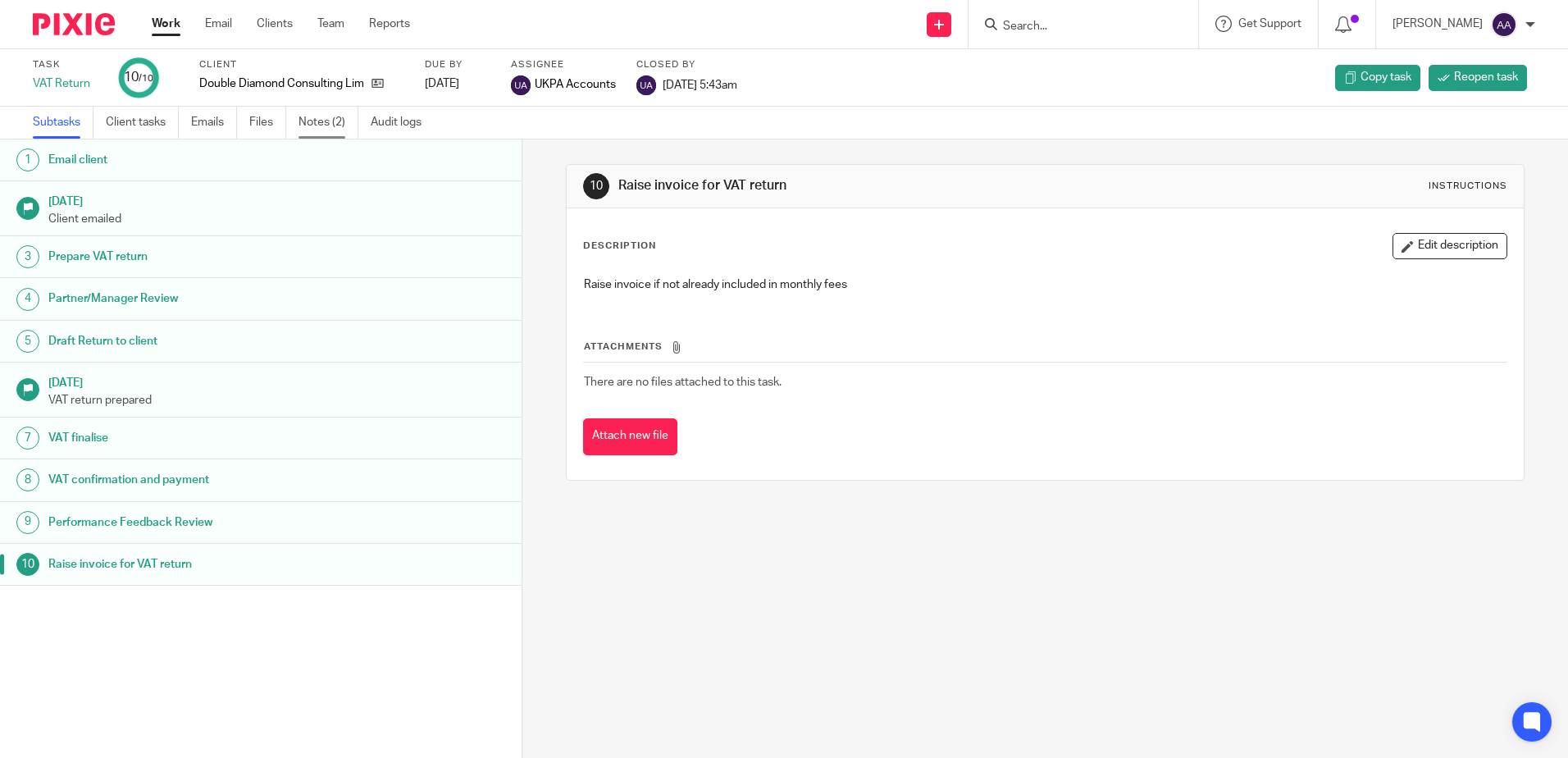
click at [333, 125] on link "Notes (2)" at bounding box center [328, 122] width 60 height 32
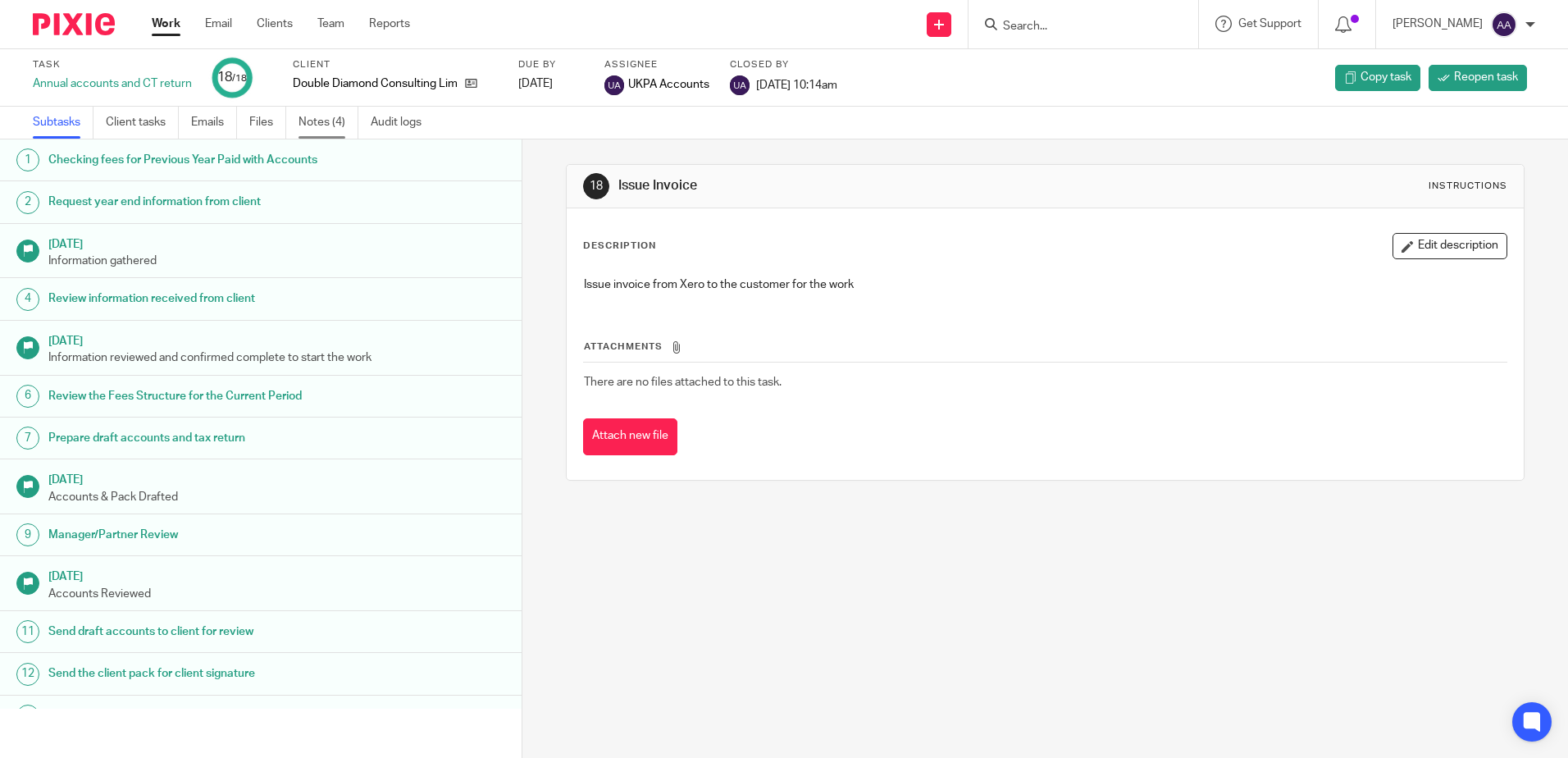
click at [353, 112] on link "Notes (4)" at bounding box center [328, 122] width 60 height 32
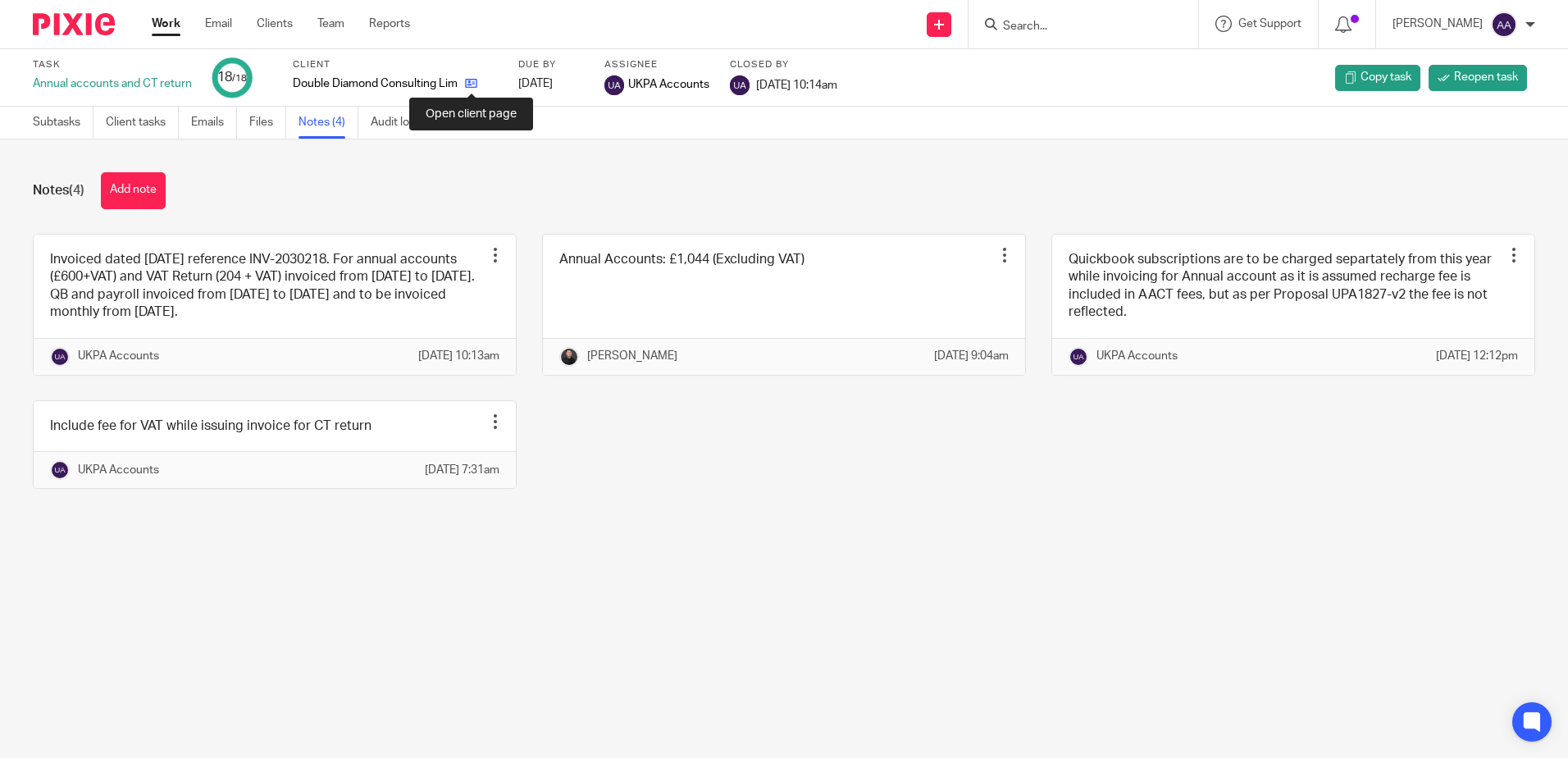
click at [469, 86] on icon at bounding box center [470, 83] width 12 height 12
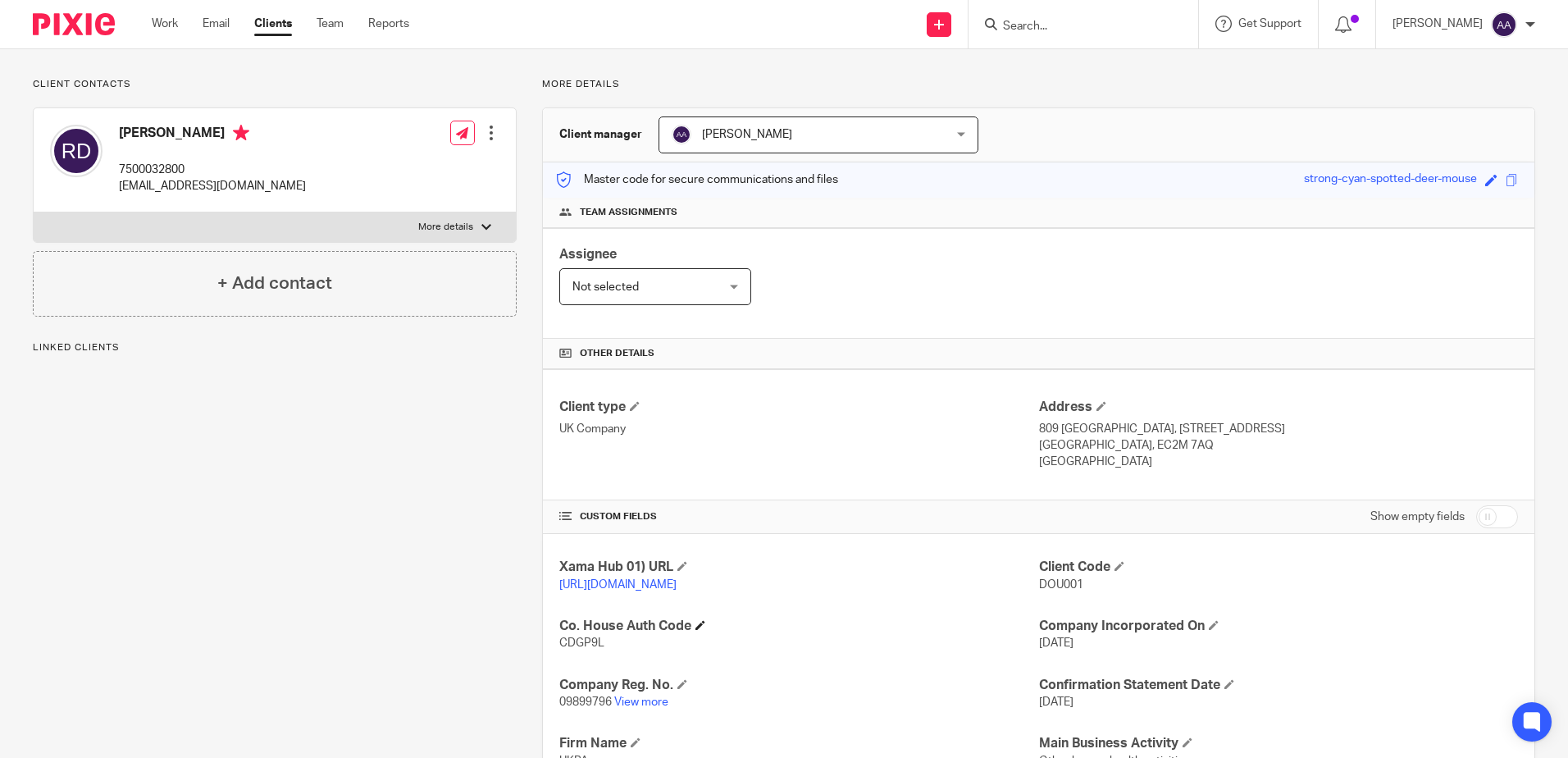
scroll to position [246, 0]
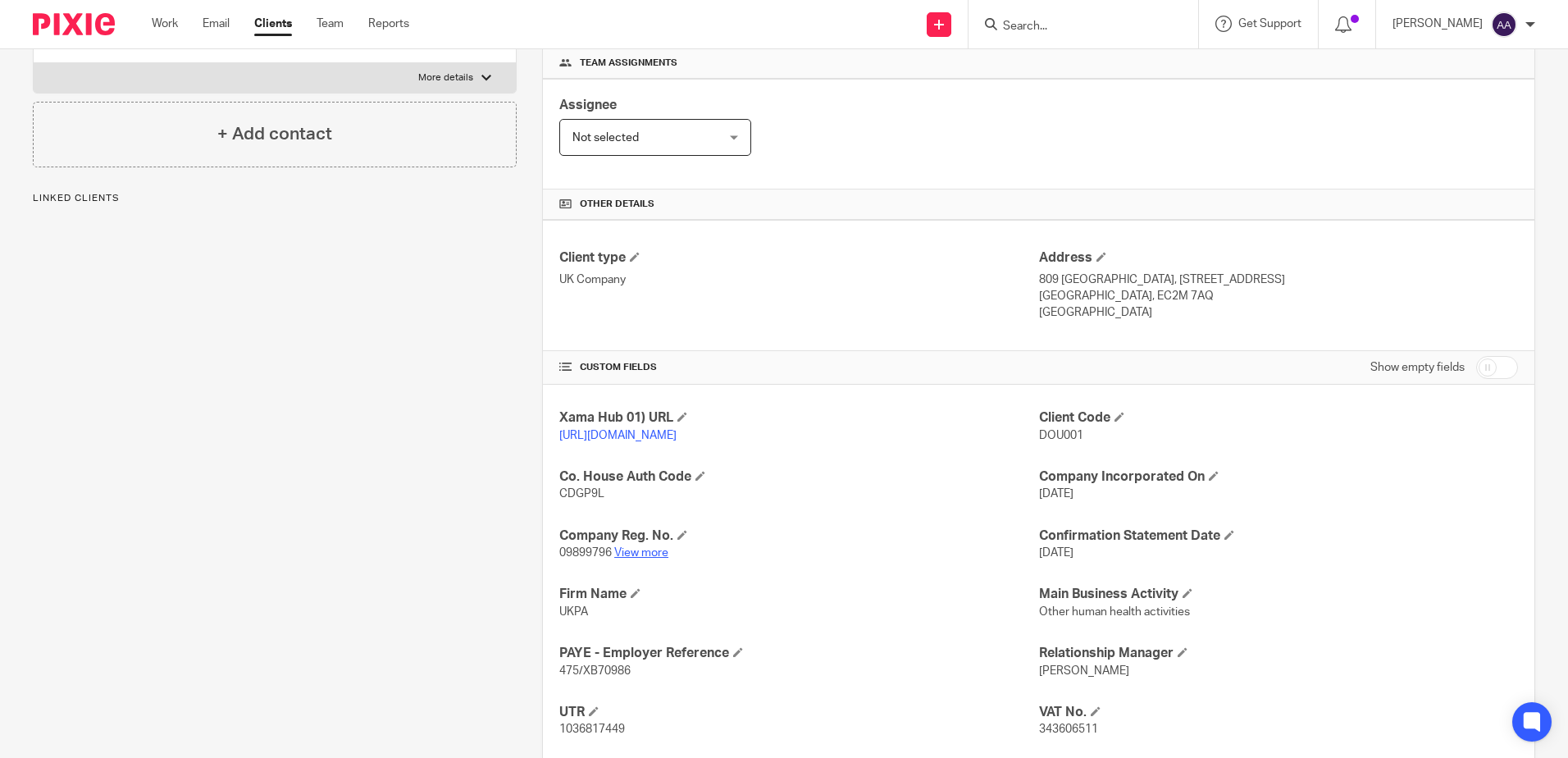
click at [653, 559] on link "View more" at bounding box center [641, 553] width 54 height 11
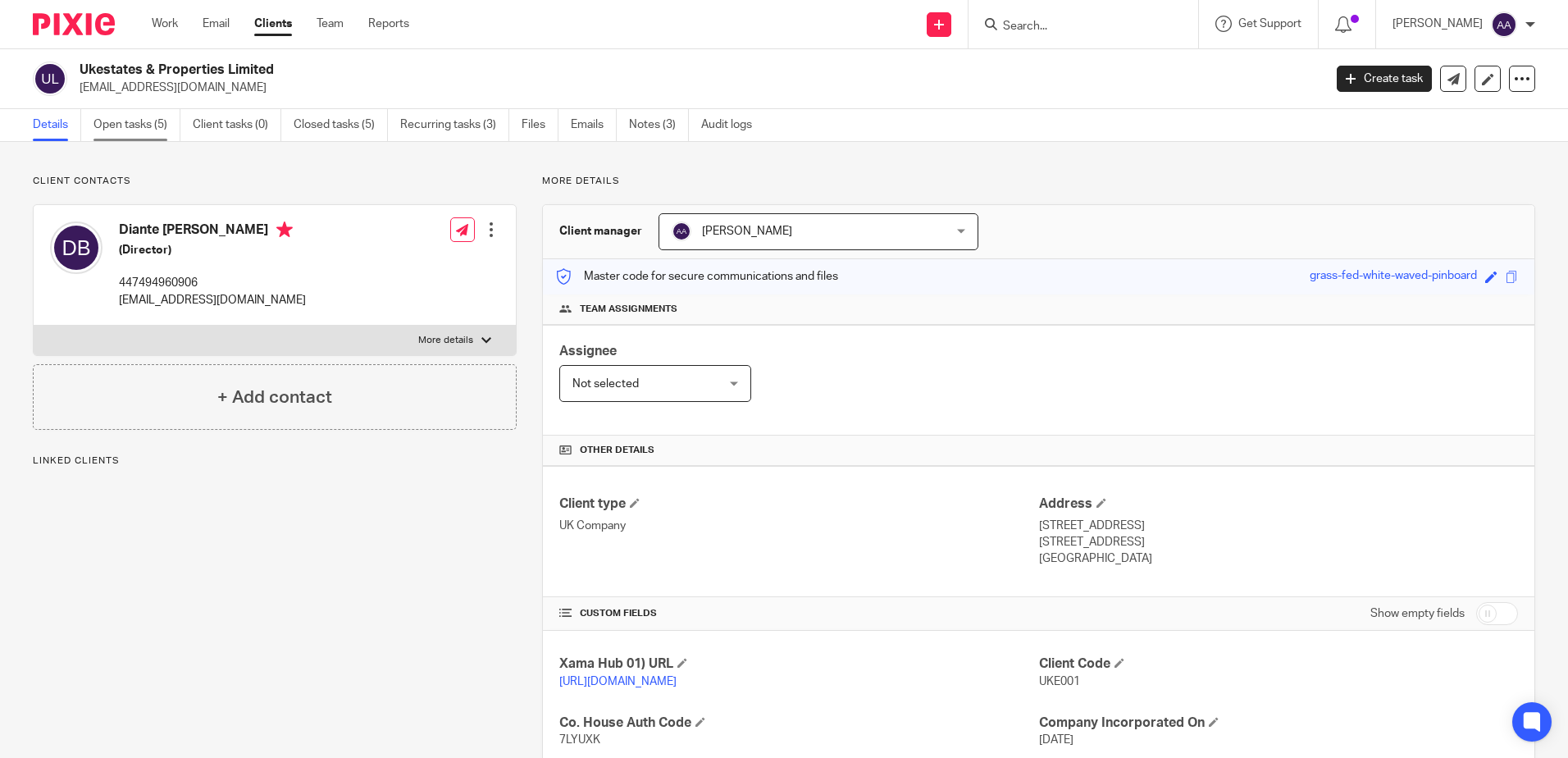
click at [164, 123] on link "Open tasks (5)" at bounding box center [137, 125] width 87 height 32
drag, startPoint x: 143, startPoint y: 122, endPoint x: 212, endPoint y: 42, distance: 105.6
click at [145, 122] on link "Open tasks (1)" at bounding box center [137, 125] width 87 height 32
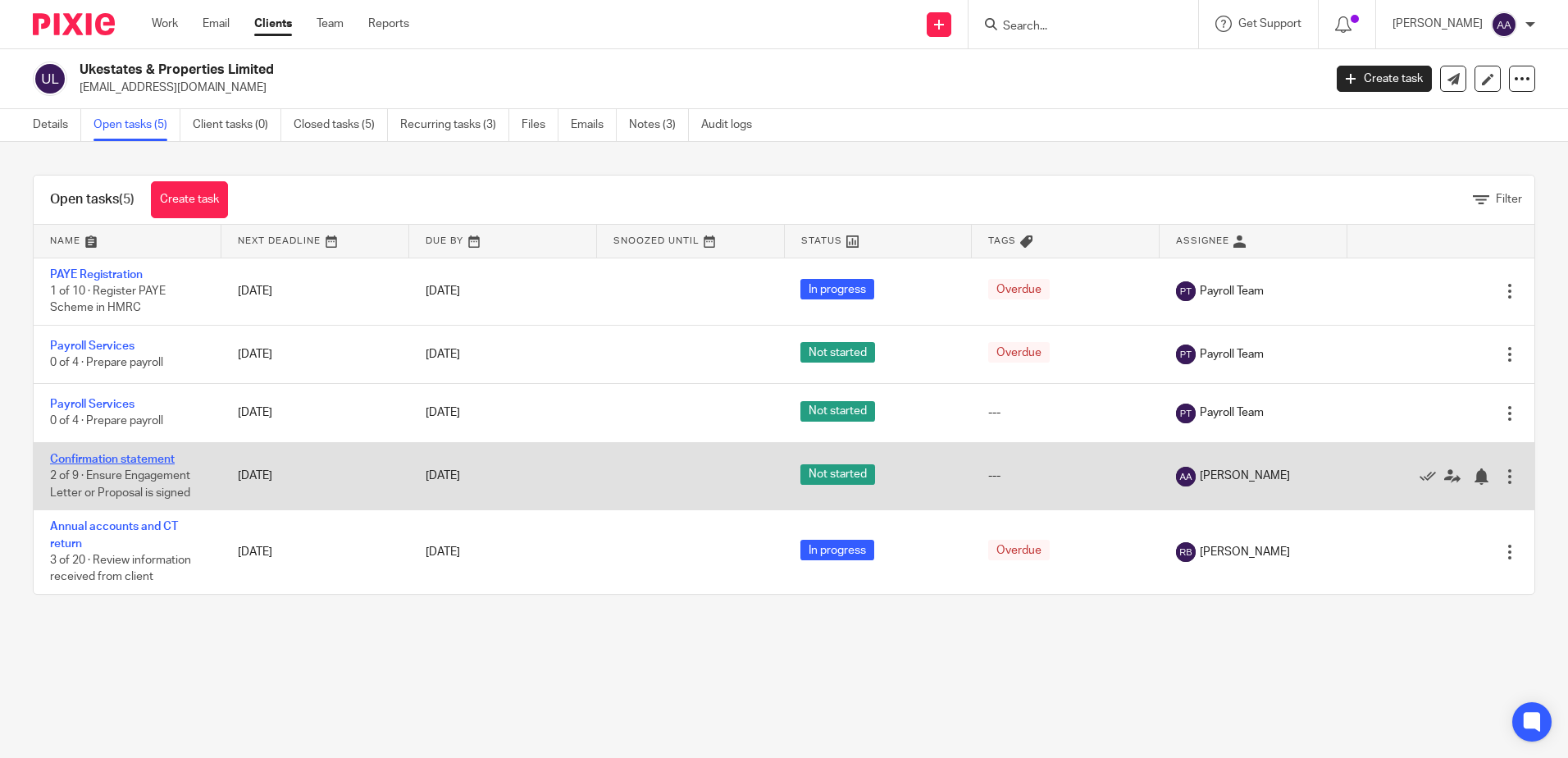
click at [146, 460] on link "Confirmation statement" at bounding box center [112, 459] width 124 height 11
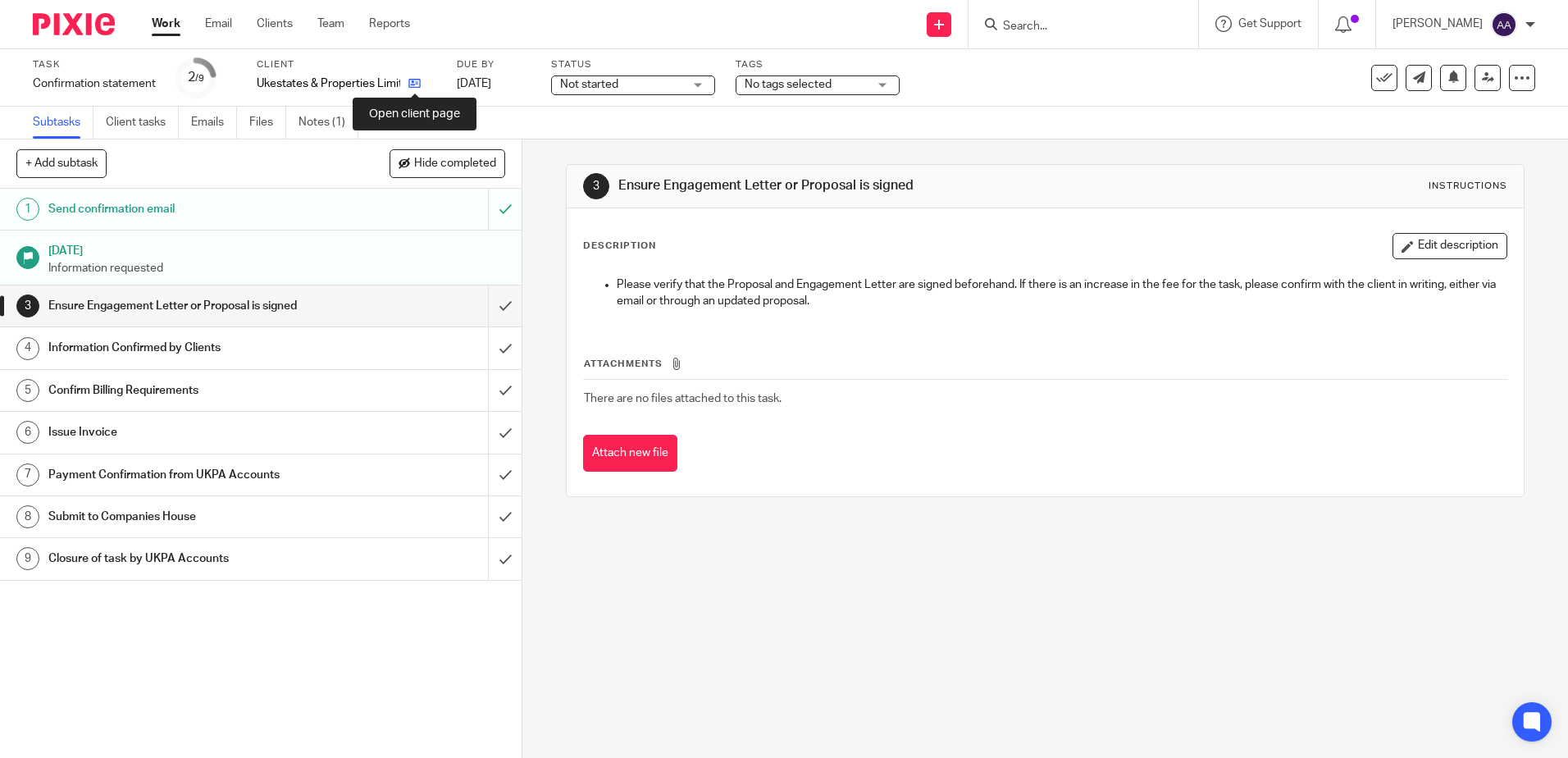
click at [416, 83] on icon at bounding box center [414, 83] width 12 height 12
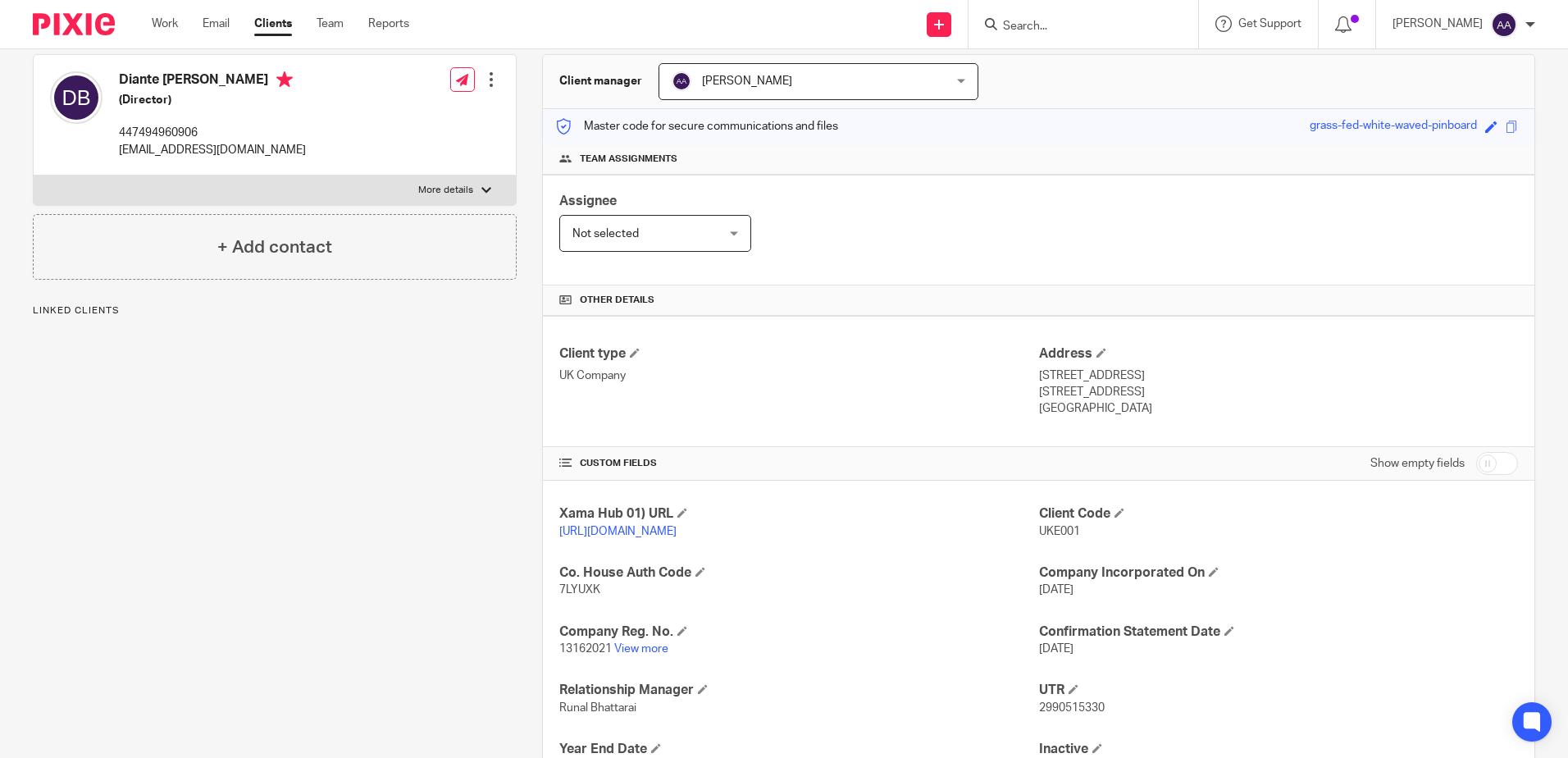
scroll to position [301, 0]
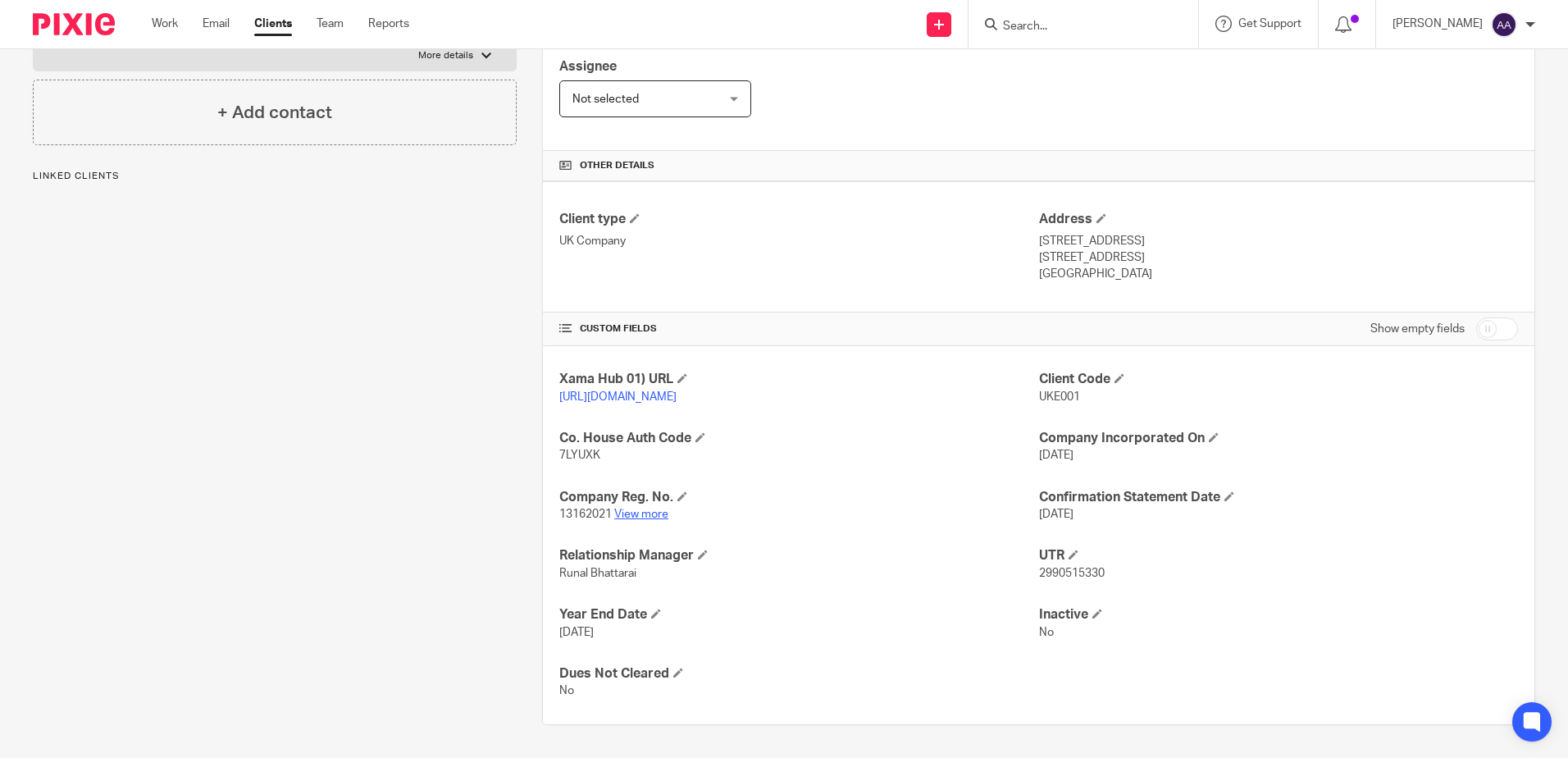
click at [654, 517] on link "View more" at bounding box center [641, 514] width 54 height 11
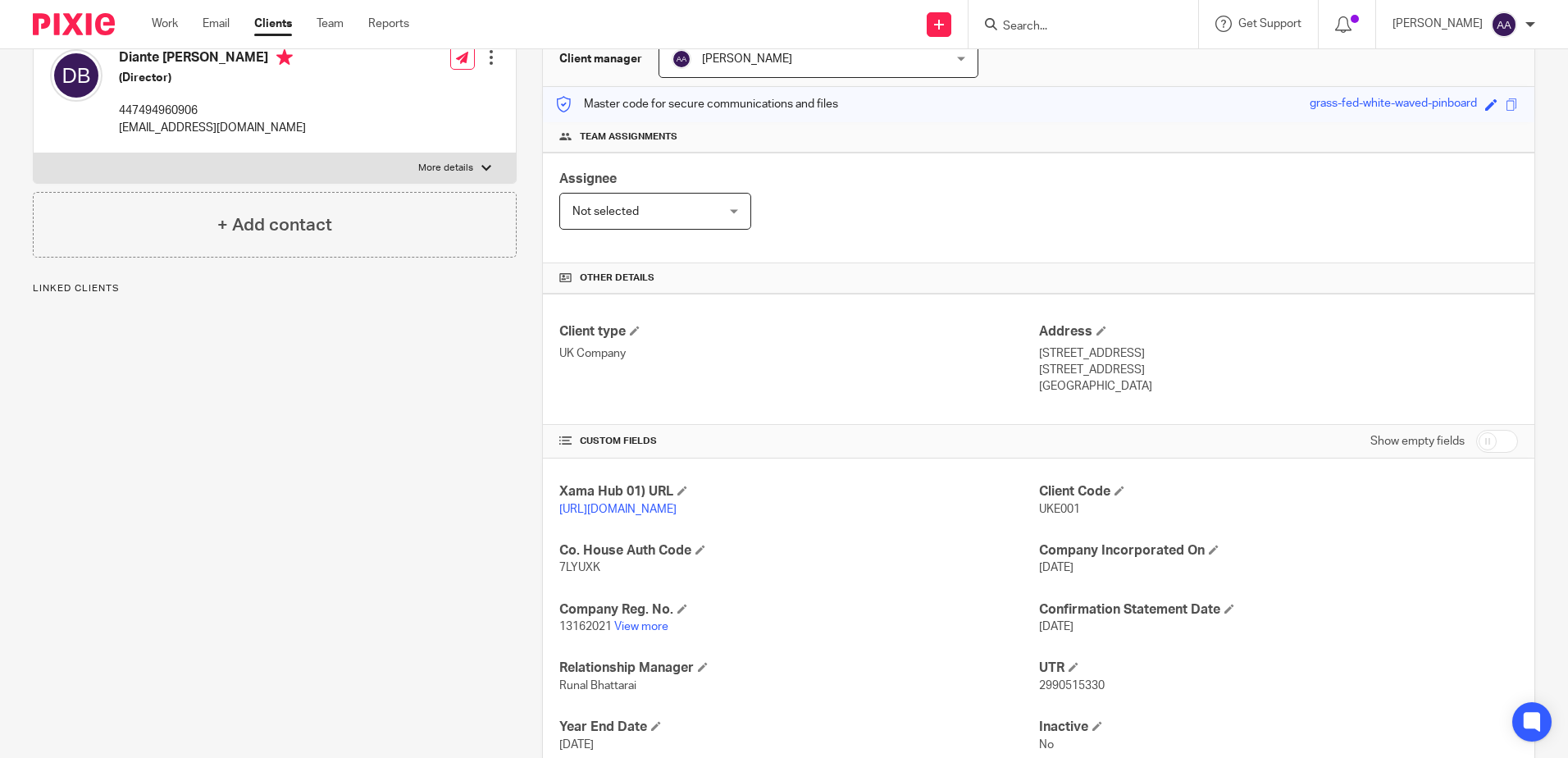
scroll to position [0, 0]
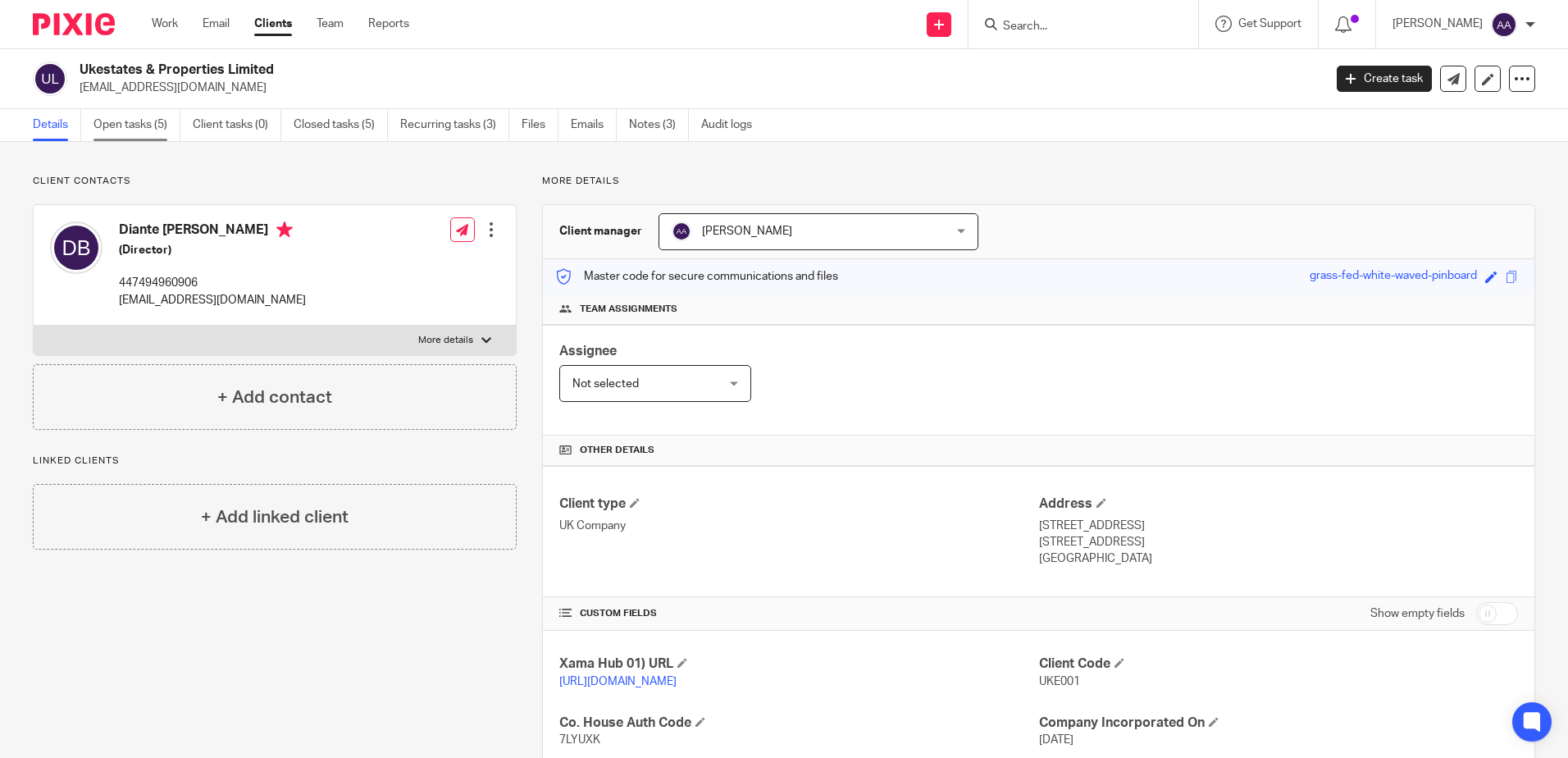
click at [159, 128] on link "Open tasks (5)" at bounding box center [137, 125] width 87 height 32
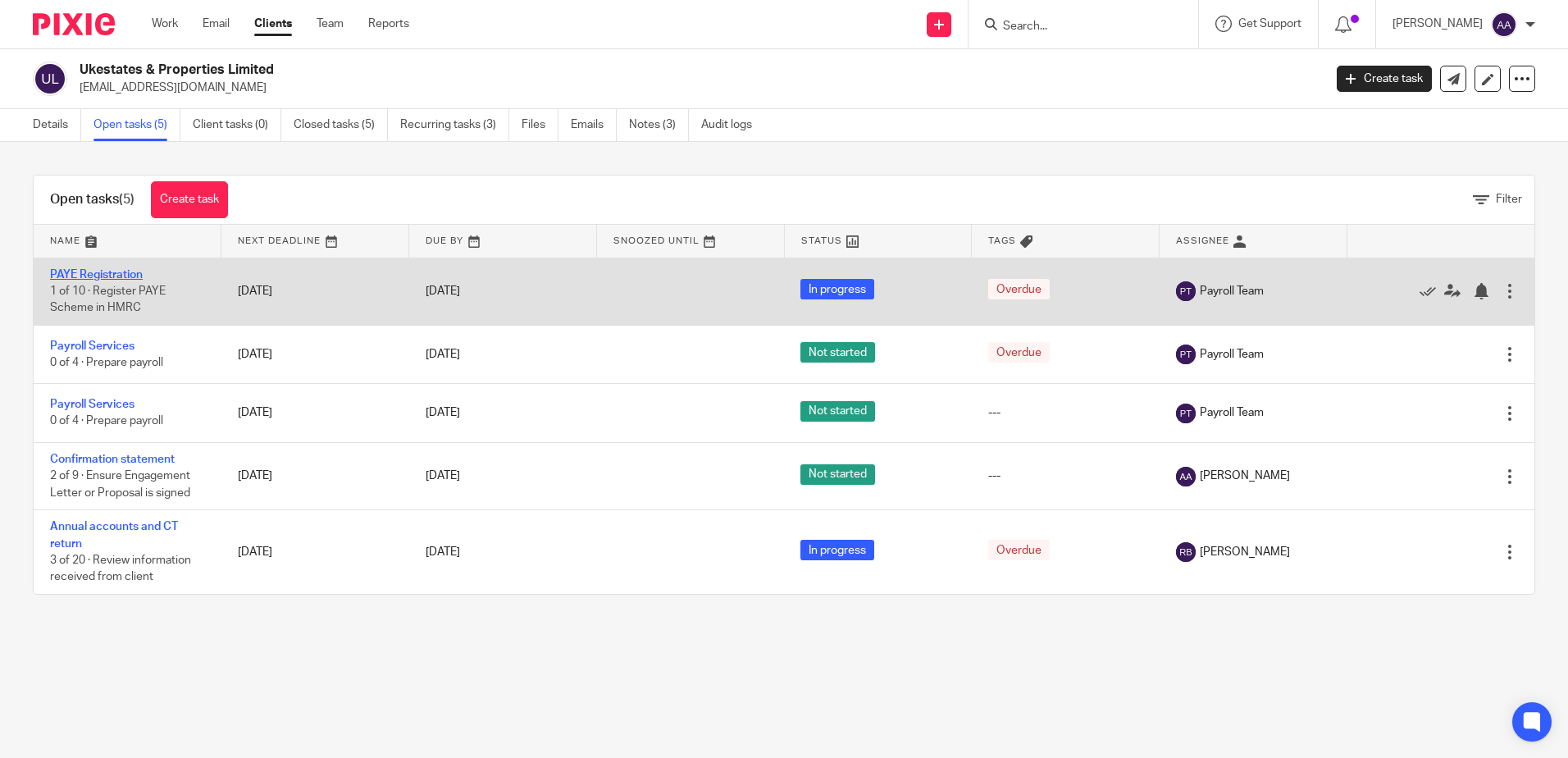
click at [117, 272] on link "PAYE Registration" at bounding box center [96, 275] width 93 height 11
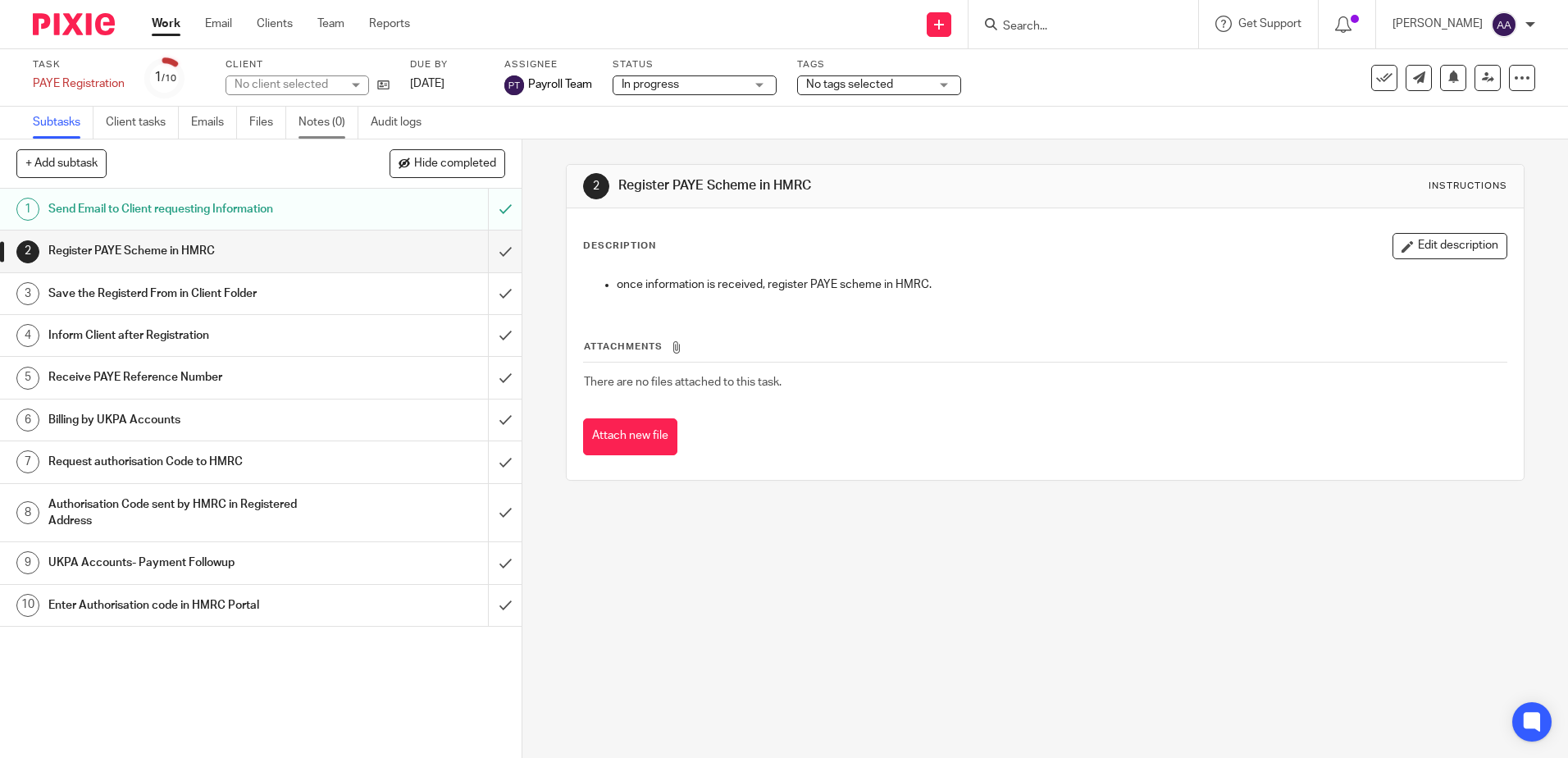
click at [337, 122] on link "Notes (0)" at bounding box center [328, 122] width 60 height 32
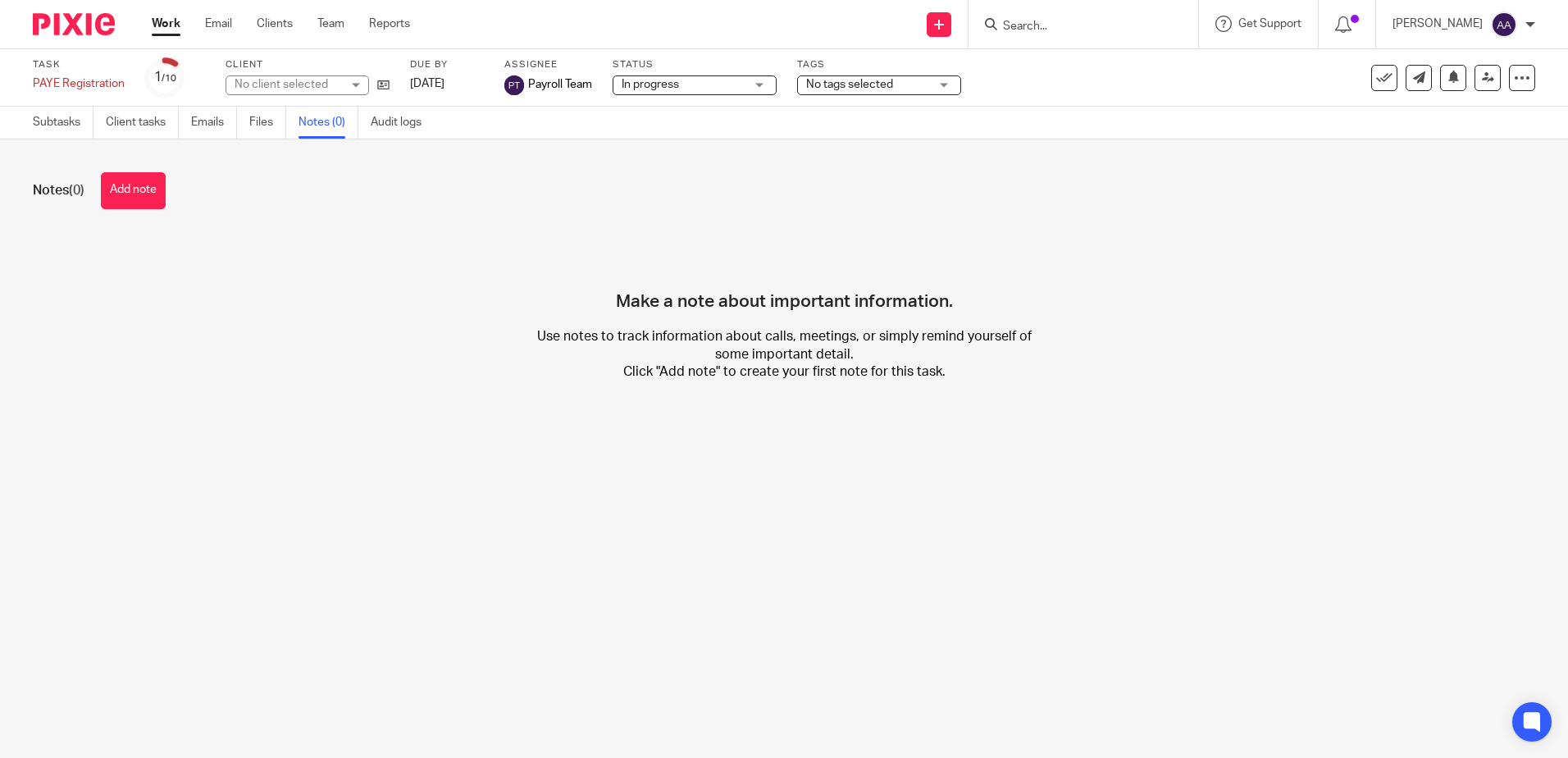
click at [80, 26] on img at bounding box center [73, 24] width 82 height 22
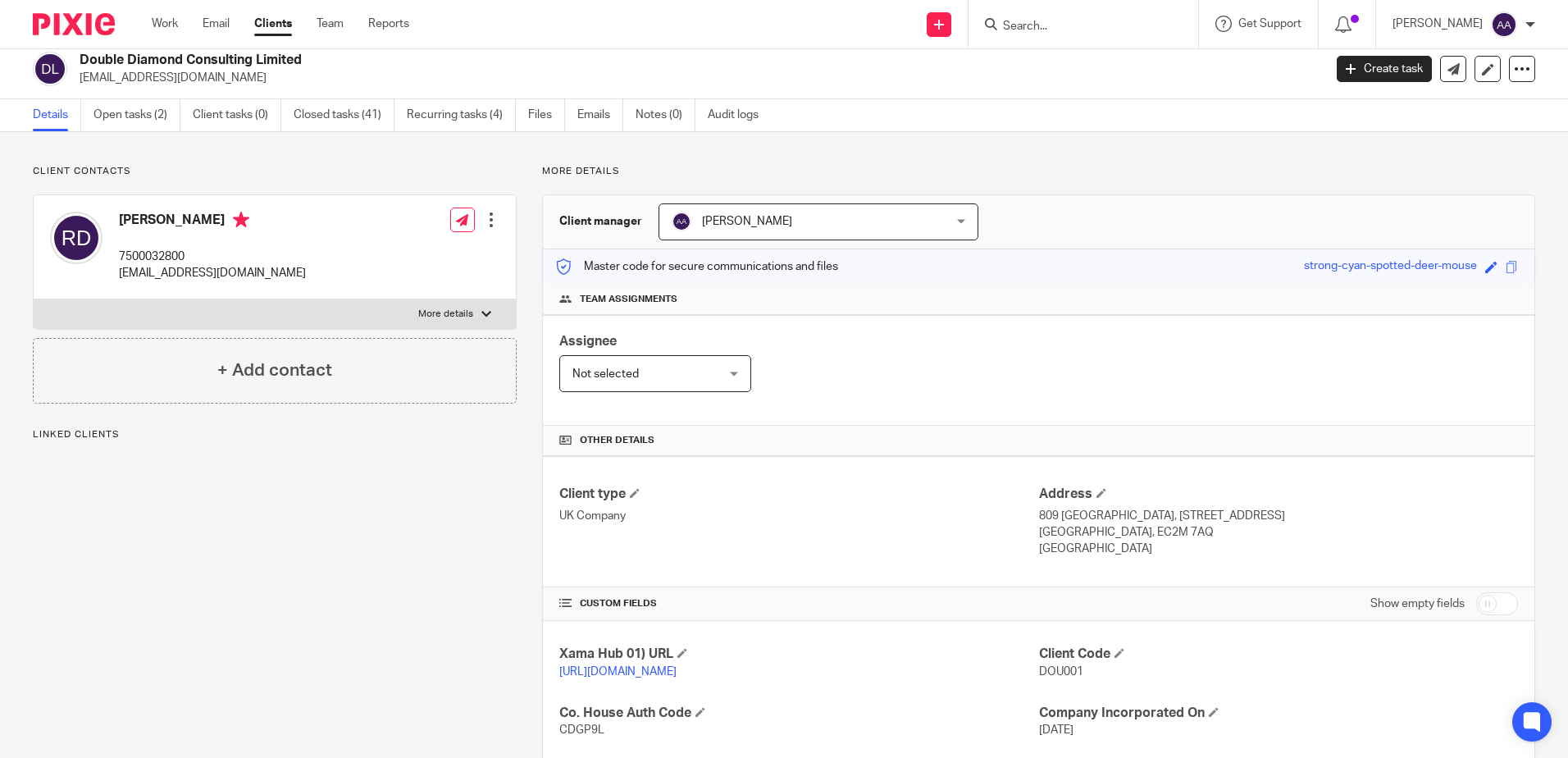
scroll to position [9, 0]
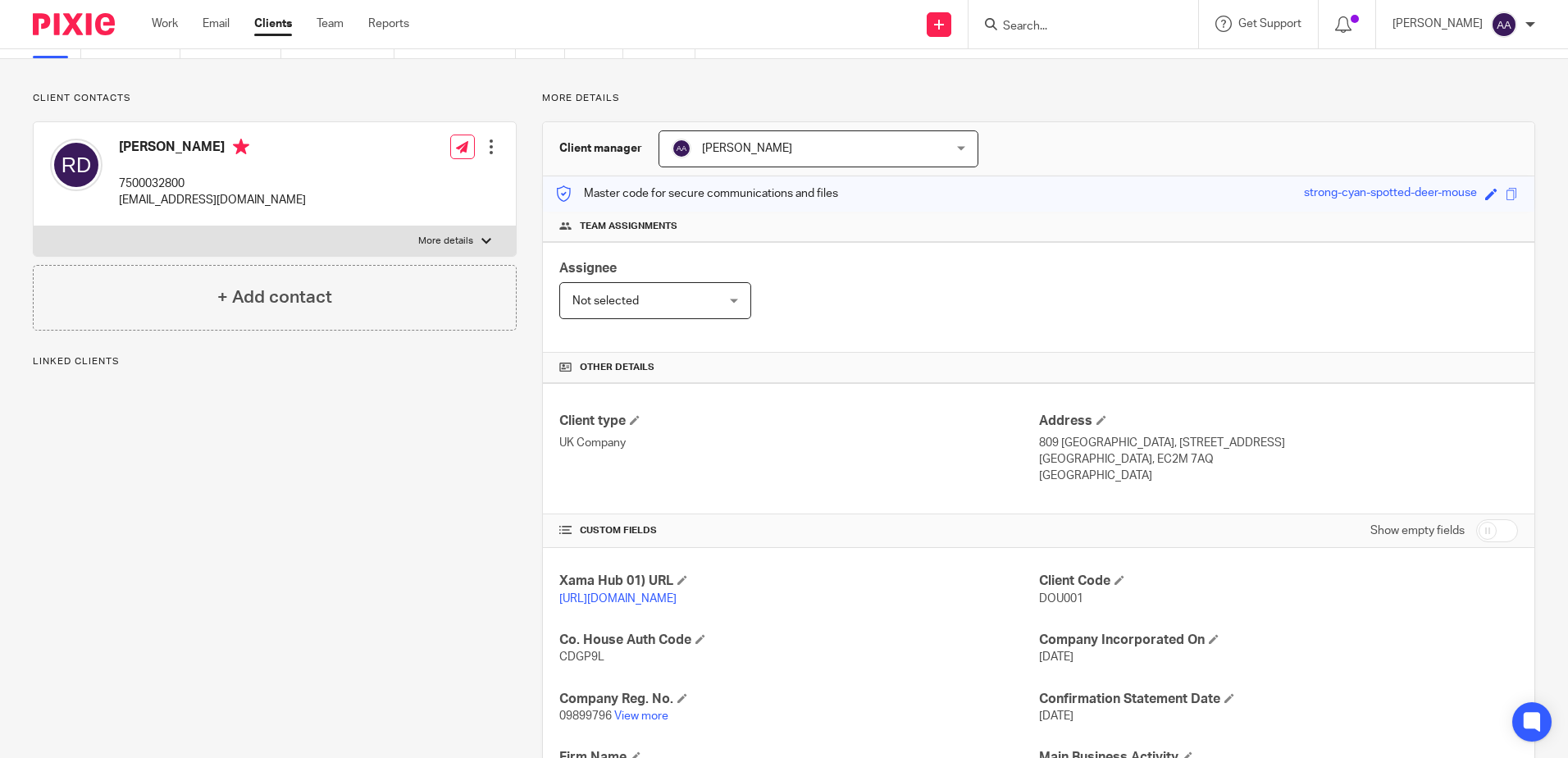
scroll to position [328, 0]
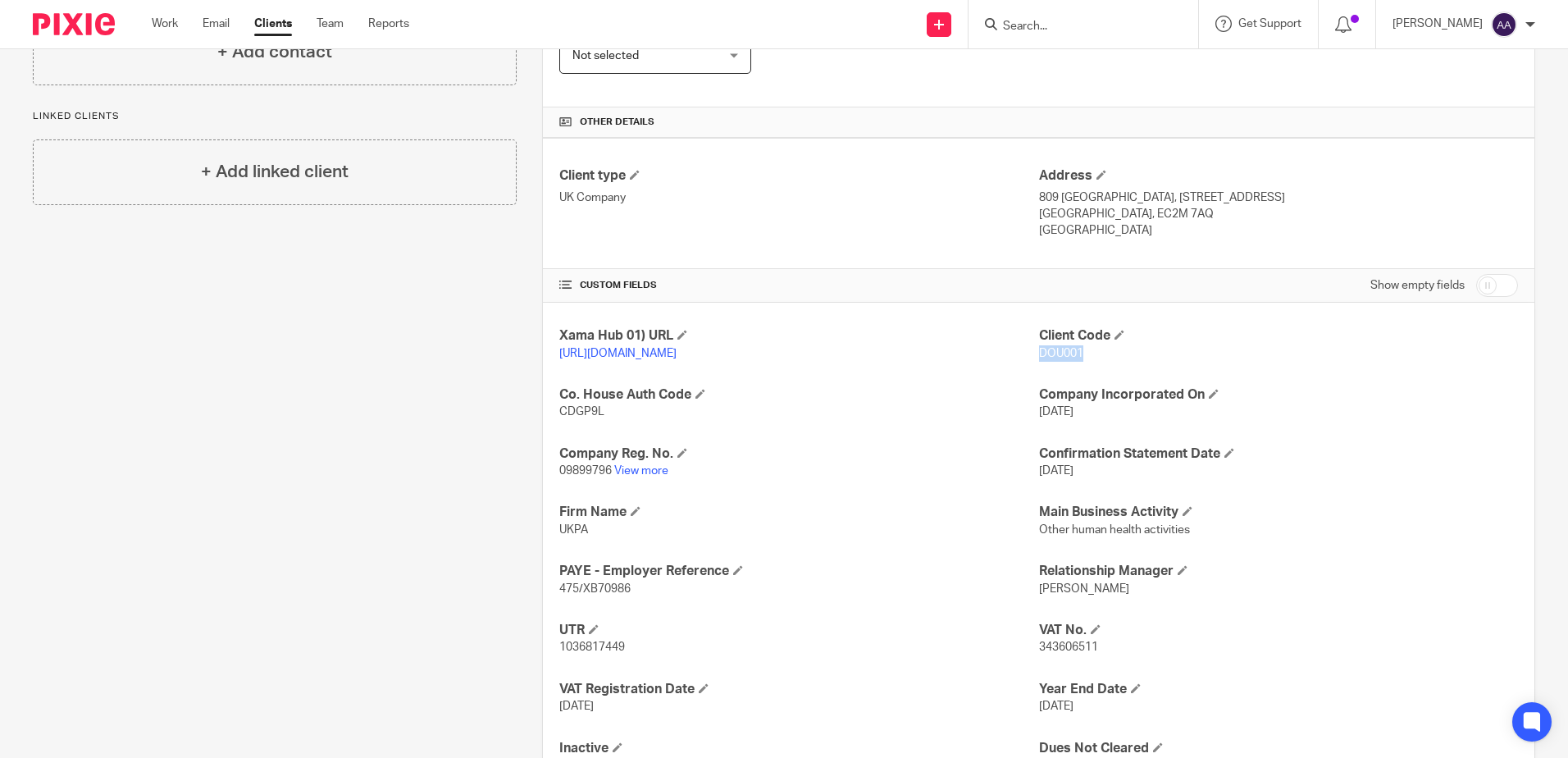
drag, startPoint x: 1030, startPoint y: 350, endPoint x: 1077, endPoint y: 354, distance: 47.2
click at [1077, 354] on p "DOU001" at bounding box center [1279, 353] width 479 height 17
copy span "DOU001"
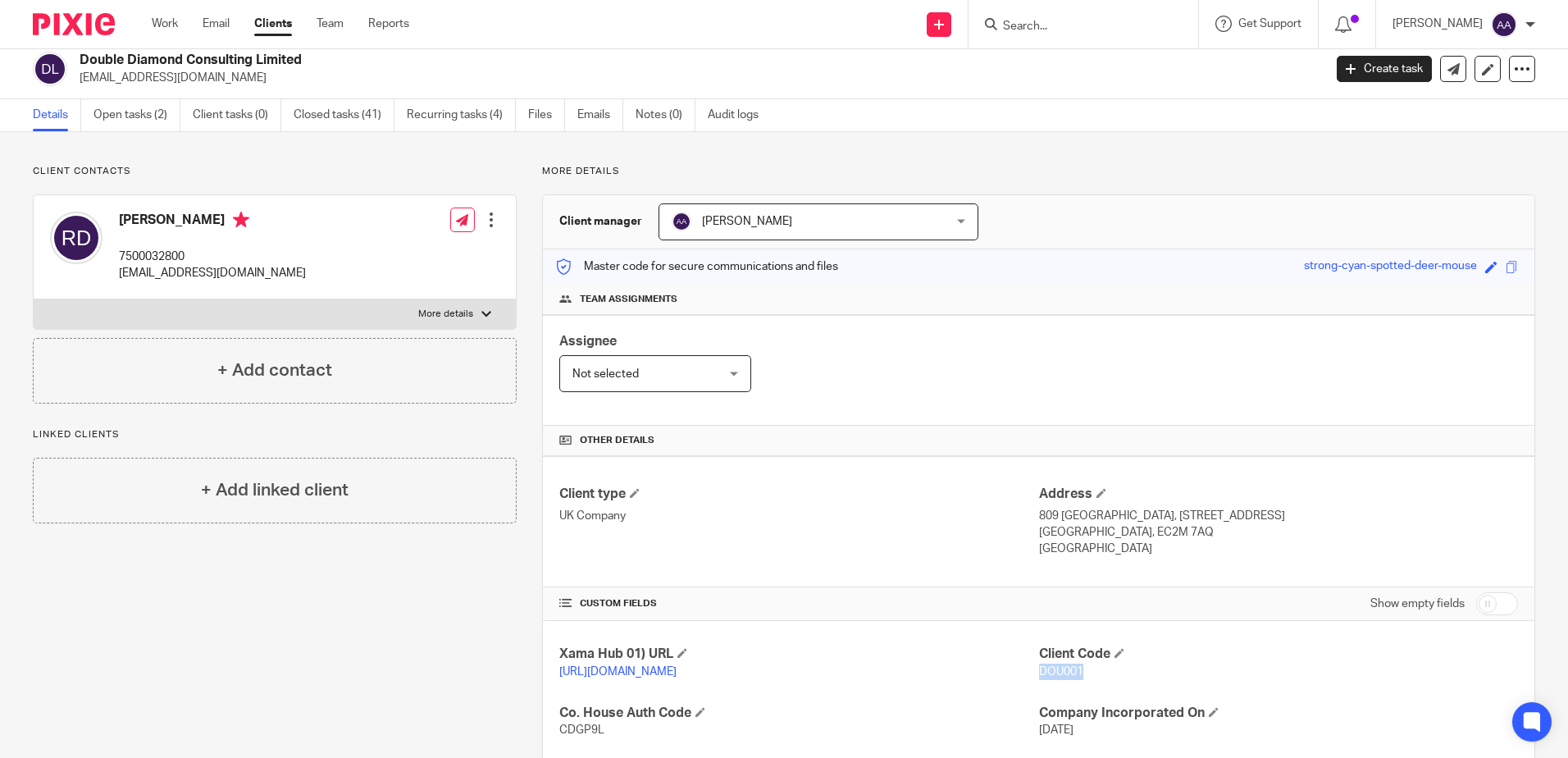
scroll to position [0, 0]
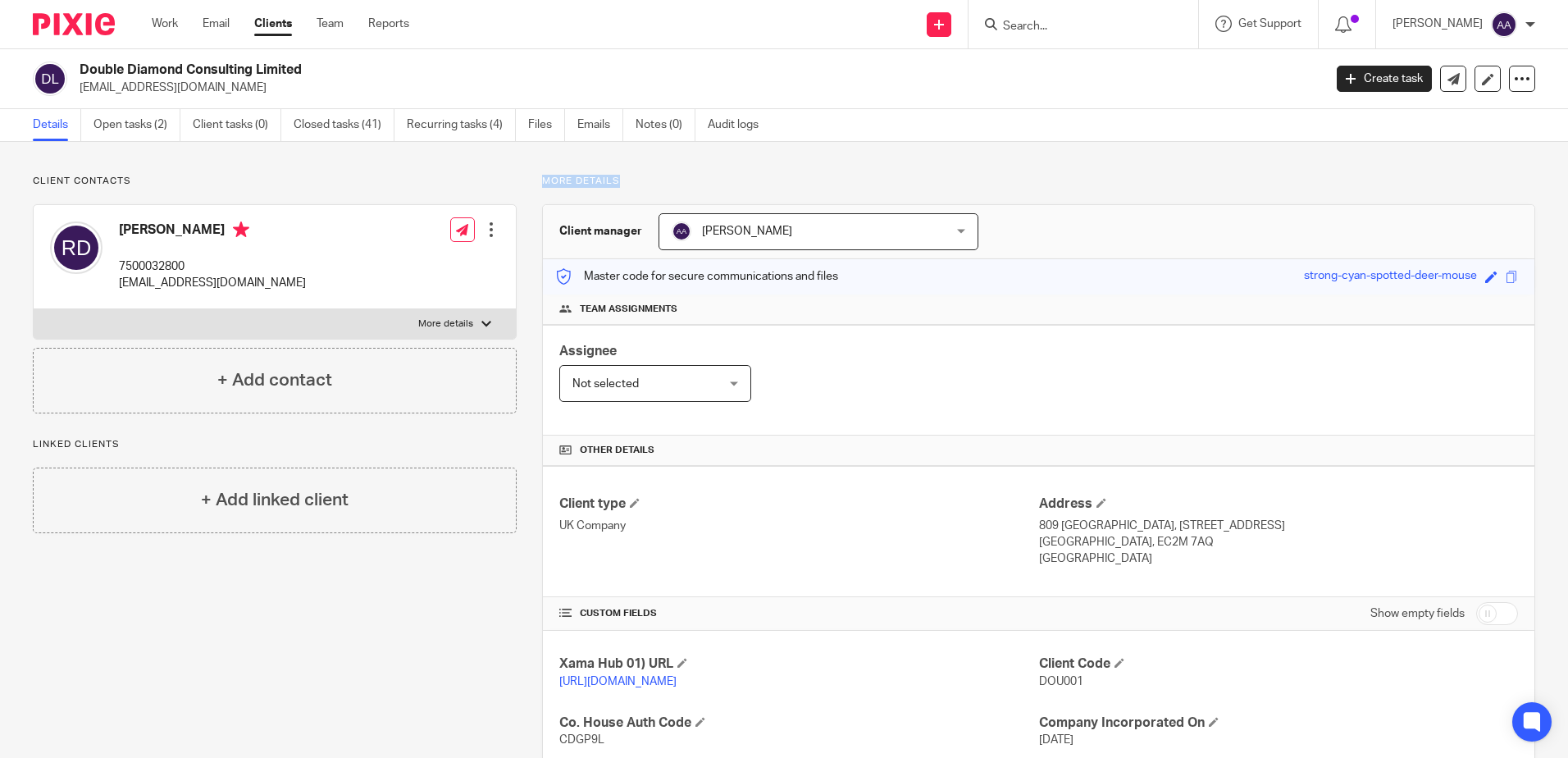
drag, startPoint x: 540, startPoint y: 180, endPoint x: 650, endPoint y: 186, distance: 110.2
click at [650, 186] on p "More details" at bounding box center [1038, 181] width 993 height 13
drag, startPoint x: 650, startPoint y: 186, endPoint x: 604, endPoint y: 190, distance: 46.2
click at [604, 191] on div "More details Client manager [PERSON_NAME] [PERSON_NAME] [PERSON_NAME] [PERSON_N…" at bounding box center [1026, 650] width 1019 height 952
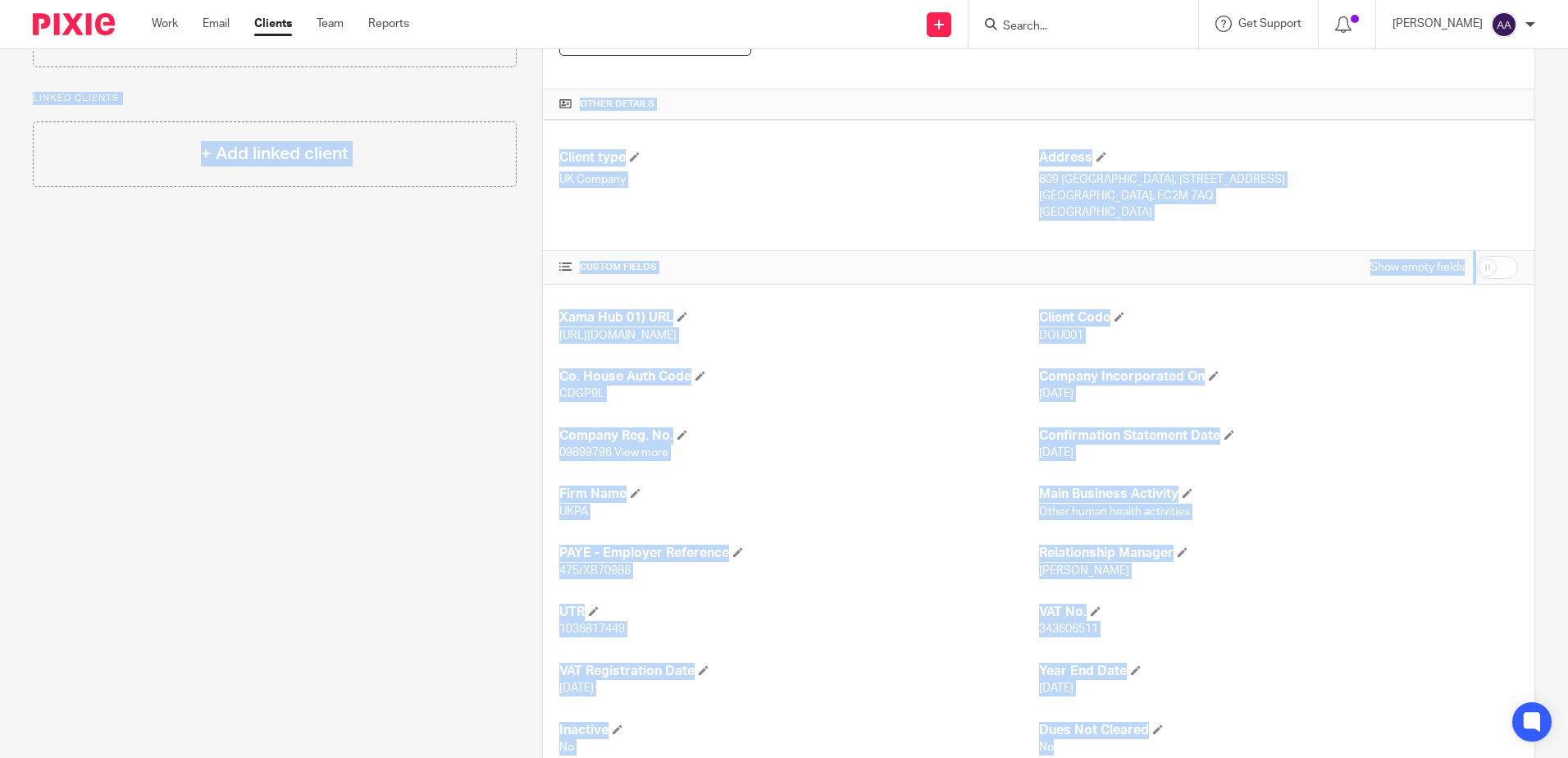
scroll to position [419, 0]
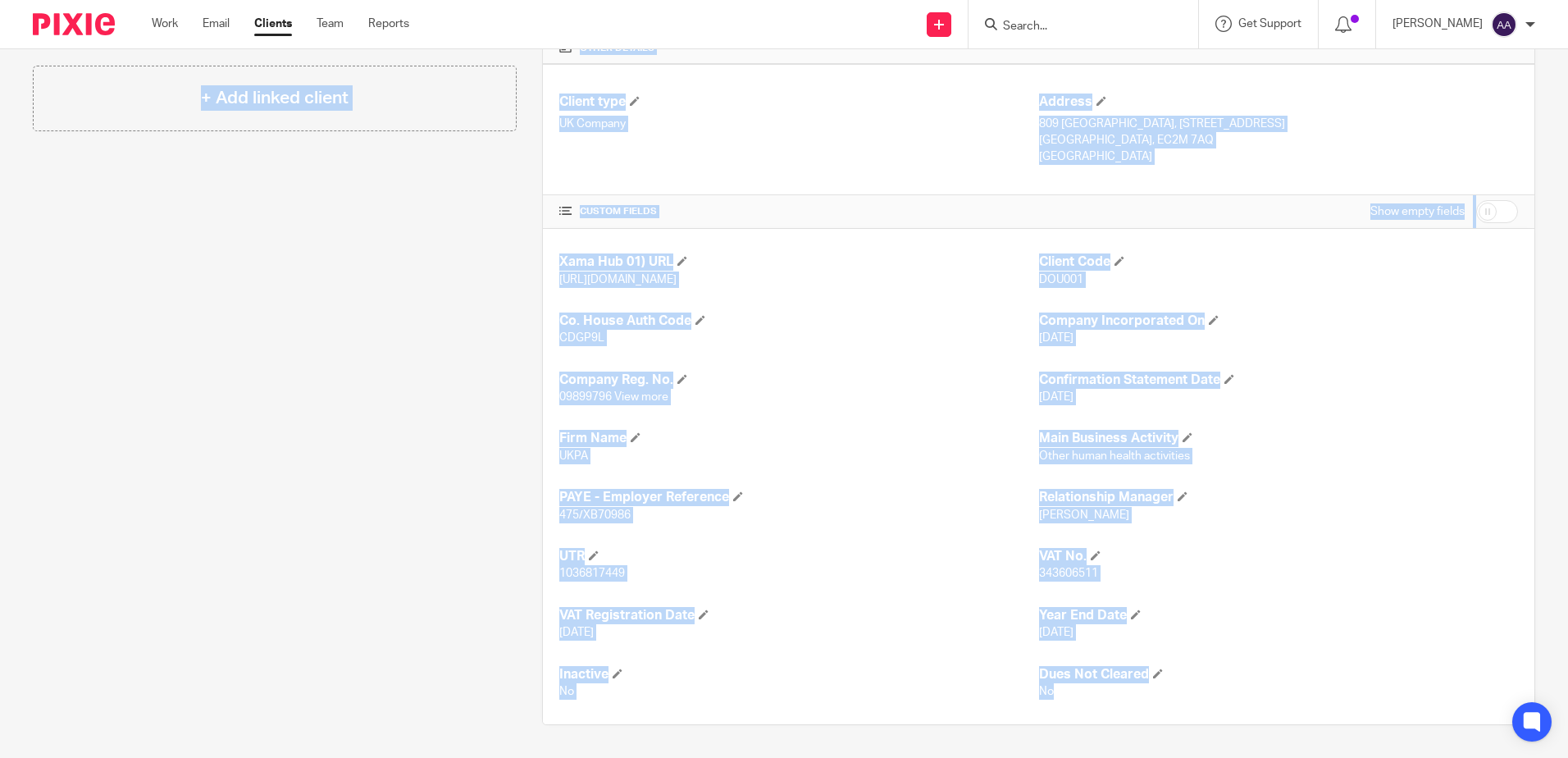
drag, startPoint x: 0, startPoint y: 176, endPoint x: 1567, endPoint y: 757, distance: 1671.2
click at [1567, 757] on html "Work Email Clients Team Reports Work Email Clients Team Reports Settings Send n…" at bounding box center [784, 379] width 1568 height 758
click at [405, 392] on div "Client contacts [PERSON_NAME] 7500032800 [EMAIL_ADDRESS][DOMAIN_NAME] Edit cont…" at bounding box center [262, 249] width 509 height 952
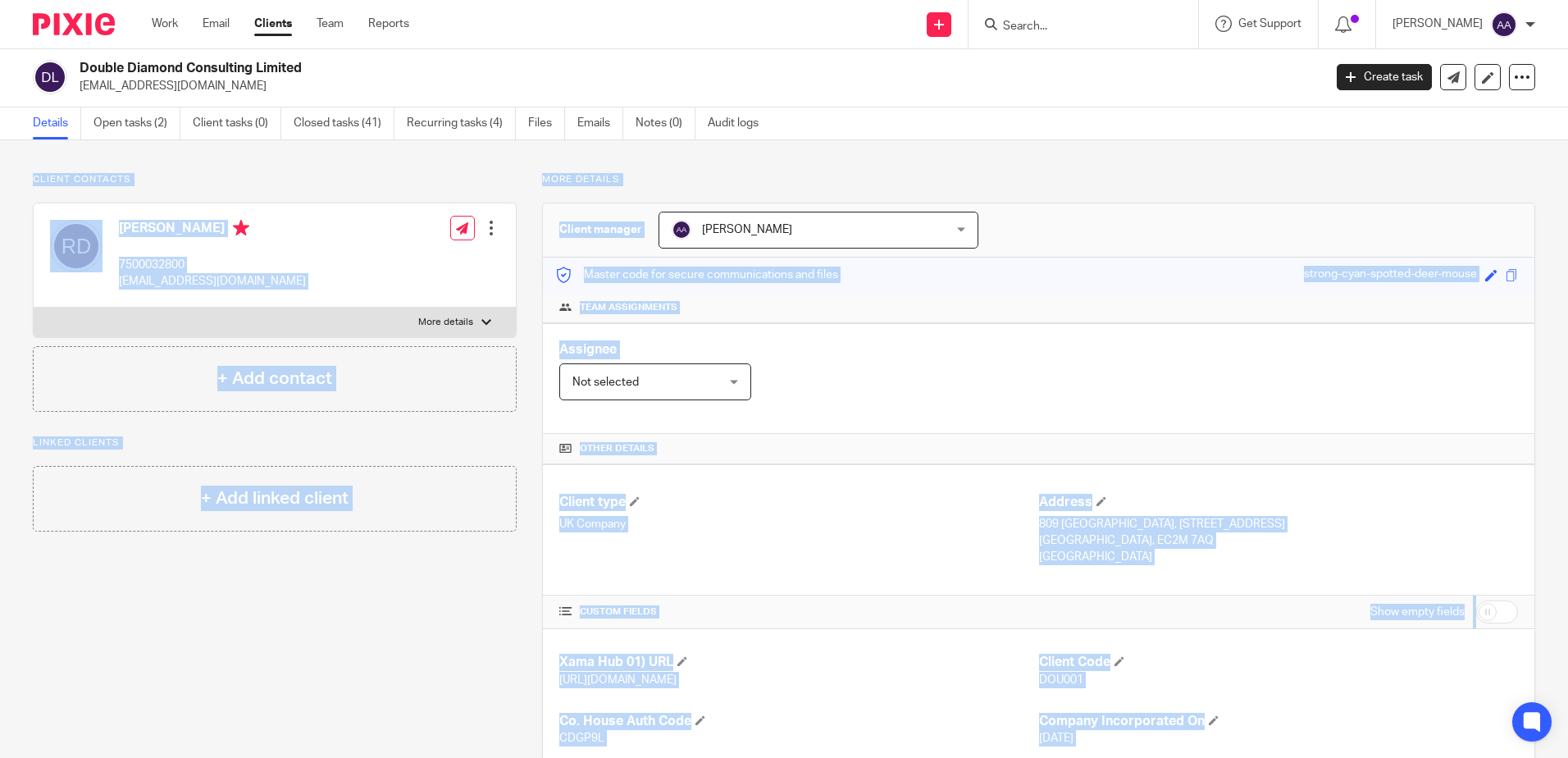
scroll to position [0, 0]
click at [356, 166] on div "Client contacts [PERSON_NAME] 7500032800 [EMAIL_ADDRESS][DOMAIN_NAME] Edit cont…" at bounding box center [784, 650] width 1568 height 1018
click at [135, 198] on div "Client contacts [PERSON_NAME] 7500032800 [EMAIL_ADDRESS][DOMAIN_NAME] Edit cont…" at bounding box center [275, 293] width 484 height 238
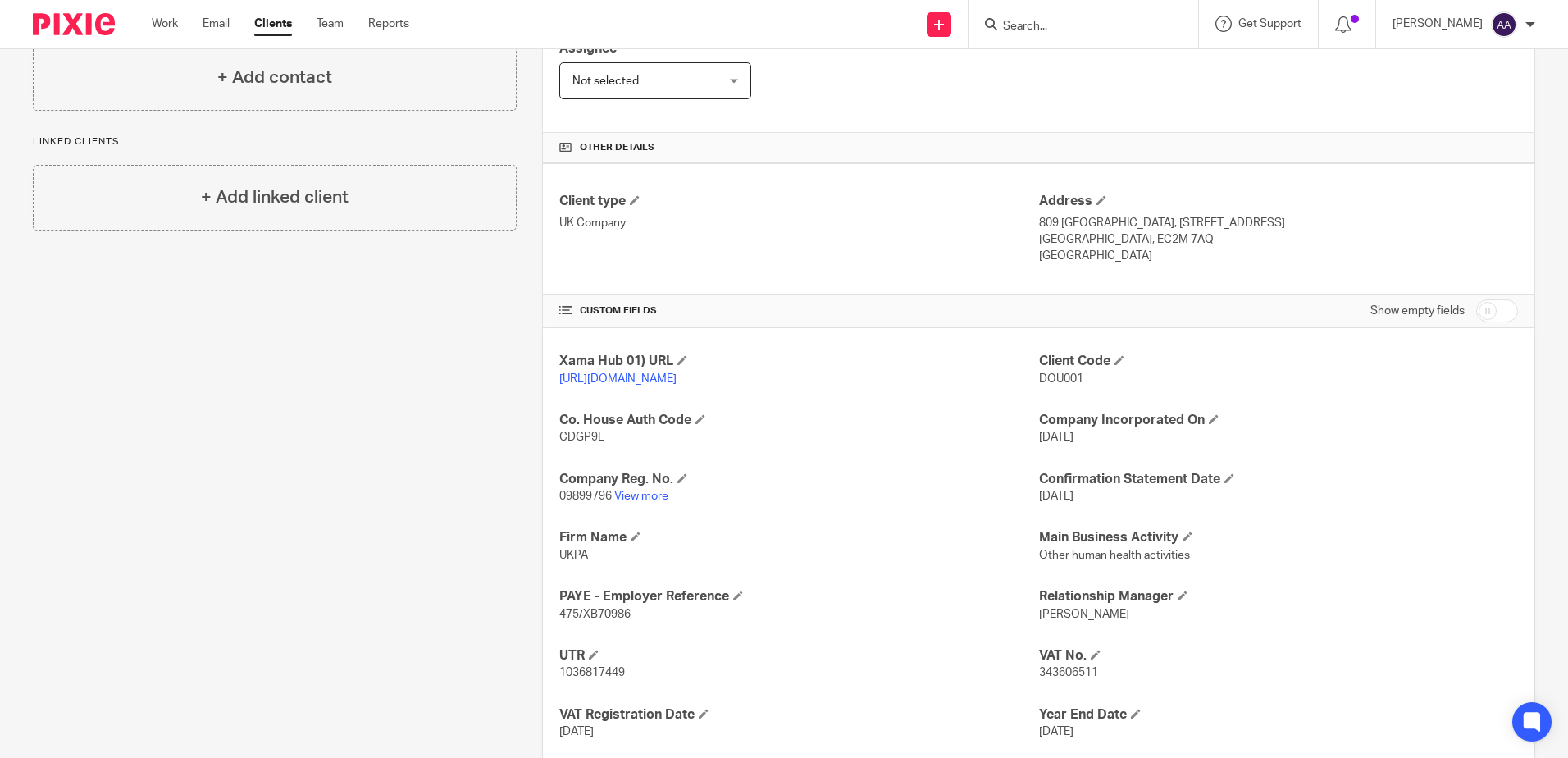
scroll to position [419, 0]
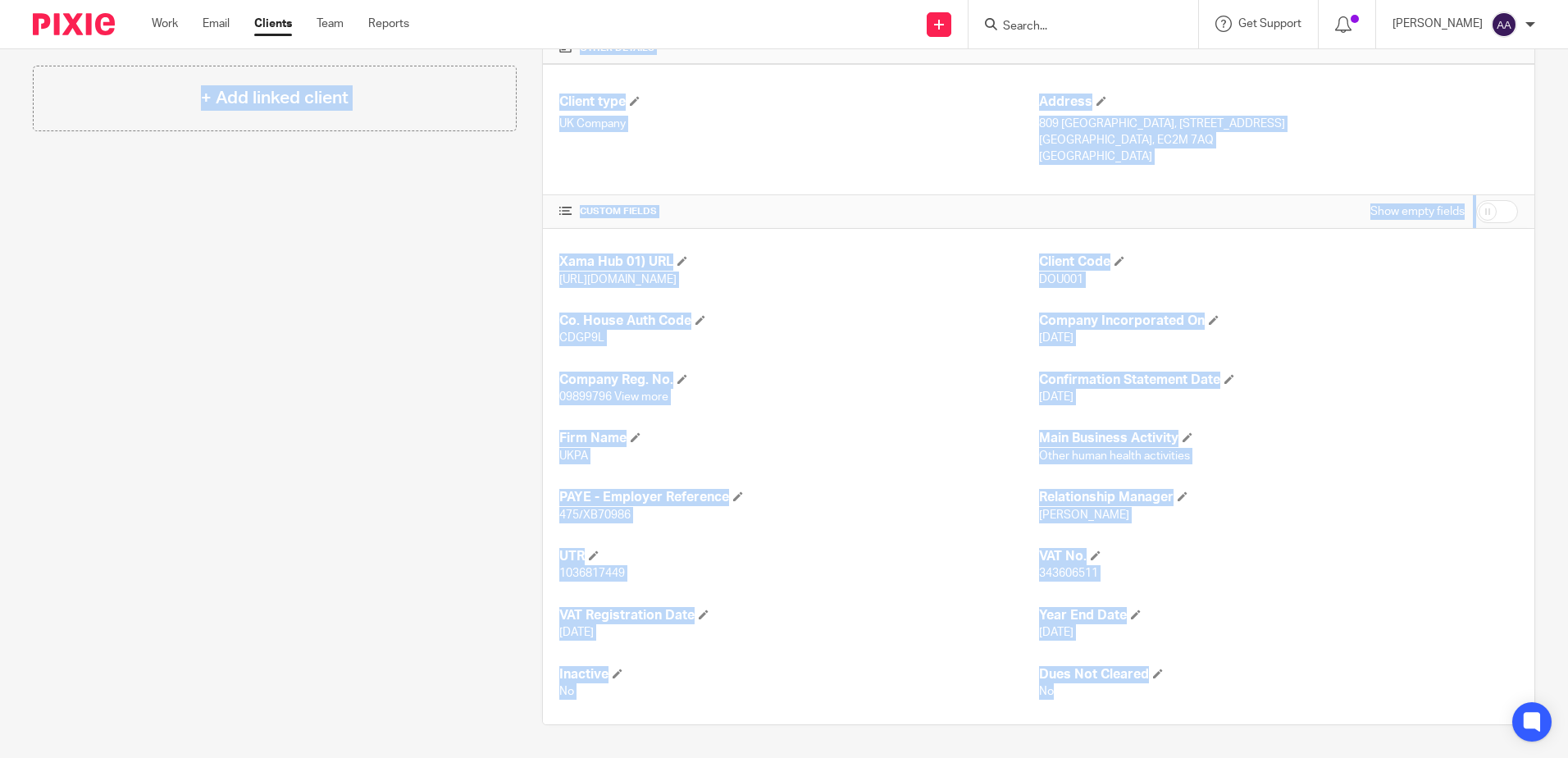
drag, startPoint x: 10, startPoint y: 176, endPoint x: 1571, endPoint y: 800, distance: 1681.1
click at [1567, 757] on html "Work Email Clients Team Reports Work Email Clients Team Reports Settings Send n…" at bounding box center [784, 379] width 1568 height 758
click at [405, 314] on div "Client contacts [PERSON_NAME] 7500032800 [EMAIL_ADDRESS][DOMAIN_NAME] Edit cont…" at bounding box center [262, 249] width 509 height 952
click at [550, 259] on div "Xama Hub 01) URL [URL][DOMAIN_NAME] Client Code DOU001 Co. House Auth Code CDGP…" at bounding box center [1038, 477] width 992 height 495
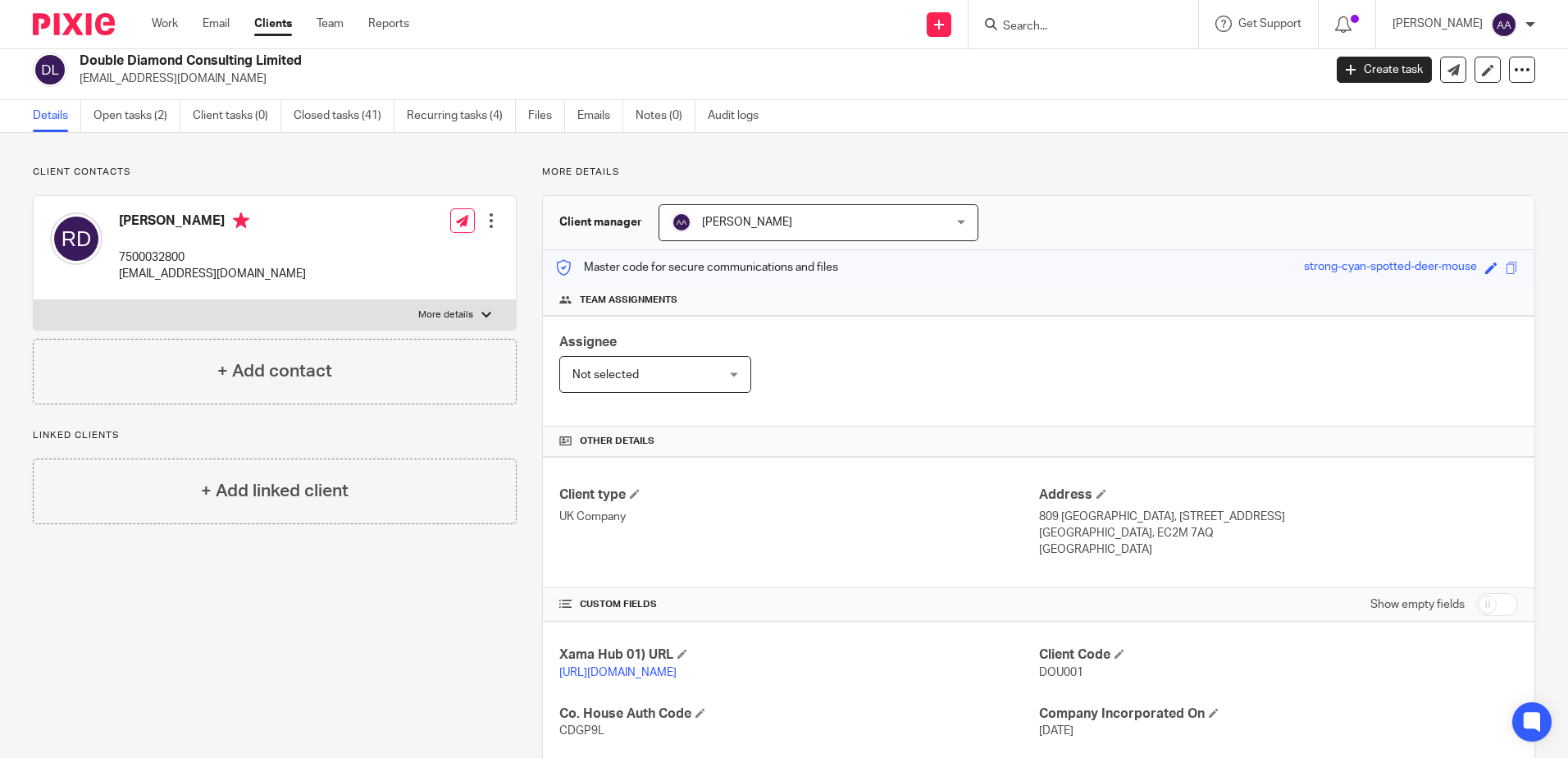
scroll to position [0, 0]
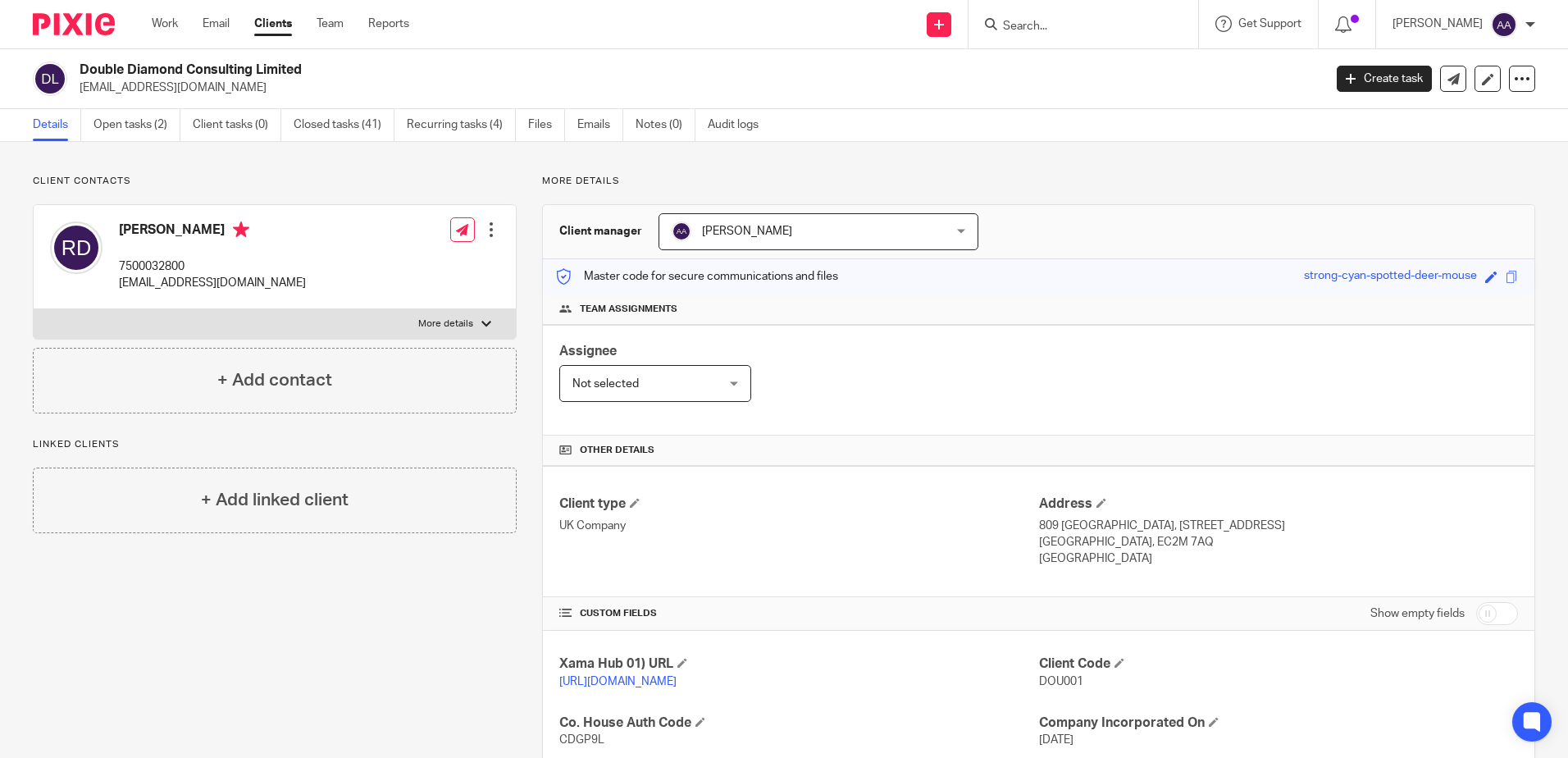
drag, startPoint x: 1133, startPoint y: 175, endPoint x: 1162, endPoint y: 184, distance: 30.4
click at [1133, 175] on p "More details" at bounding box center [1038, 181] width 993 height 13
click at [1149, 180] on p "More details" at bounding box center [1038, 181] width 993 height 13
click at [89, 18] on img at bounding box center [73, 24] width 82 height 22
